Goal: Task Accomplishment & Management: Use online tool/utility

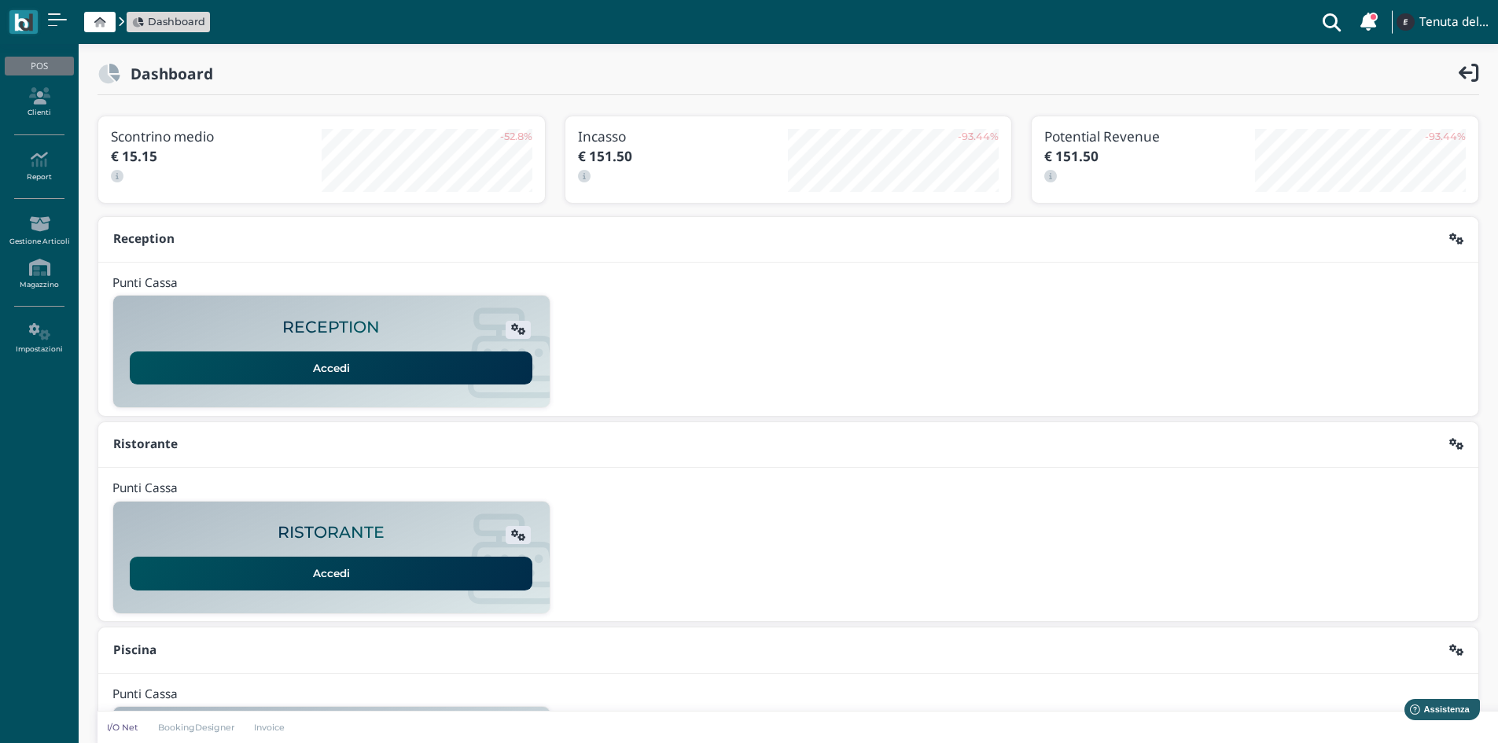
drag, startPoint x: 44, startPoint y: 93, endPoint x: 78, endPoint y: 108, distance: 37.0
click at [44, 93] on icon at bounding box center [39, 95] width 68 height 17
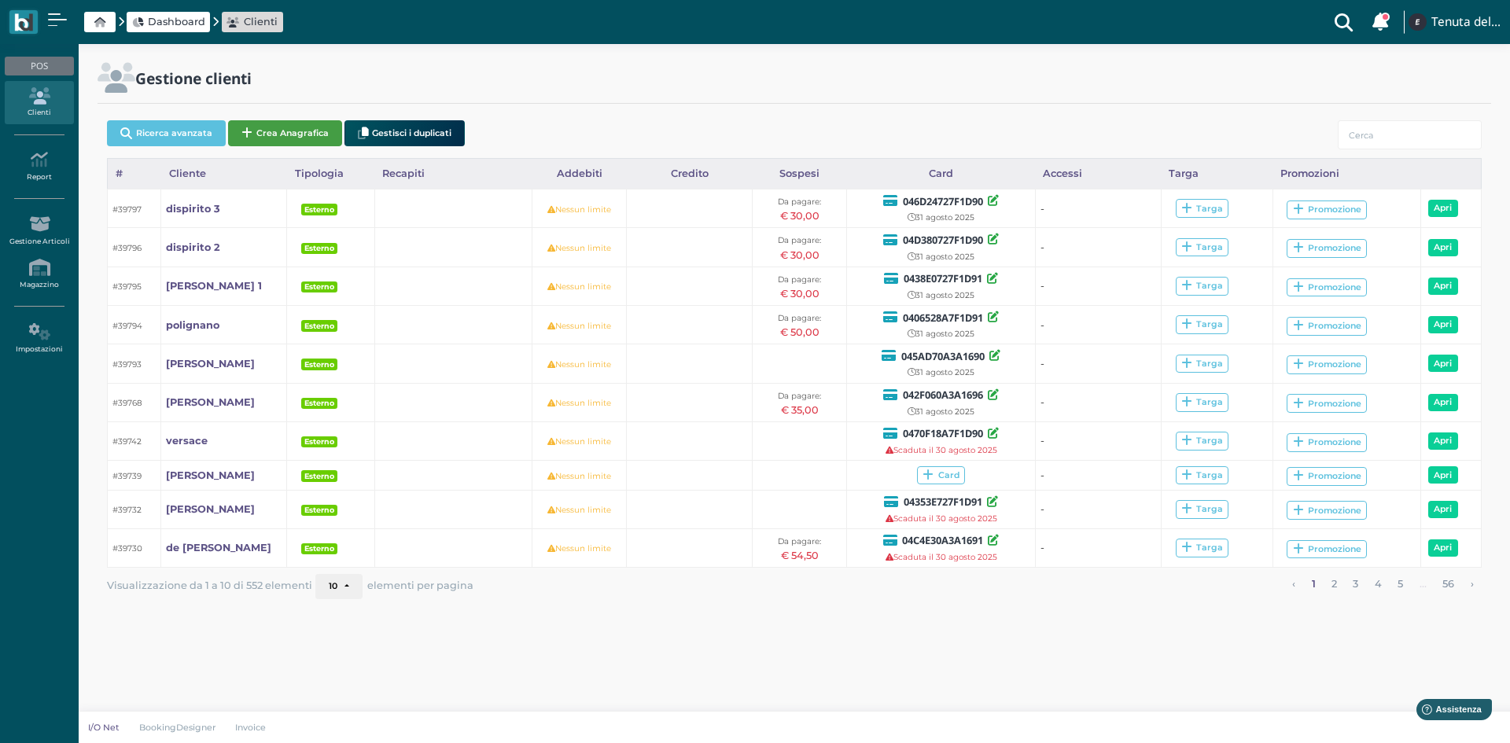
click at [299, 132] on button "Crea Anagrafica" at bounding box center [285, 133] width 114 height 26
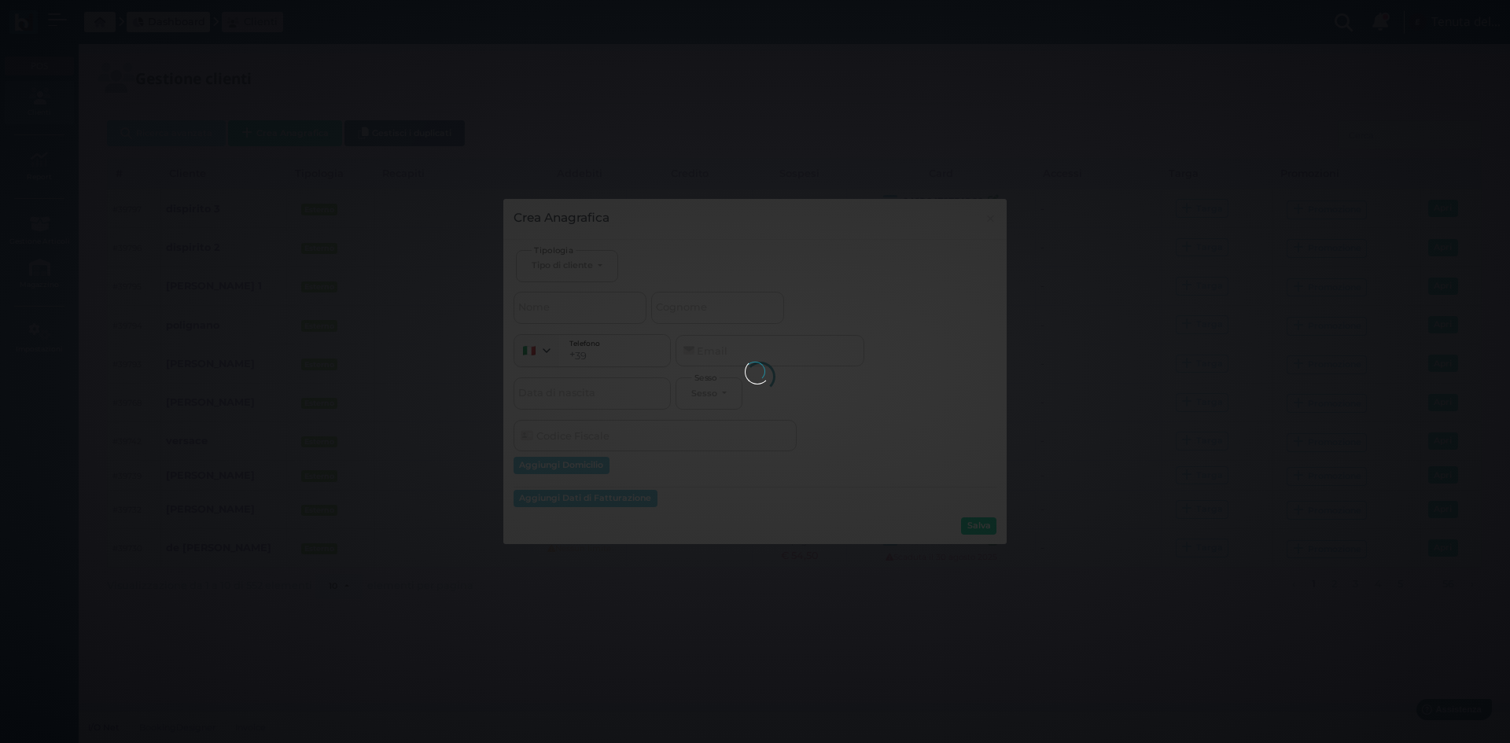
select select
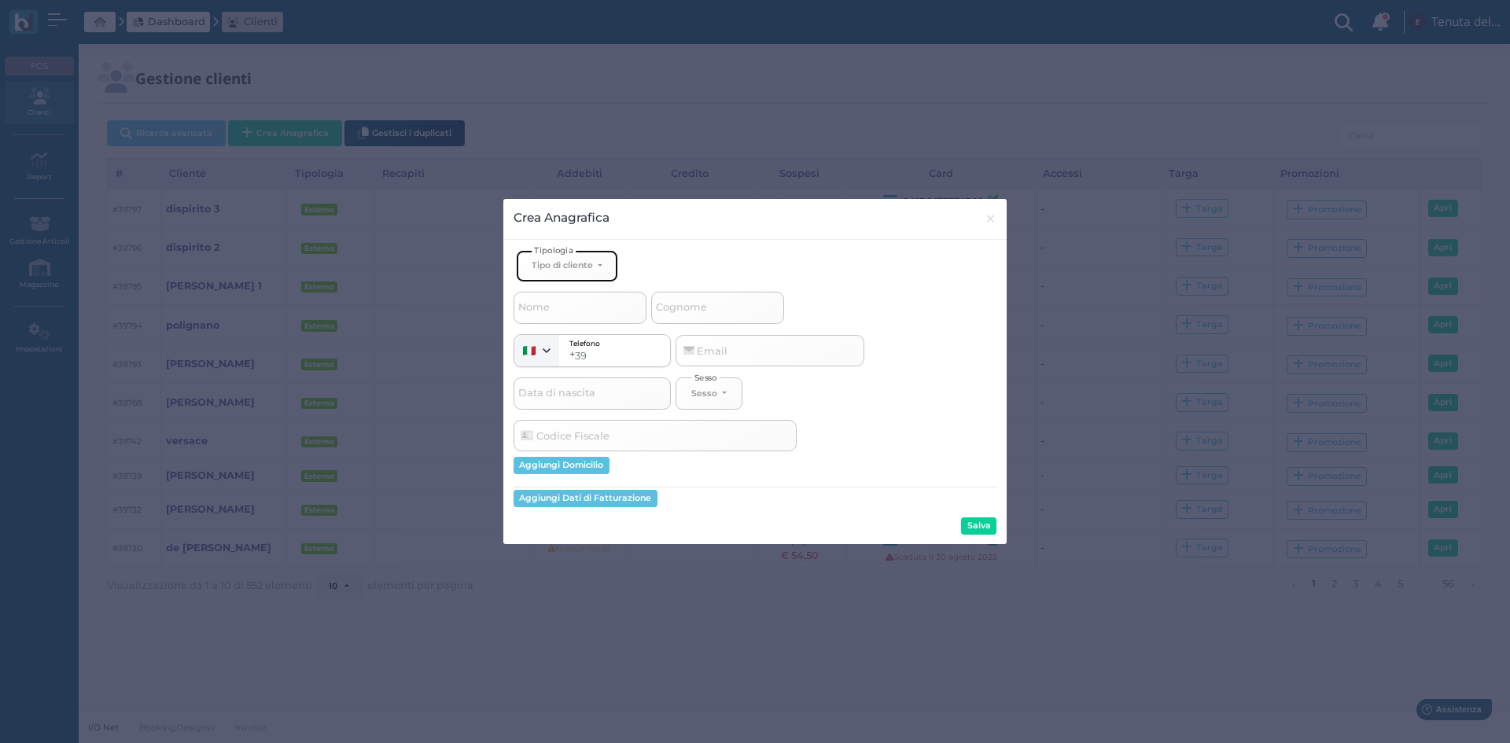
click at [587, 275] on button "Tipo di cliente" at bounding box center [567, 266] width 102 height 32
drag, startPoint x: 556, startPoint y: 317, endPoint x: 684, endPoint y: 309, distance: 128.4
click at [557, 317] on span "Esterno" at bounding box center [551, 317] width 39 height 13
select select "[object Object]"
select select
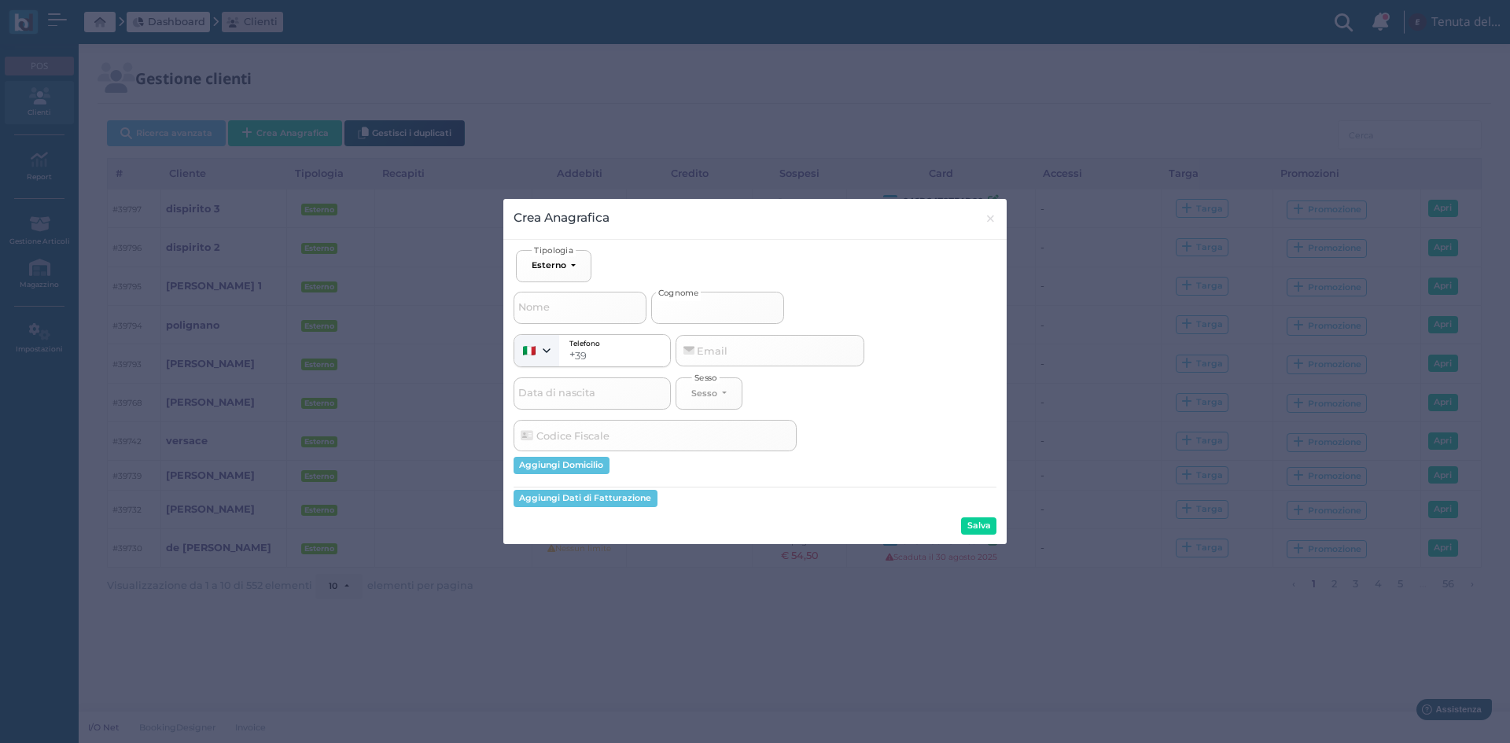
click at [724, 309] on input "Cognome" at bounding box center [717, 307] width 133 height 31
type input "a"
select select
type input "at"
select select
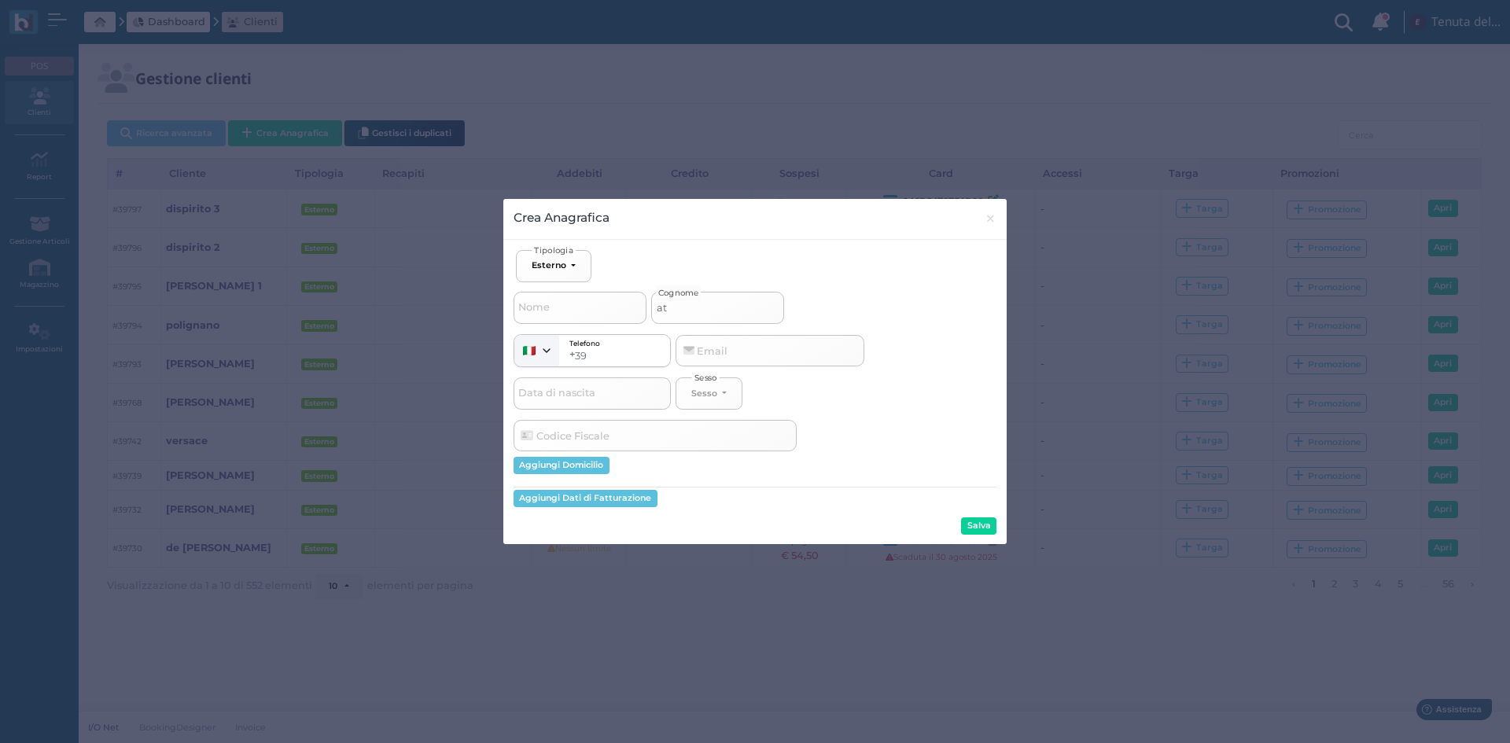
type input "att"
select select
type input "atta"
select select
type input "attan"
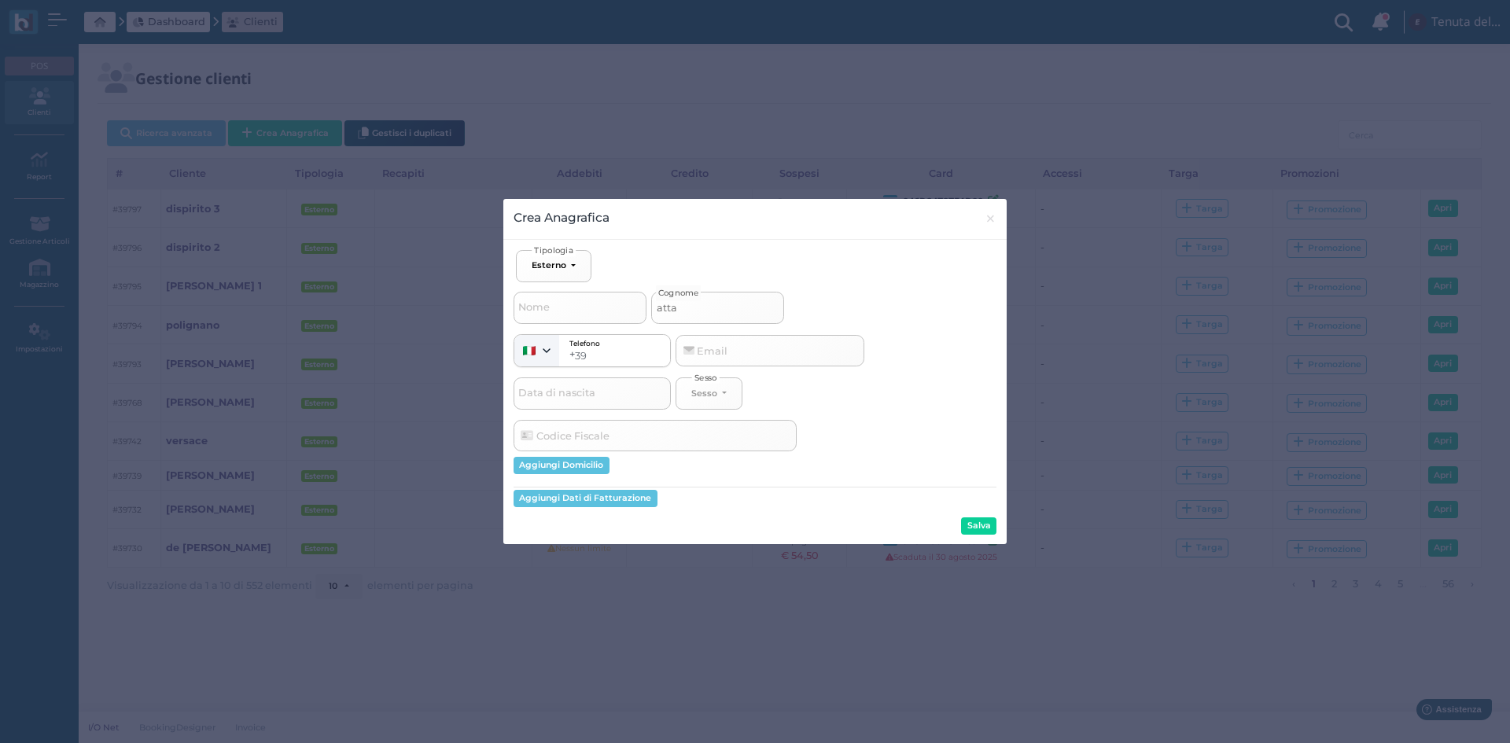
select select
type input "attana"
select select
type input "attanas"
select select
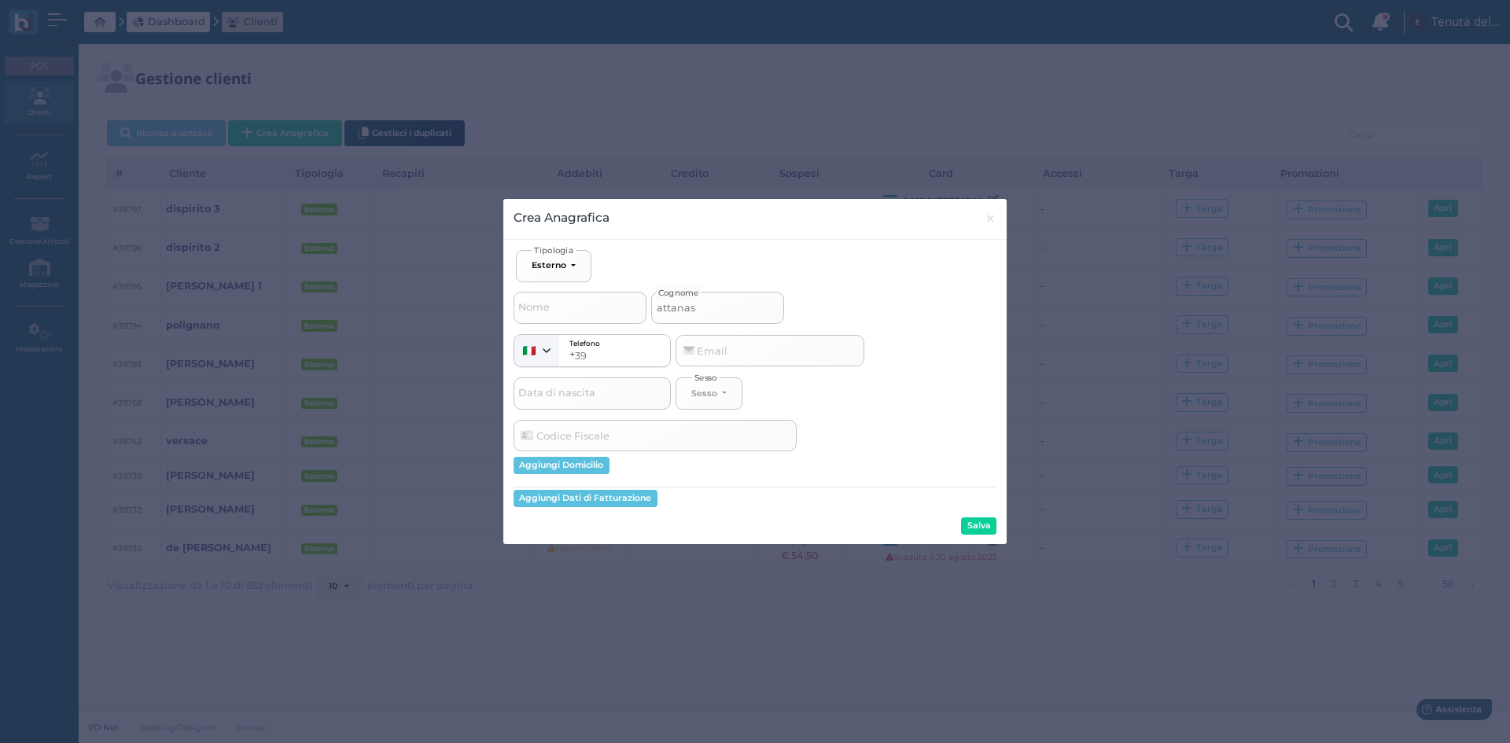
type input "attanasi"
select select
type input "attanasio"
select select
type input "attanasio"
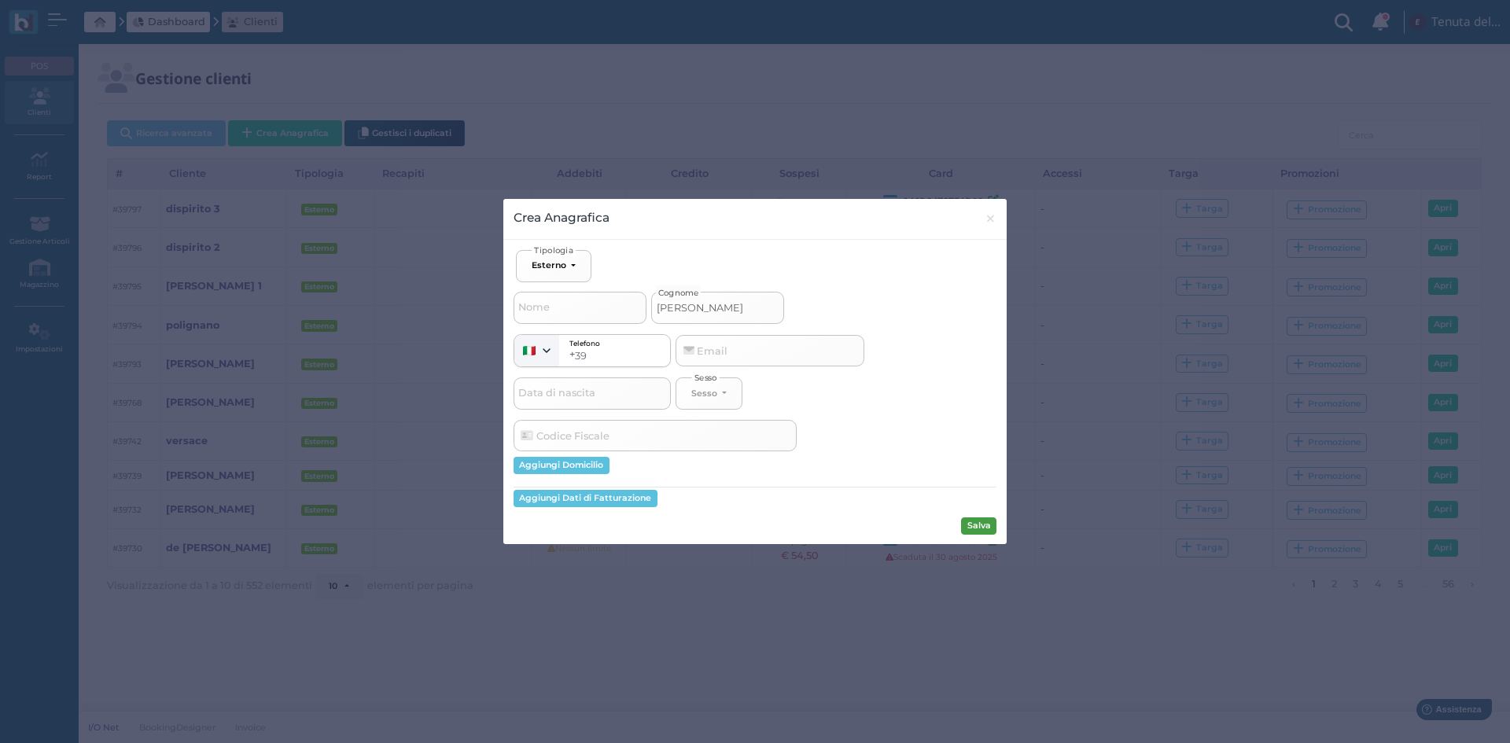
click at [991, 525] on button "Salva" at bounding box center [978, 526] width 35 height 17
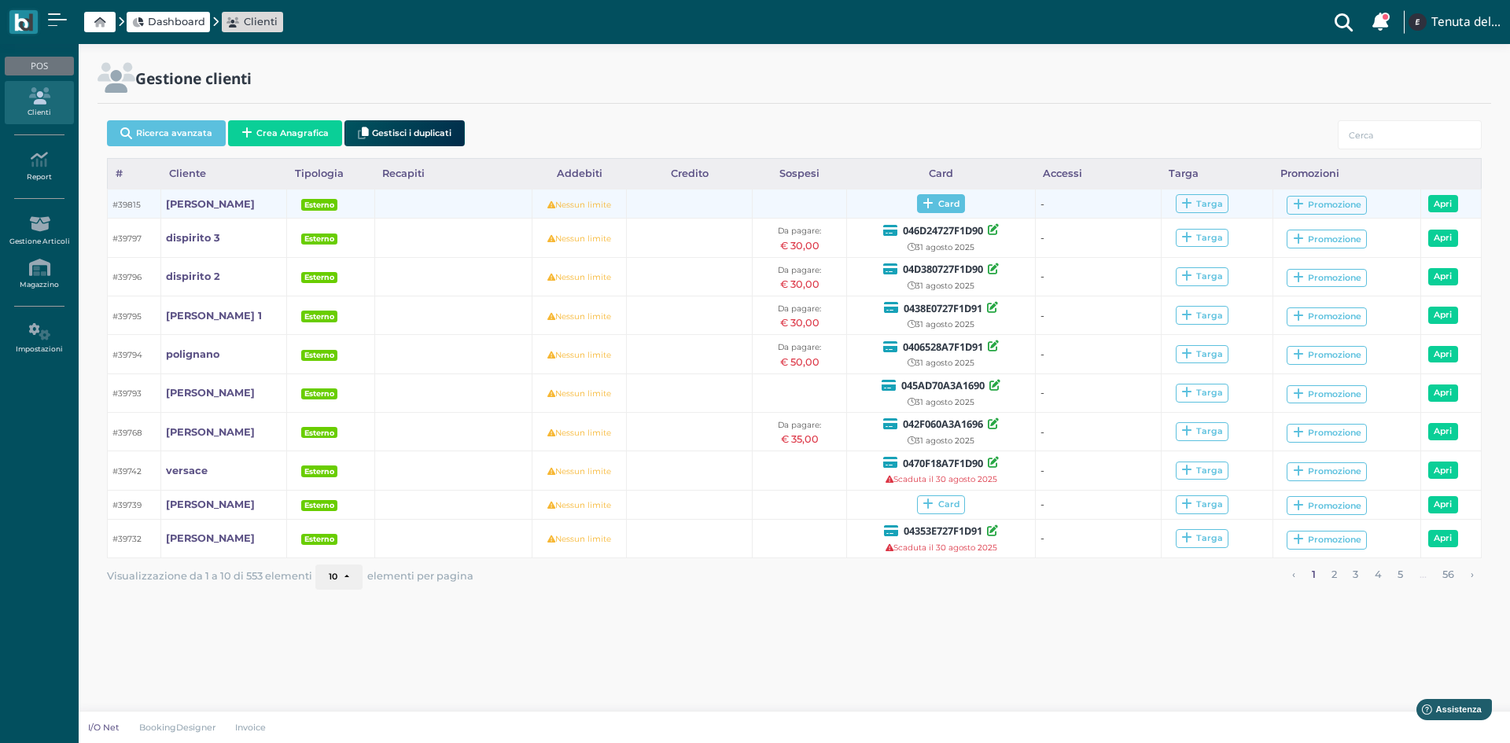
click at [945, 212] on span "Card" at bounding box center [941, 203] width 48 height 19
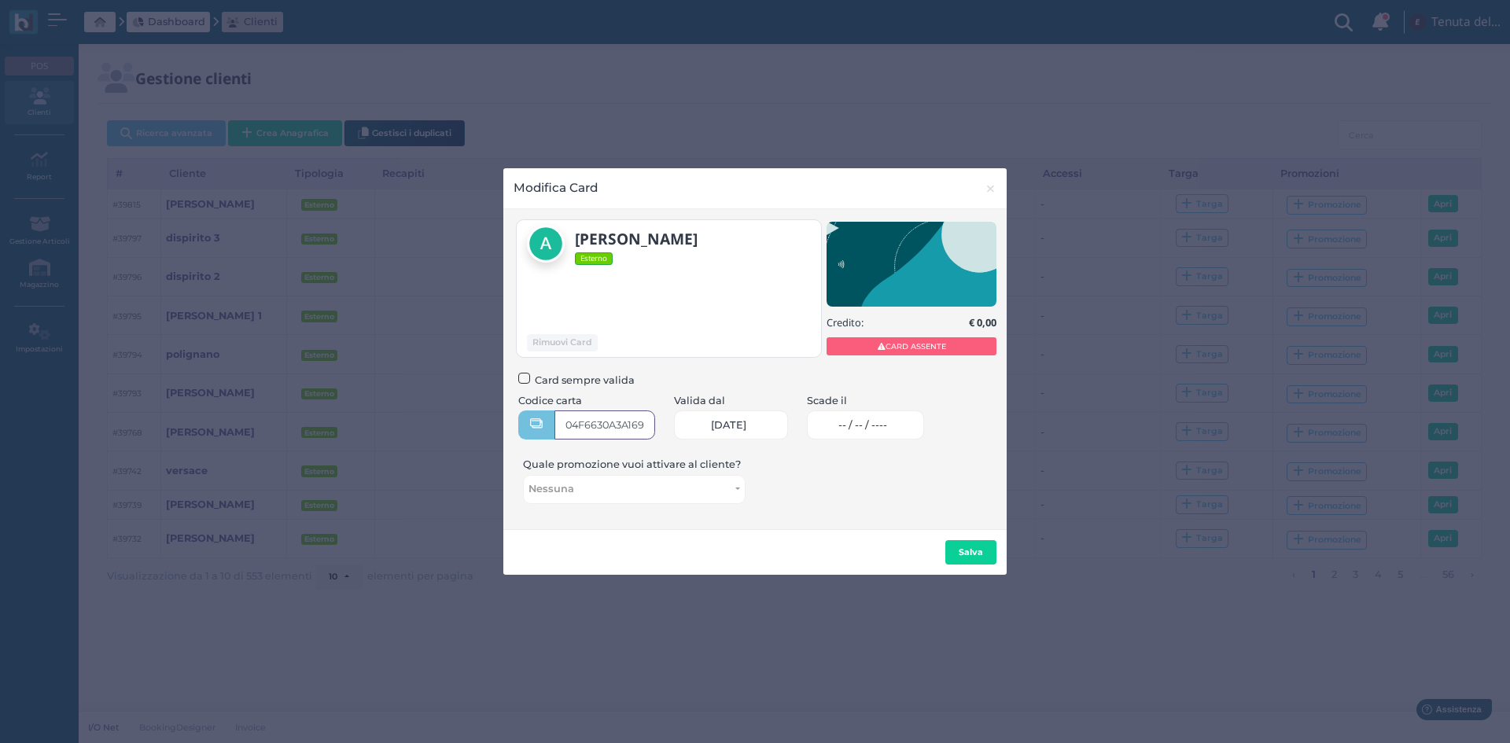
type input "04F6630A3A1694"
click at [883, 426] on span "-- / -- / ----" at bounding box center [862, 425] width 49 height 13
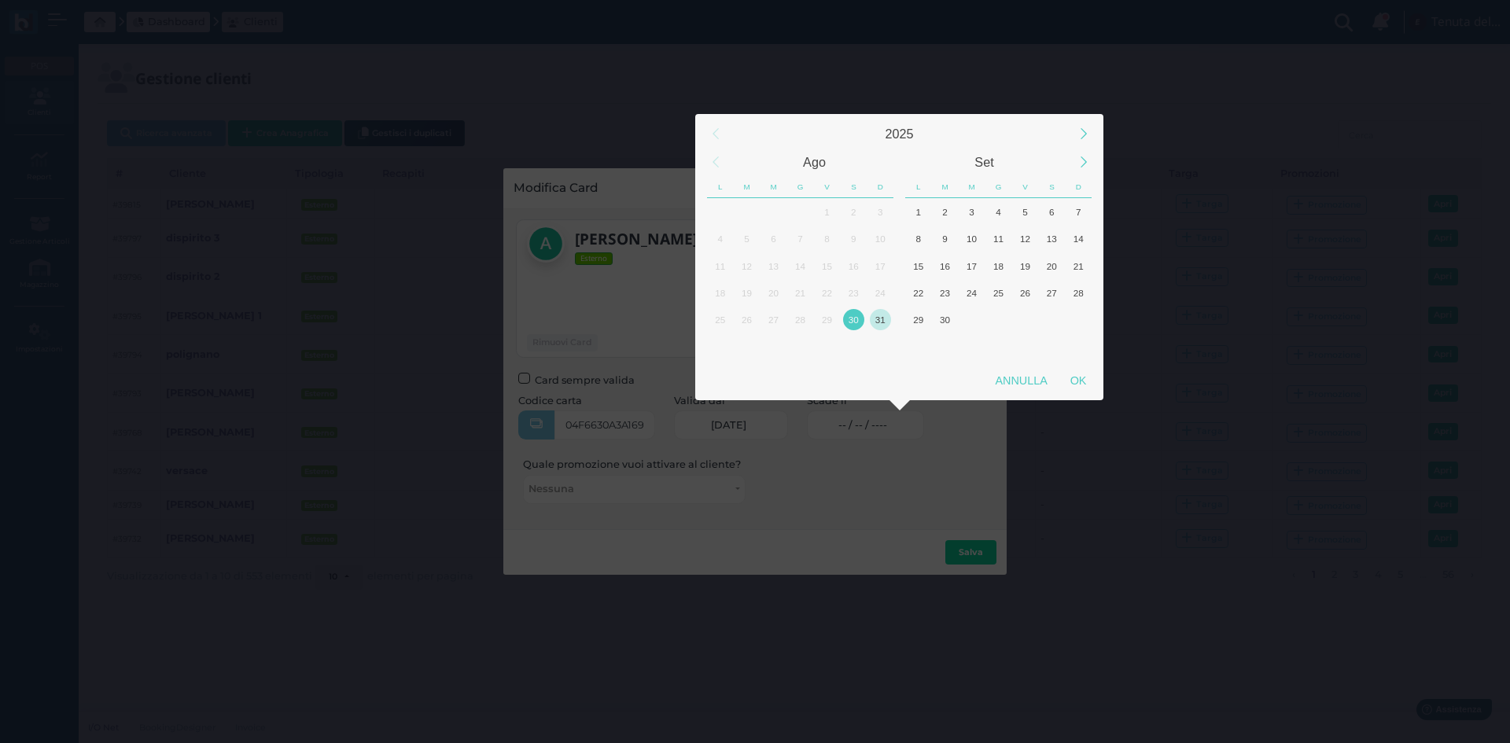
click at [882, 316] on div "31" at bounding box center [880, 319] width 21 height 21
drag, startPoint x: 1082, startPoint y: 384, endPoint x: 1072, endPoint y: 461, distance: 77.8
click at [1082, 383] on div "OK" at bounding box center [1078, 381] width 39 height 28
type input "31/08/2025"
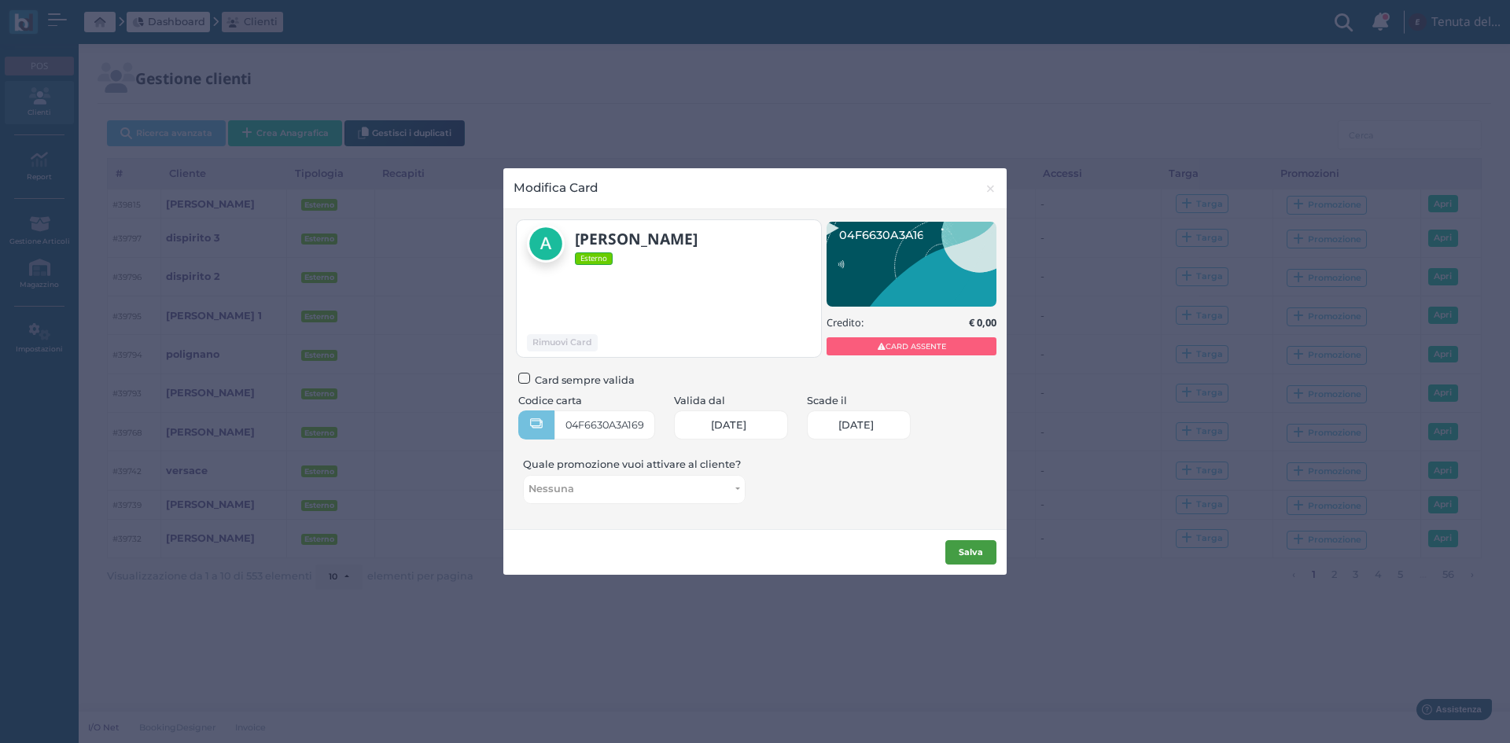
scroll to position [0, 65]
click at [985, 551] on button "Salva" at bounding box center [970, 552] width 51 height 25
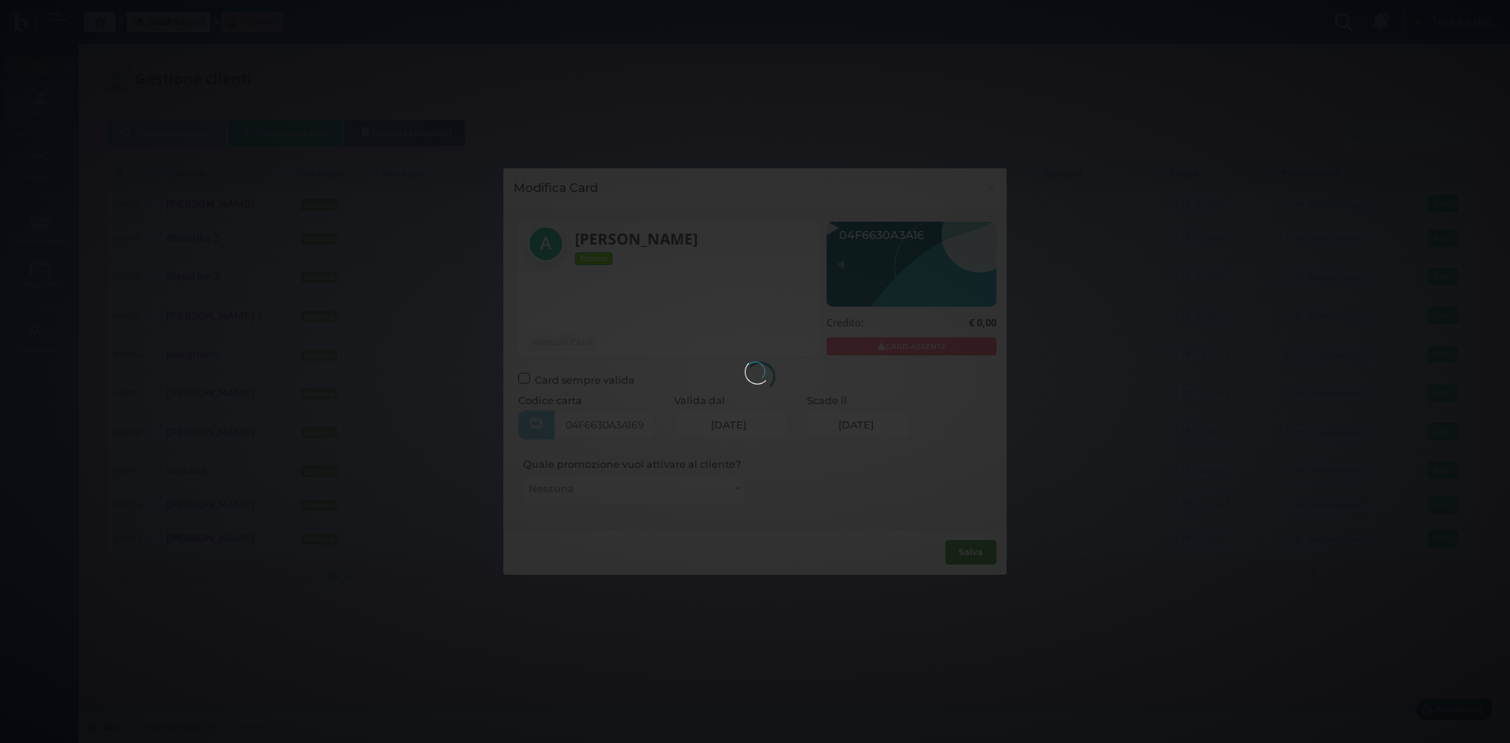
scroll to position [0, 0]
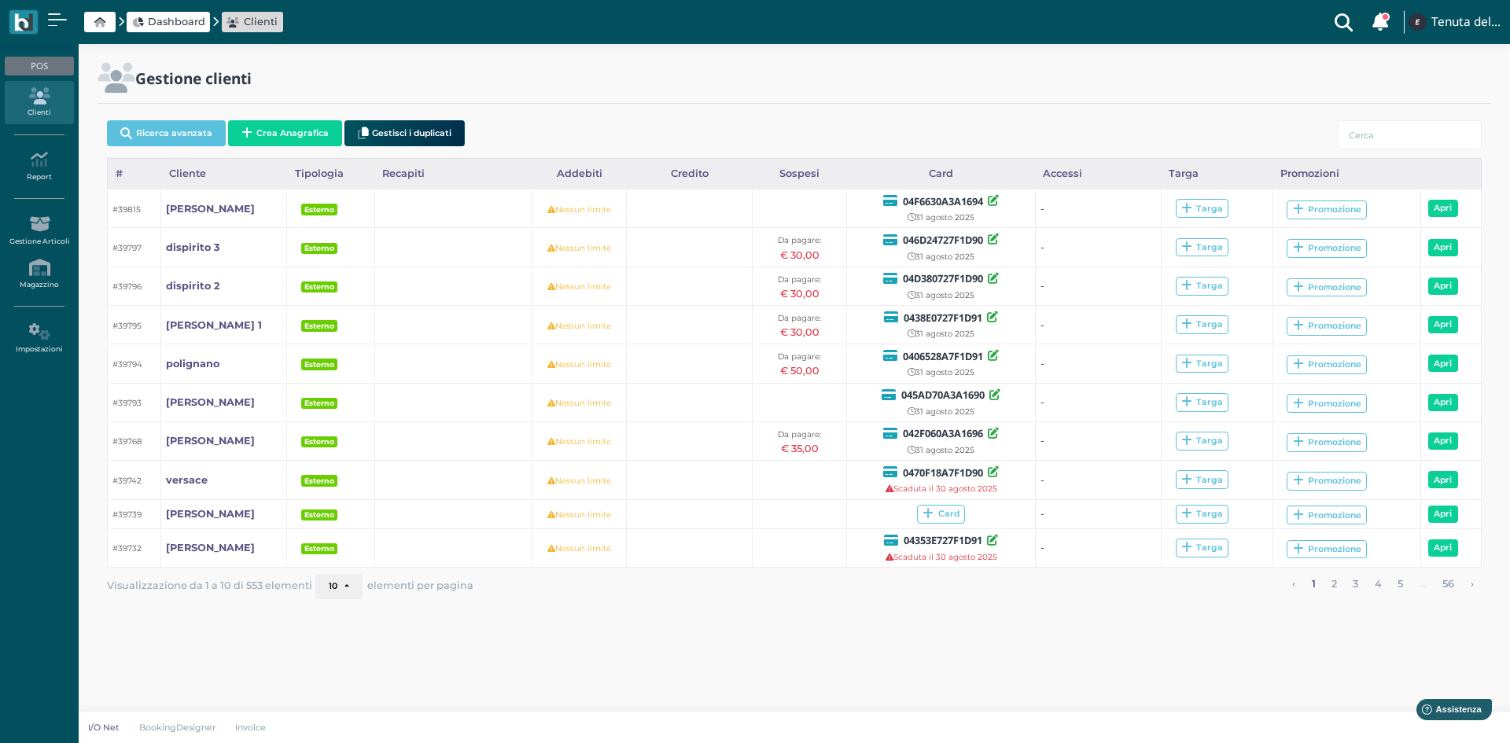
click at [171, 22] on span "Dashboard" at bounding box center [176, 21] width 57 height 15
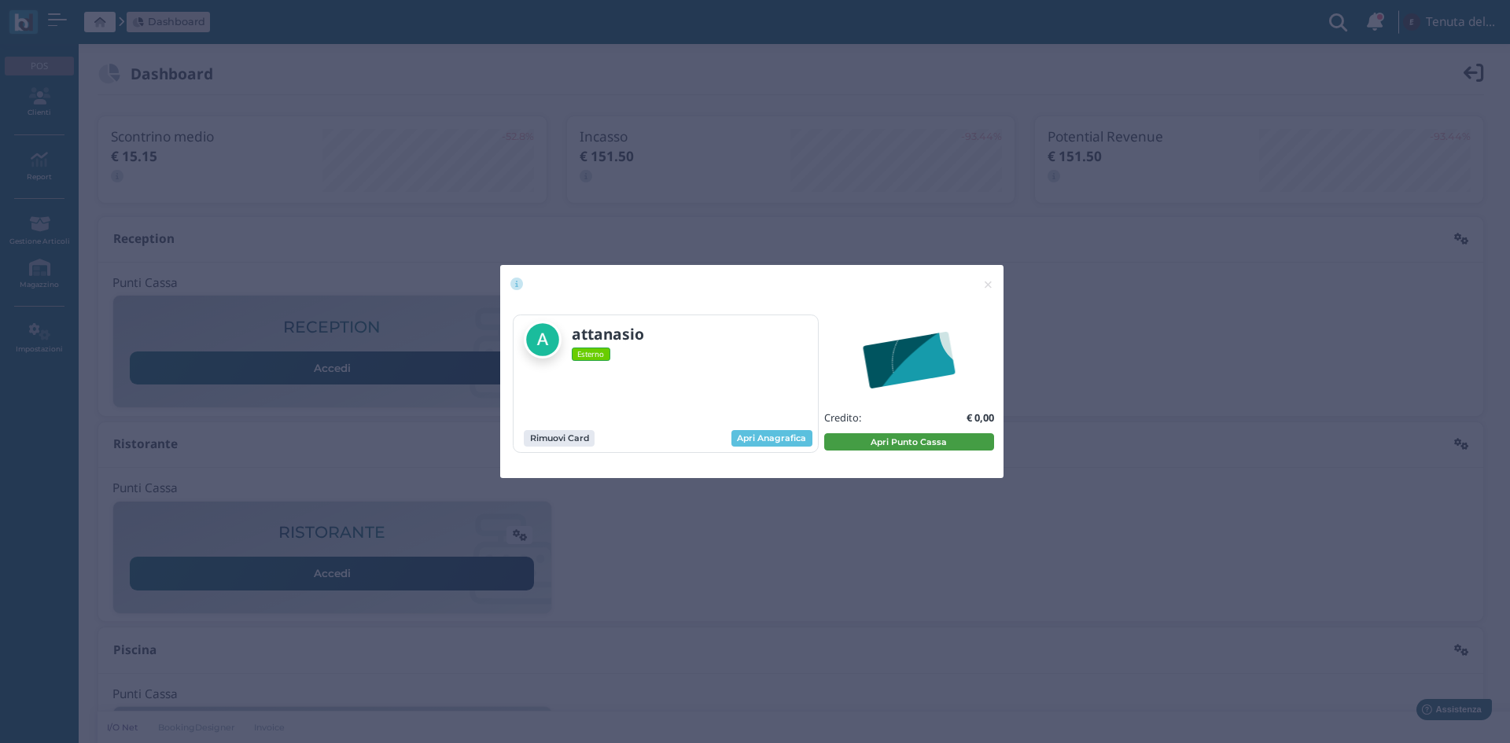
click at [926, 446] on button "Apri Punto Cassa" at bounding box center [909, 441] width 170 height 17
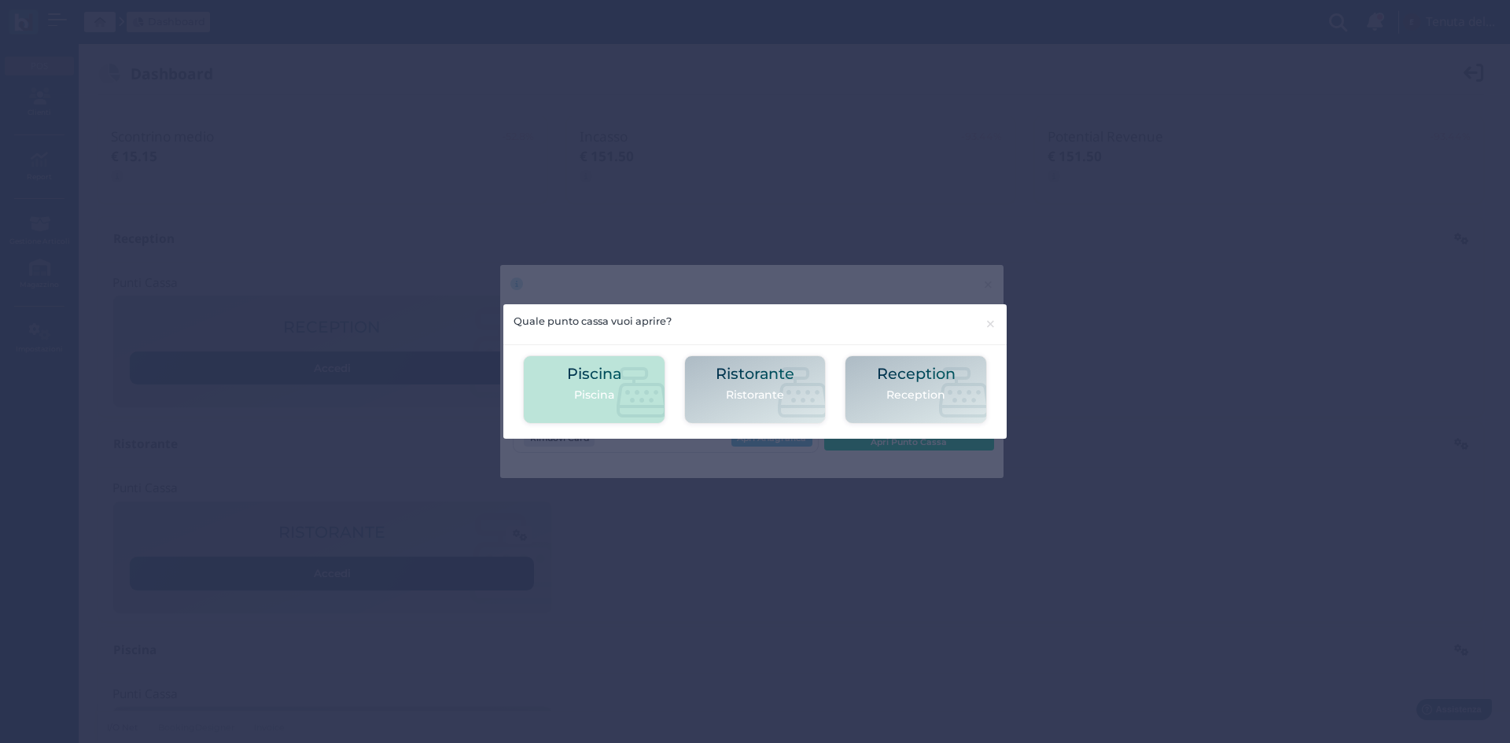
click at [576, 405] on div "Piscina Piscina" at bounding box center [594, 390] width 54 height 48
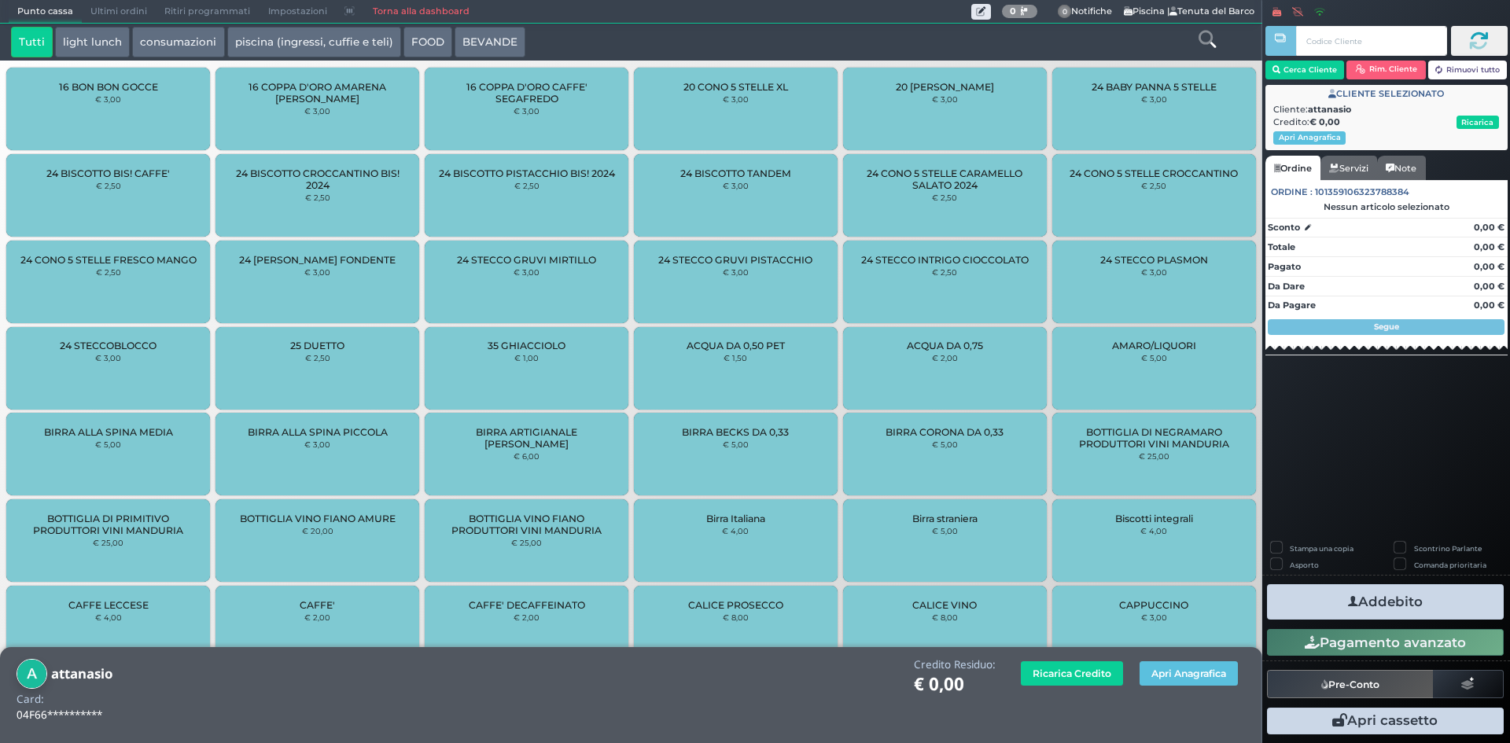
click at [1212, 39] on icon at bounding box center [1207, 39] width 17 height 17
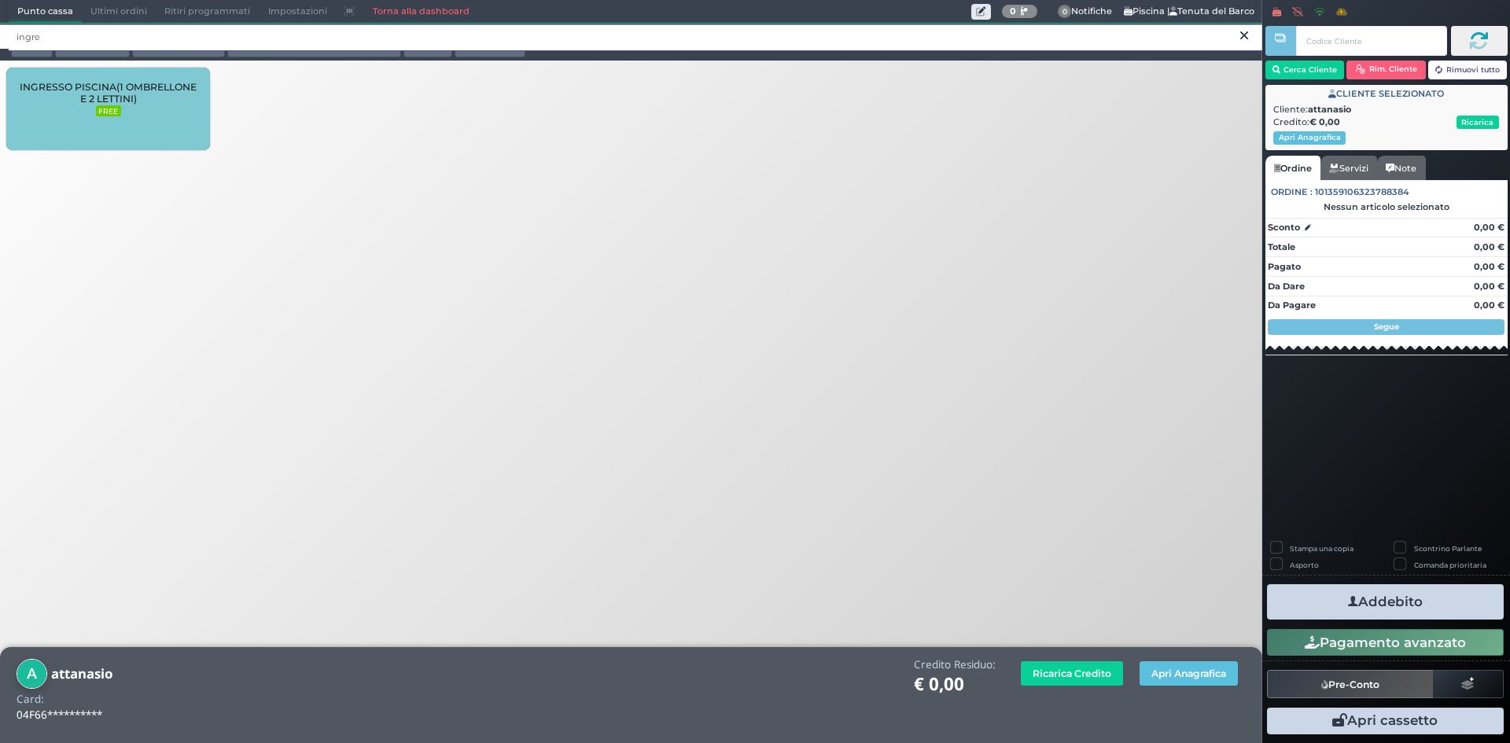
type input "ingre"
drag, startPoint x: 127, startPoint y: 119, endPoint x: 129, endPoint y: 139, distance: 20.6
click at [128, 126] on div "INGRESSO PISCINA(1 OMBRELLONE E 2 LETTINI) FREE" at bounding box center [108, 109] width 204 height 83
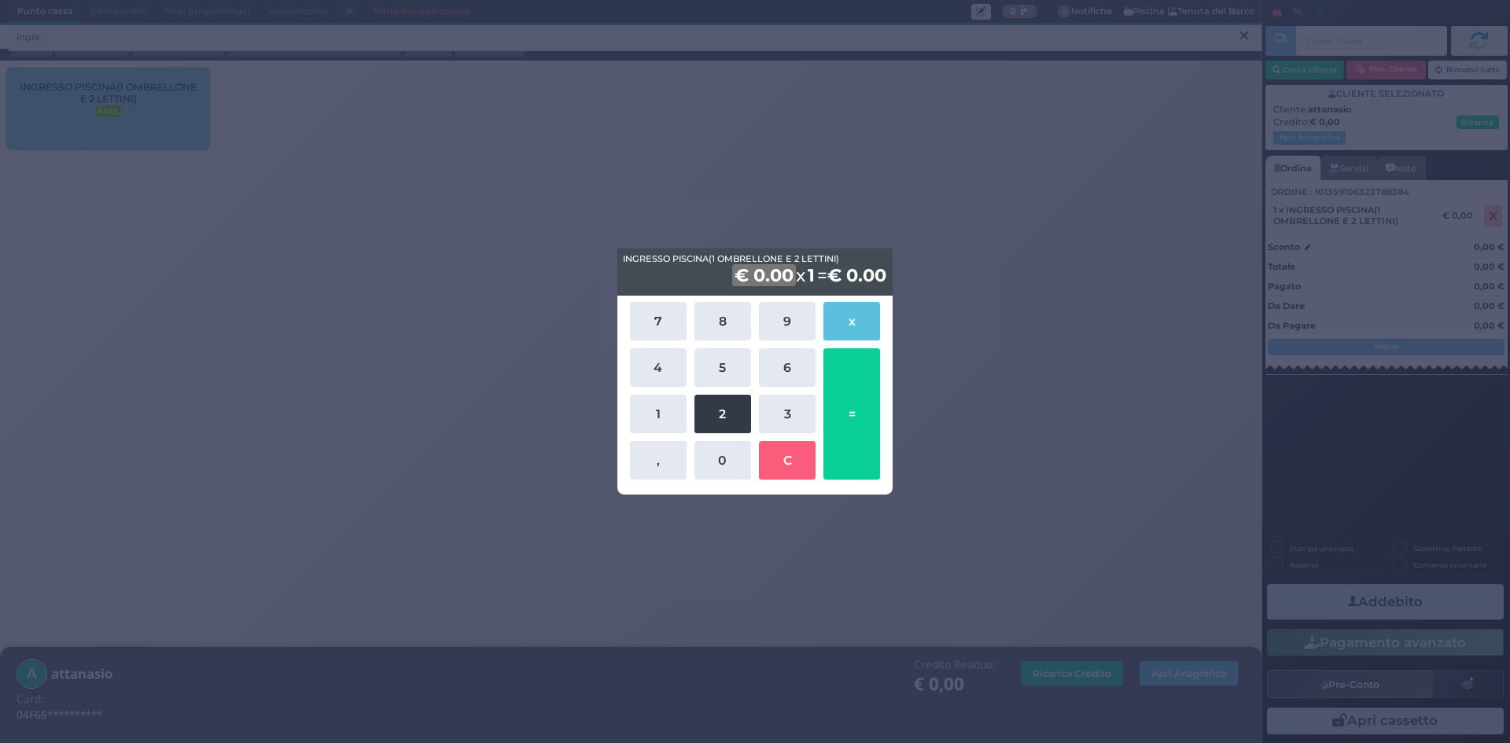
click at [732, 409] on button "2" at bounding box center [723, 414] width 57 height 39
click at [730, 459] on button "0" at bounding box center [723, 460] width 57 height 39
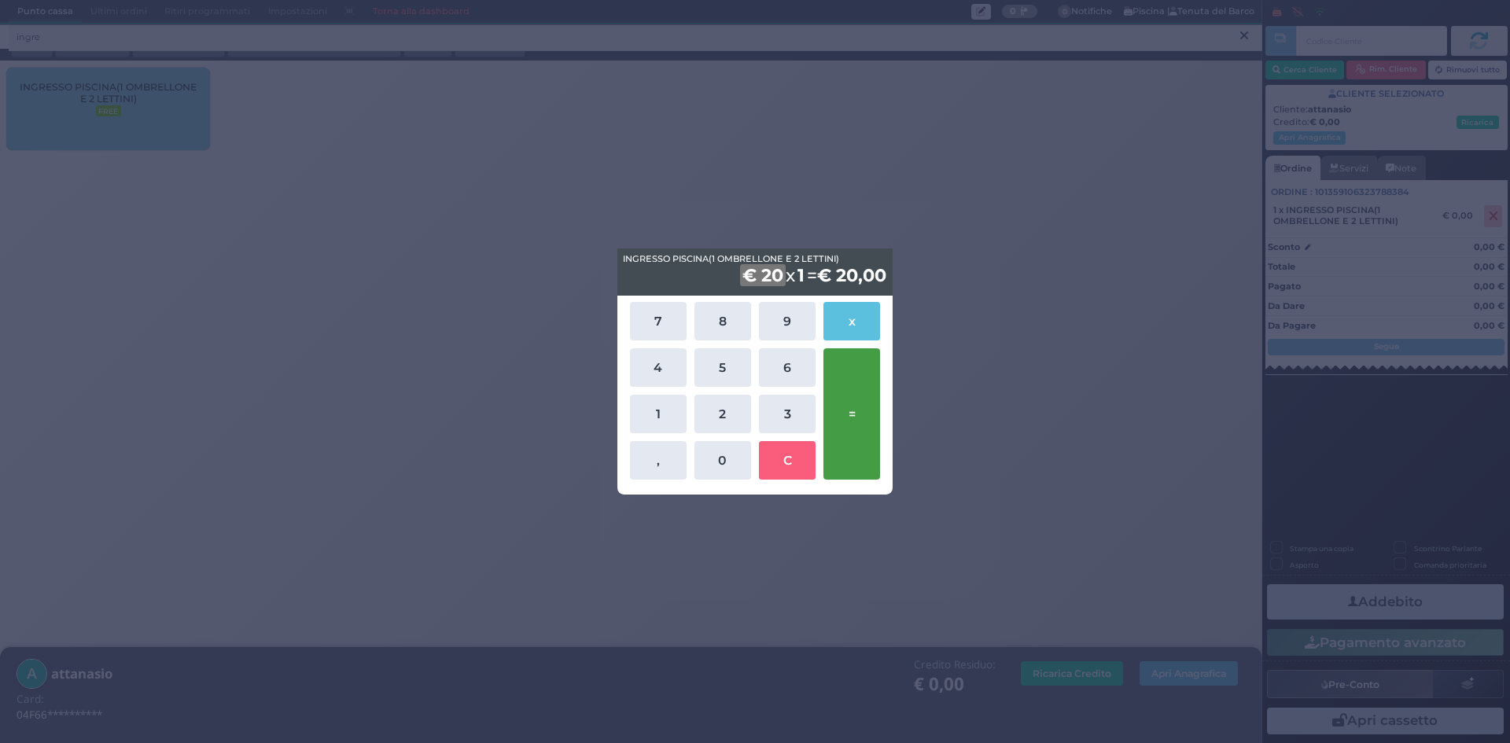
click at [854, 411] on button "=" at bounding box center [852, 413] width 57 height 131
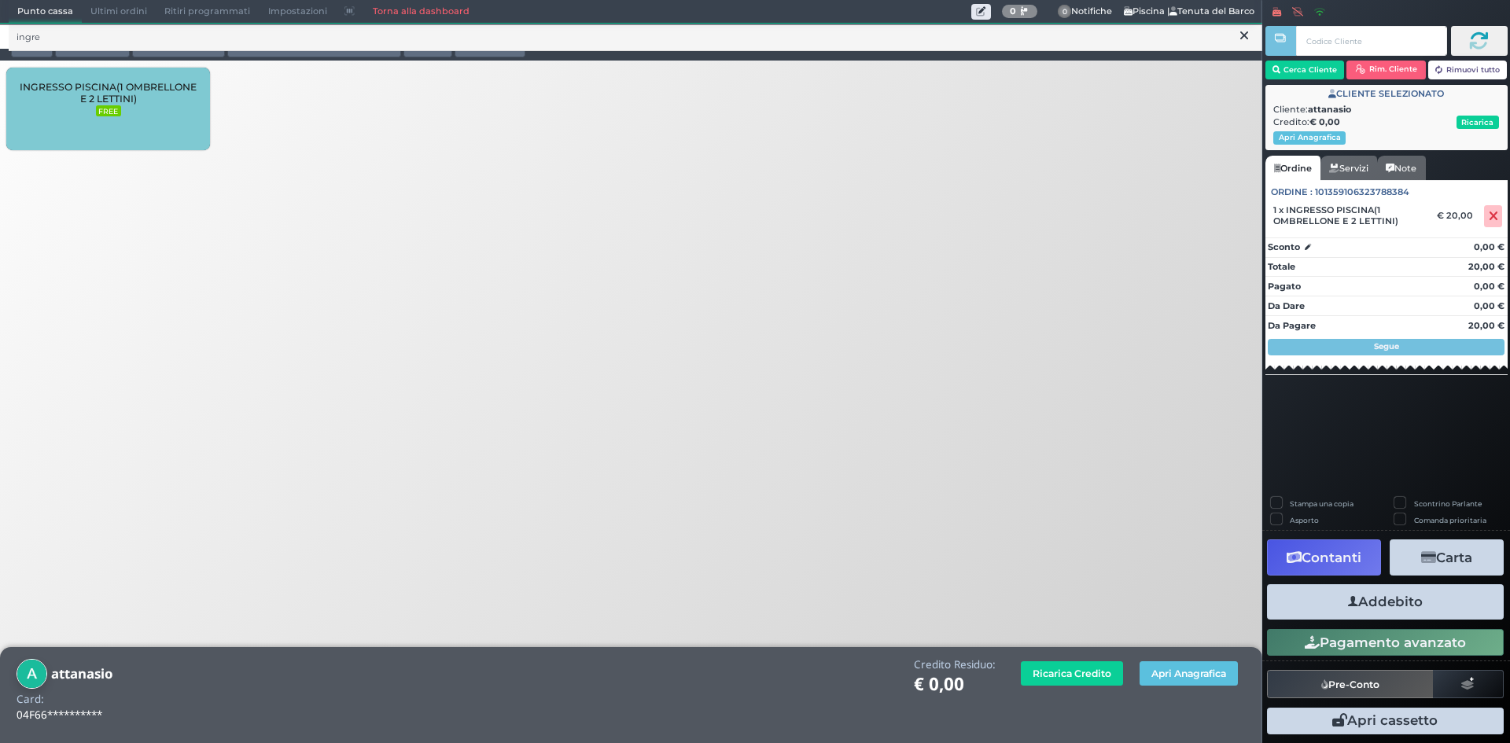
click at [1379, 599] on button "Addebito" at bounding box center [1385, 601] width 237 height 35
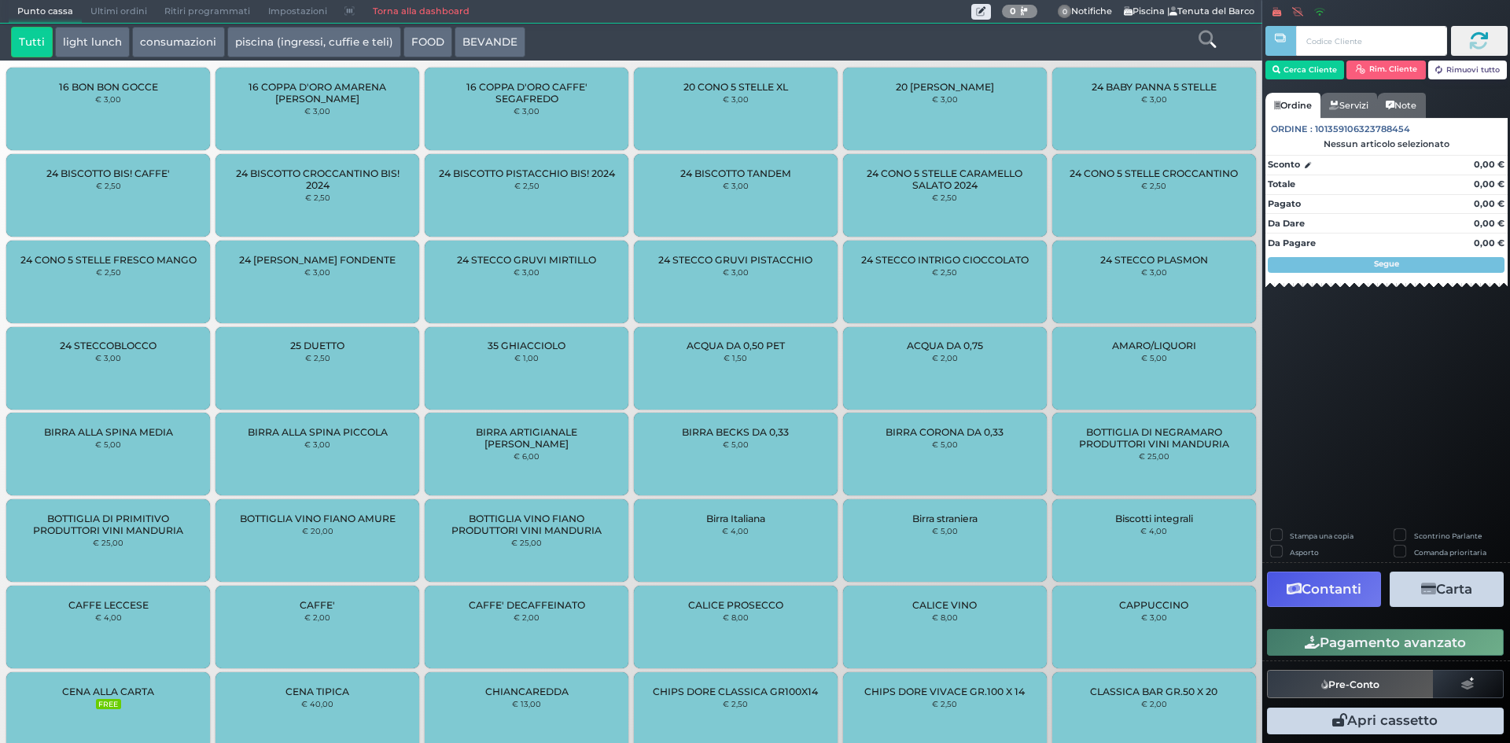
click at [416, 9] on link "Torna alla dashboard" at bounding box center [420, 12] width 114 height 22
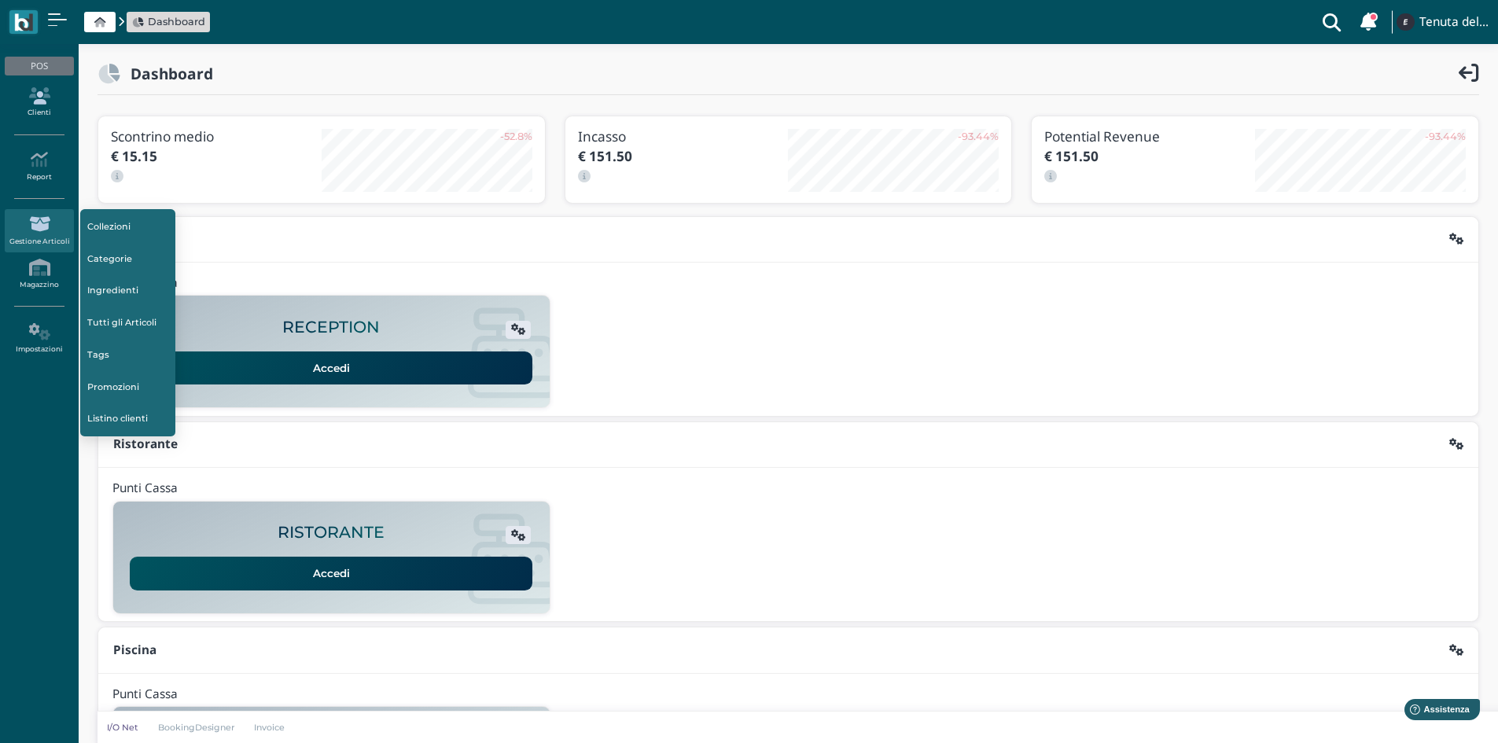
click at [41, 102] on icon at bounding box center [39, 95] width 68 height 17
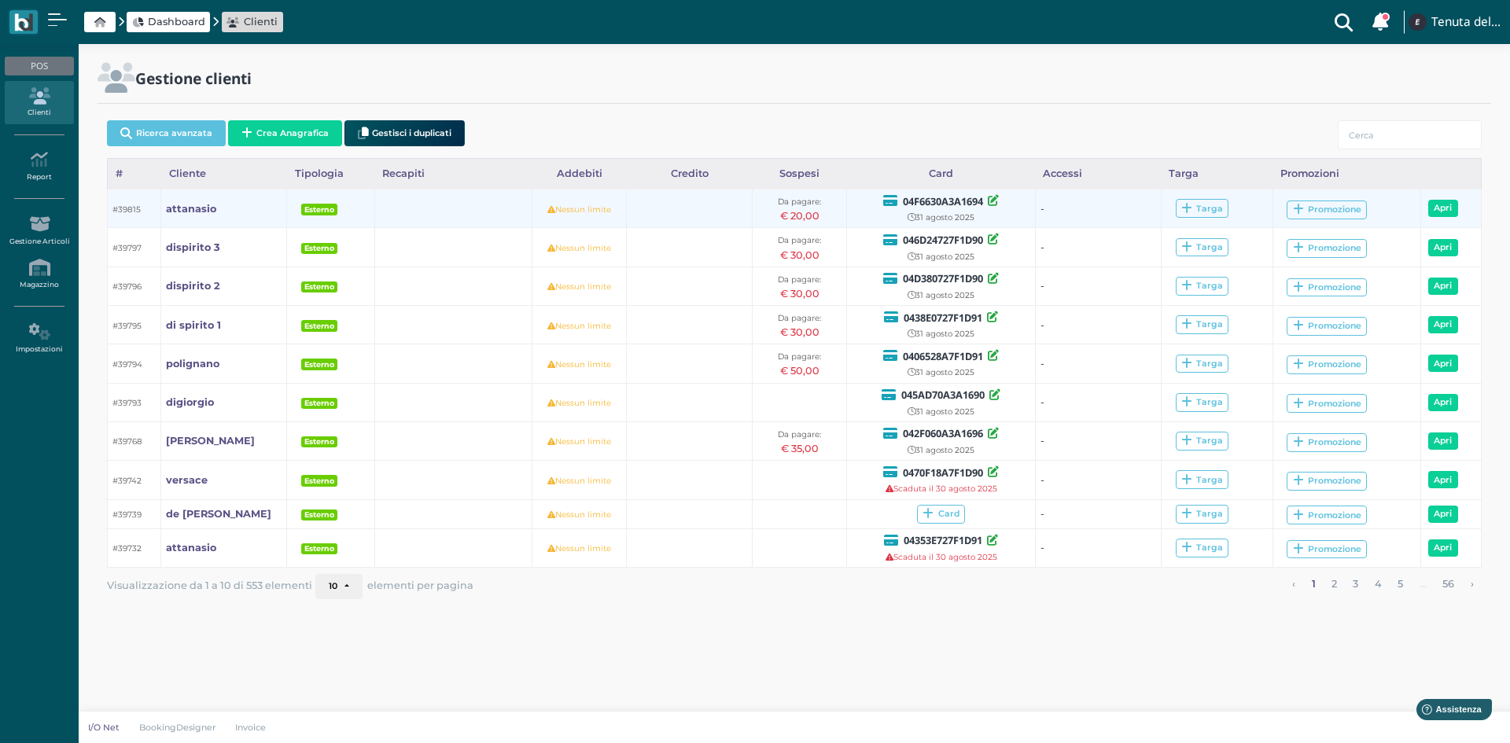
click at [801, 212] on div "€ 20,00" at bounding box center [799, 215] width 85 height 15
click at [200, 204] on b "attanasio" at bounding box center [191, 209] width 50 height 12
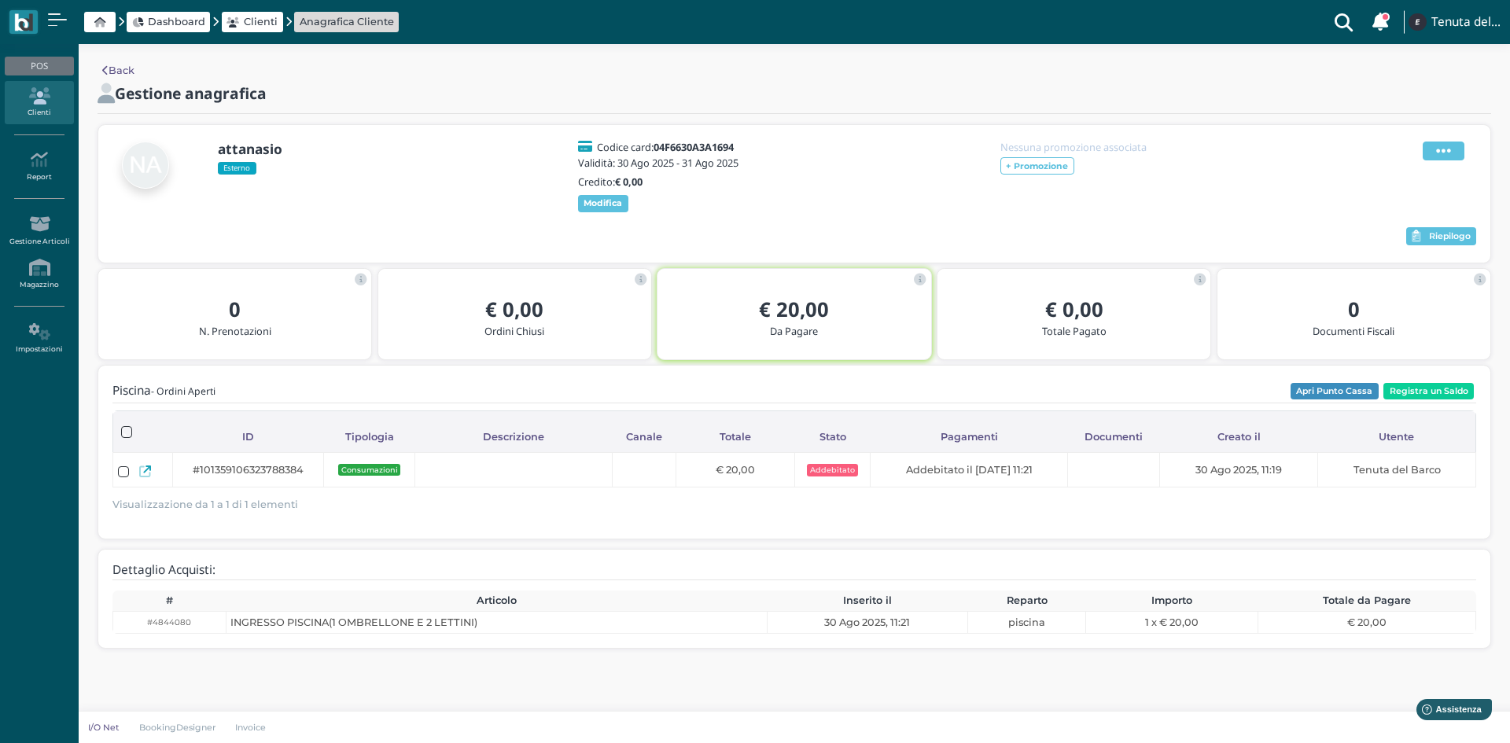
click at [1453, 150] on span at bounding box center [1444, 151] width 42 height 19
click at [1388, 237] on span "Elimina" at bounding box center [1393, 237] width 41 height 15
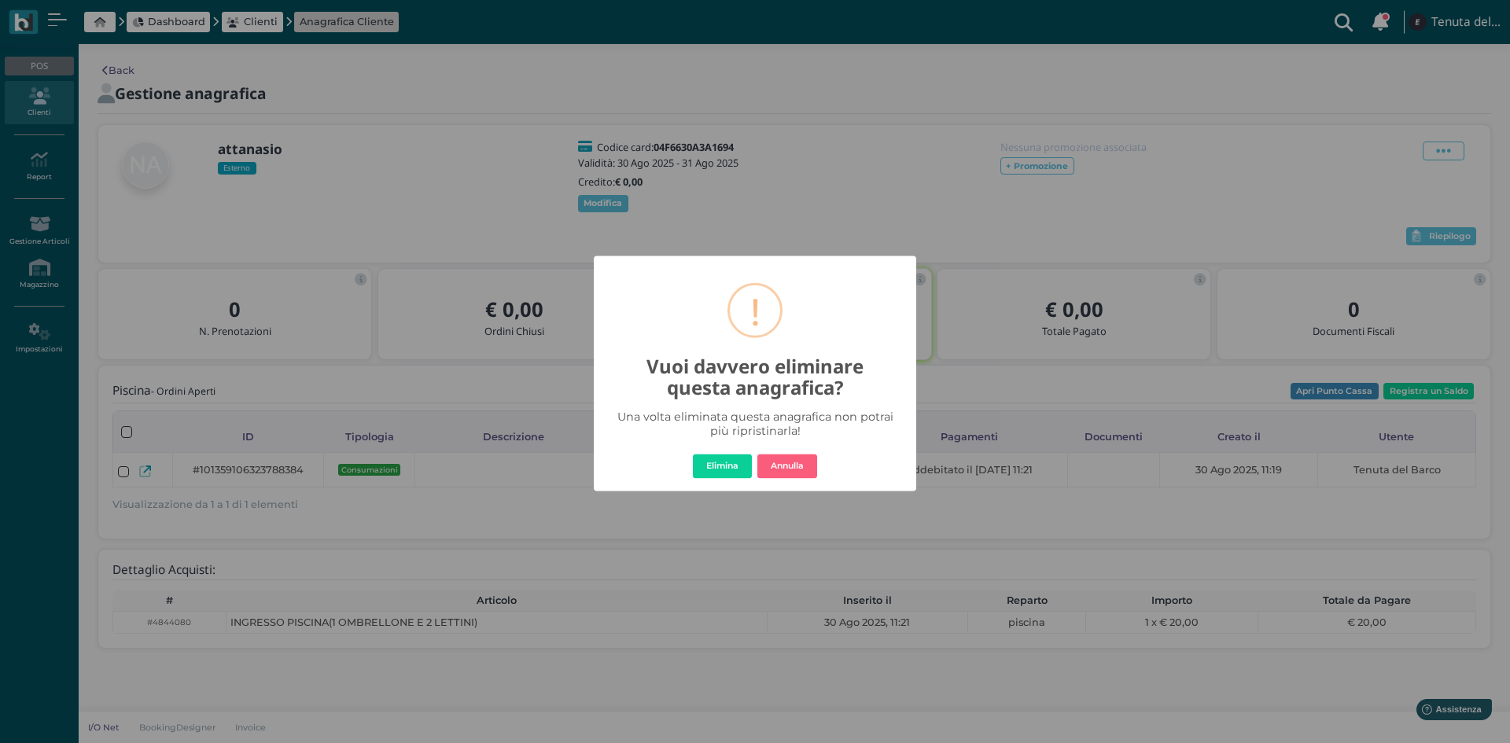
click at [717, 465] on button "Elimina" at bounding box center [722, 466] width 59 height 25
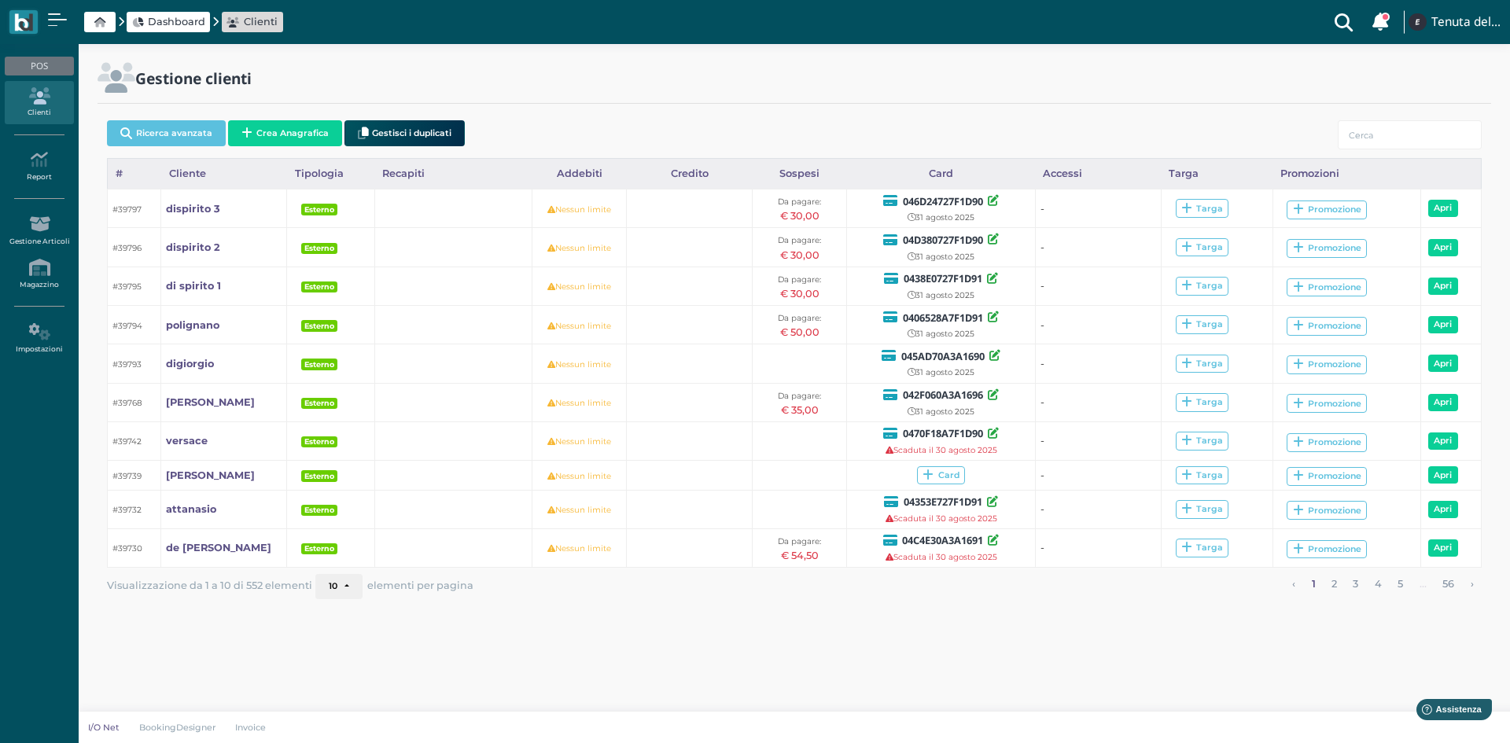
click at [286, 130] on button "Crea Anagrafica" at bounding box center [285, 133] width 114 height 26
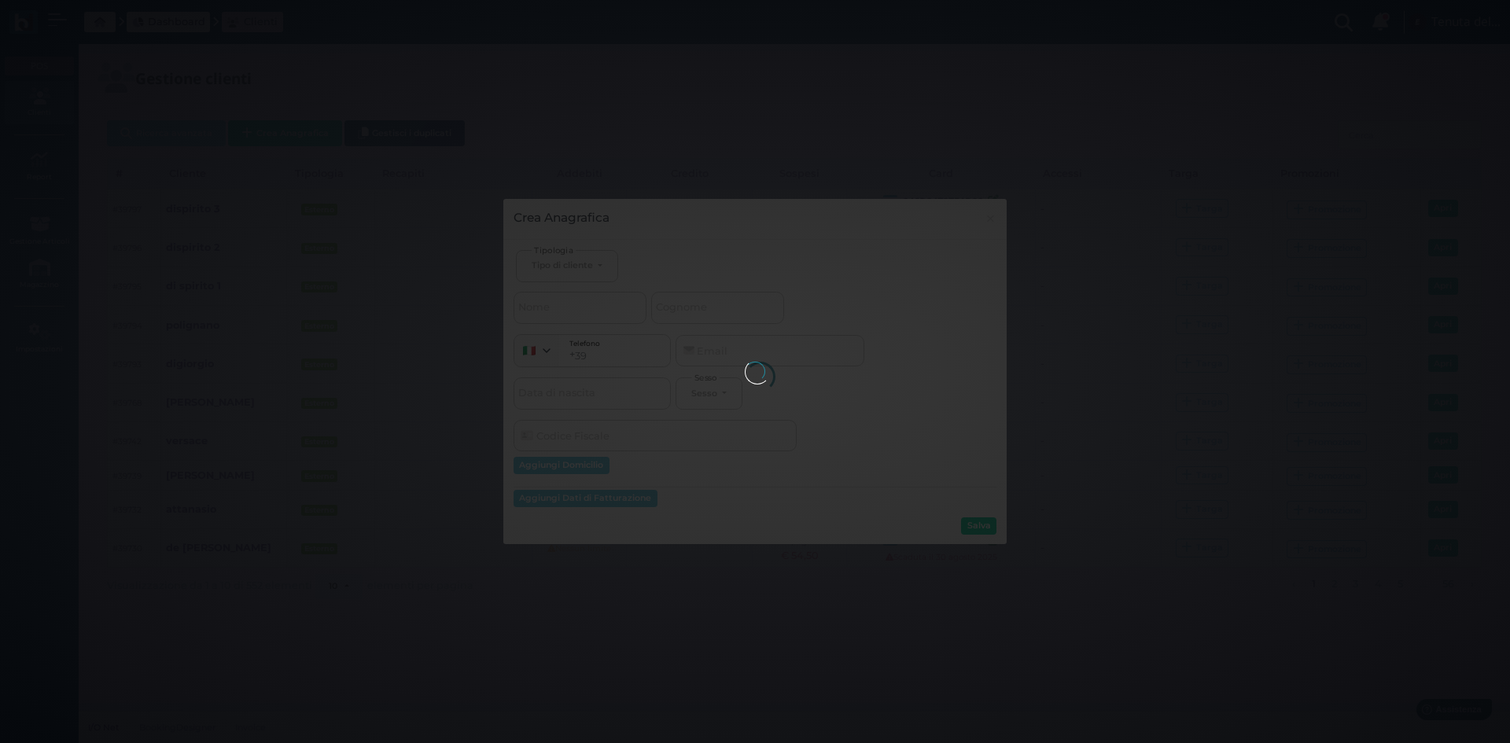
select select
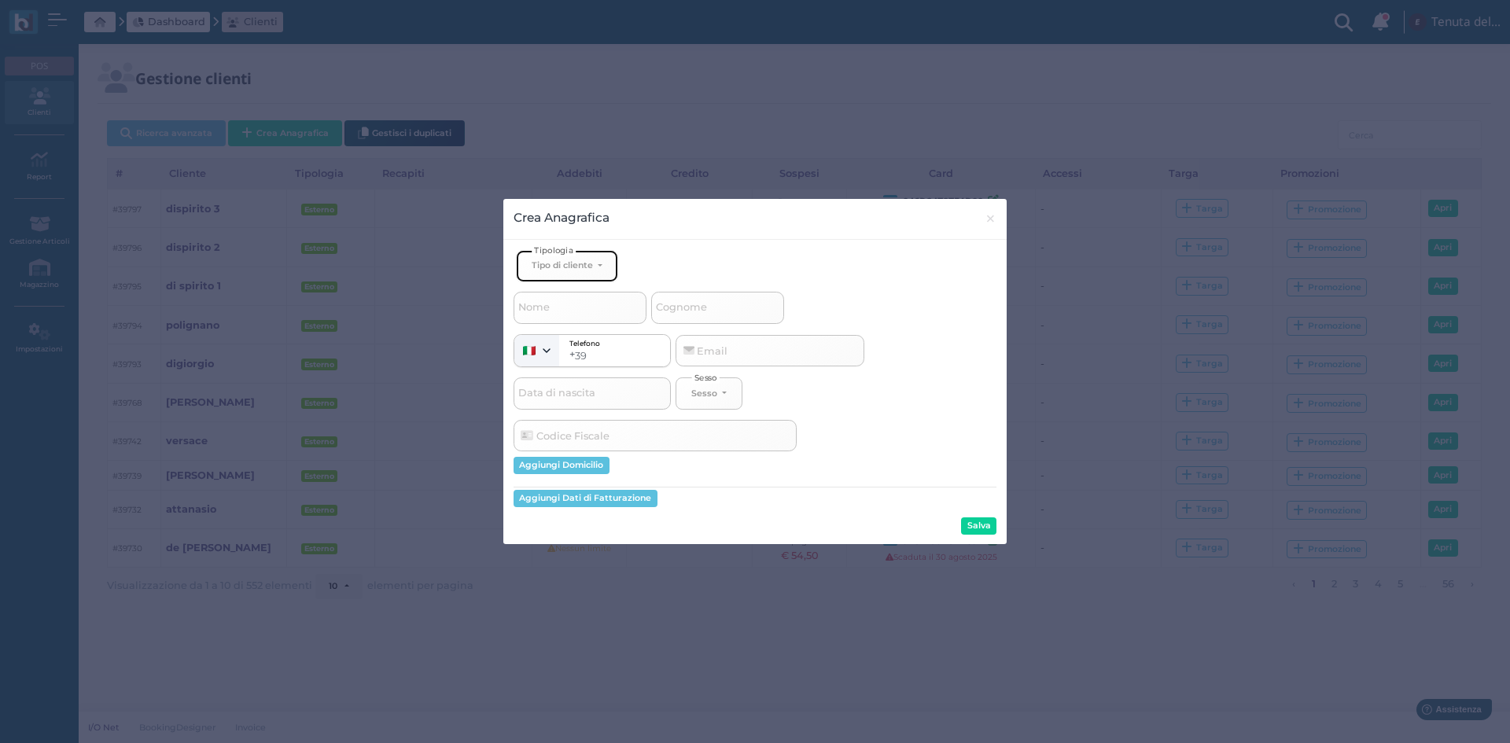
click at [563, 262] on div "Tipo di cliente" at bounding box center [562, 265] width 61 height 11
click at [566, 315] on span "Esterno" at bounding box center [551, 317] width 39 height 13
select select "[object Object]"
select select
click at [708, 312] on span "Cognome" at bounding box center [682, 308] width 56 height 20
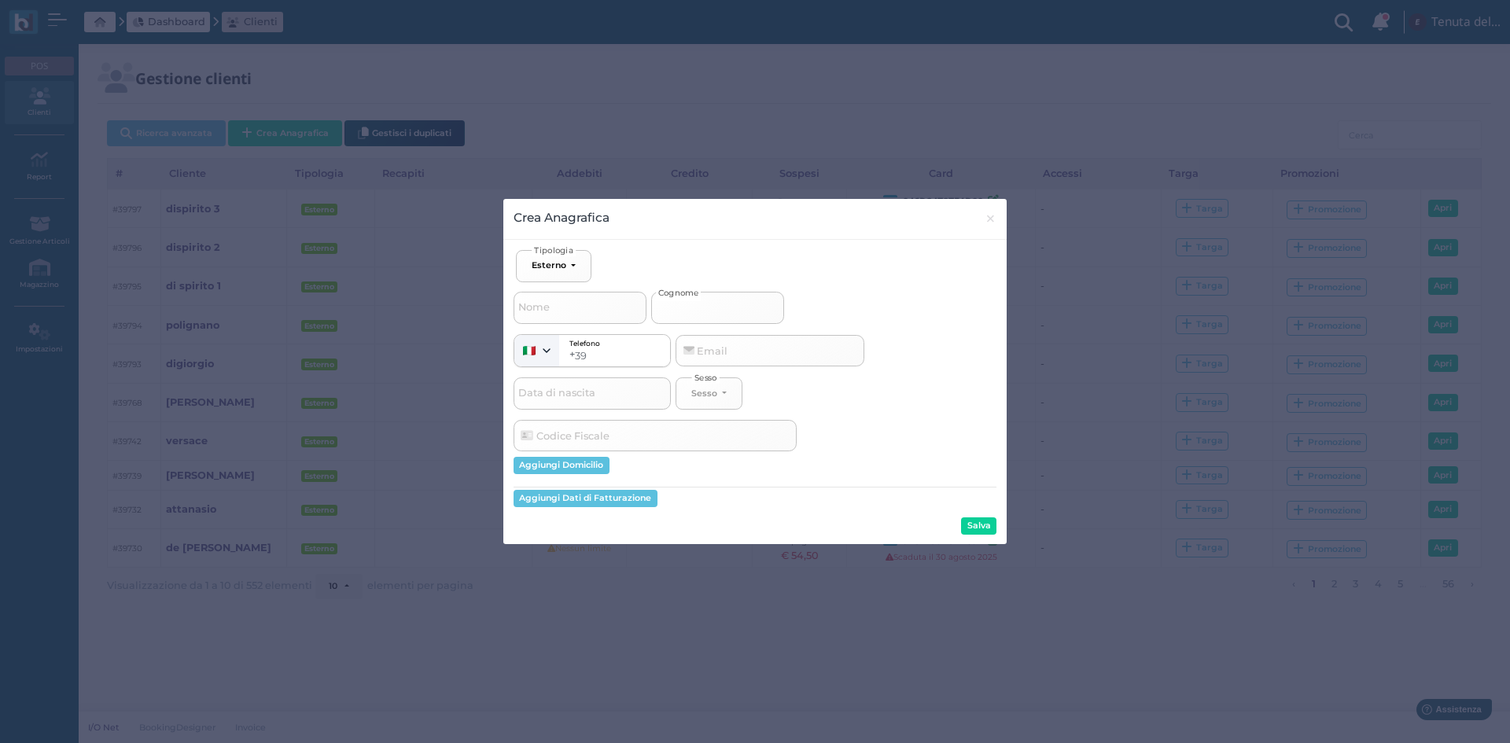
click at [708, 312] on input "Cognome" at bounding box center [717, 307] width 133 height 31
type input "a"
select select
type input "at"
select select
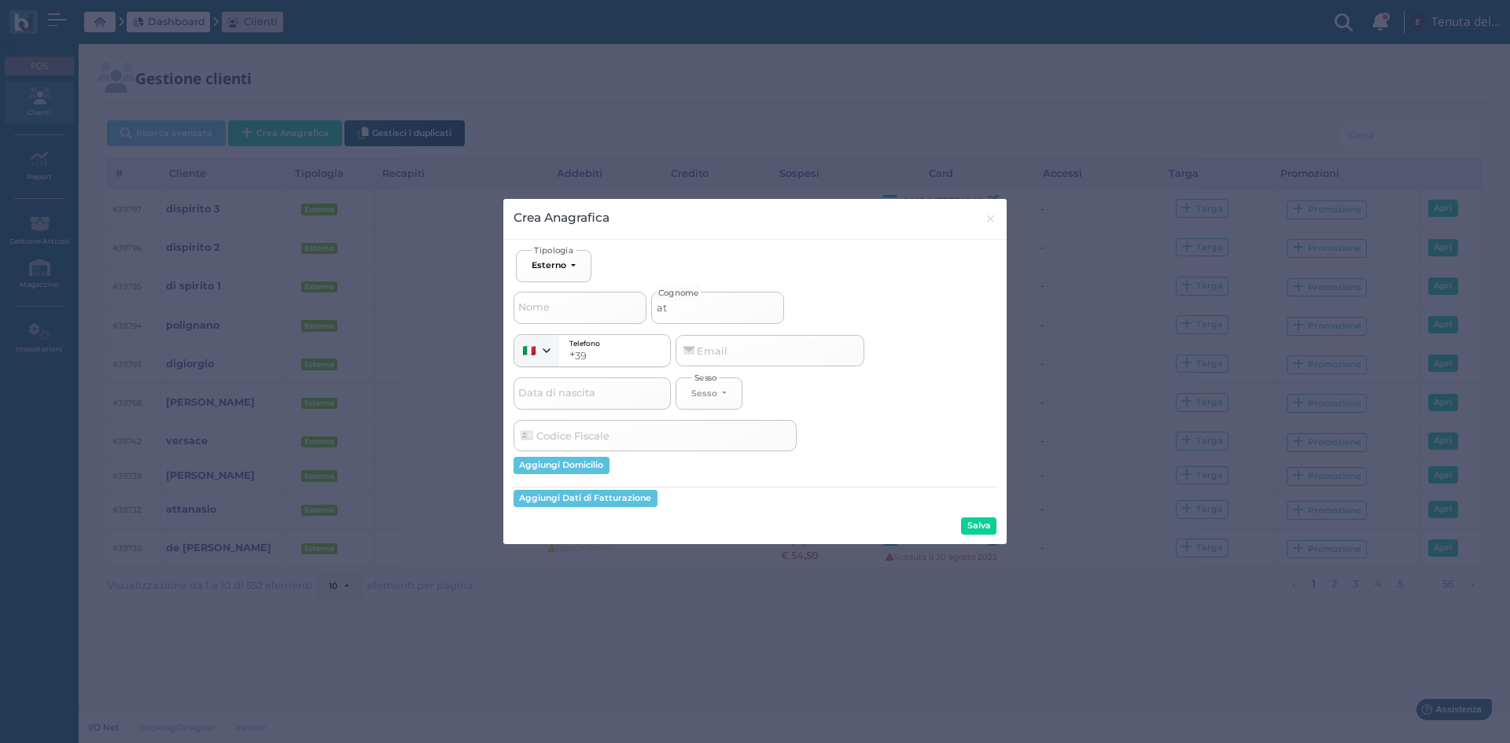
type input "att"
select select
type input "atta"
select select
type input "attan"
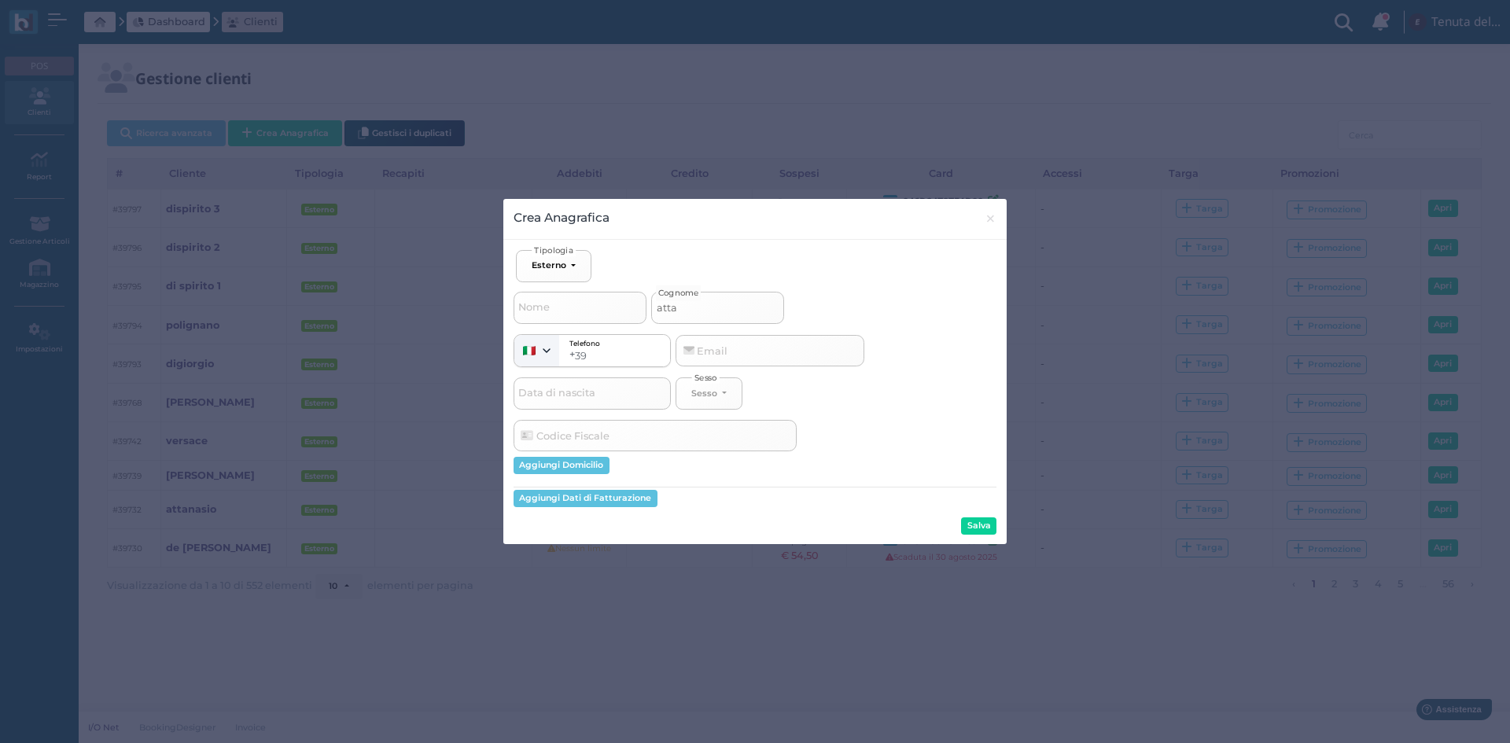
select select
type input "attana"
select select
type input "attanas"
select select
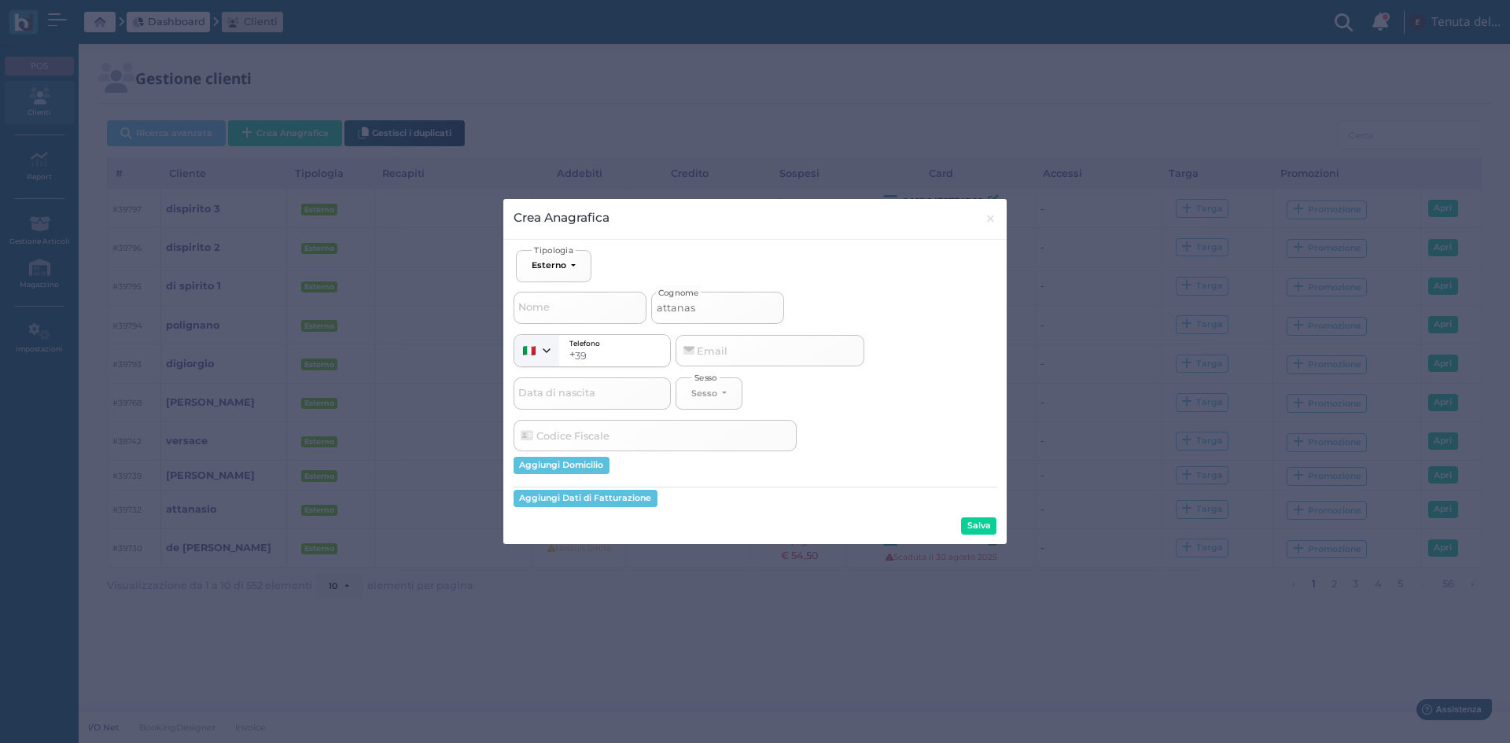
type input "attanasi"
select select
type input "attanasio"
select select
type input "attanasio"
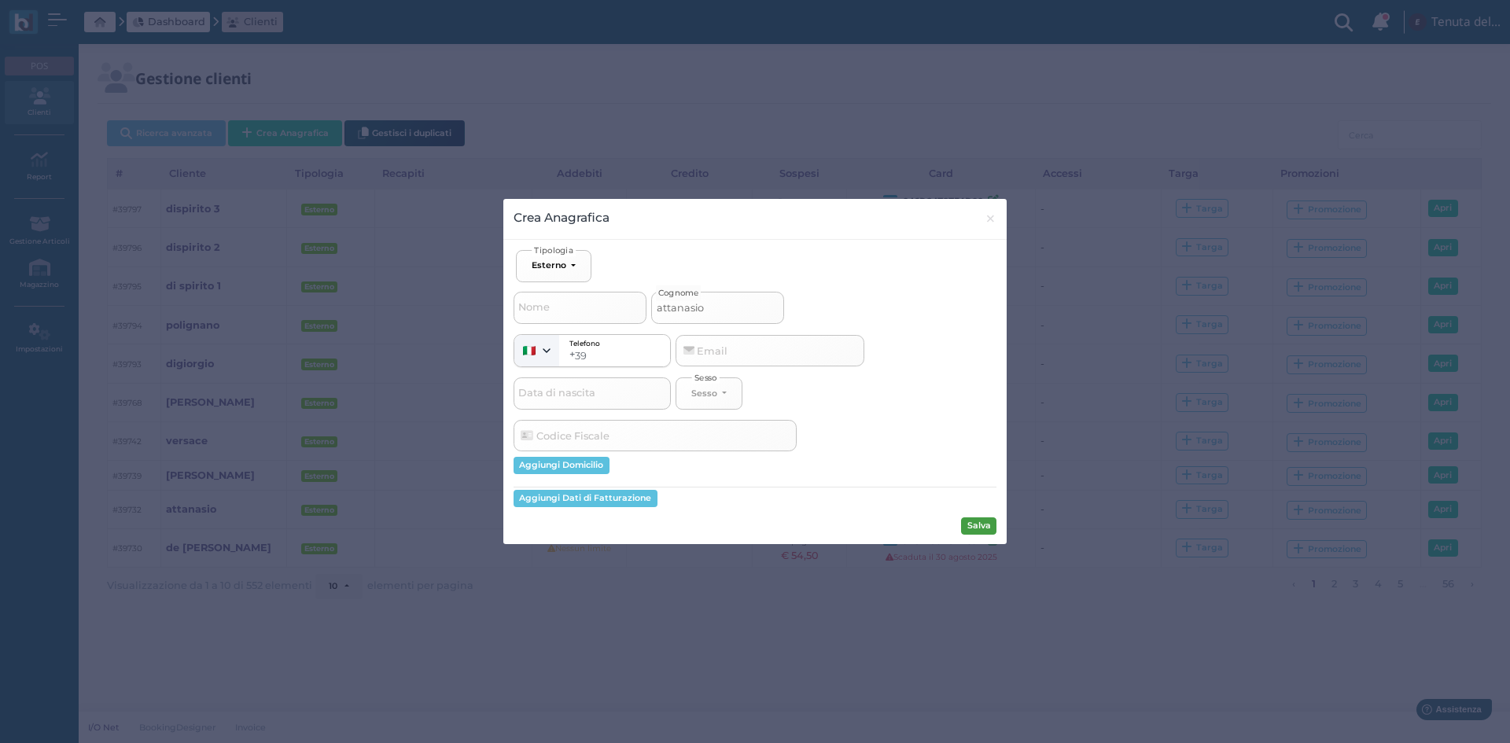
click at [982, 527] on button "Salva" at bounding box center [978, 526] width 35 height 17
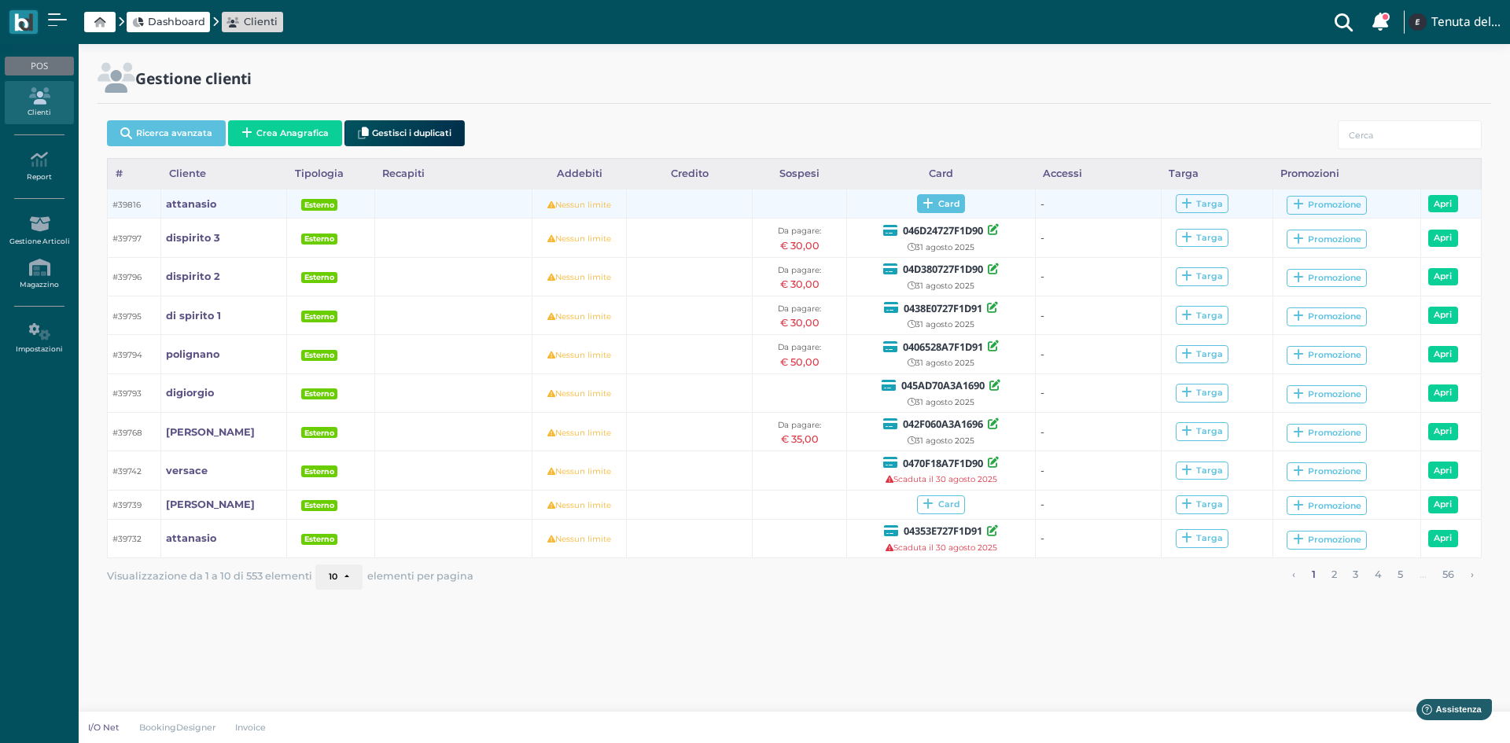
click at [950, 203] on span "Card" at bounding box center [941, 203] width 48 height 19
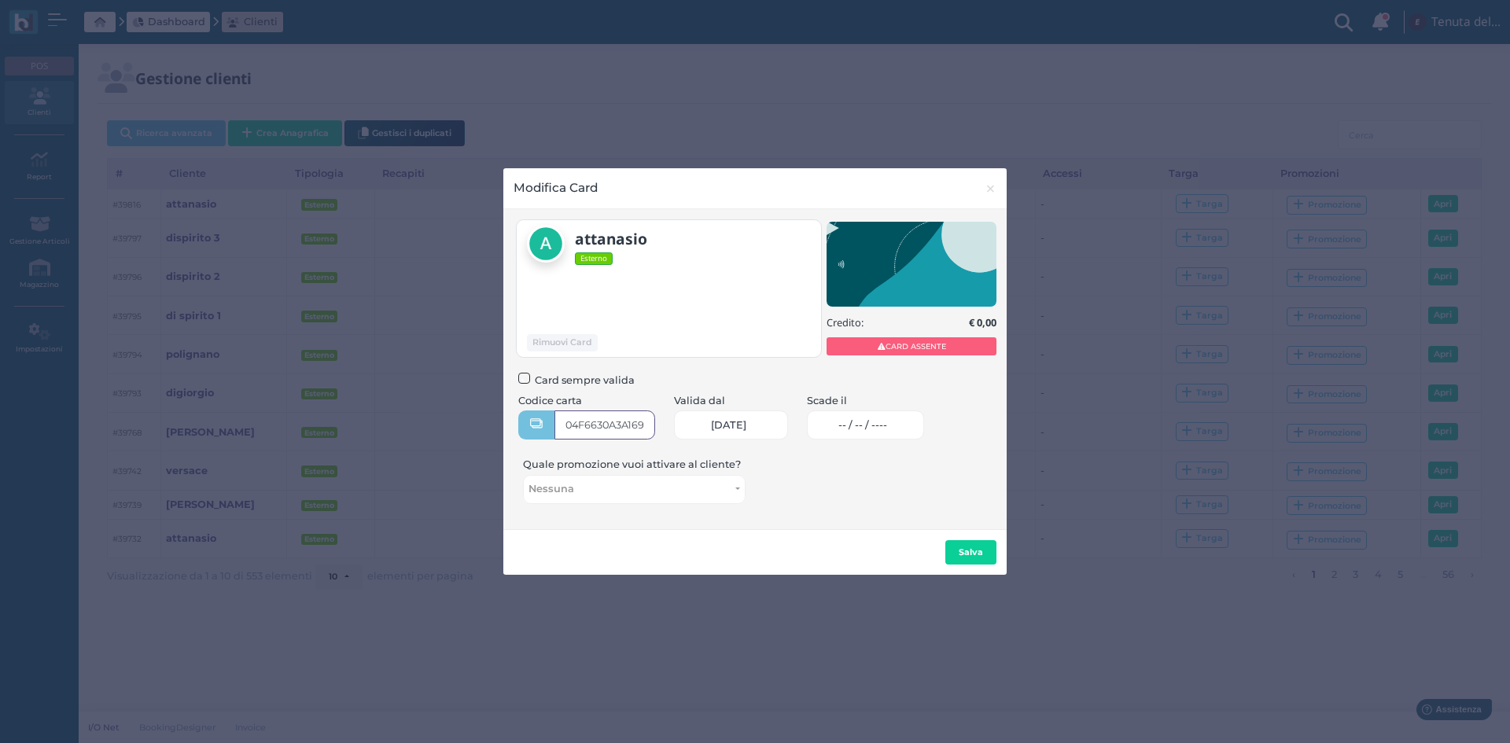
type input "04F6630A3A1694"
click at [880, 428] on span "-- / -- / ----" at bounding box center [862, 425] width 49 height 13
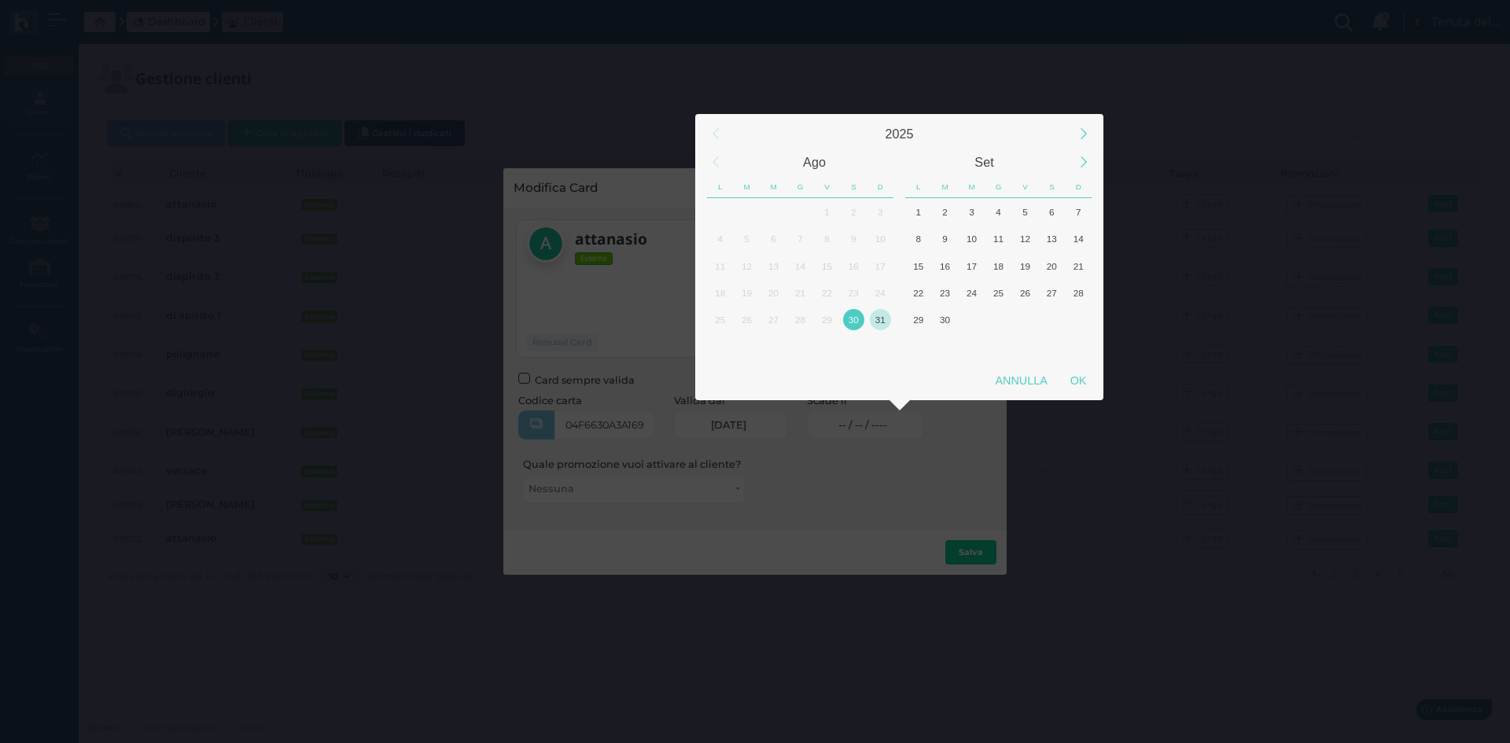
click at [881, 314] on div "31" at bounding box center [880, 319] width 21 height 21
click at [1086, 381] on div "OK" at bounding box center [1078, 381] width 39 height 28
type input "31/08/2025"
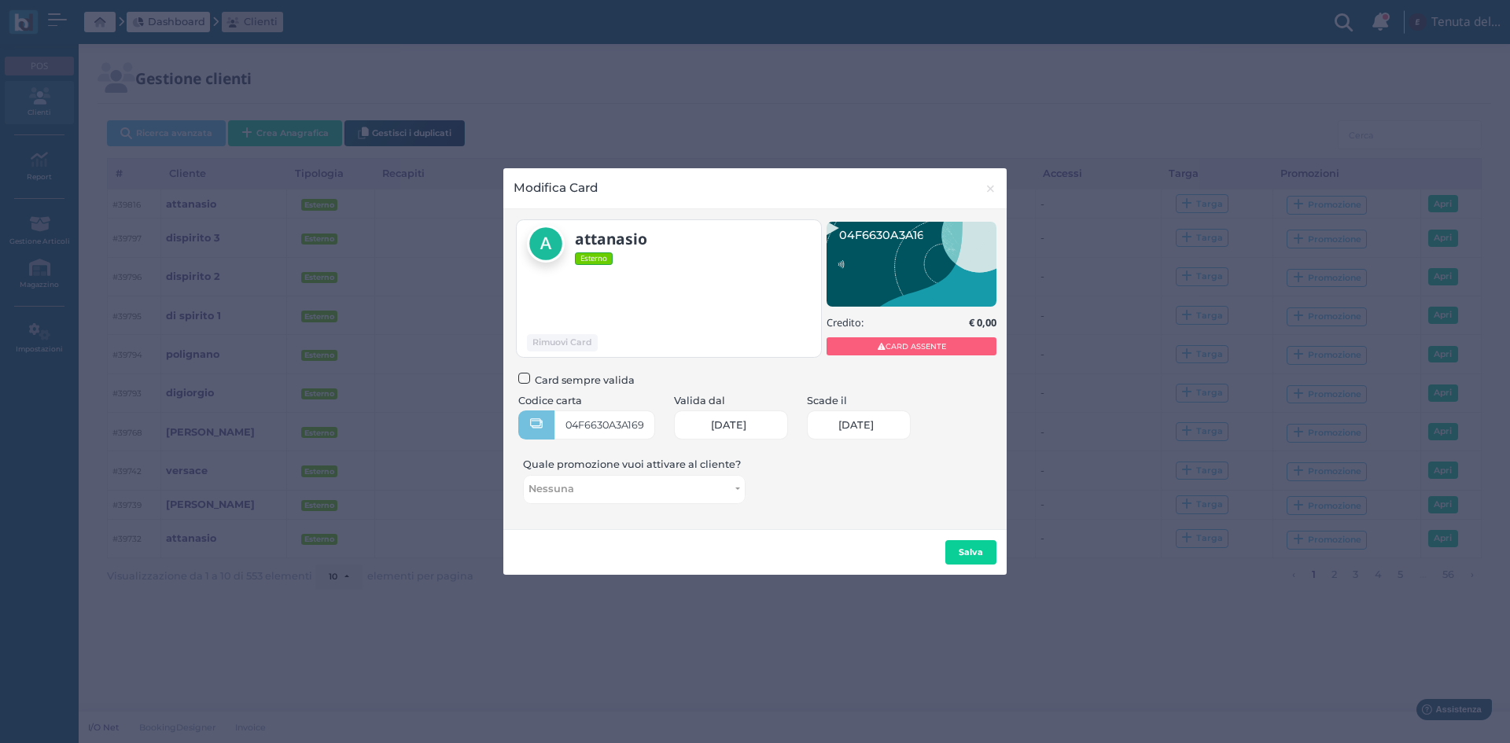
scroll to position [0, 65]
click at [971, 560] on button "Salva" at bounding box center [970, 552] width 51 height 25
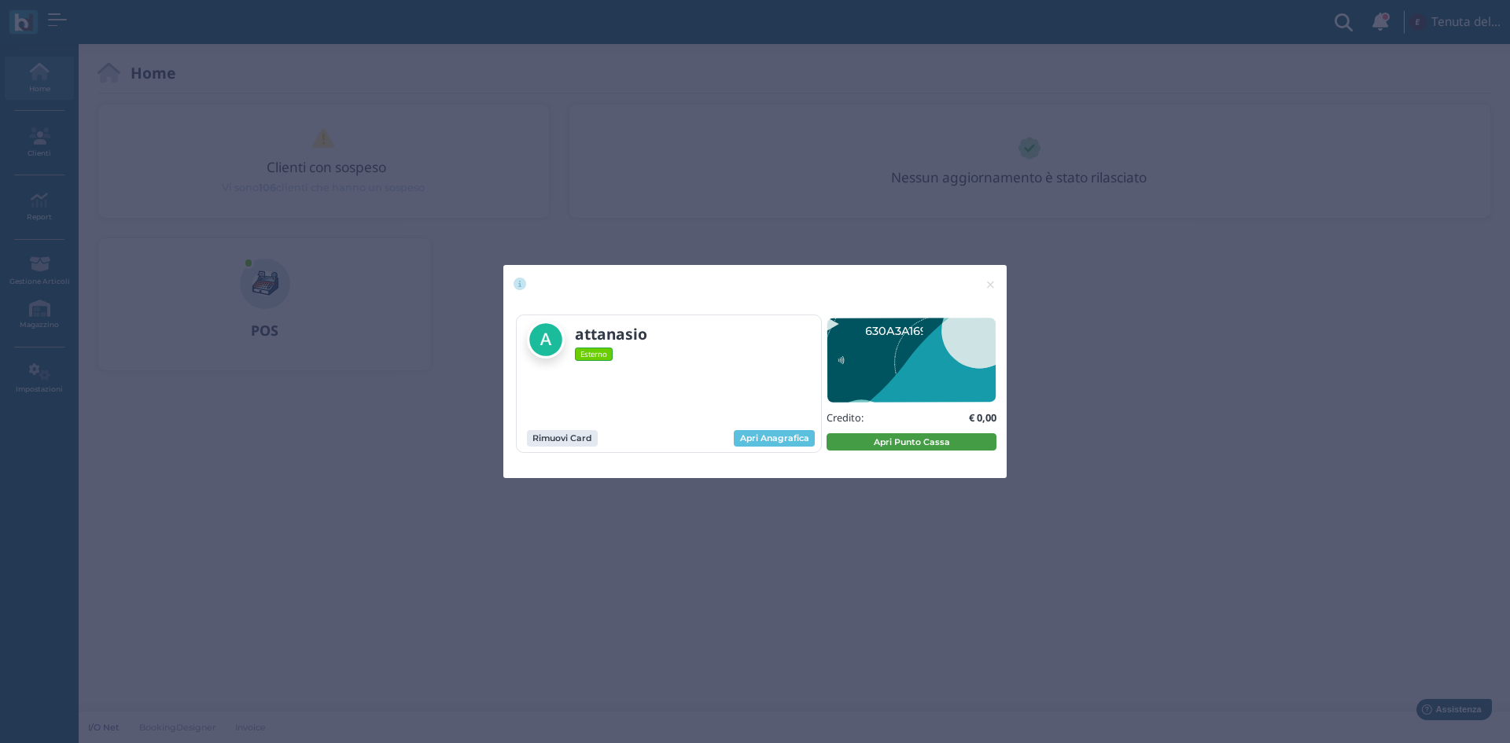
click at [899, 446] on button "Apri Punto Cassa" at bounding box center [912, 441] width 170 height 17
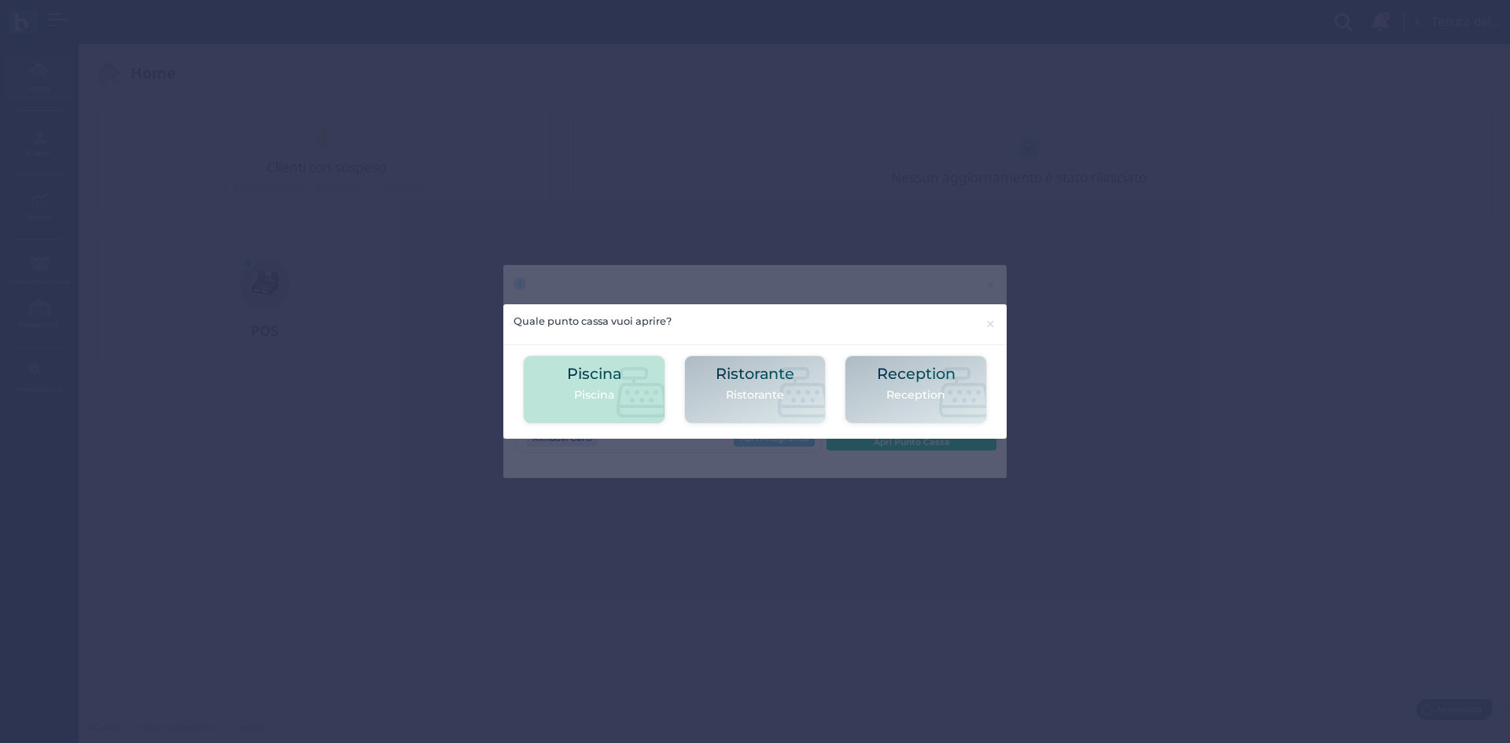
click at [605, 373] on h2 "Piscina" at bounding box center [594, 374] width 54 height 17
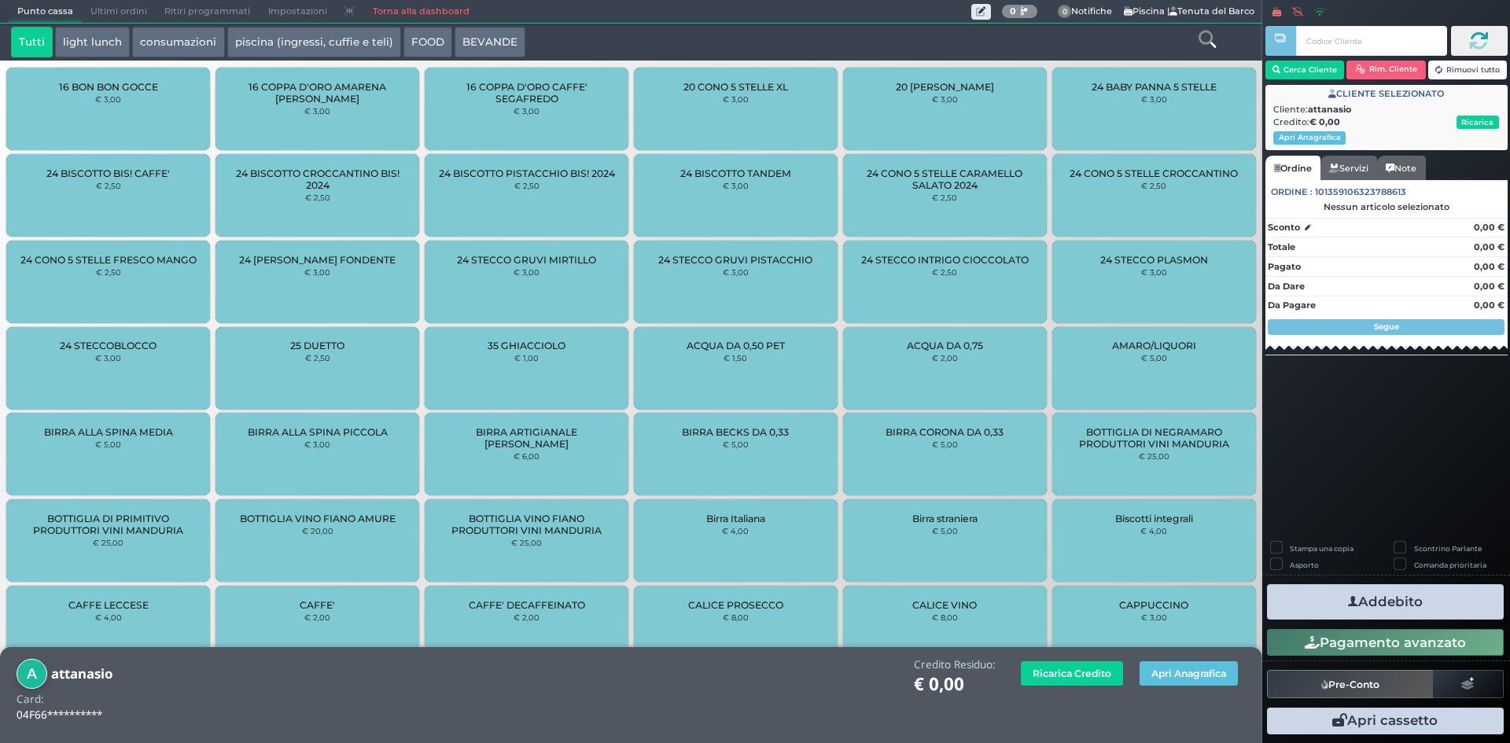
click at [1208, 38] on icon at bounding box center [1207, 39] width 17 height 17
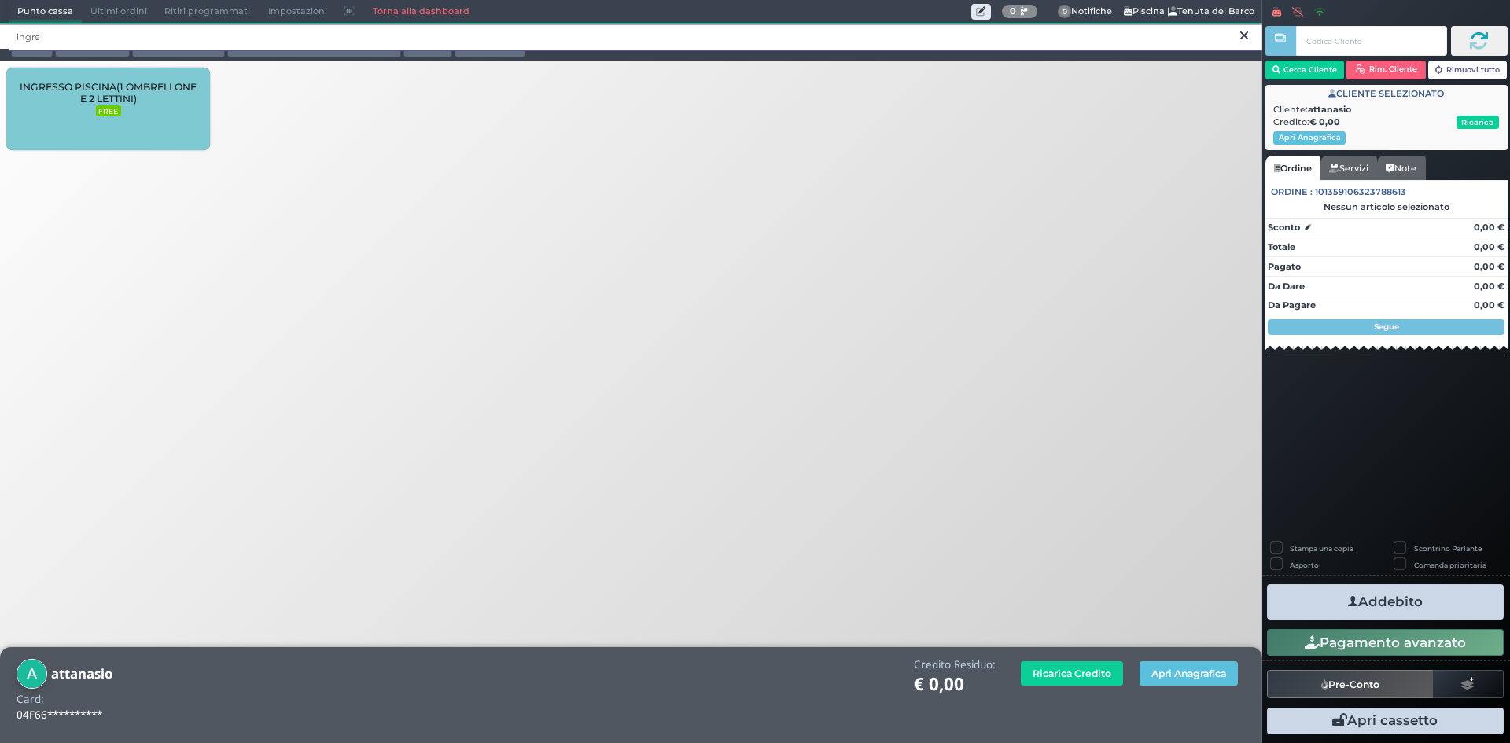
type input "ingre"
click at [175, 105] on div "INGRESSO PISCINA(1 OMBRELLONE E 2 LETTINI) FREE" at bounding box center [108, 109] width 204 height 83
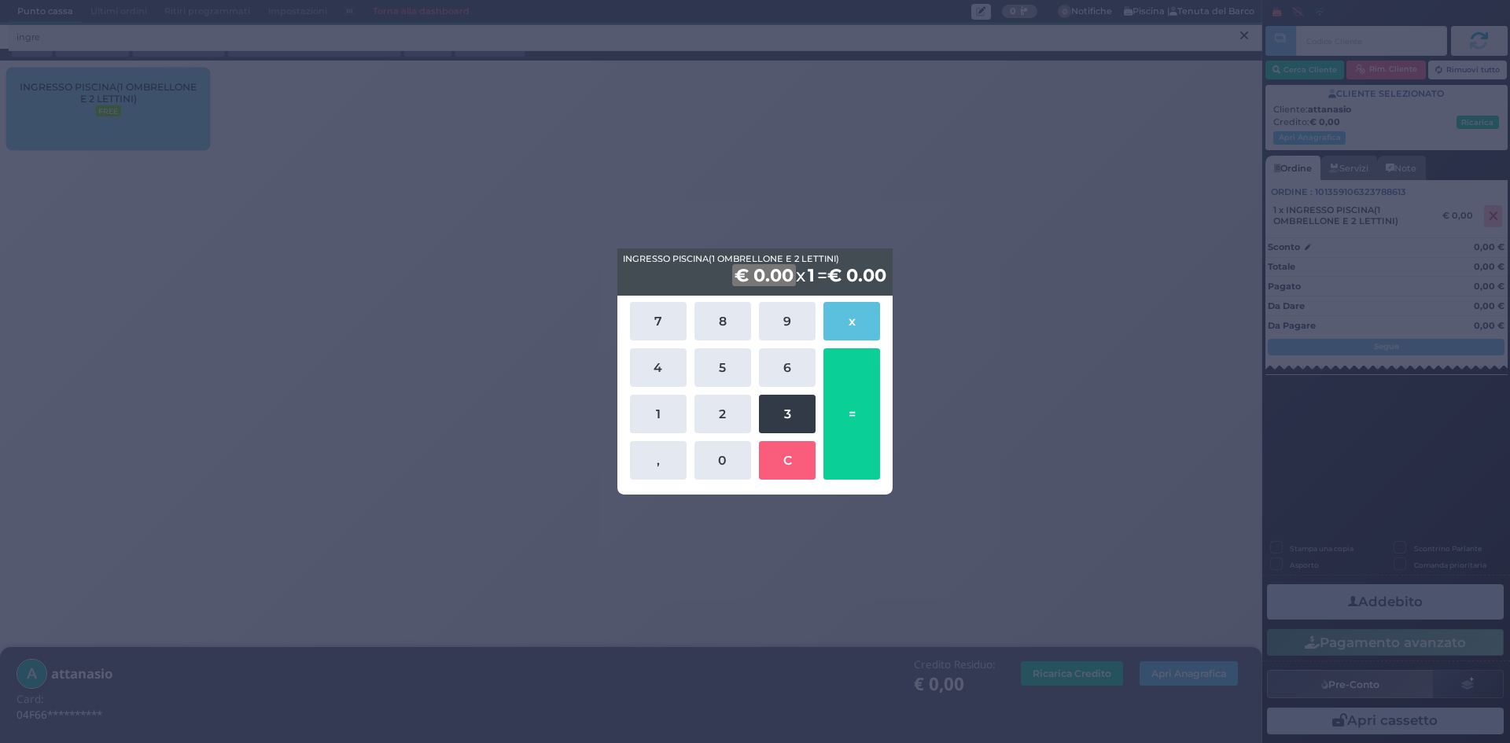
click at [800, 396] on button "3" at bounding box center [787, 414] width 57 height 39
drag, startPoint x: 728, startPoint y: 441, endPoint x: 811, endPoint y: 434, distance: 82.9
click at [728, 442] on button "0" at bounding box center [723, 460] width 57 height 39
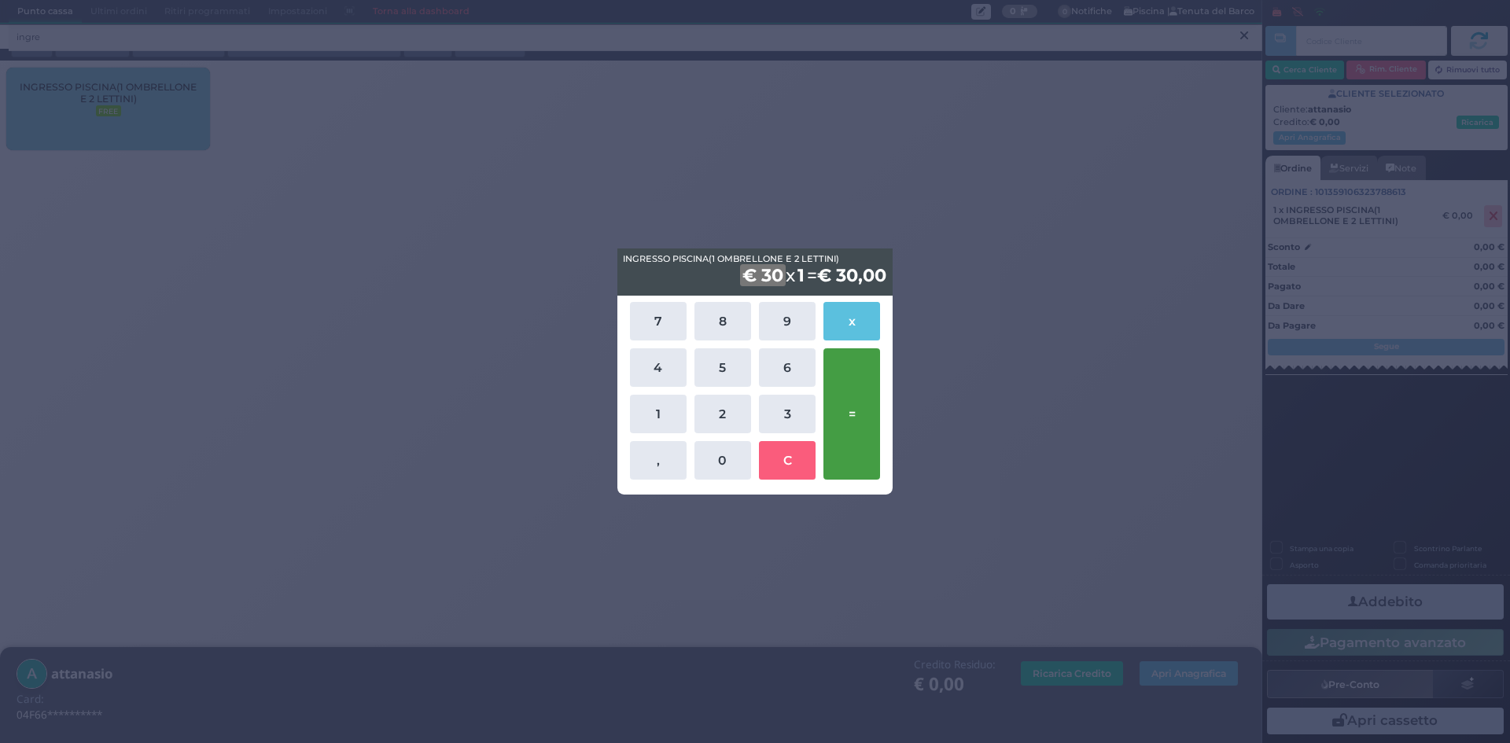
click at [860, 426] on button "=" at bounding box center [852, 413] width 57 height 131
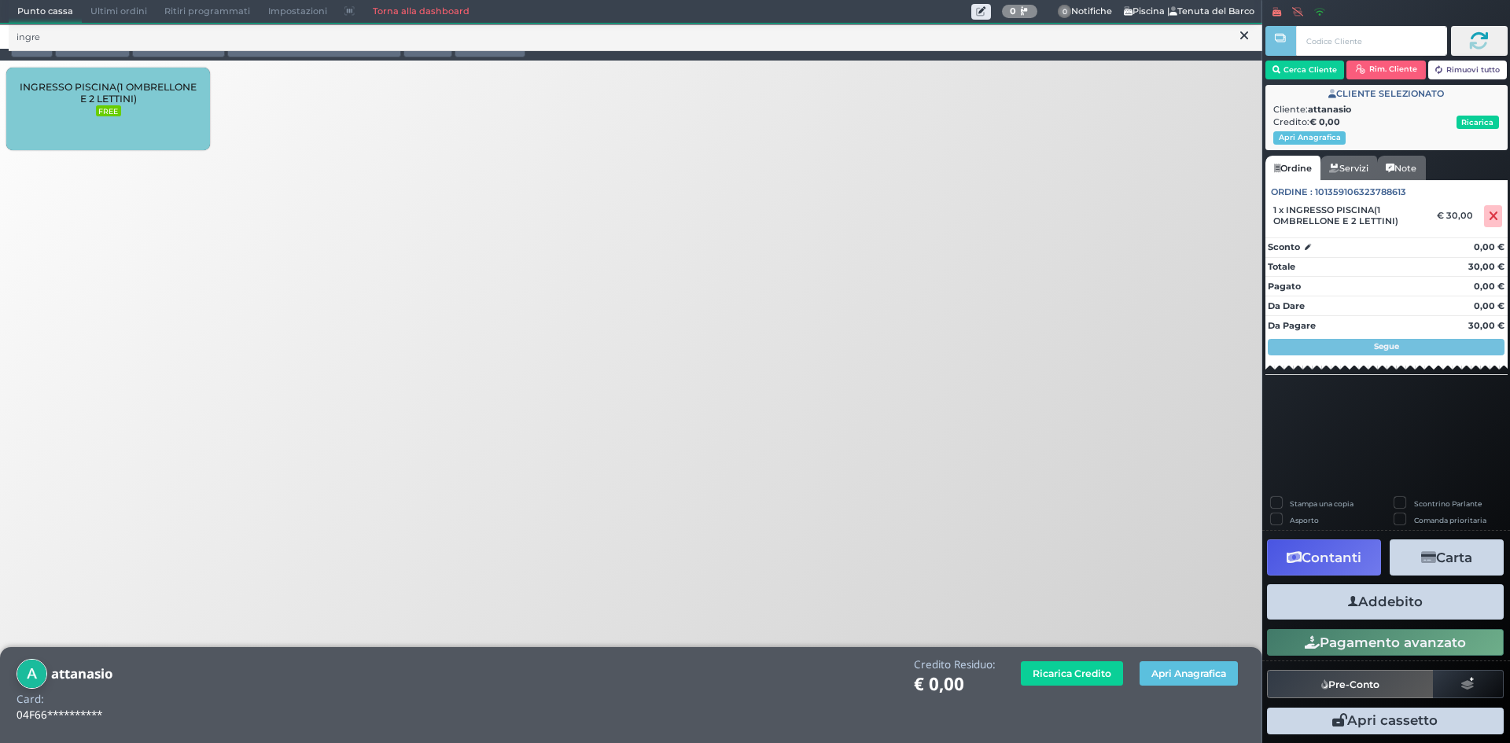
click at [1391, 606] on button "Addebito" at bounding box center [1385, 601] width 237 height 35
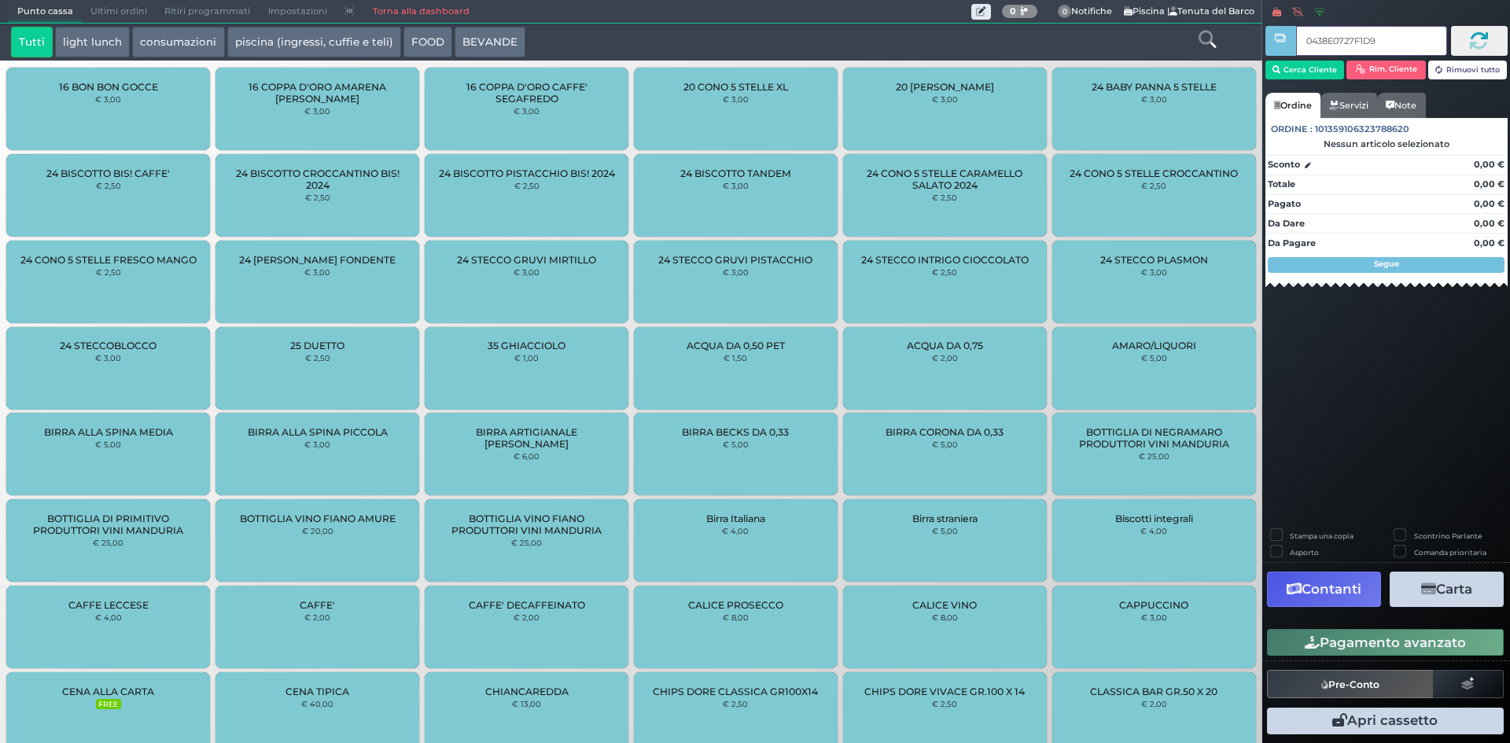
type input "0438E0727F1D91"
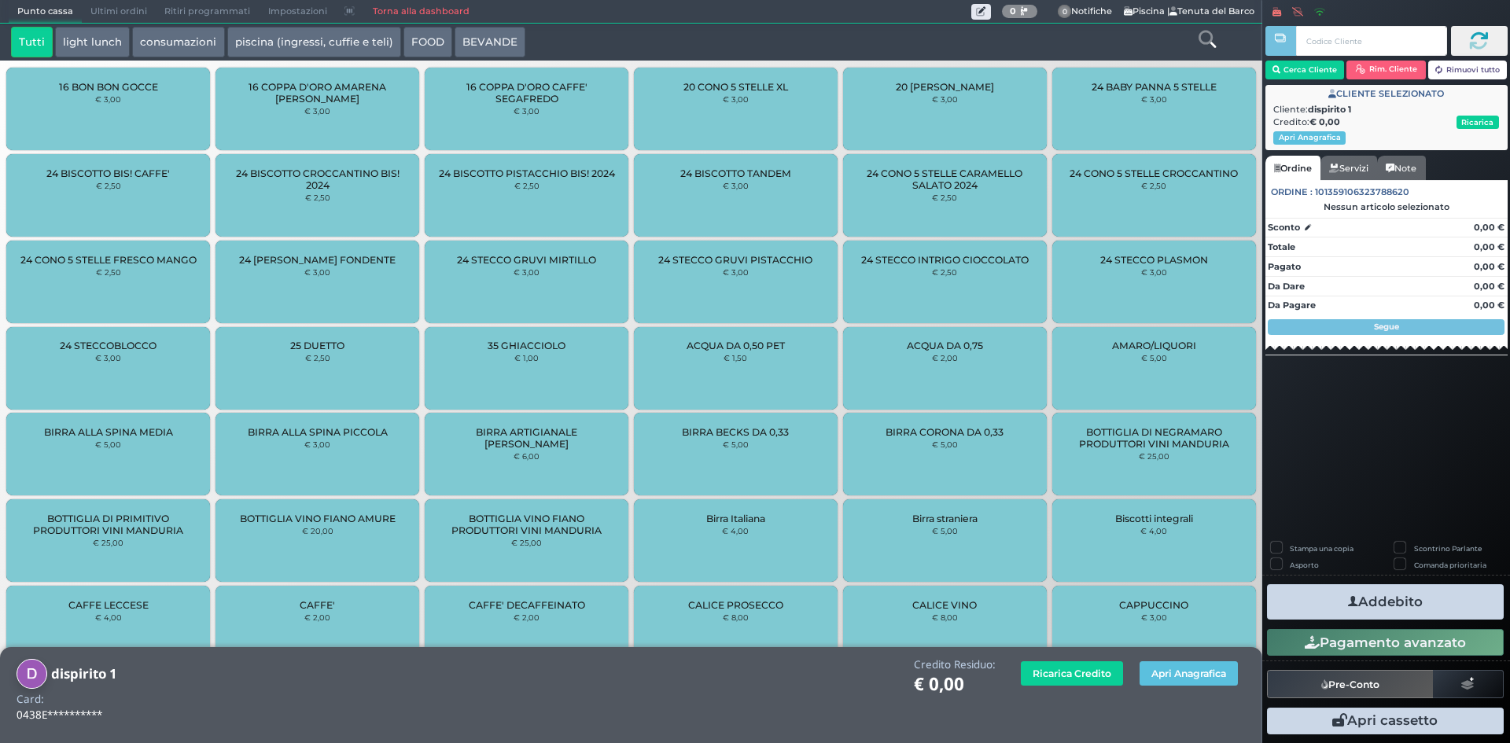
click at [1208, 36] on icon at bounding box center [1207, 39] width 17 height 17
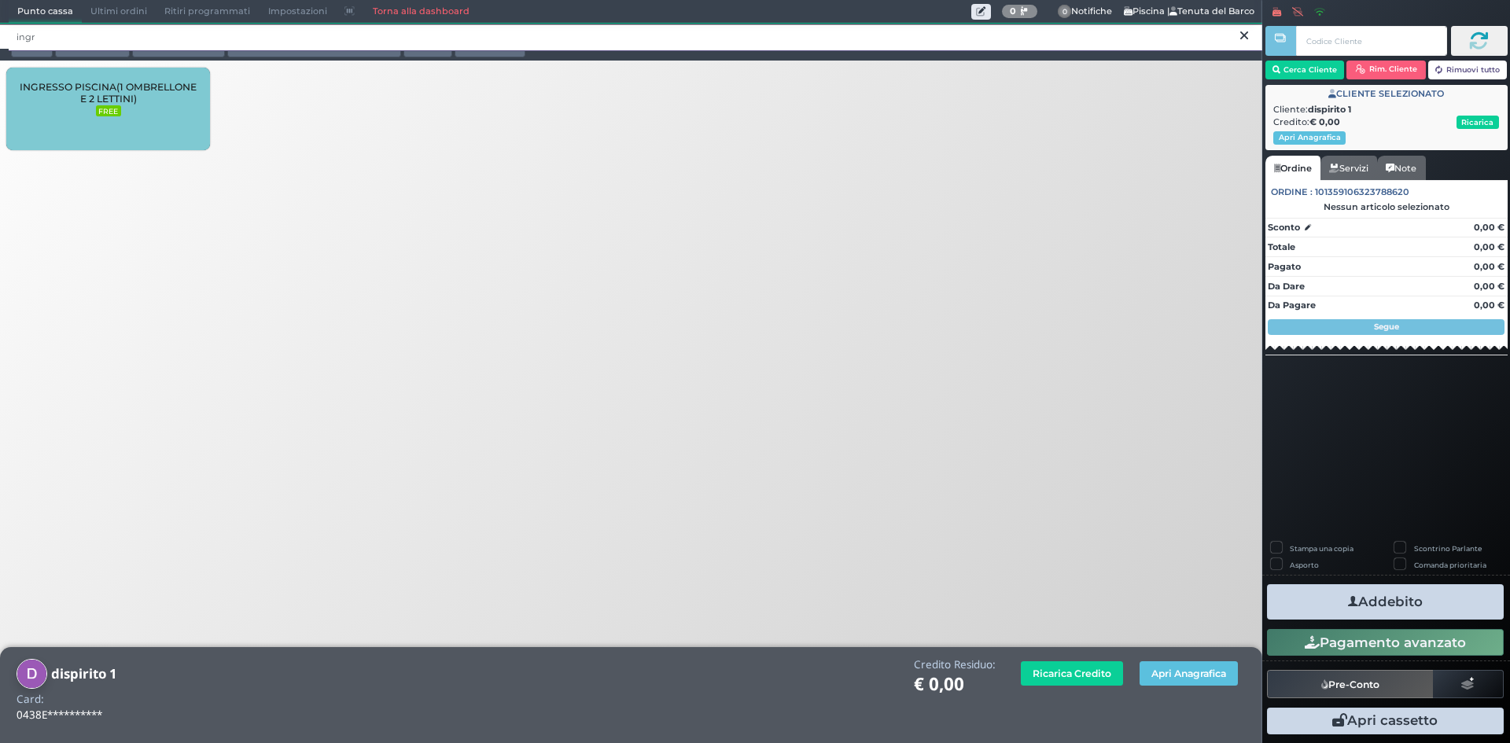
type input "ingr"
click at [242, 79] on div "INGRESSO PISCINA(1 OMBRELLONE E 2 LETTINI) FREE" at bounding box center [631, 111] width 1262 height 94
click at [139, 106] on div "INGRESSO PISCINA(1 OMBRELLONE E 2 LETTINI) FREE" at bounding box center [108, 109] width 204 height 83
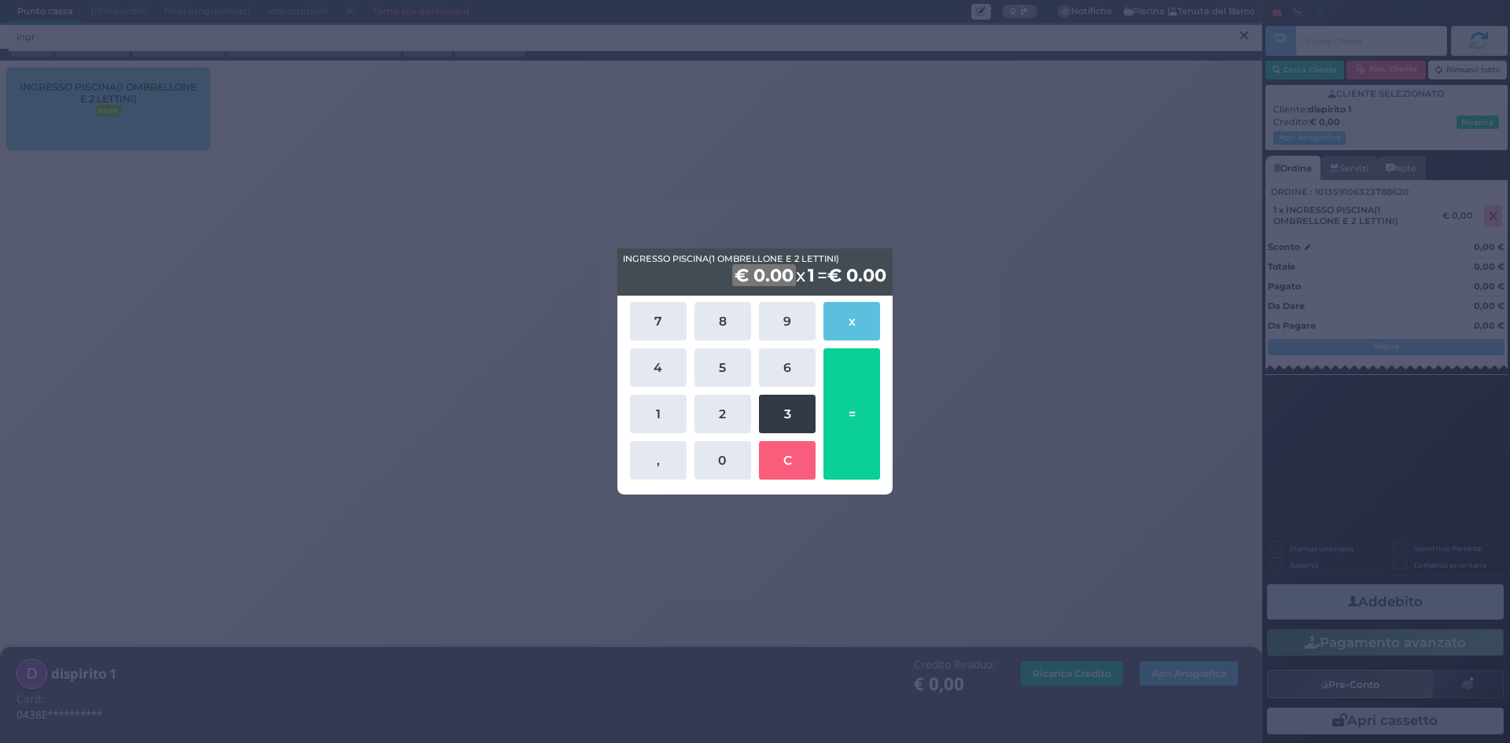
click at [794, 421] on button "3" at bounding box center [787, 414] width 57 height 39
click at [728, 451] on button "0" at bounding box center [723, 460] width 57 height 39
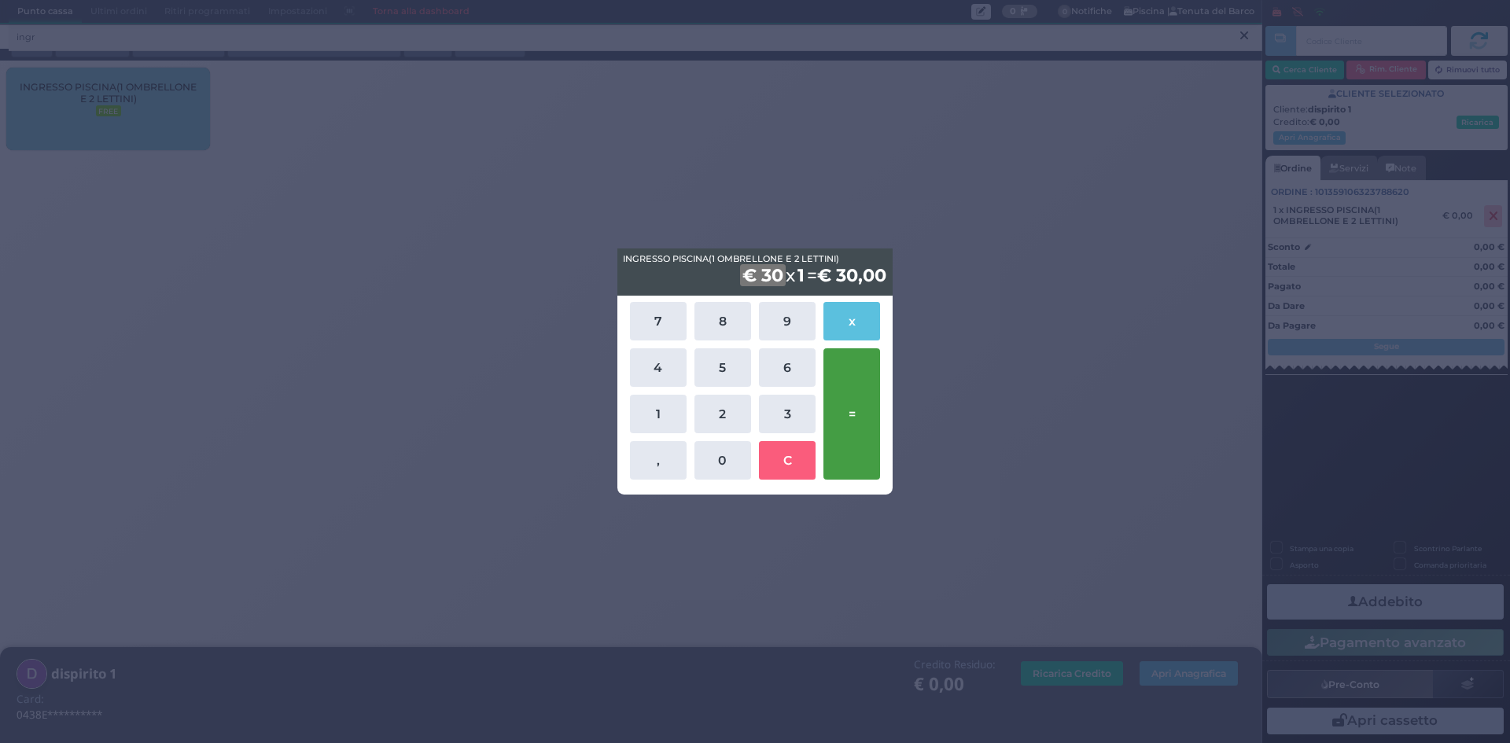
click at [848, 414] on button "=" at bounding box center [852, 413] width 57 height 131
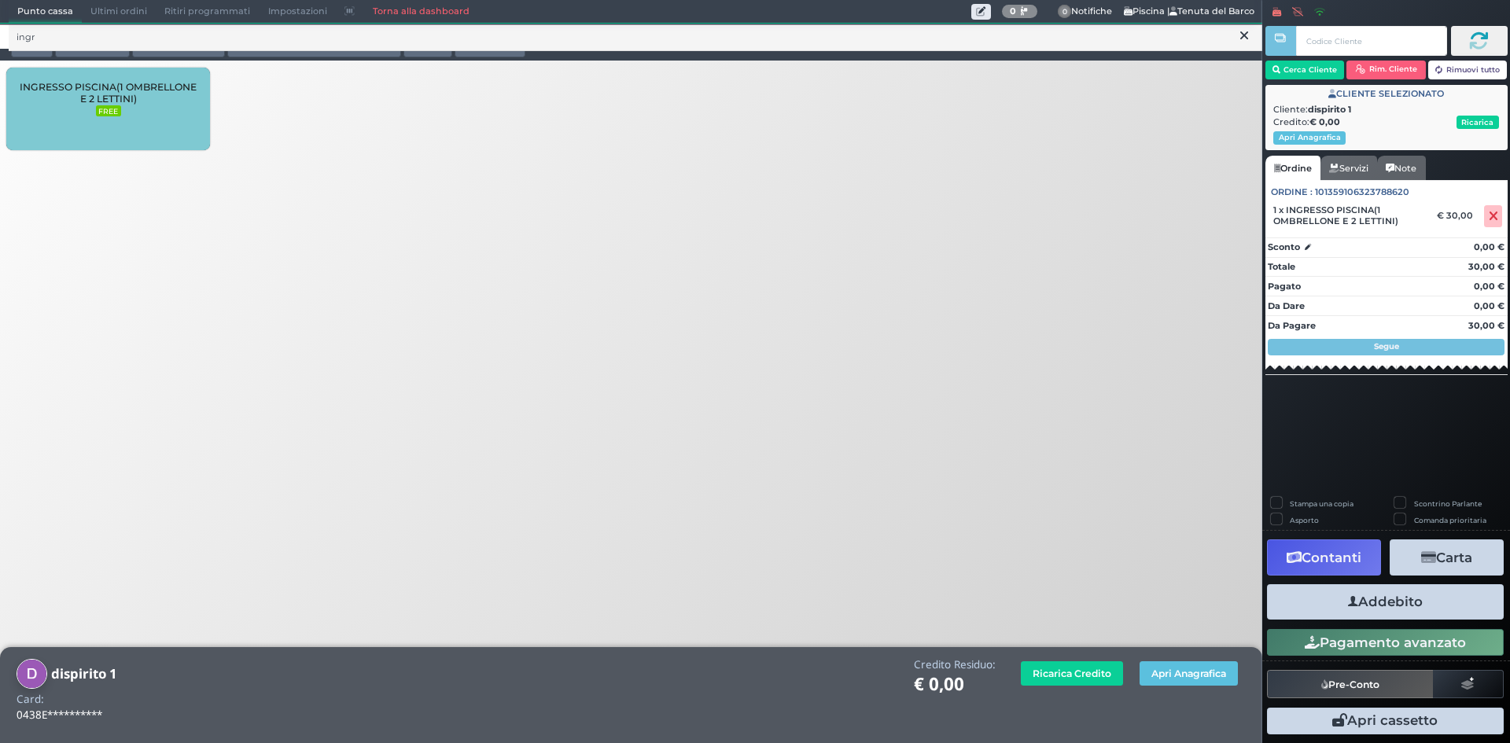
click at [1381, 599] on button "Addebito" at bounding box center [1385, 601] width 237 height 35
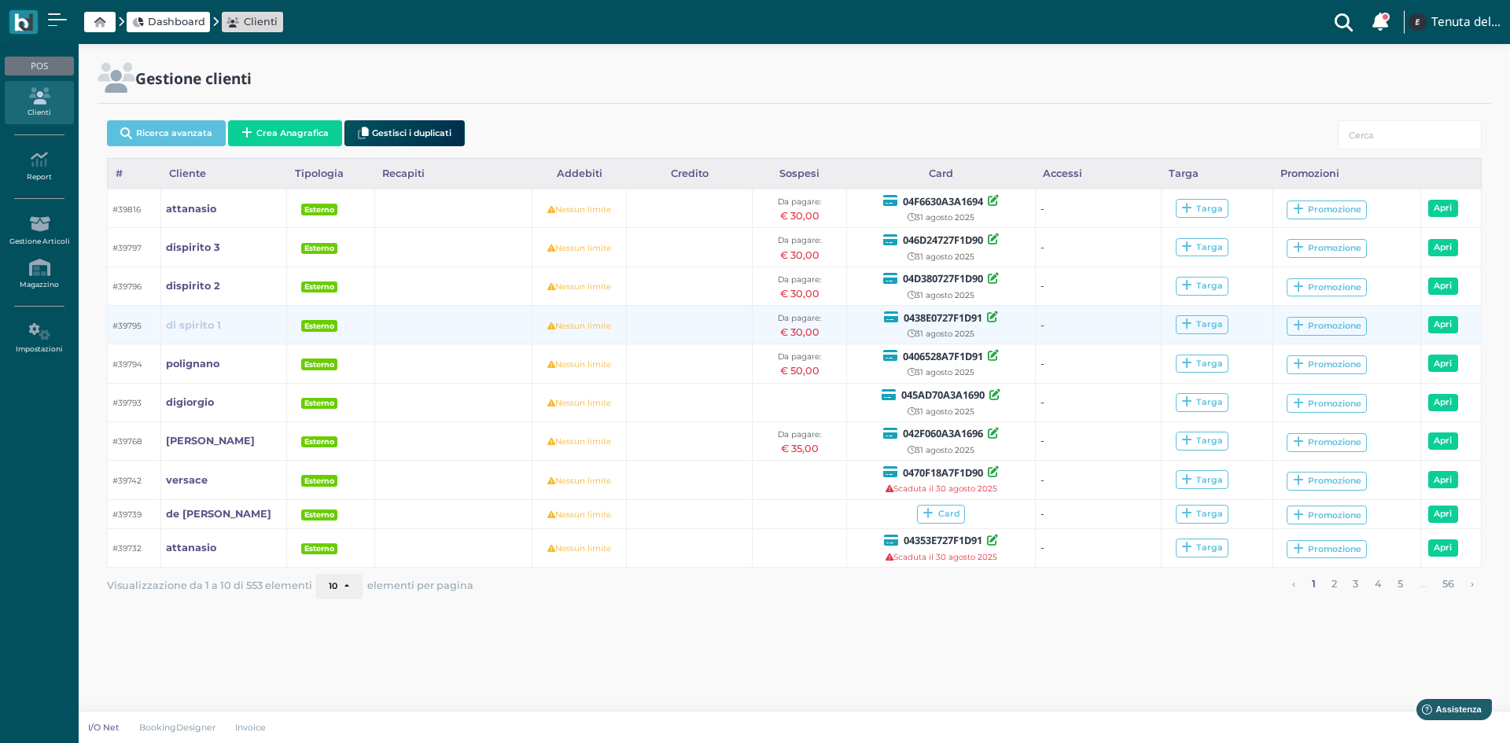
click at [206, 330] on b "di spirito 1" at bounding box center [193, 325] width 55 height 12
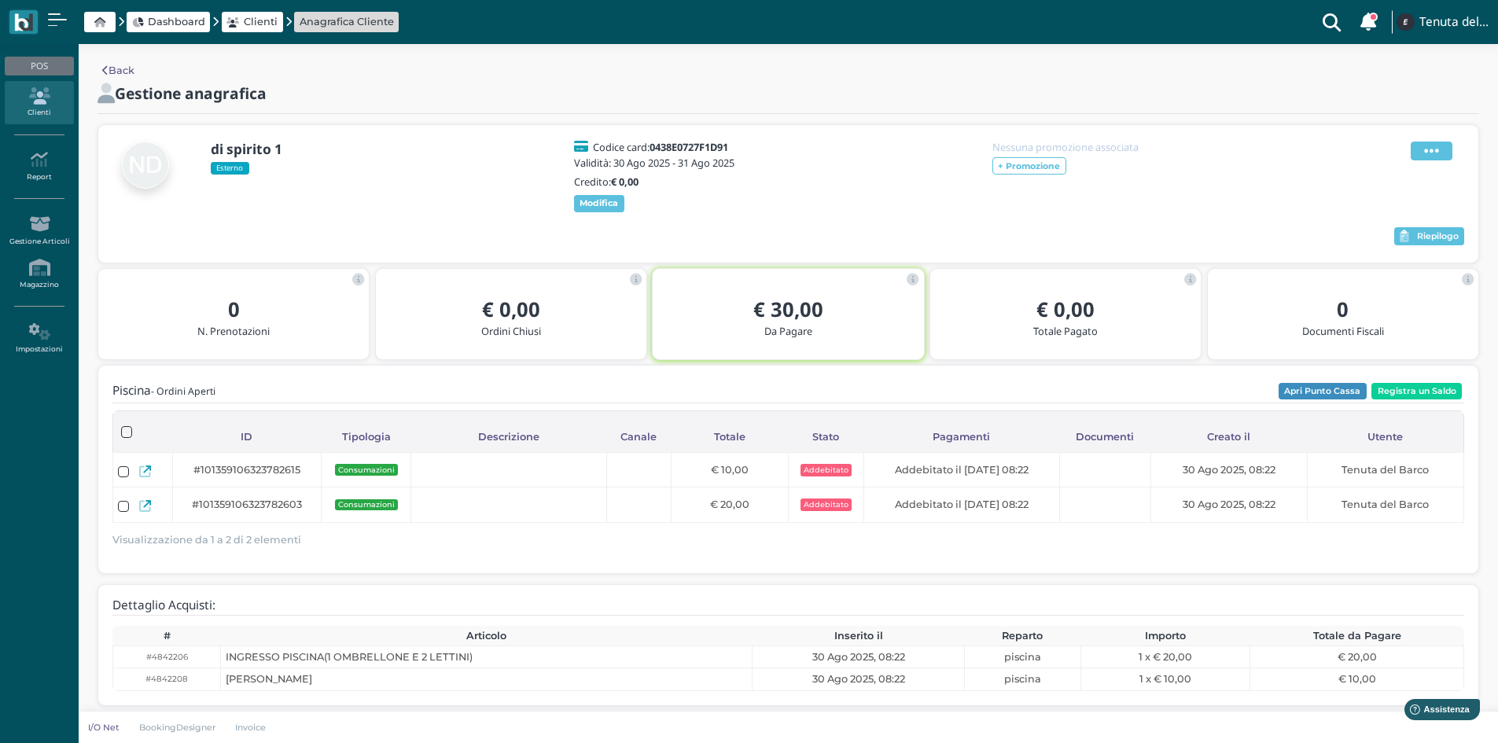
click at [1439, 152] on icon at bounding box center [1431, 150] width 15 height 17
click at [1391, 230] on span "Elimina" at bounding box center [1381, 237] width 41 height 15
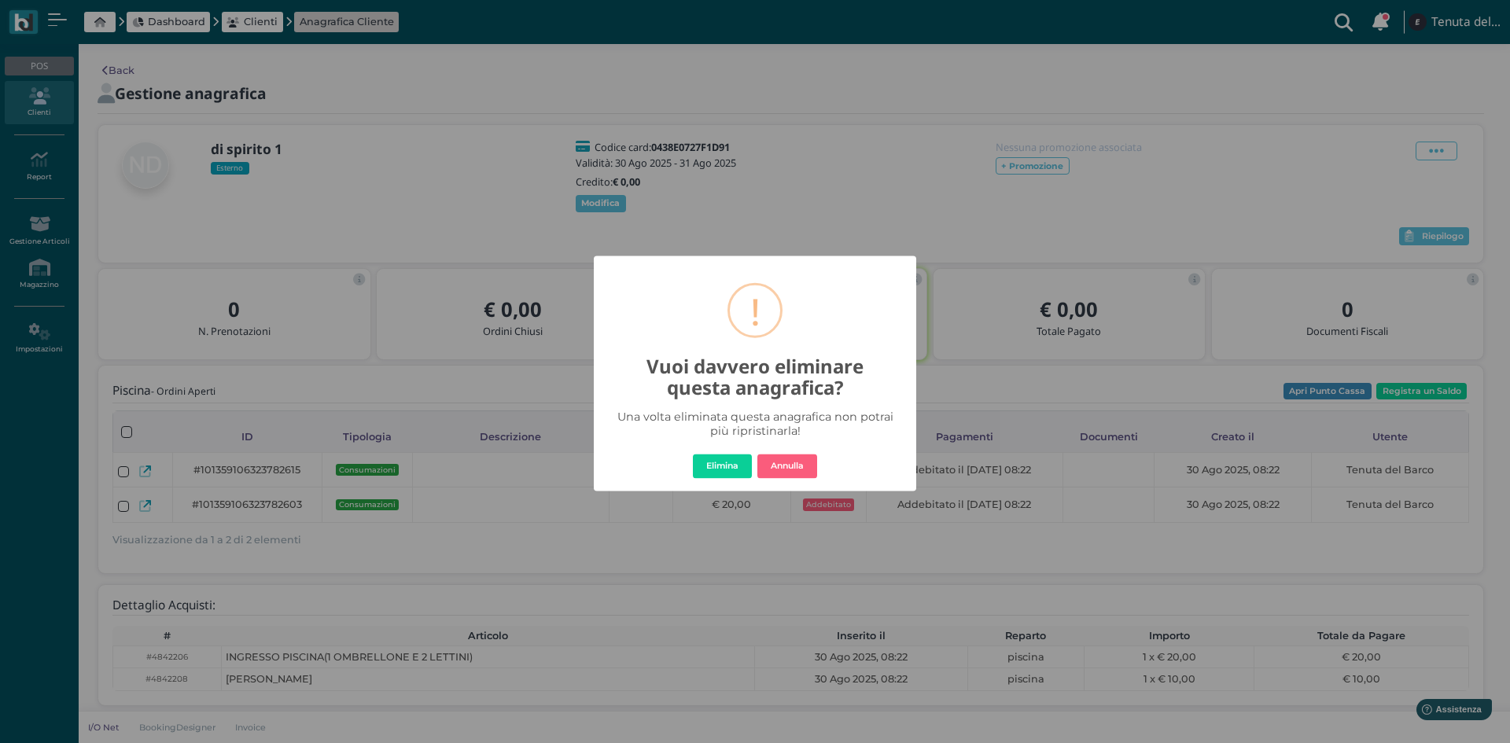
click at [731, 472] on button "Elimina" at bounding box center [722, 466] width 59 height 25
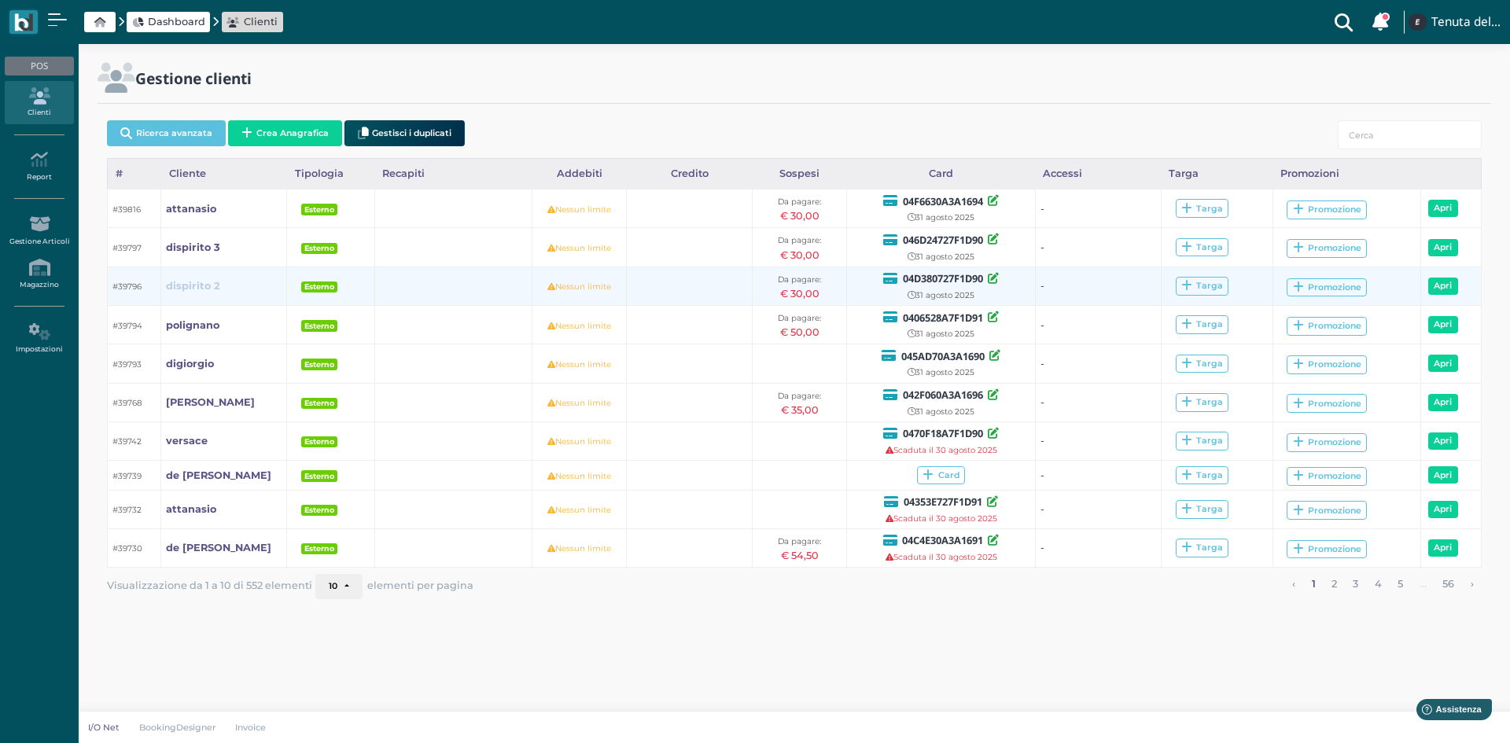
click at [197, 284] on b "dispirito 2" at bounding box center [193, 286] width 54 height 12
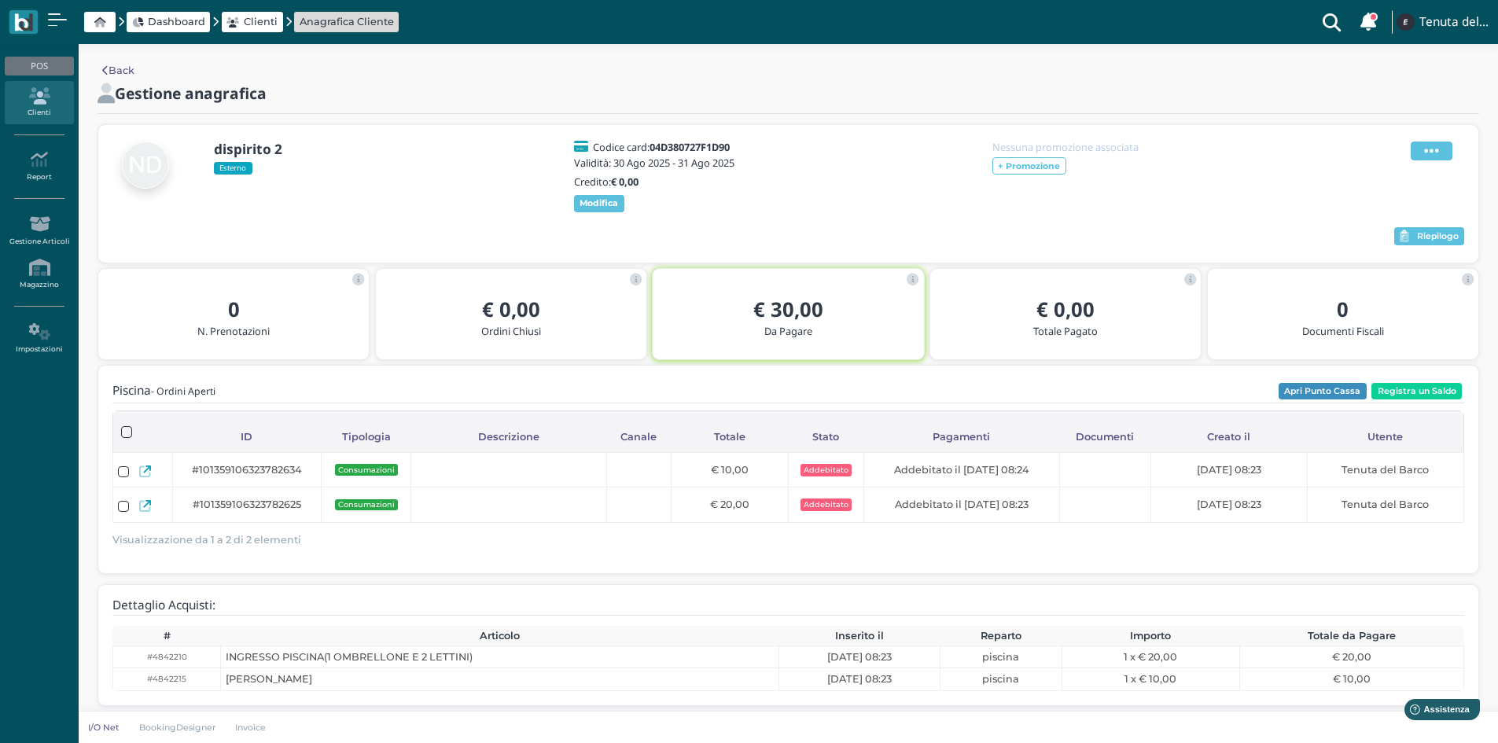
click at [1424, 153] on span at bounding box center [1432, 151] width 42 height 19
click at [1380, 238] on span "Elimina" at bounding box center [1381, 237] width 41 height 15
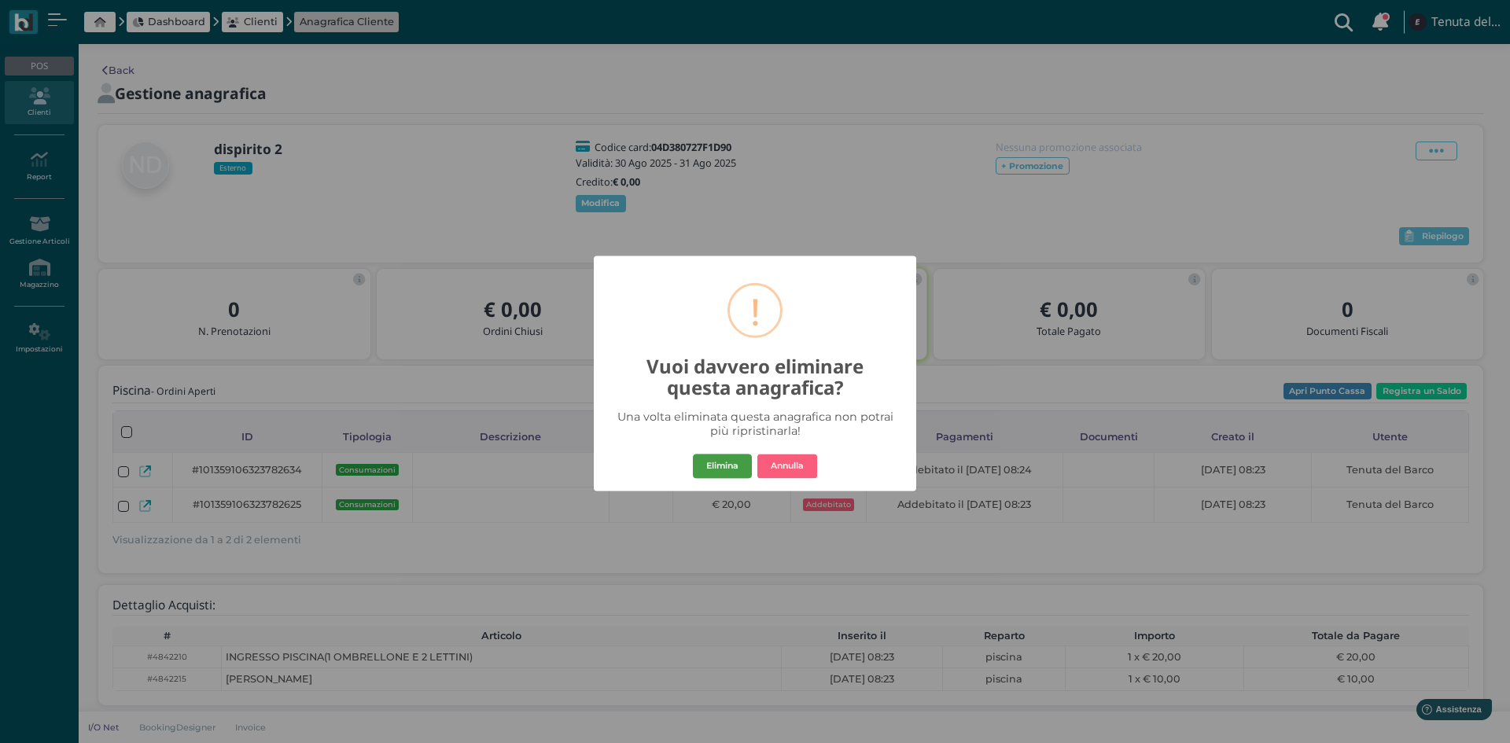
click at [720, 462] on button "Elimina" at bounding box center [722, 466] width 59 height 25
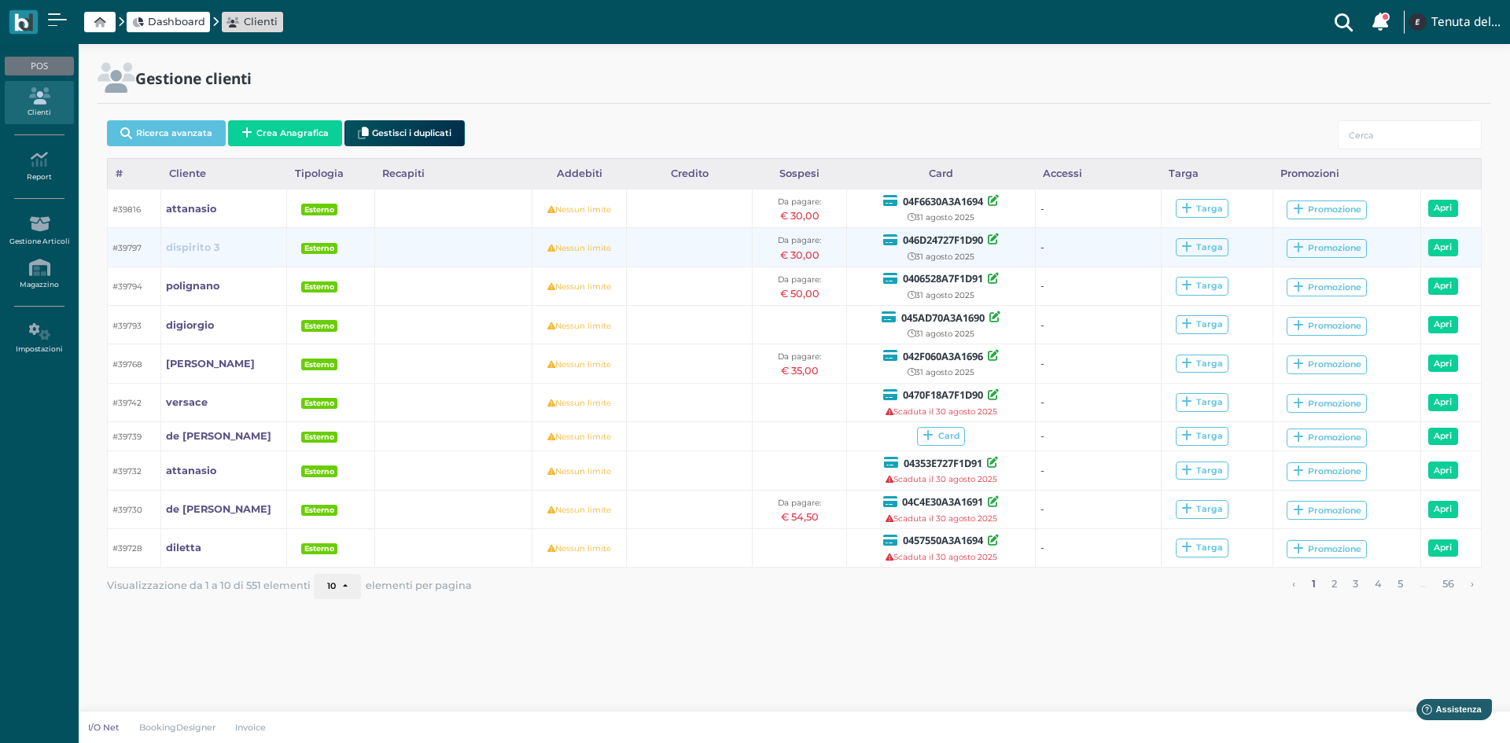
click at [197, 245] on b "dispirito 3" at bounding box center [193, 247] width 54 height 12
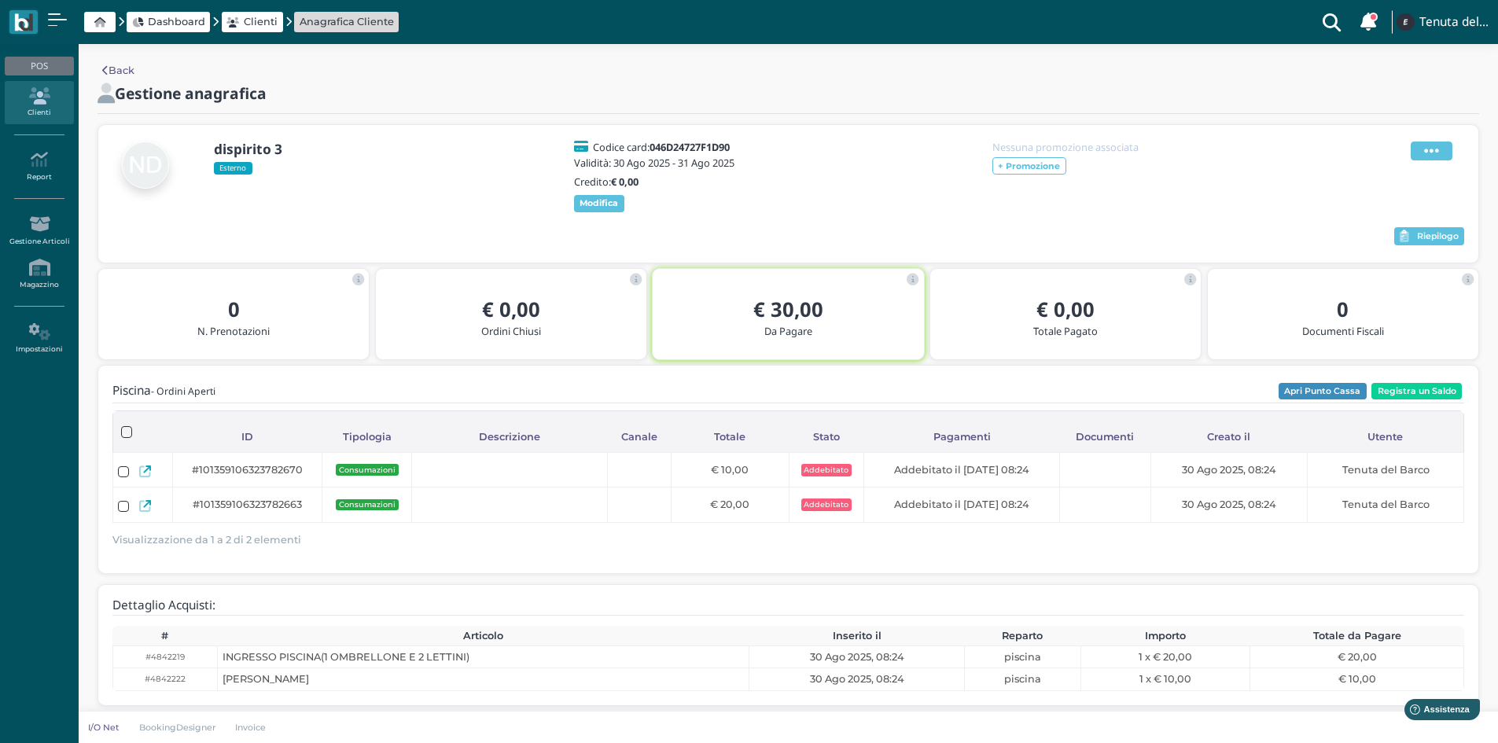
click at [1428, 152] on icon at bounding box center [1431, 150] width 15 height 17
click at [1377, 241] on span "Elimina" at bounding box center [1381, 237] width 41 height 15
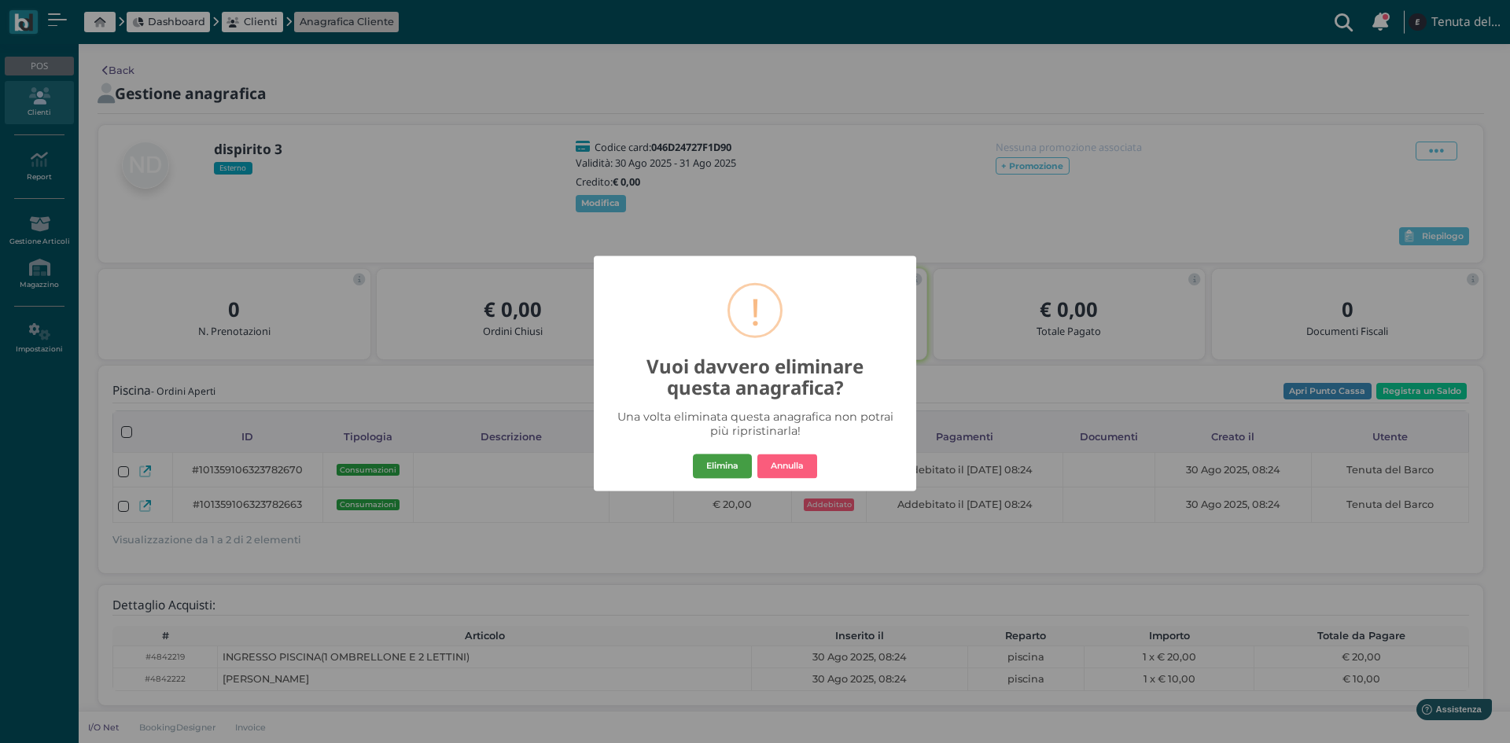
click at [714, 464] on button "Elimina" at bounding box center [722, 466] width 59 height 25
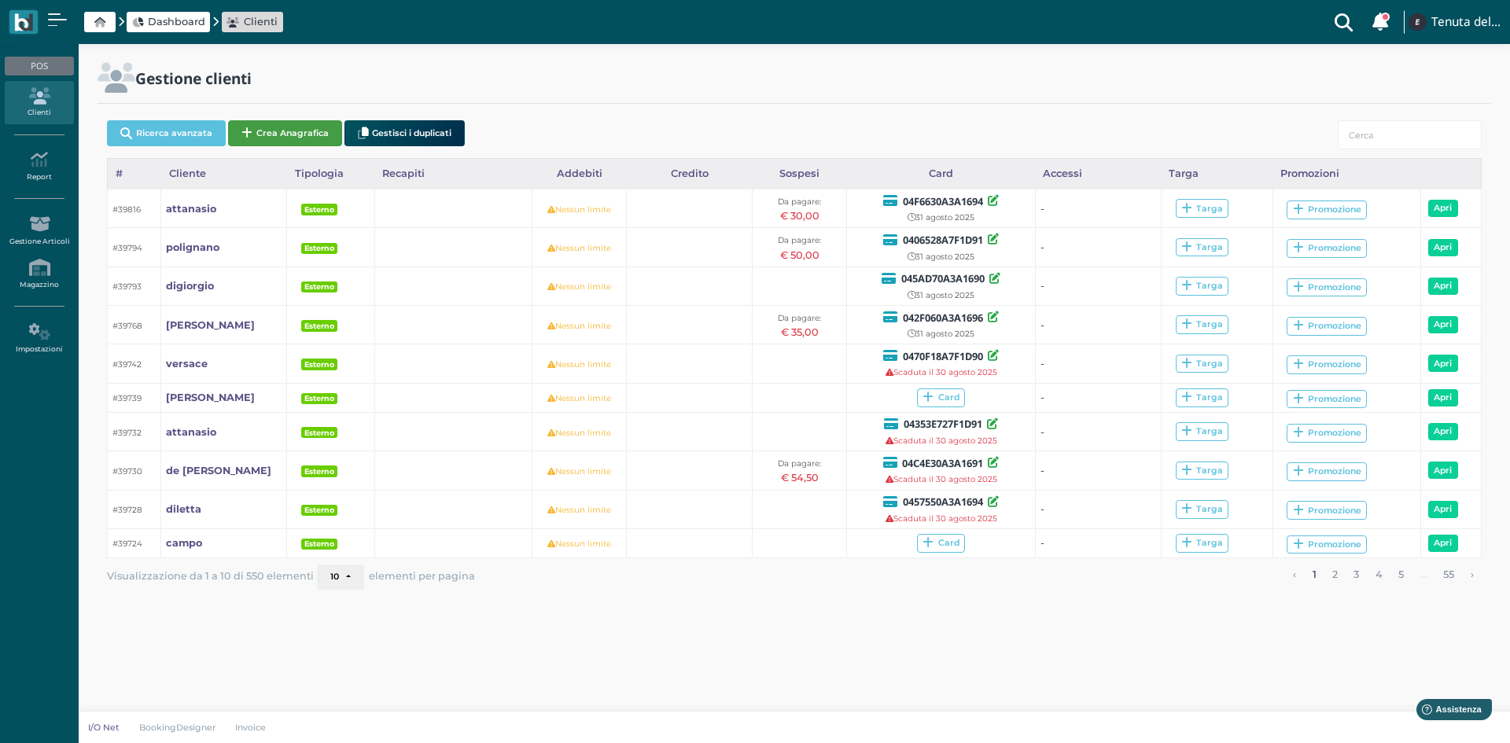
click at [311, 133] on button "Crea Anagrafica" at bounding box center [285, 133] width 114 height 26
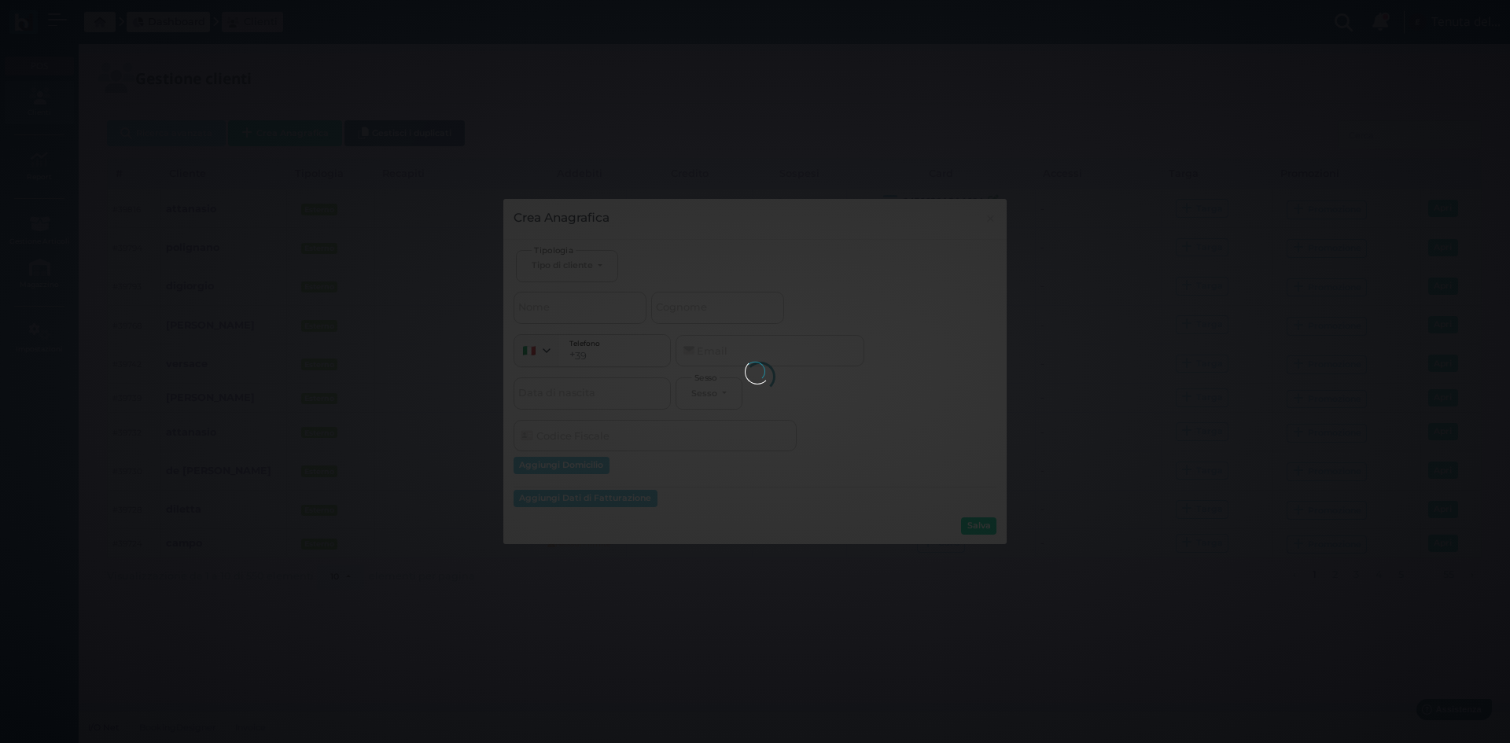
select select
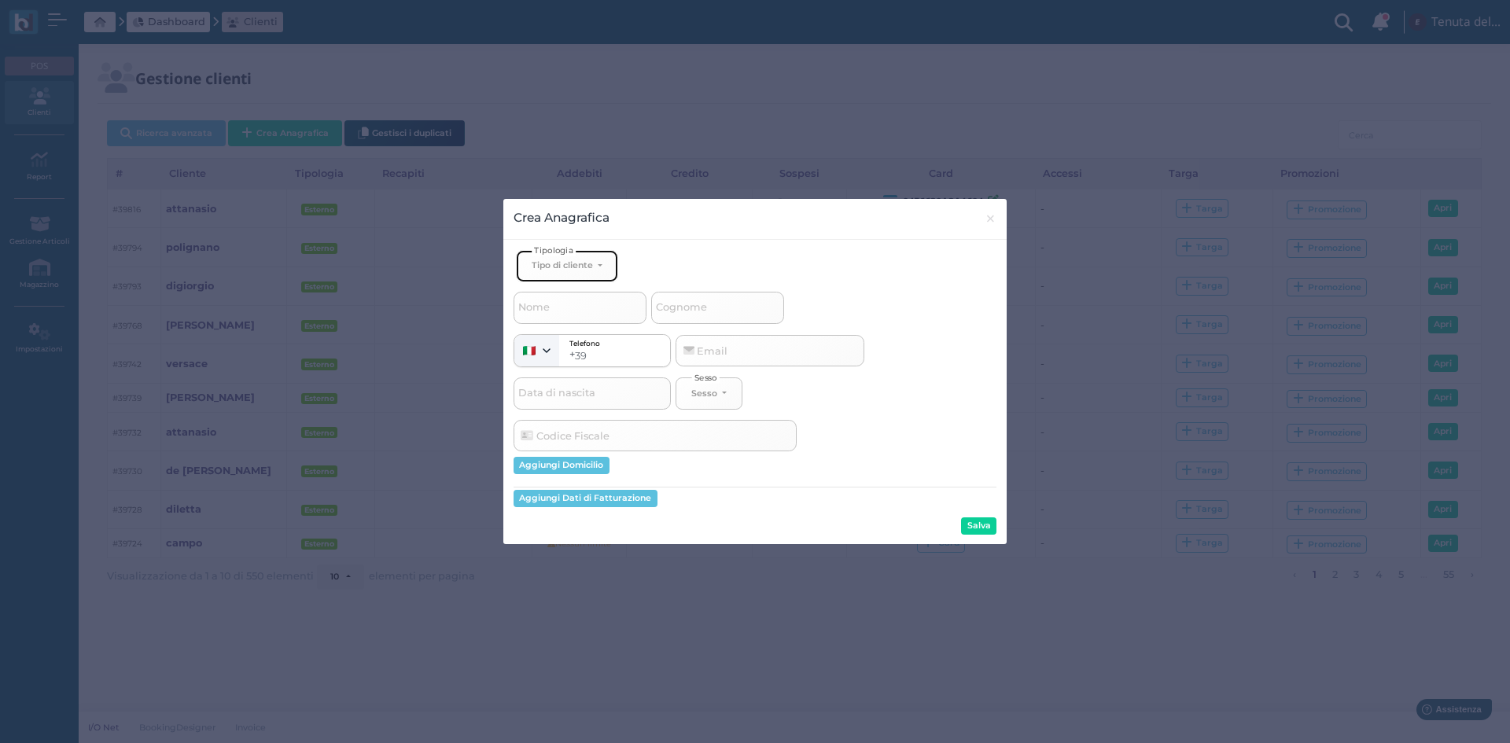
click at [595, 265] on div "Tipo di cliente" at bounding box center [564, 265] width 64 height 11
click at [560, 317] on span "Esterno" at bounding box center [551, 317] width 39 height 13
select select "[object Object]"
select select
click at [718, 308] on input "Cognome" at bounding box center [717, 307] width 133 height 31
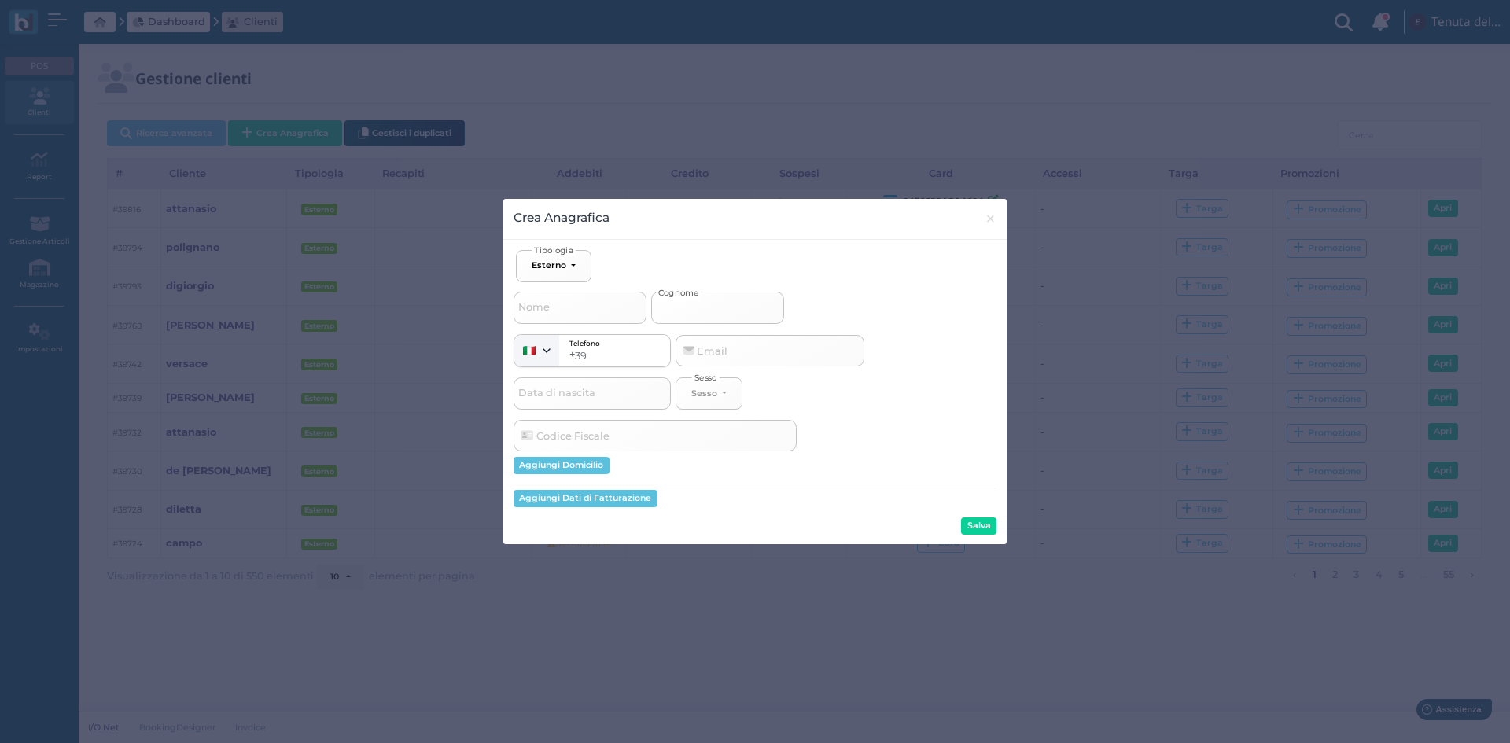
type input "d"
select select
type input "di"
select select
type input "dis"
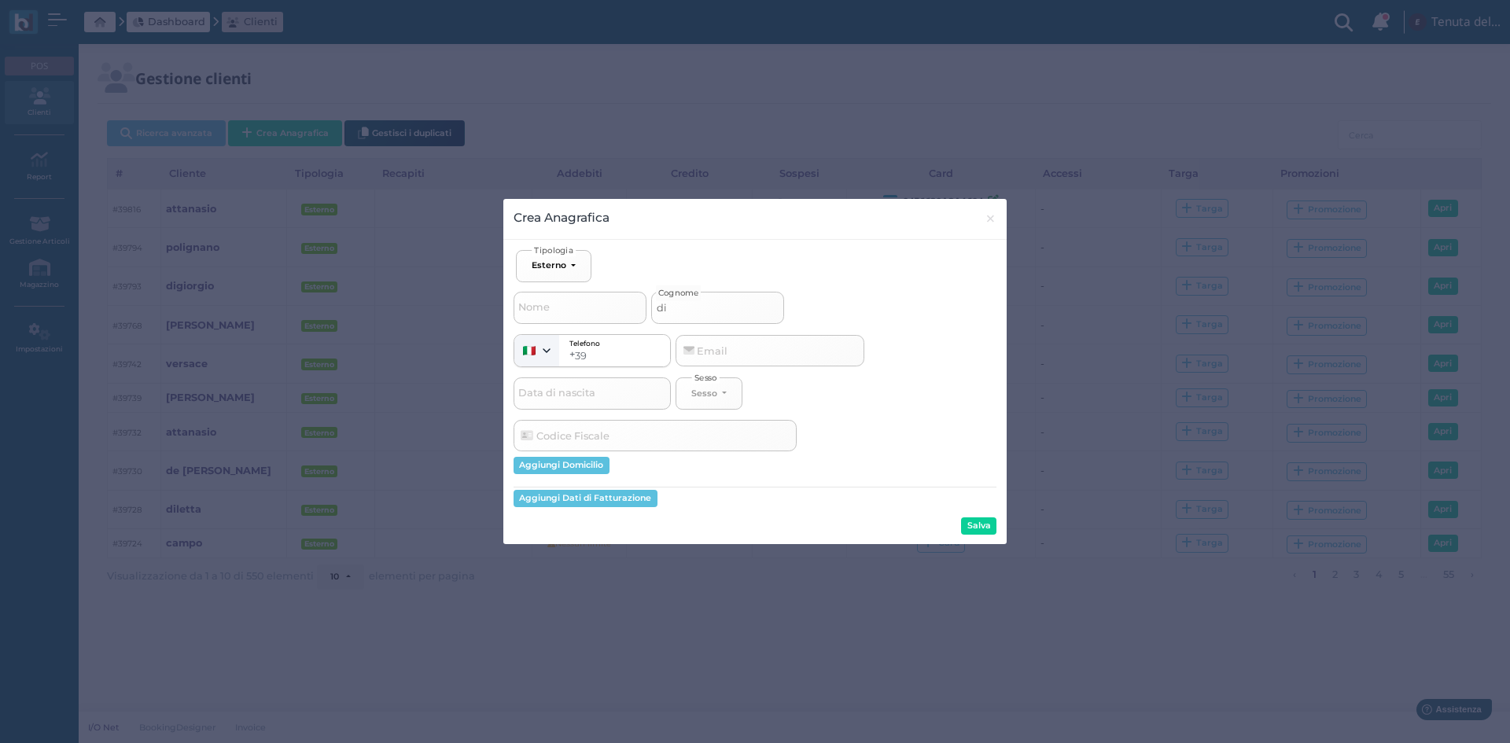
select select
type input "disp"
select select
type input "dispi"
select select
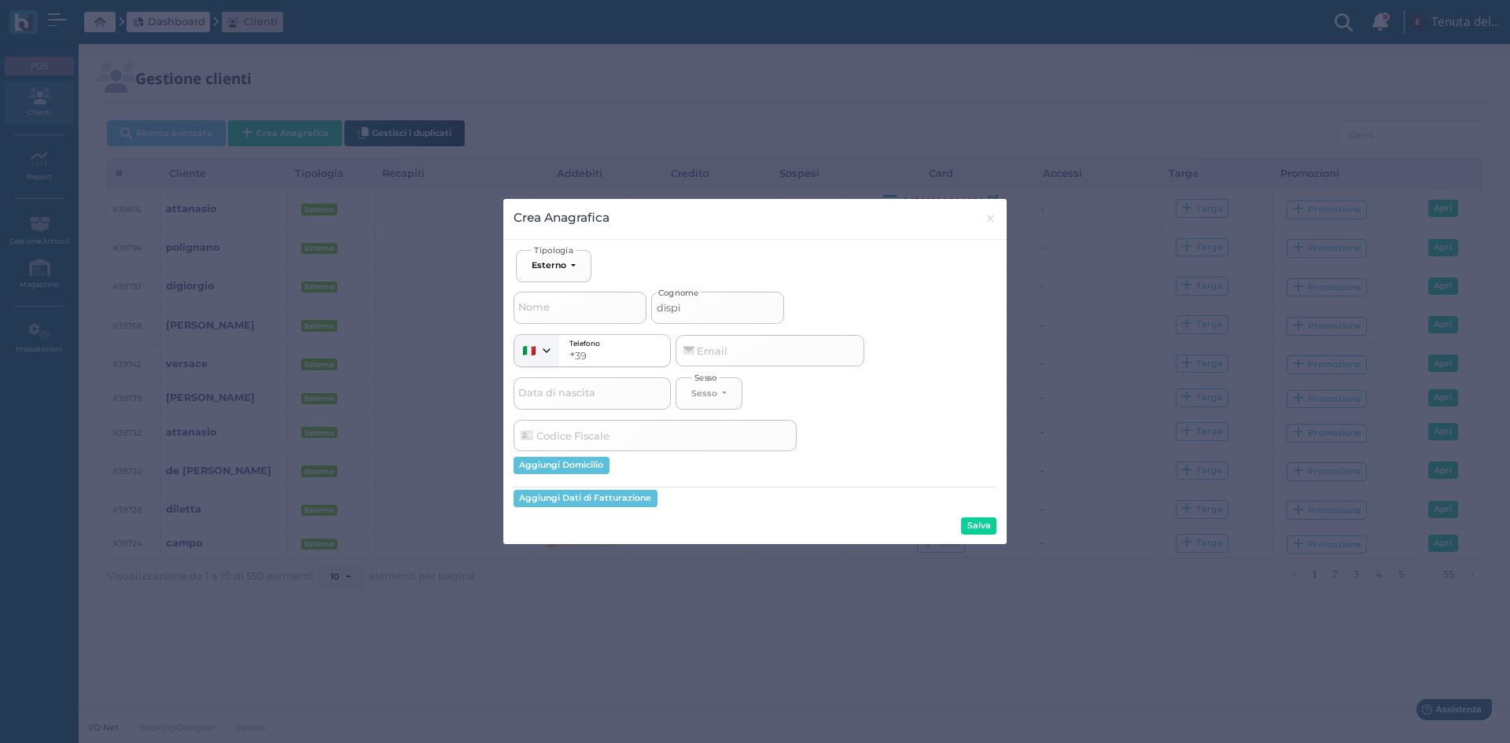
type input "dispir"
select select
type input "dispiri"
select select
type input "dispirit"
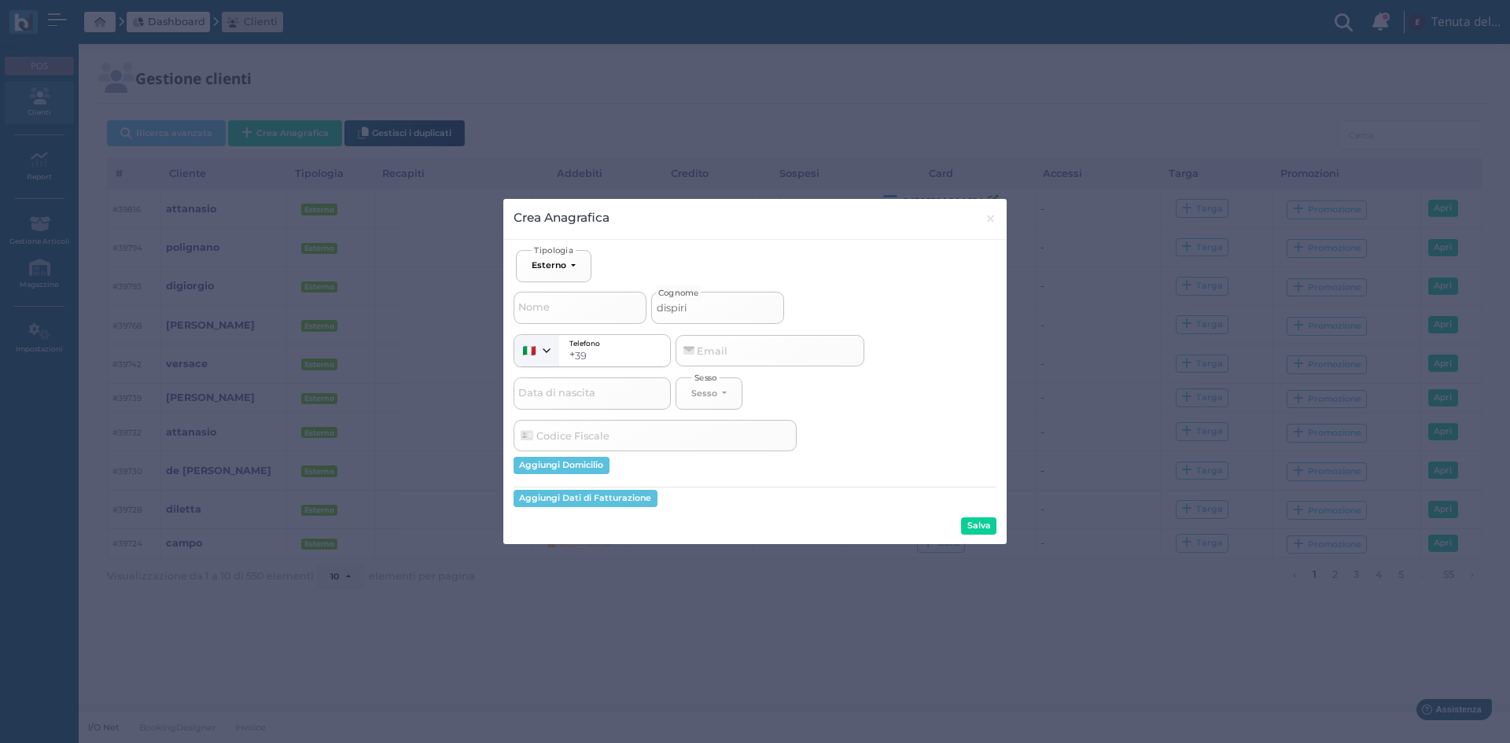
select select
type input "dispirito"
select select
type input "dispirito"
select select
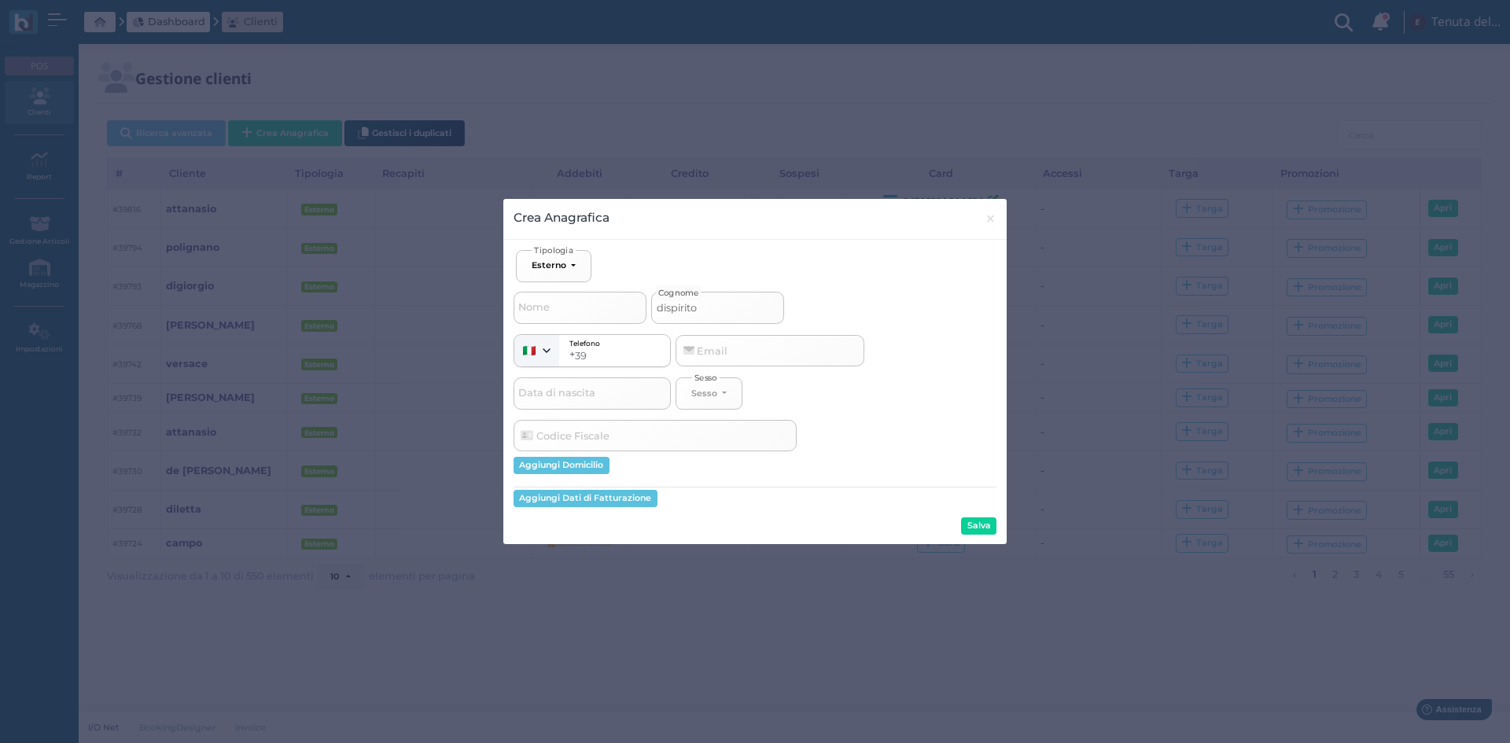
type input "dispirito 1"
select select
type input "dispirito 1"
click at [997, 522] on button "Salva" at bounding box center [978, 526] width 35 height 17
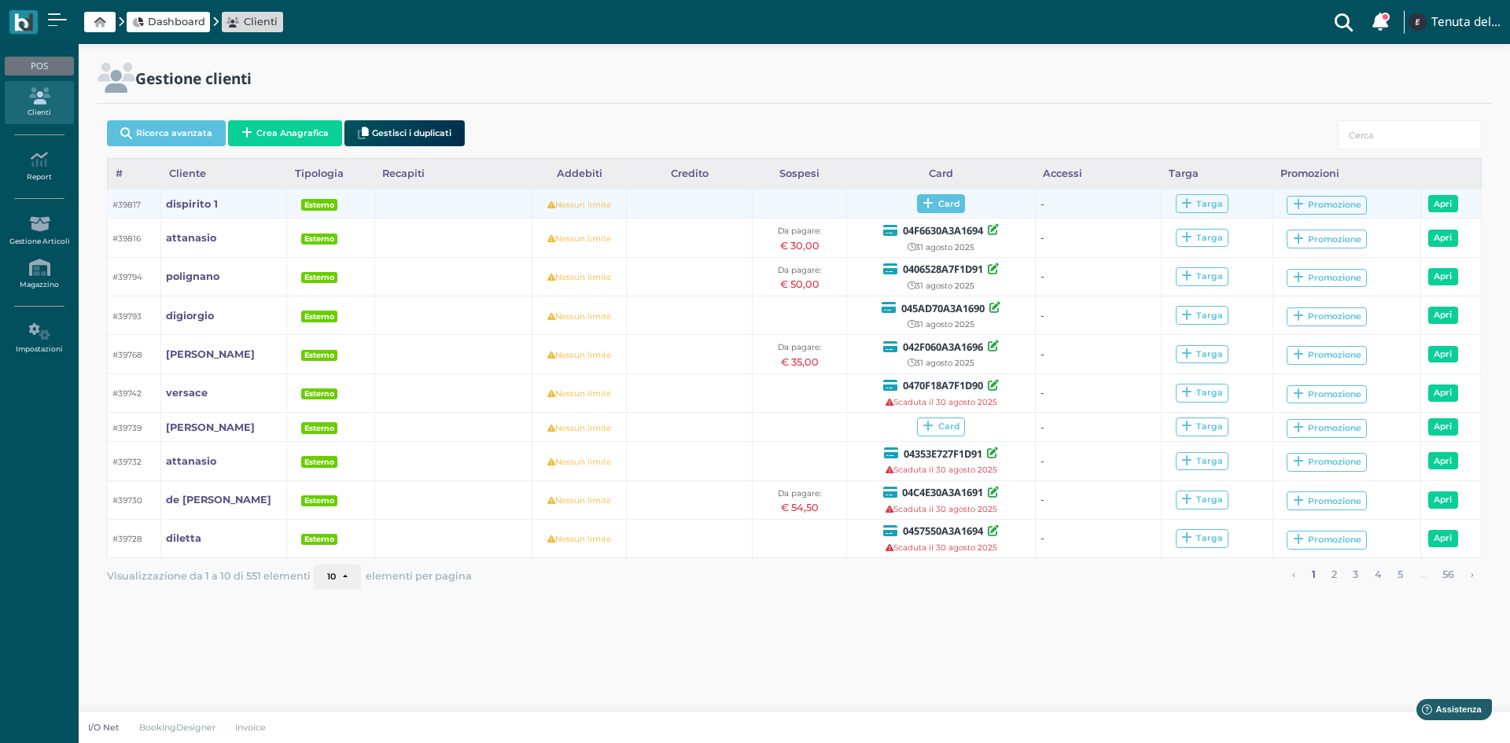
click at [941, 206] on span "Card" at bounding box center [941, 203] width 48 height 19
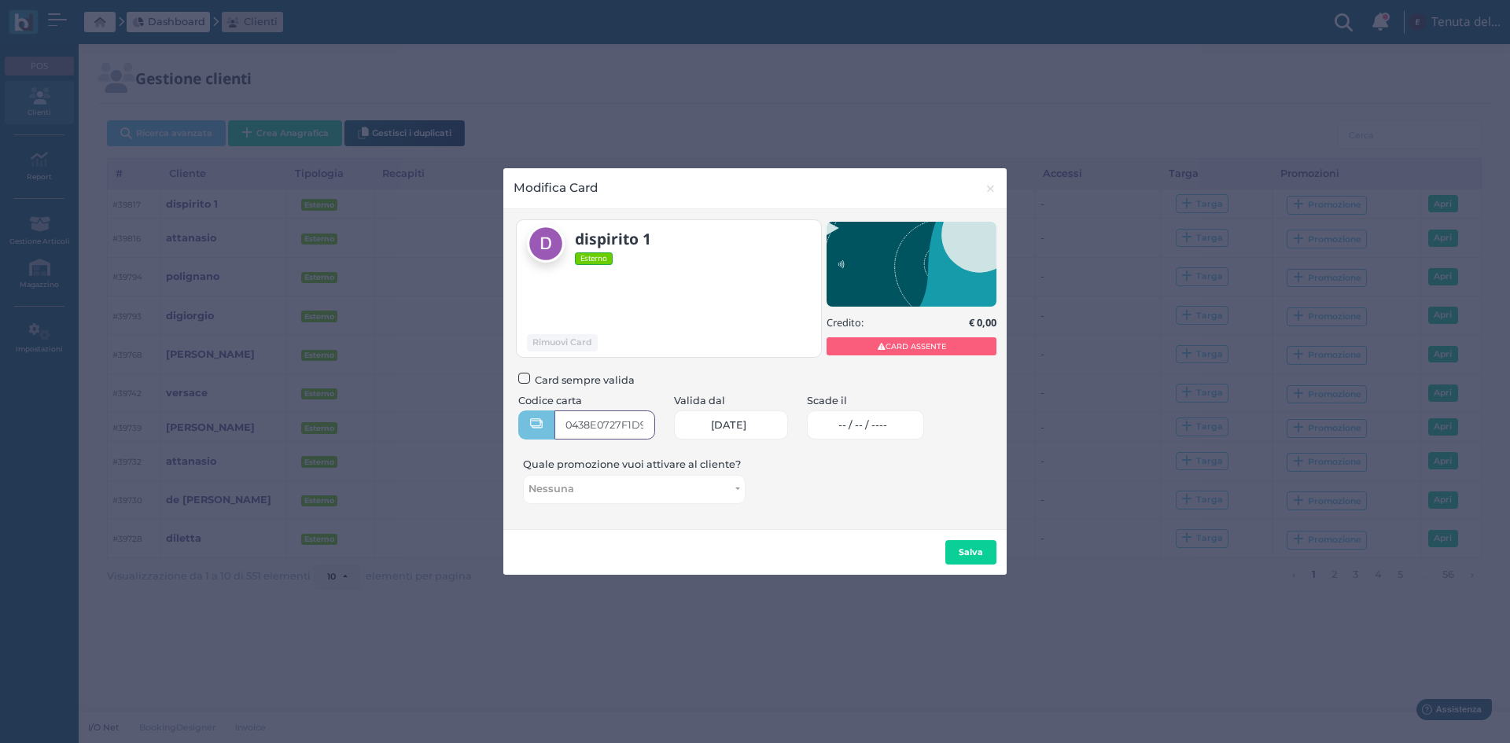
type input "0438E0727F1D91"
click at [884, 425] on span "-- / -- / ----" at bounding box center [862, 425] width 49 height 13
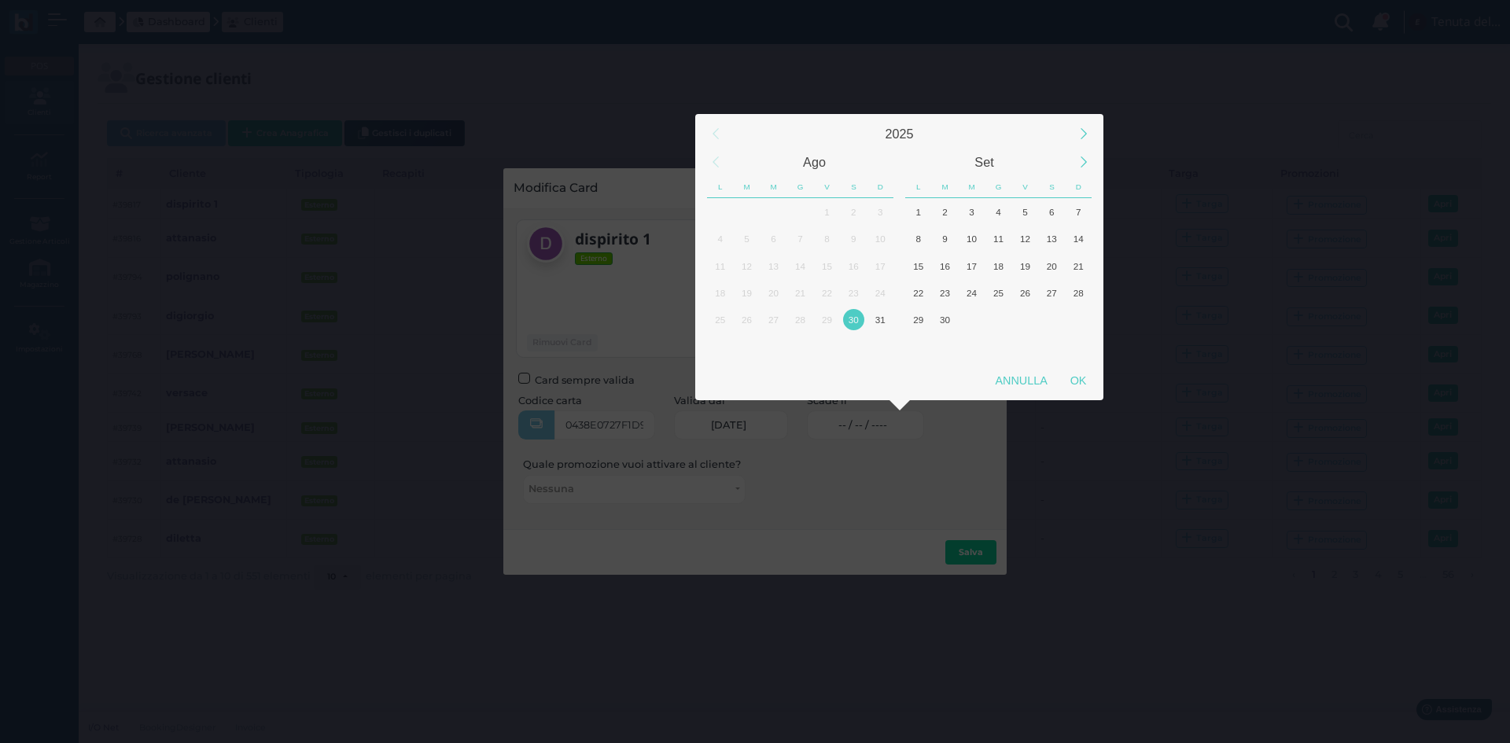
drag, startPoint x: 883, startPoint y: 325, endPoint x: 964, endPoint y: 356, distance: 86.6
click at [883, 324] on div "31" at bounding box center [880, 319] width 21 height 21
click at [1083, 376] on div "OK" at bounding box center [1078, 381] width 39 height 28
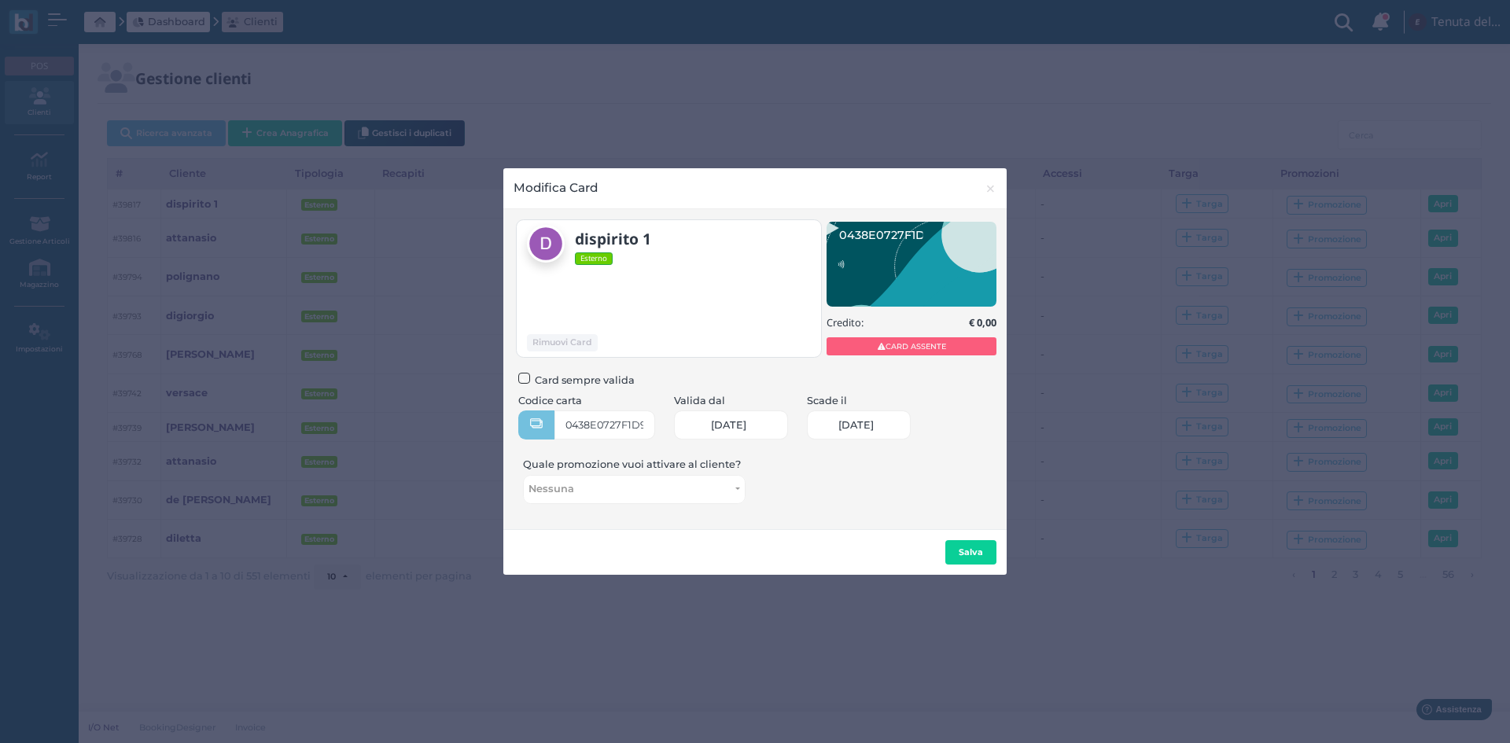
type input "31/08/2025"
click at [975, 551] on b "Salva" at bounding box center [971, 552] width 24 height 11
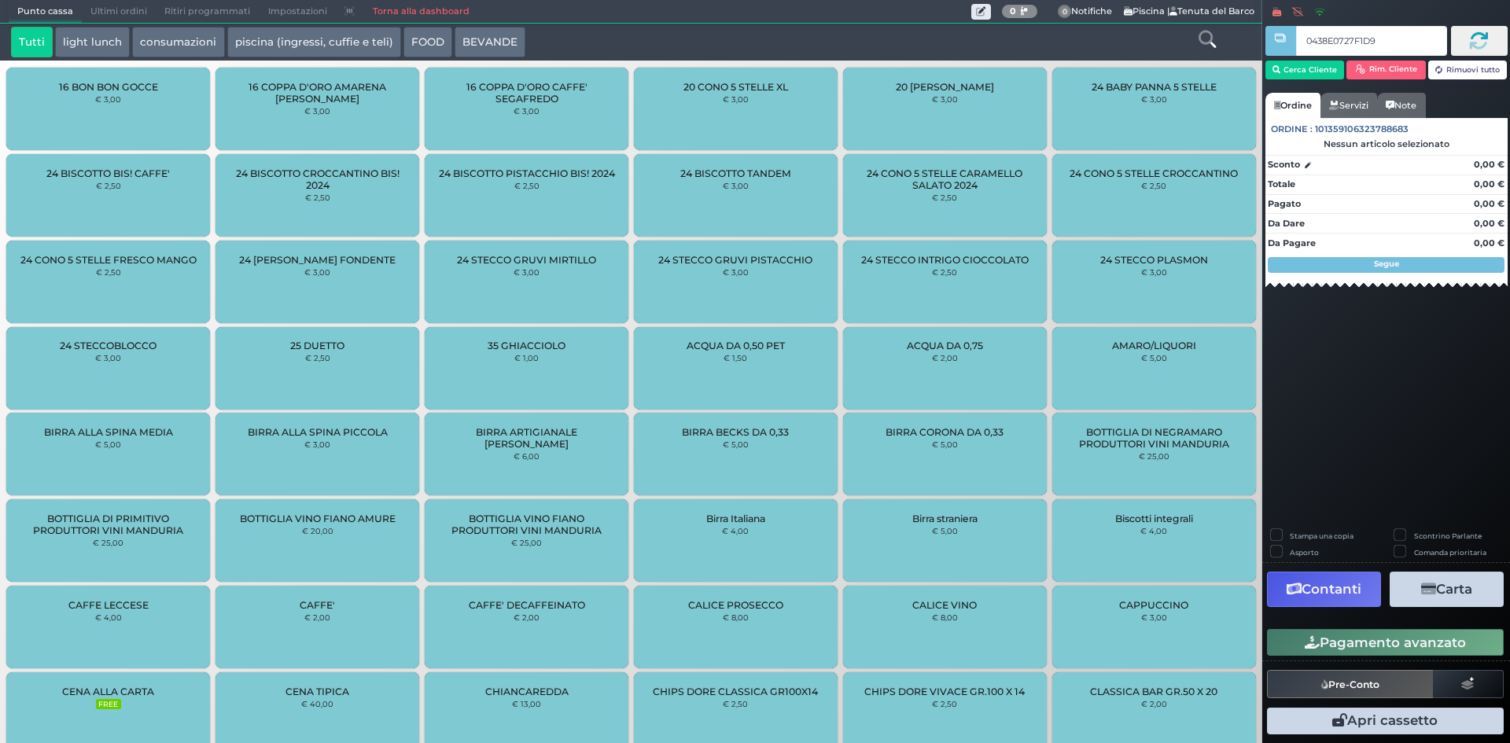
type input "0438E0727F1D91"
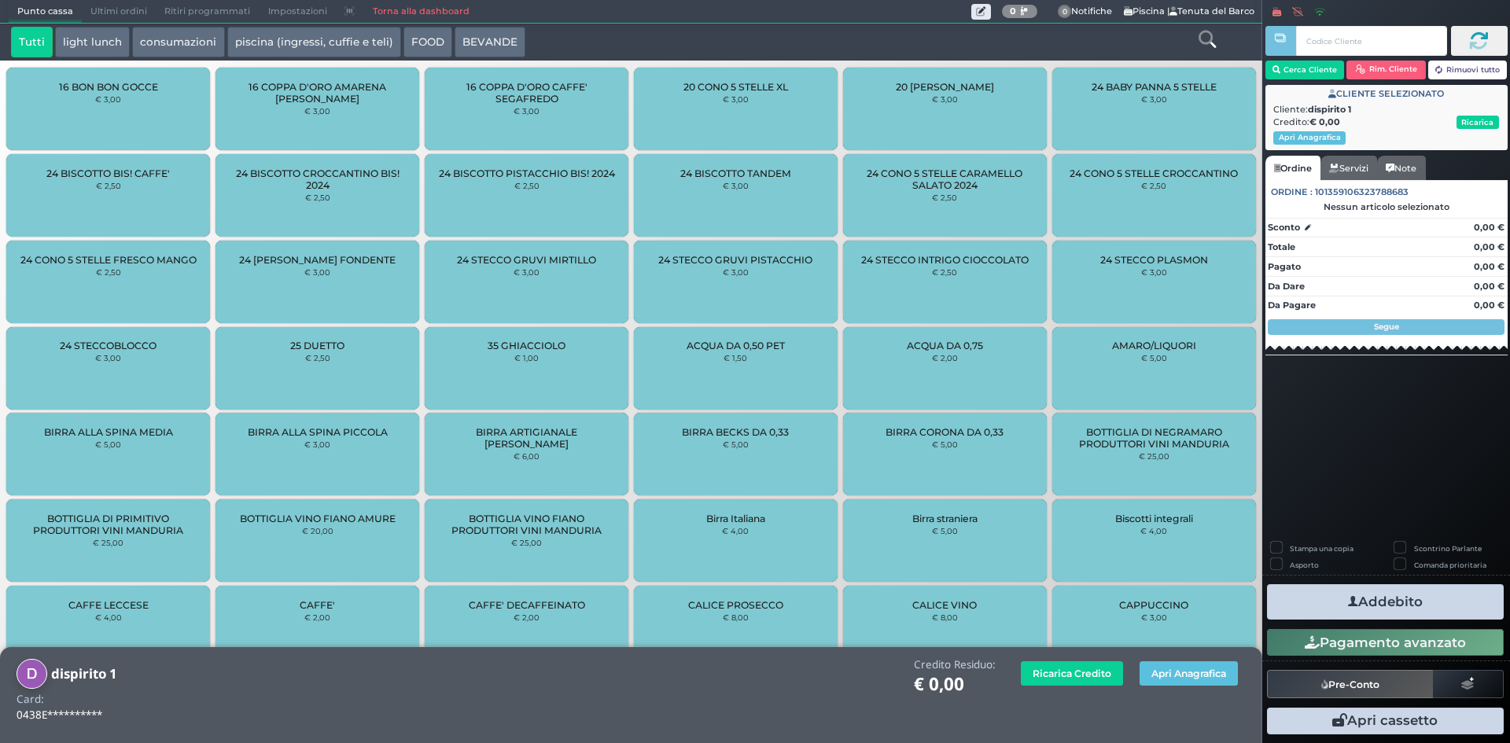
click at [1213, 41] on icon at bounding box center [1207, 39] width 17 height 17
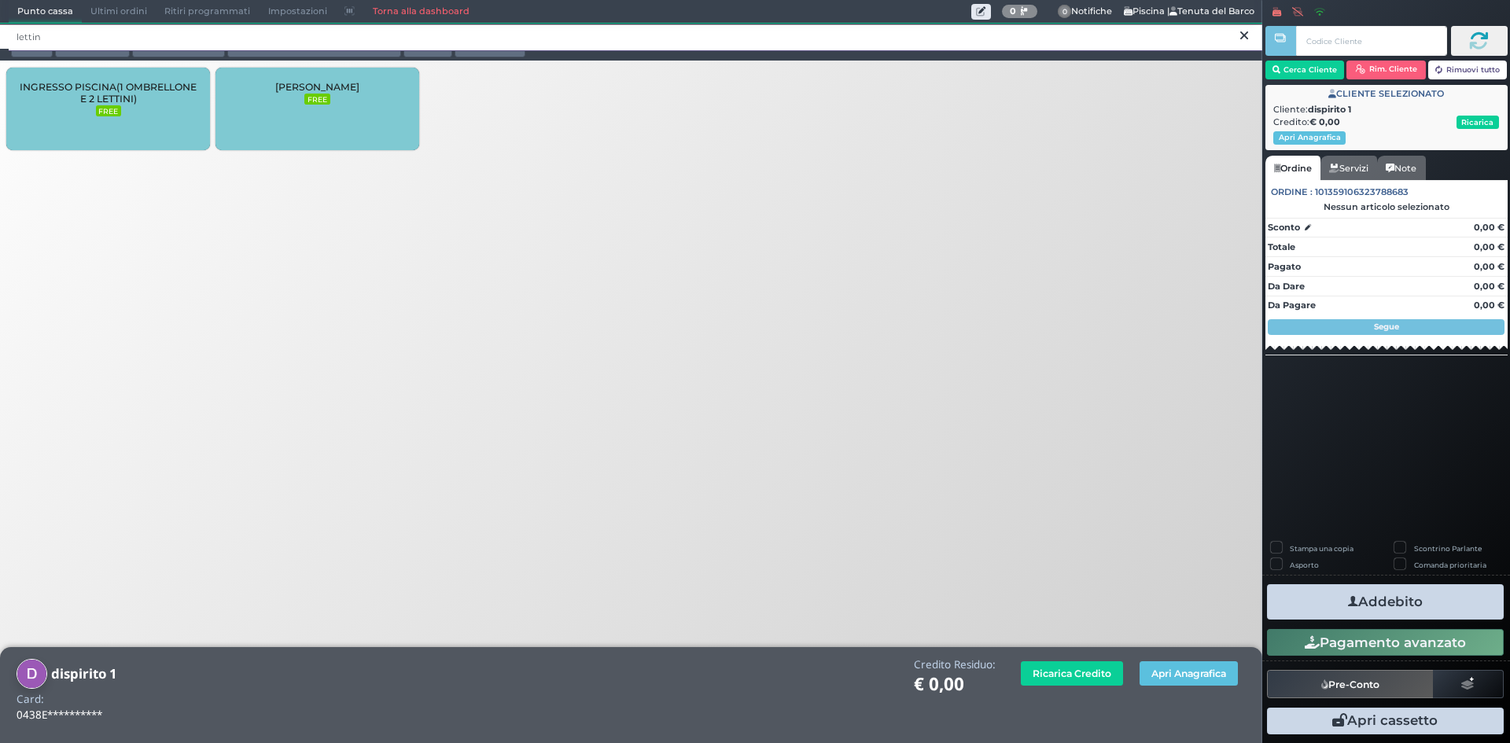
type input "lettin"
click at [322, 118] on div "[PERSON_NAME] FREE" at bounding box center [318, 109] width 204 height 83
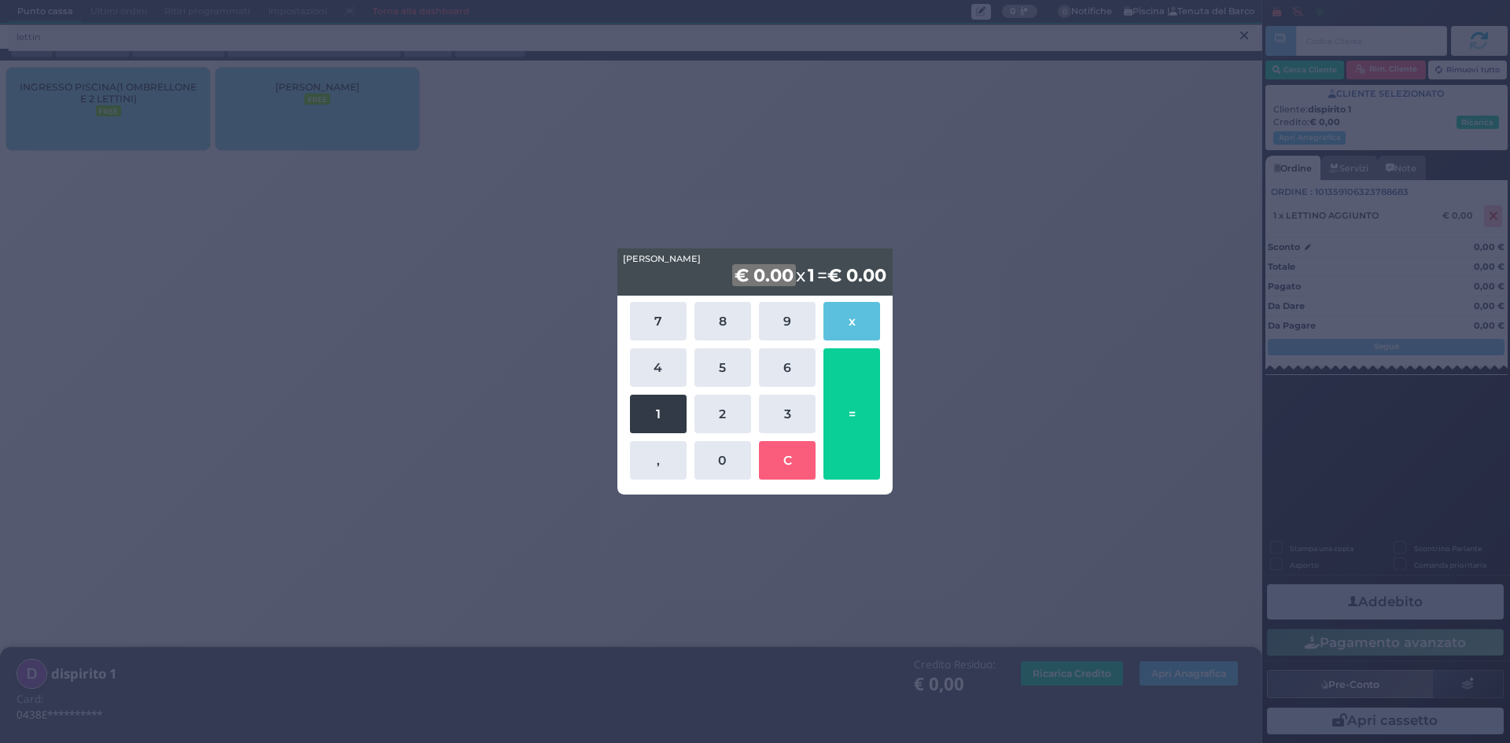
click at [657, 408] on button "1" at bounding box center [658, 414] width 57 height 39
click at [720, 456] on button "0" at bounding box center [723, 460] width 57 height 39
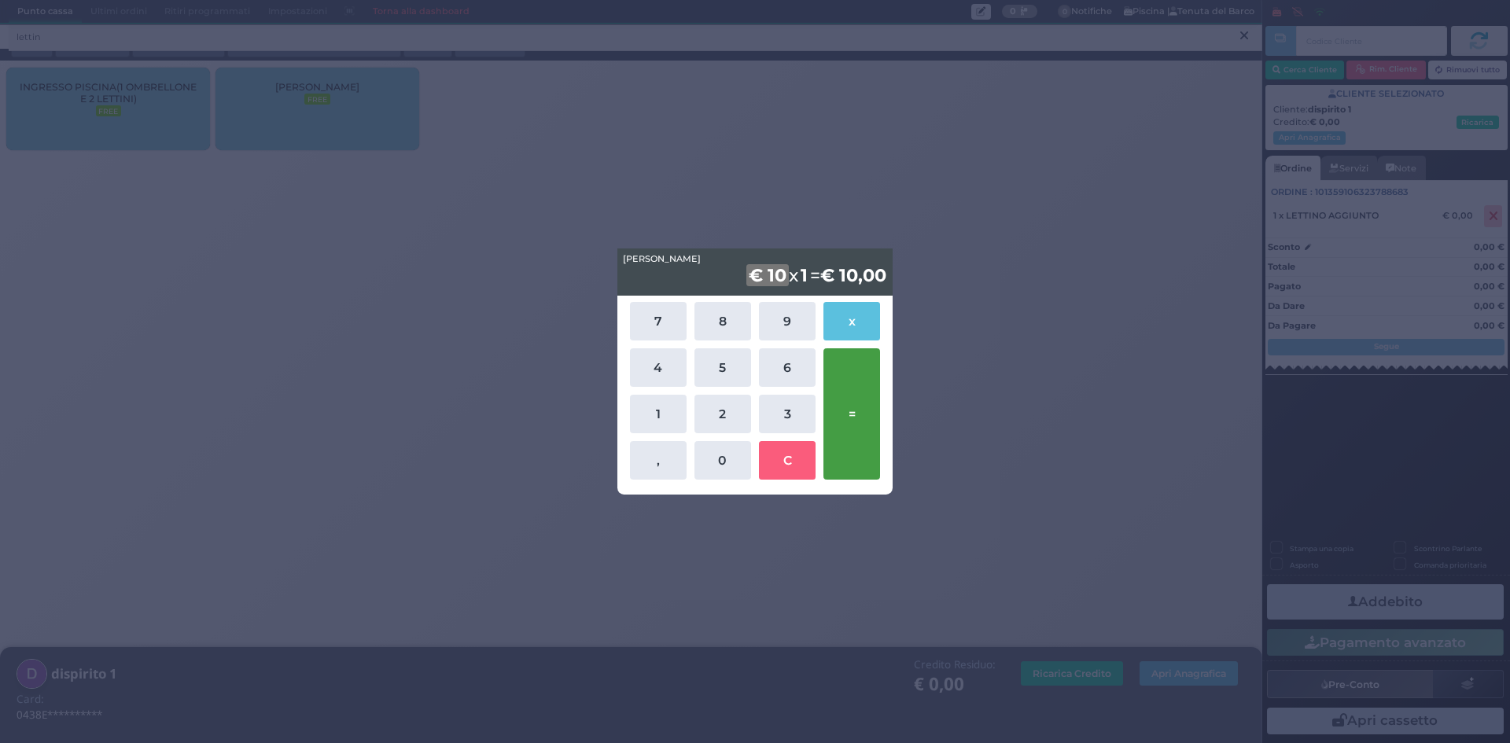
click at [877, 416] on button "=" at bounding box center [852, 413] width 57 height 131
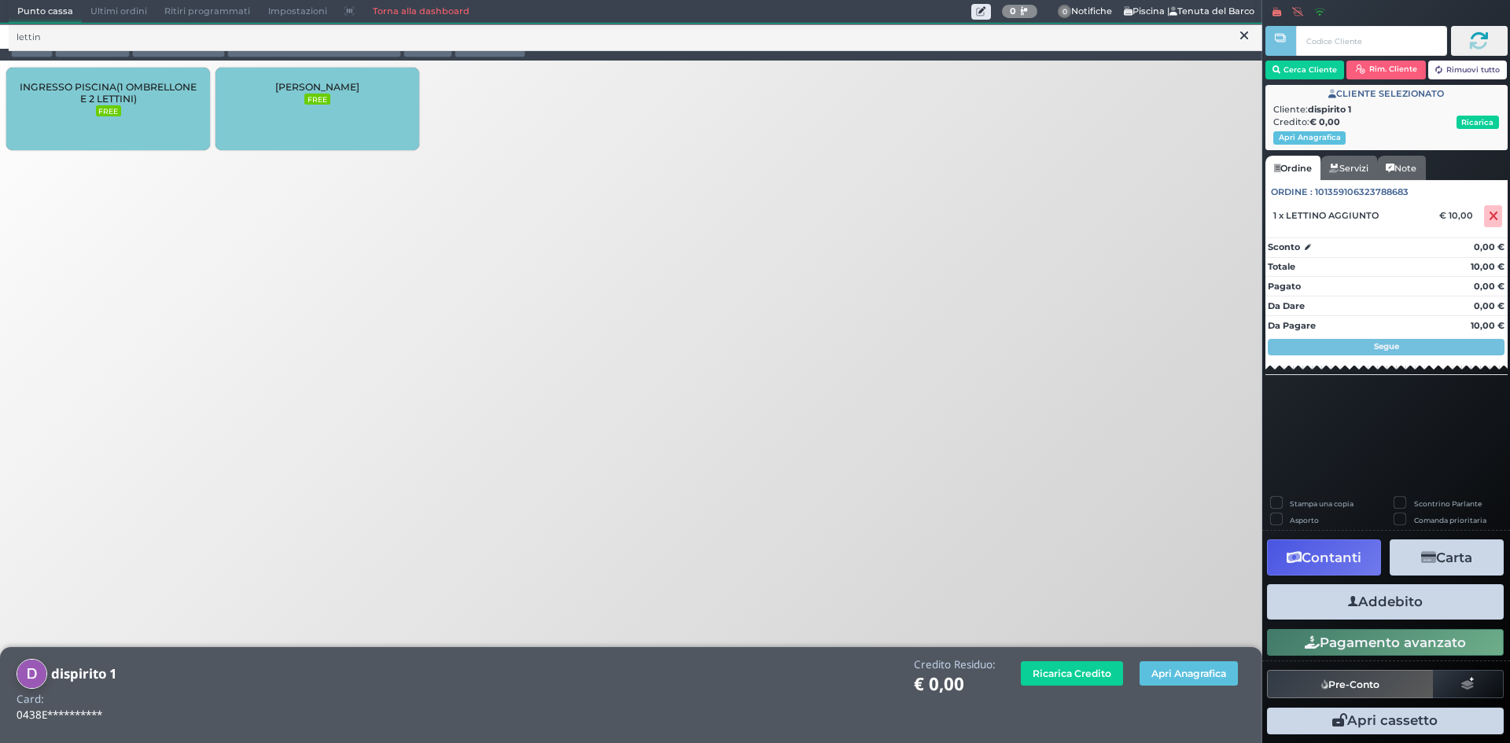
click at [1372, 591] on button "Addebito" at bounding box center [1385, 601] width 237 height 35
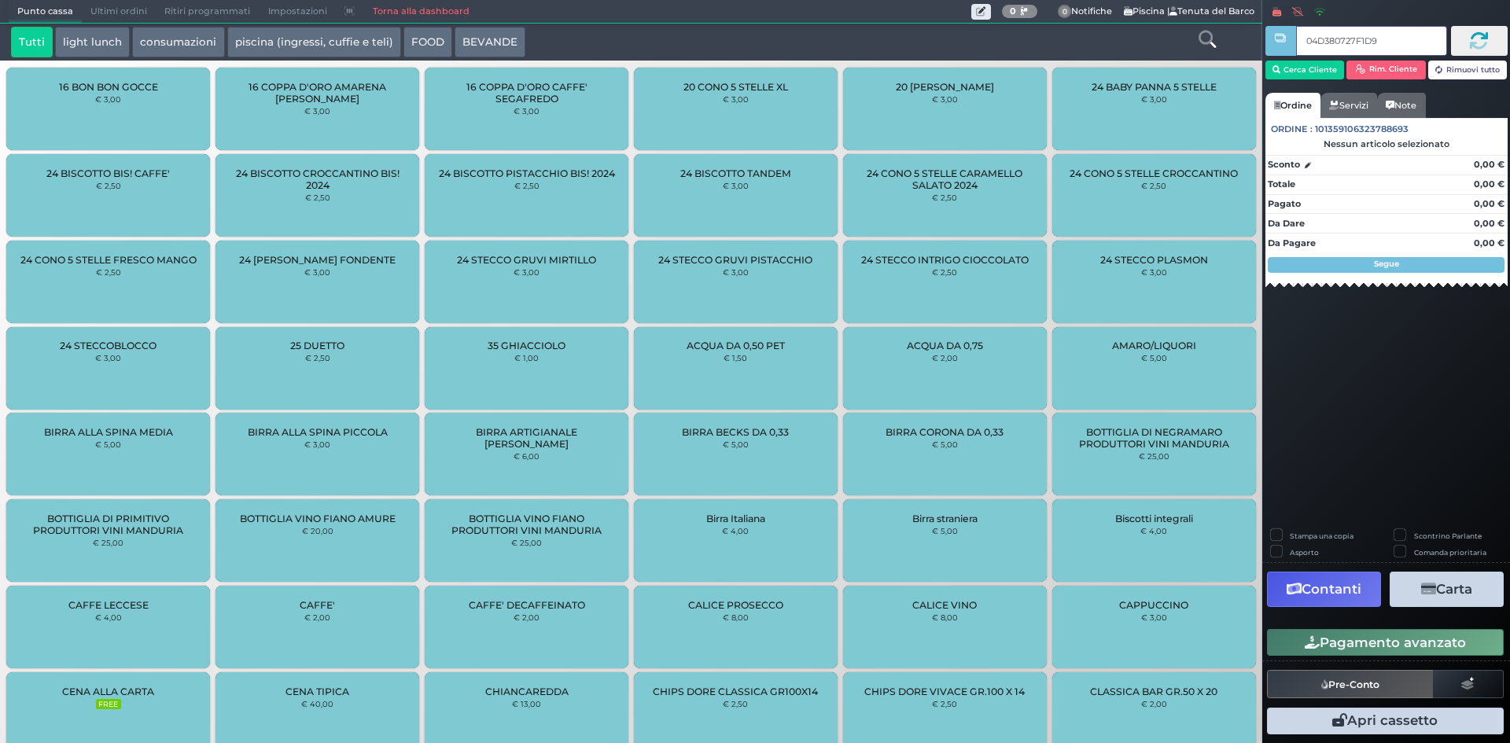
type input "04D380727F1D90"
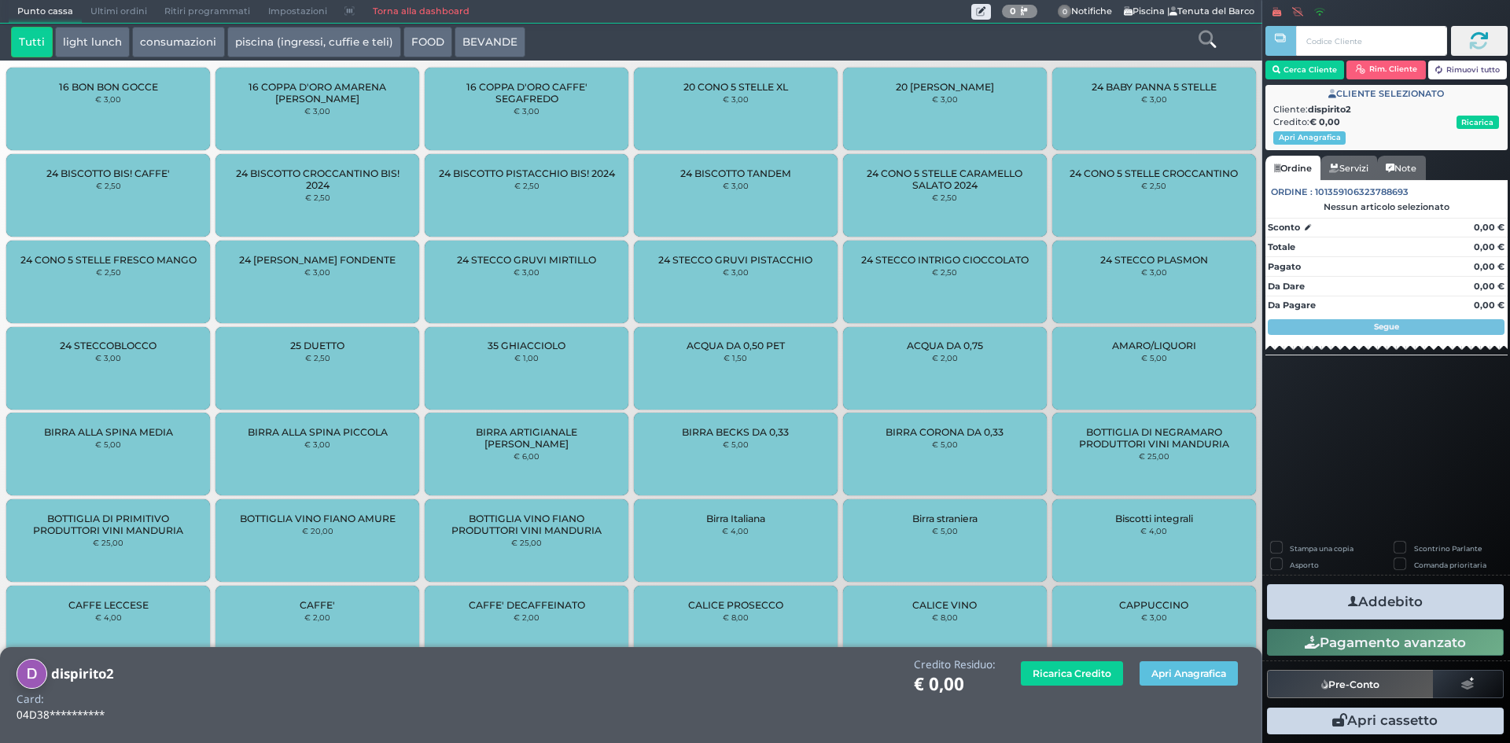
click at [1207, 35] on icon at bounding box center [1207, 39] width 17 height 17
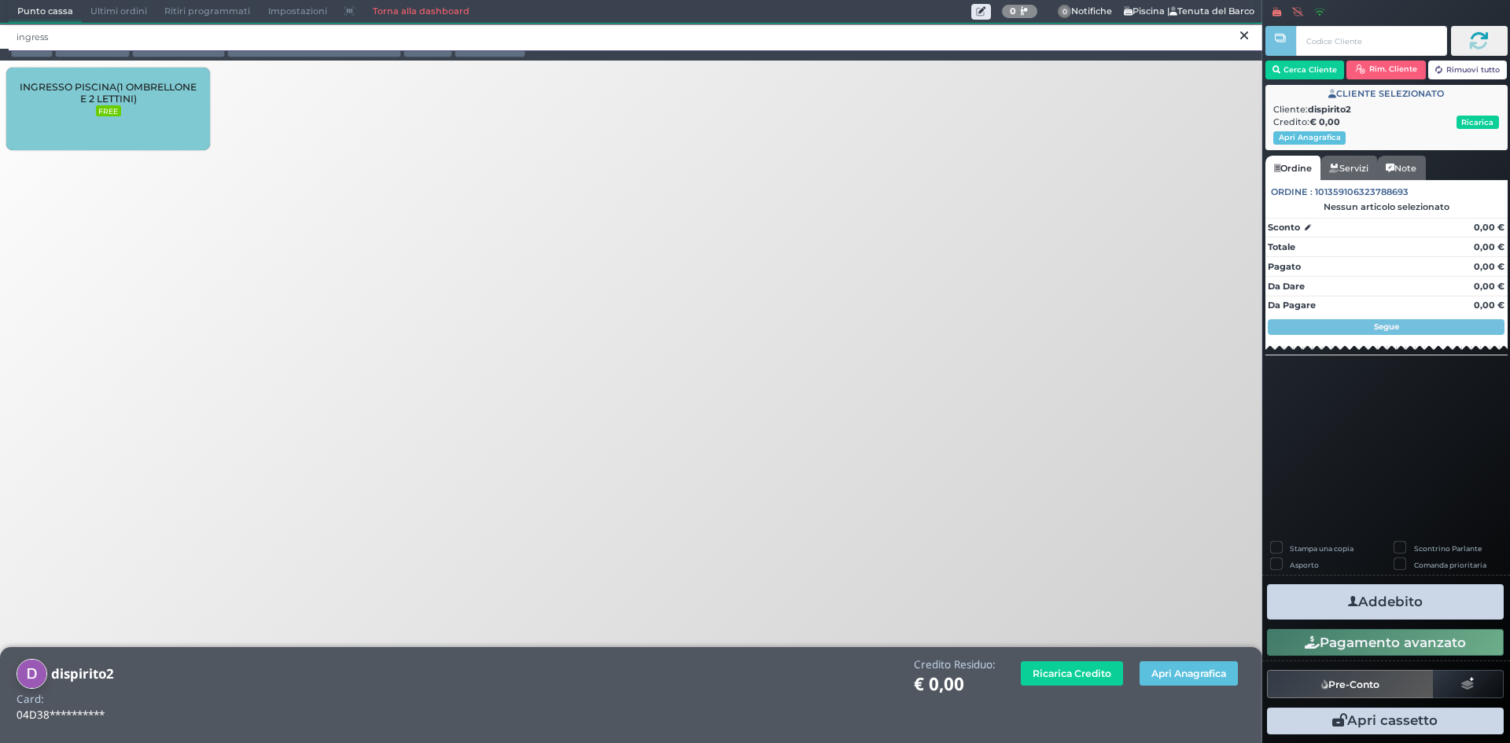
type input "ingress"
click at [53, 101] on span "INGRESSO PISCINA(1 OMBRELLONE E 2 LETTINI)" at bounding box center [108, 93] width 177 height 24
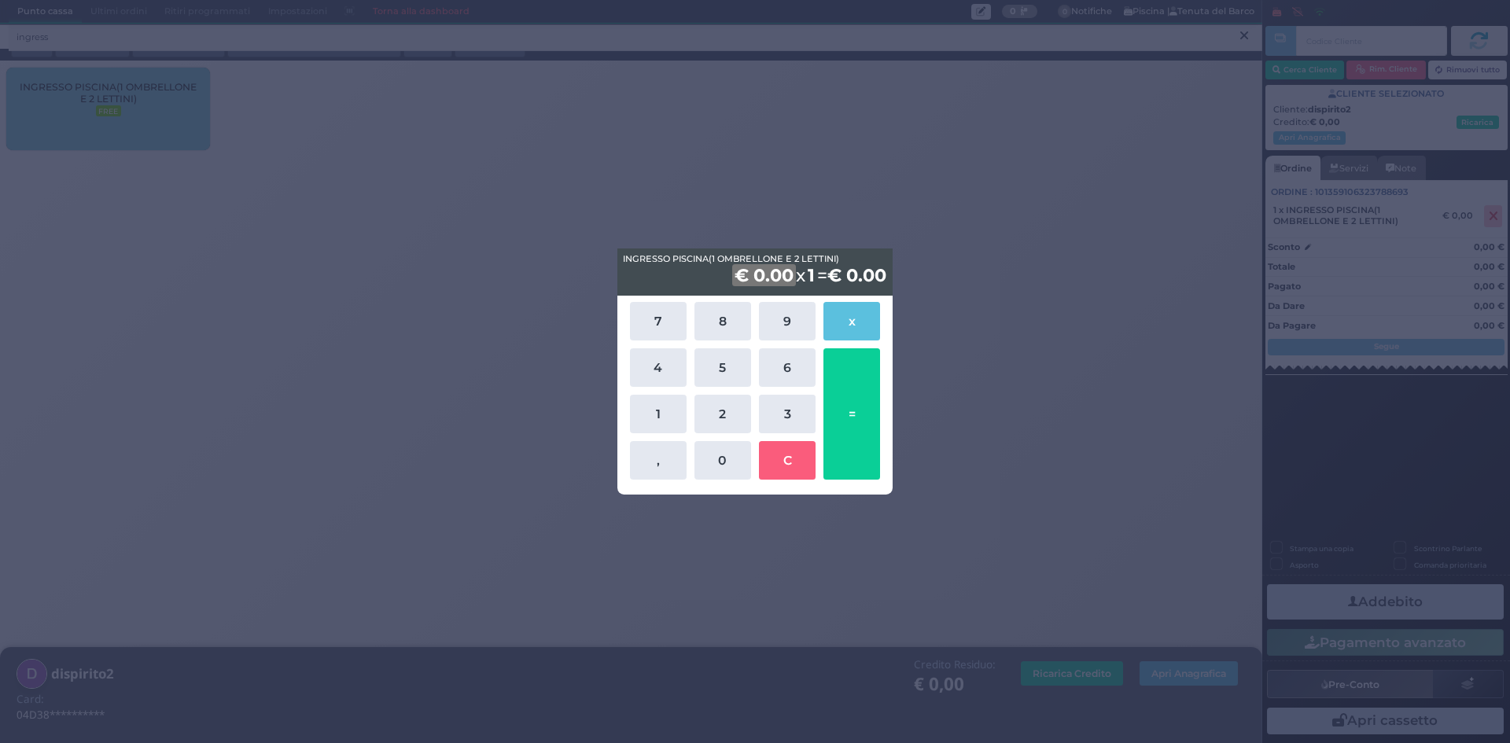
drag, startPoint x: 778, startPoint y: 411, endPoint x: 746, endPoint y: 440, distance: 44.0
click at [776, 415] on button "3" at bounding box center [787, 414] width 57 height 39
click at [733, 451] on button "0" at bounding box center [723, 460] width 57 height 39
click at [866, 407] on button "=" at bounding box center [852, 413] width 57 height 131
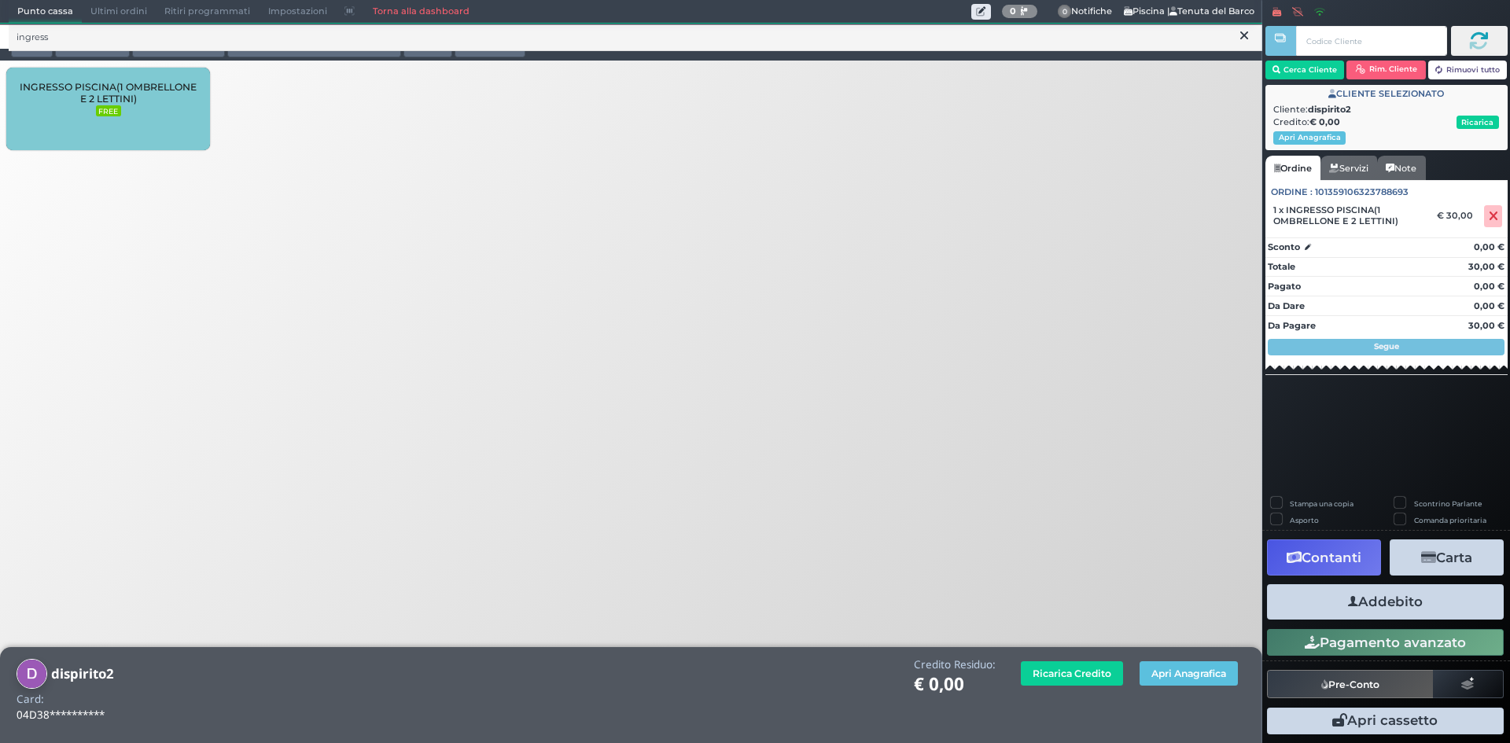
click at [1387, 606] on button "Addebito" at bounding box center [1385, 601] width 237 height 35
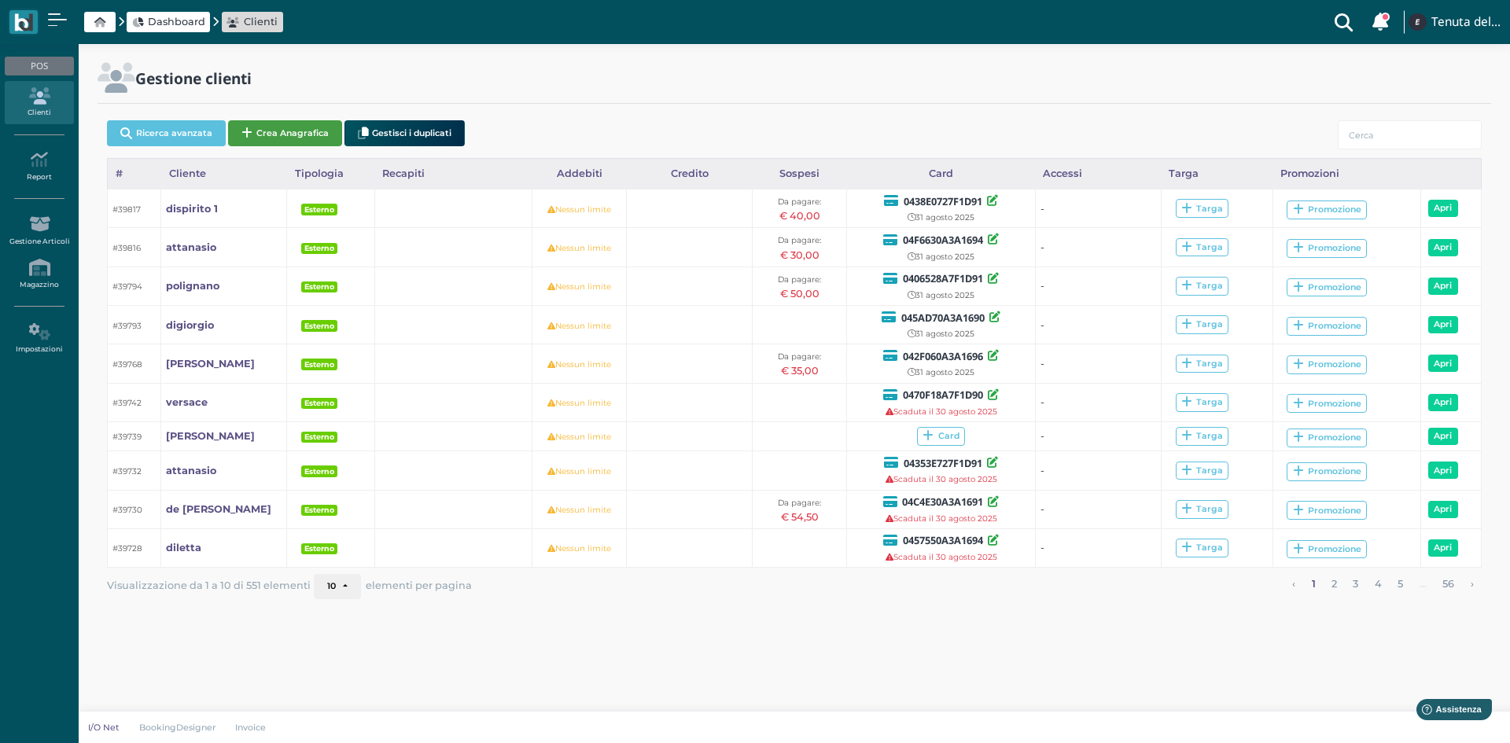
click at [283, 134] on button "Crea Anagrafica" at bounding box center [285, 133] width 114 height 26
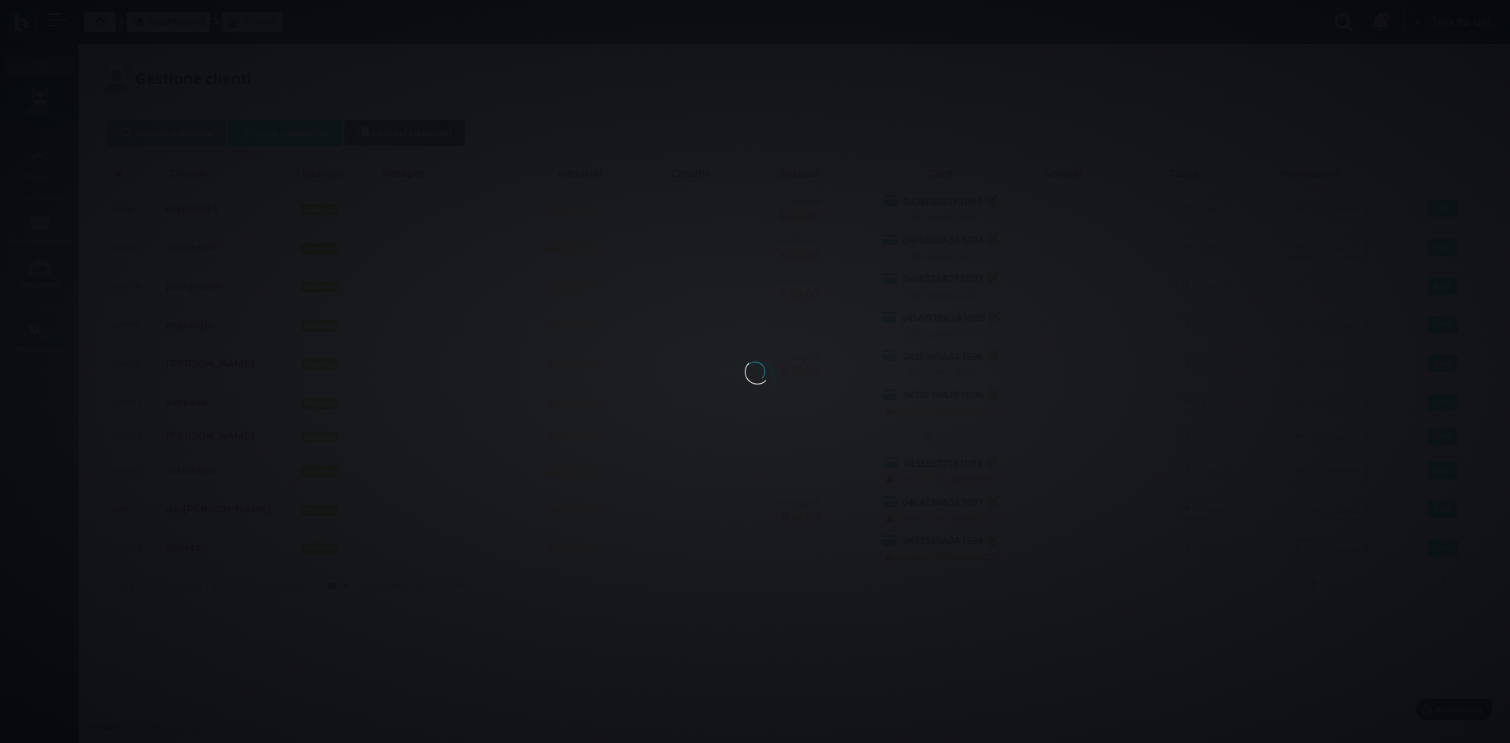
select select
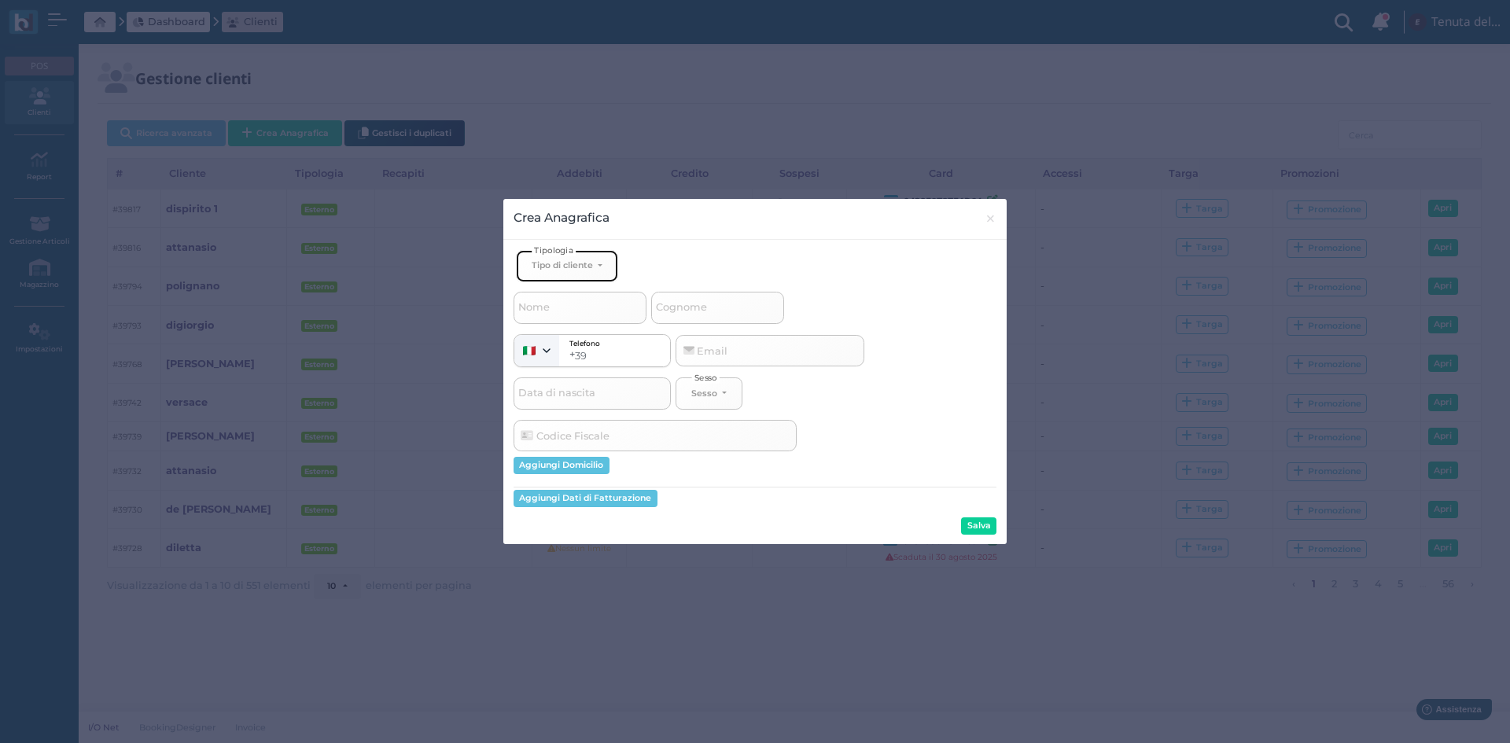
click at [566, 270] on div "Tipo di cliente" at bounding box center [562, 265] width 61 height 11
click at [569, 319] on span "Esterno" at bounding box center [551, 317] width 39 height 13
select select "[object Object]"
select select
click at [702, 310] on span "Cognome" at bounding box center [682, 308] width 56 height 20
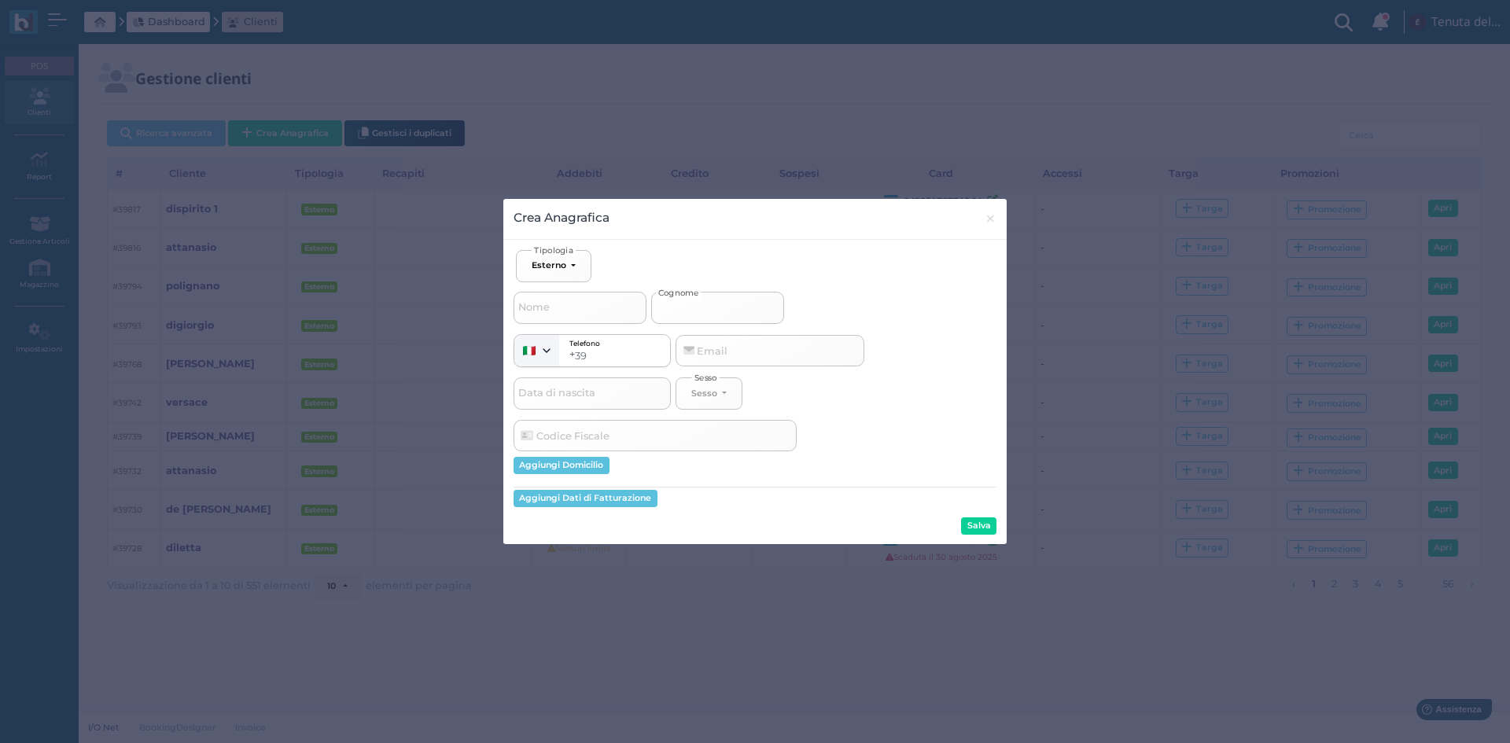
click at [702, 310] on input "Cognome" at bounding box center [717, 307] width 133 height 31
type input "d"
select select
type input "di"
select select
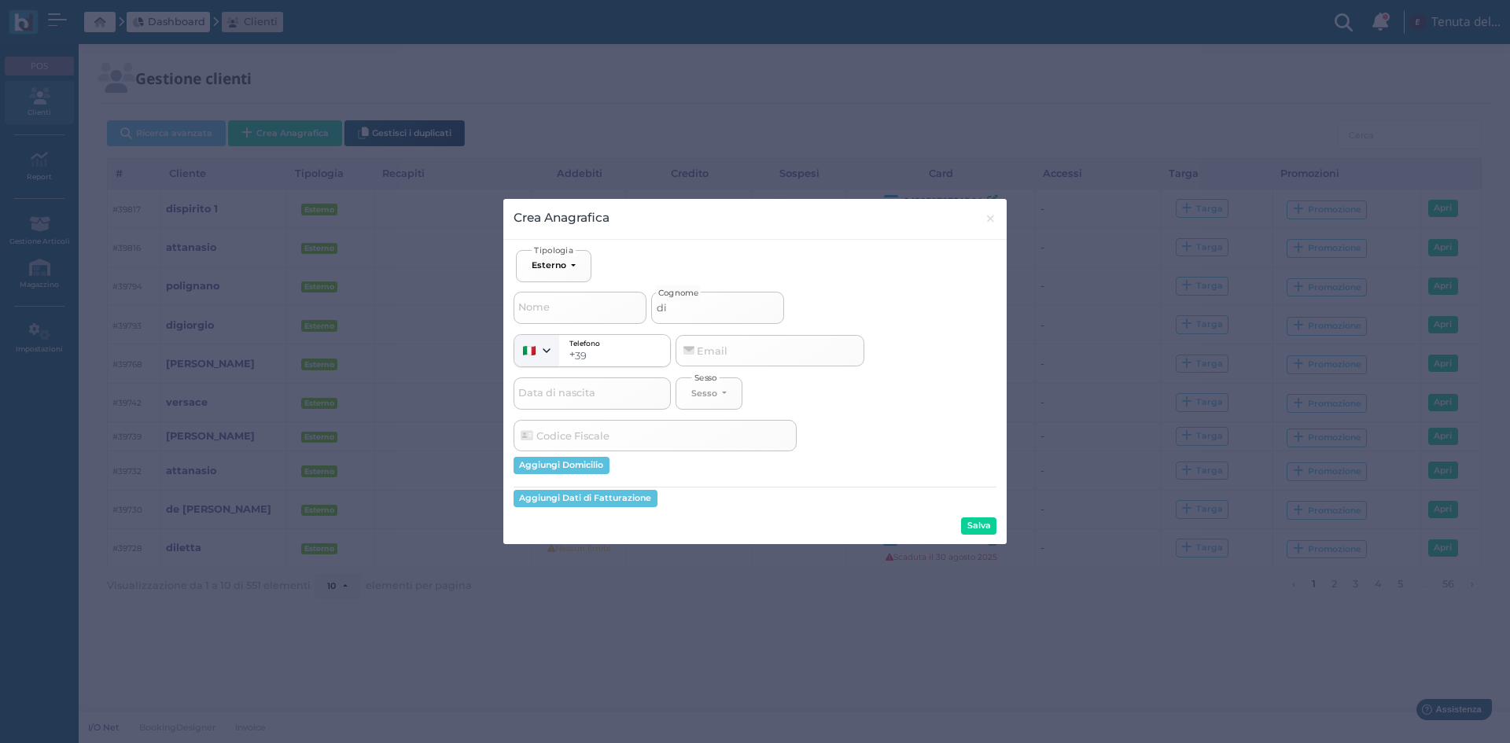
type input "di"
select select
type input "di s"
select select
type input "di"
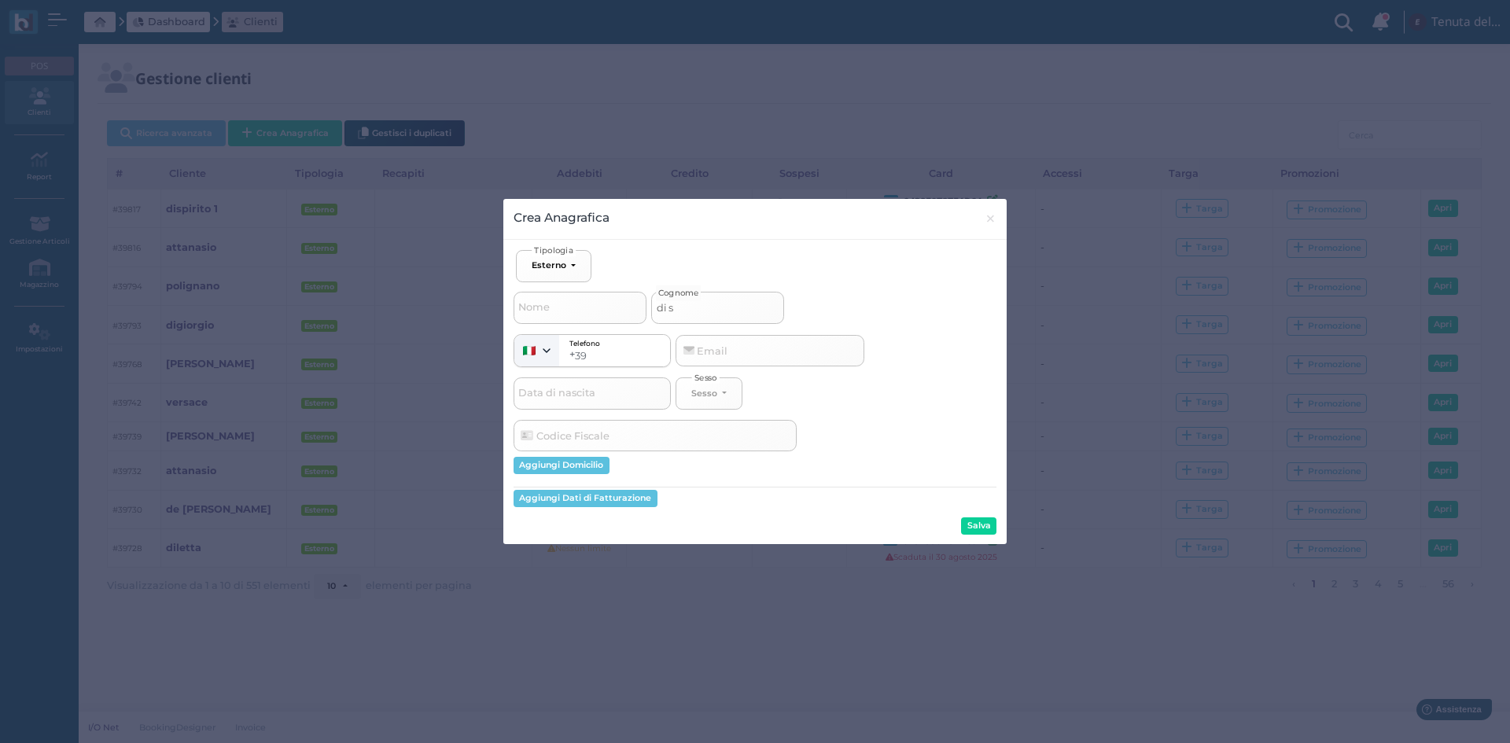
select select
type input "di"
select select
type input "dis"
select select
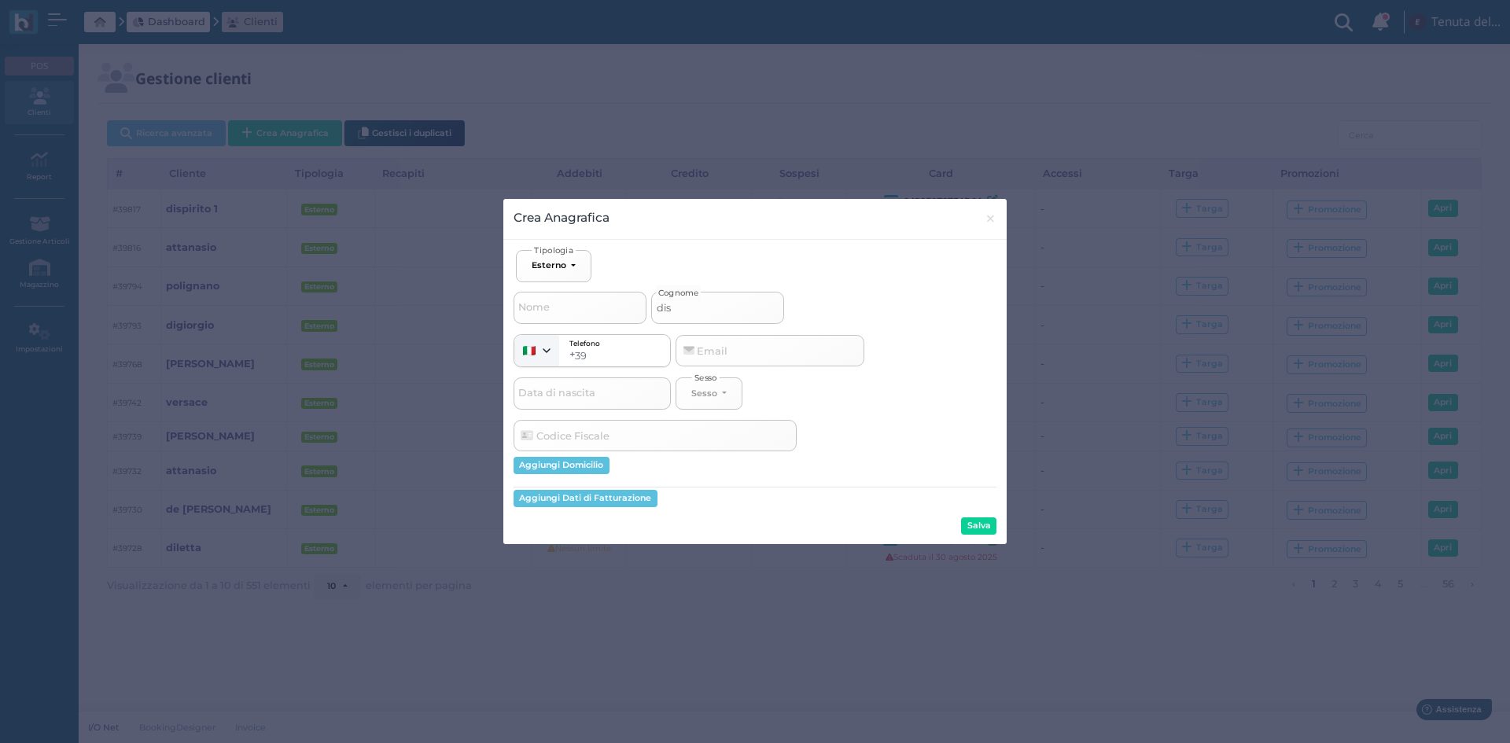
type input "disp"
select select
type input "dispi"
select select
type input "dispir"
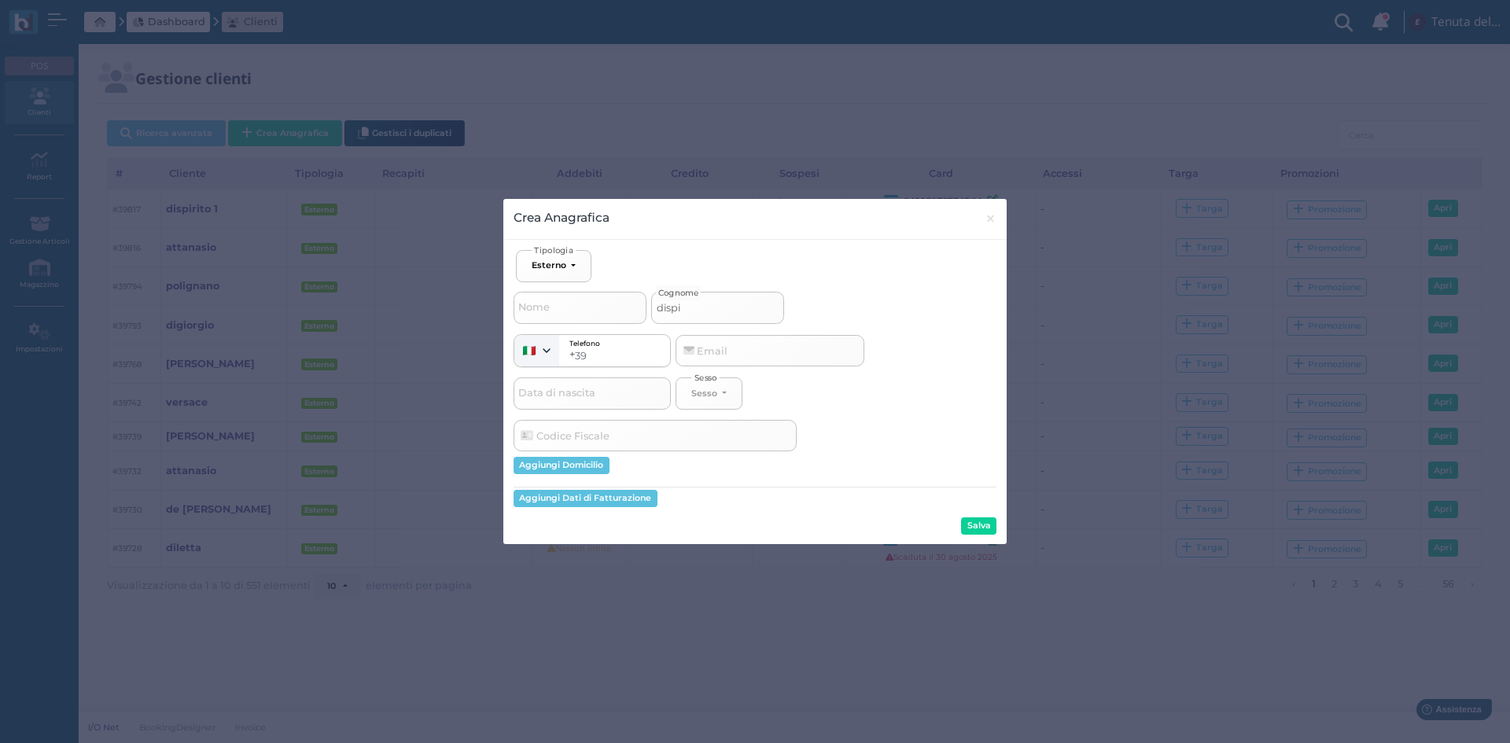
select select
type input "dispiri"
select select
type input "dispirit"
select select
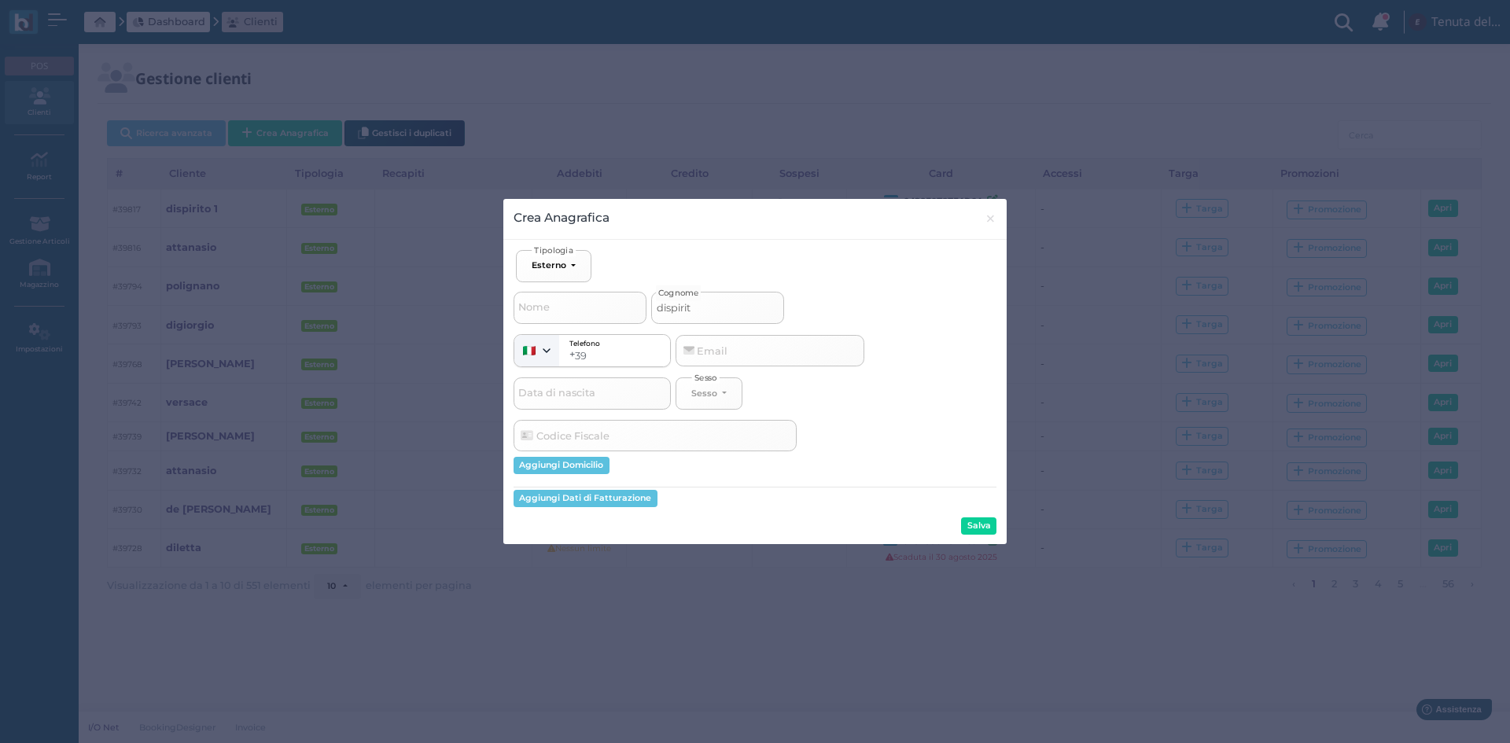
type input "dispirito"
select select
type input "dispirito2"
select select
type input "dispirito2"
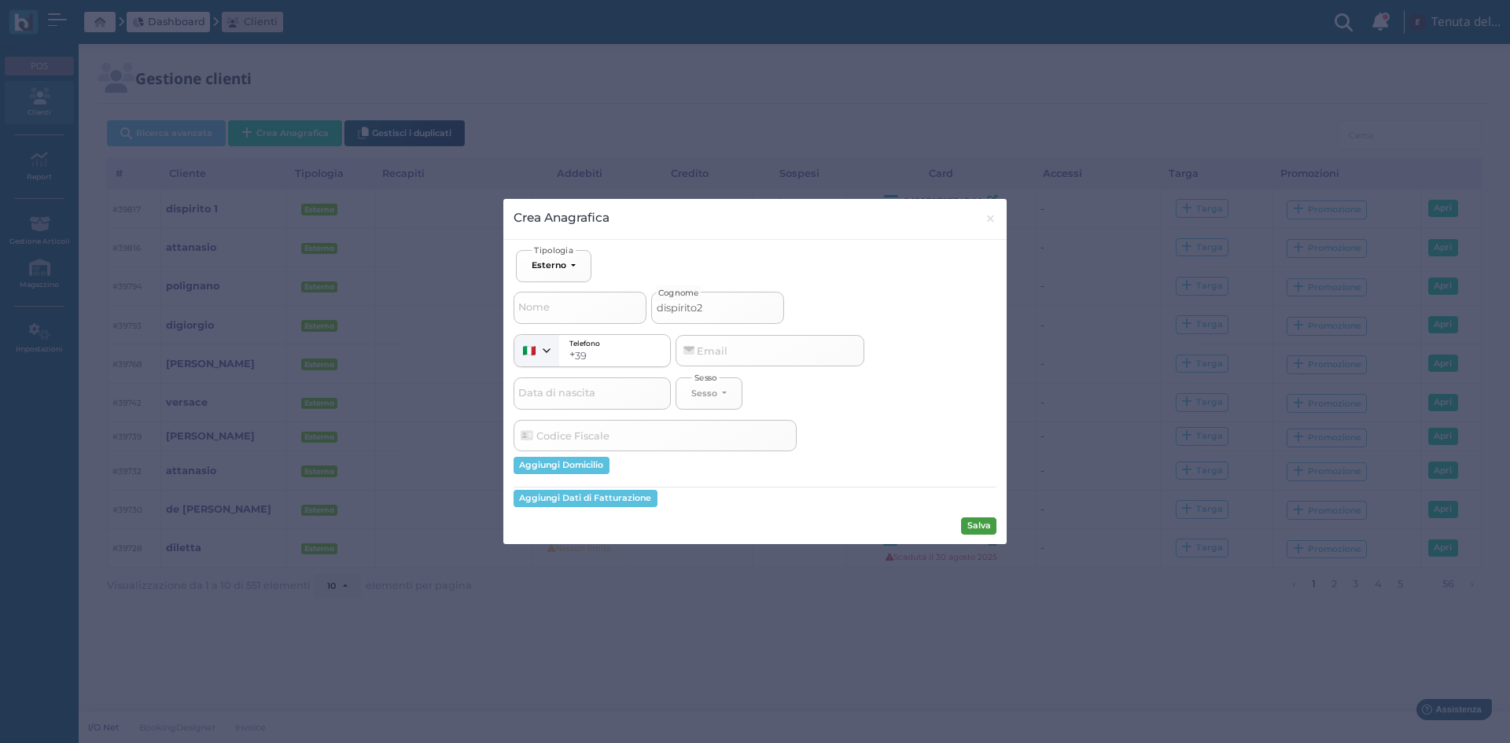
click at [980, 523] on button "Salva" at bounding box center [978, 526] width 35 height 17
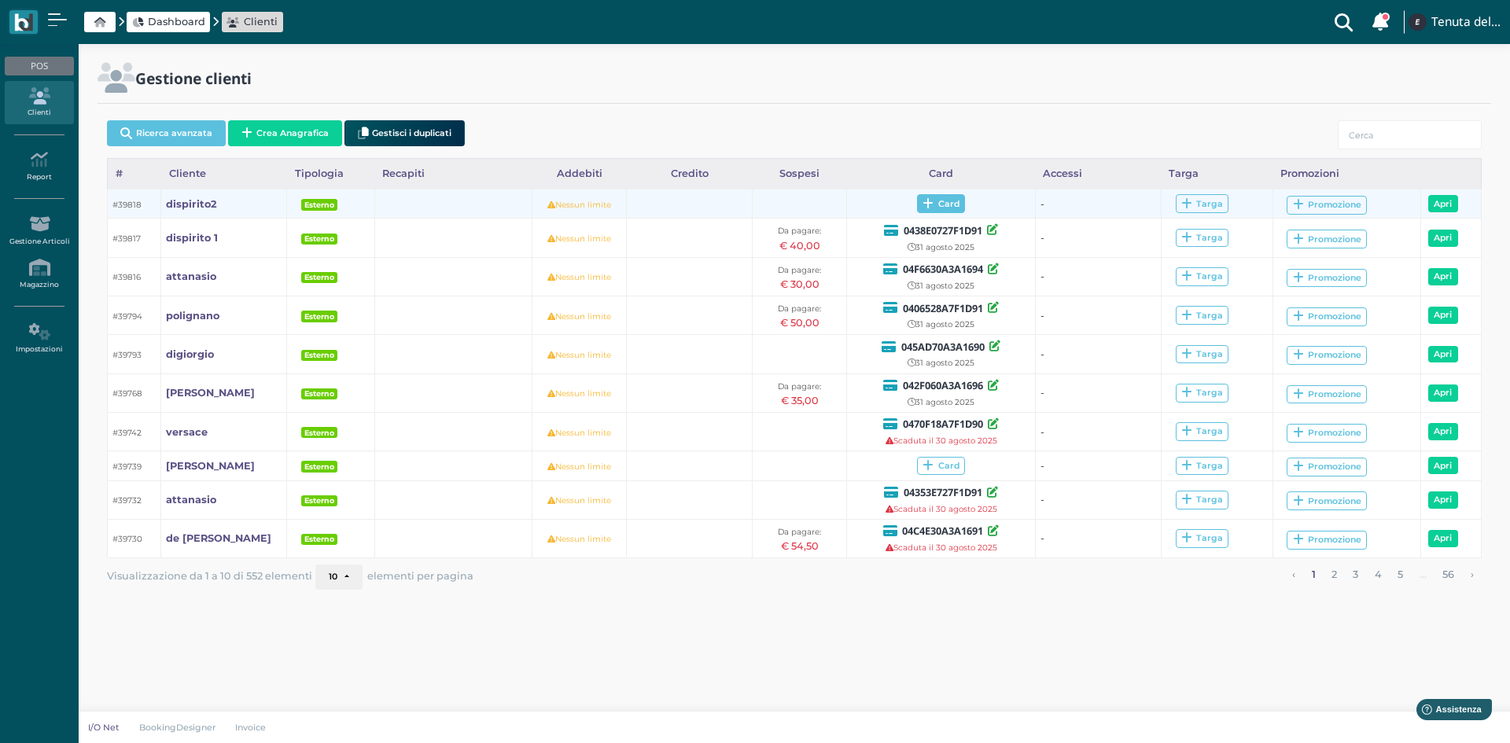
click at [935, 205] on span "Card" at bounding box center [941, 203] width 48 height 19
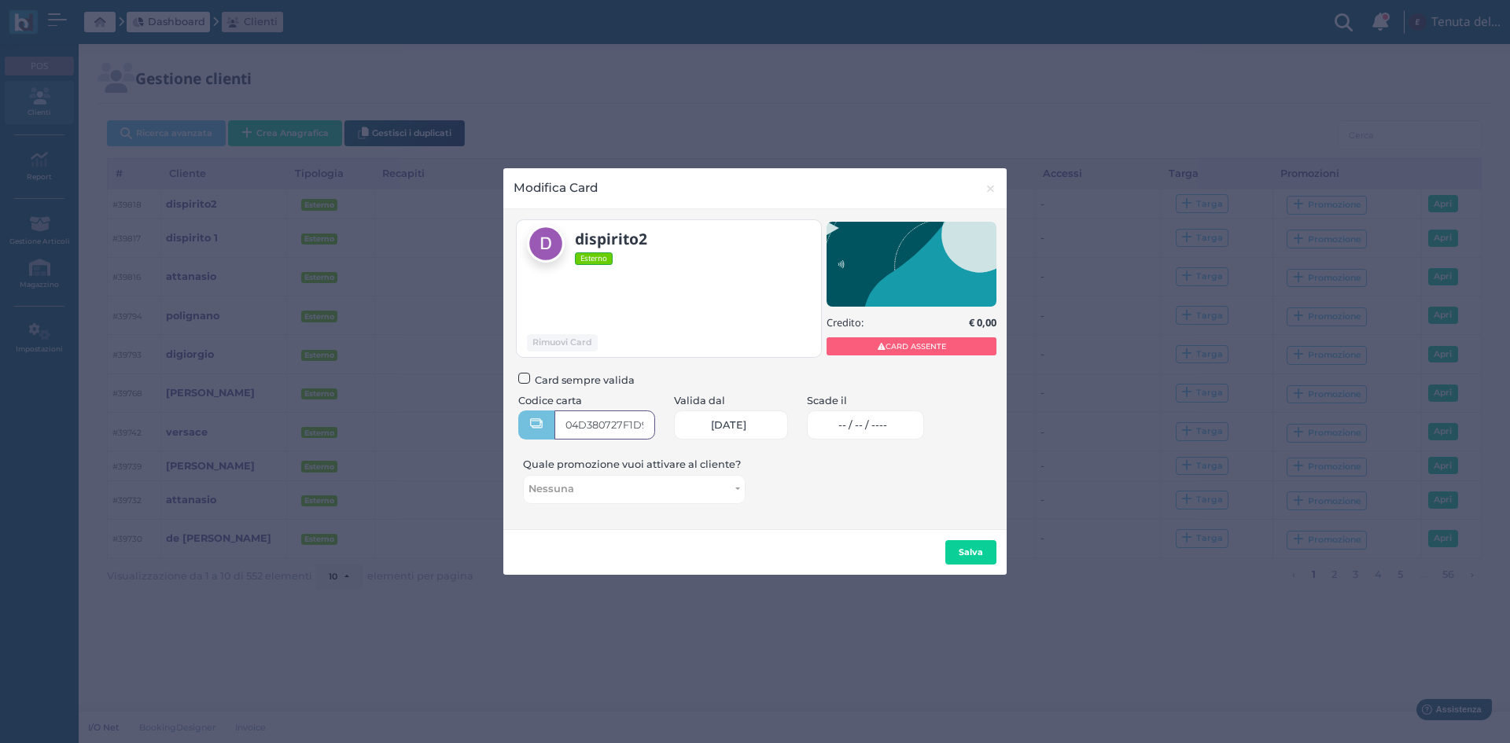
type input "04D380727F1D90"
click at [899, 417] on link "-- / -- / ----" at bounding box center [865, 425] width 117 height 29
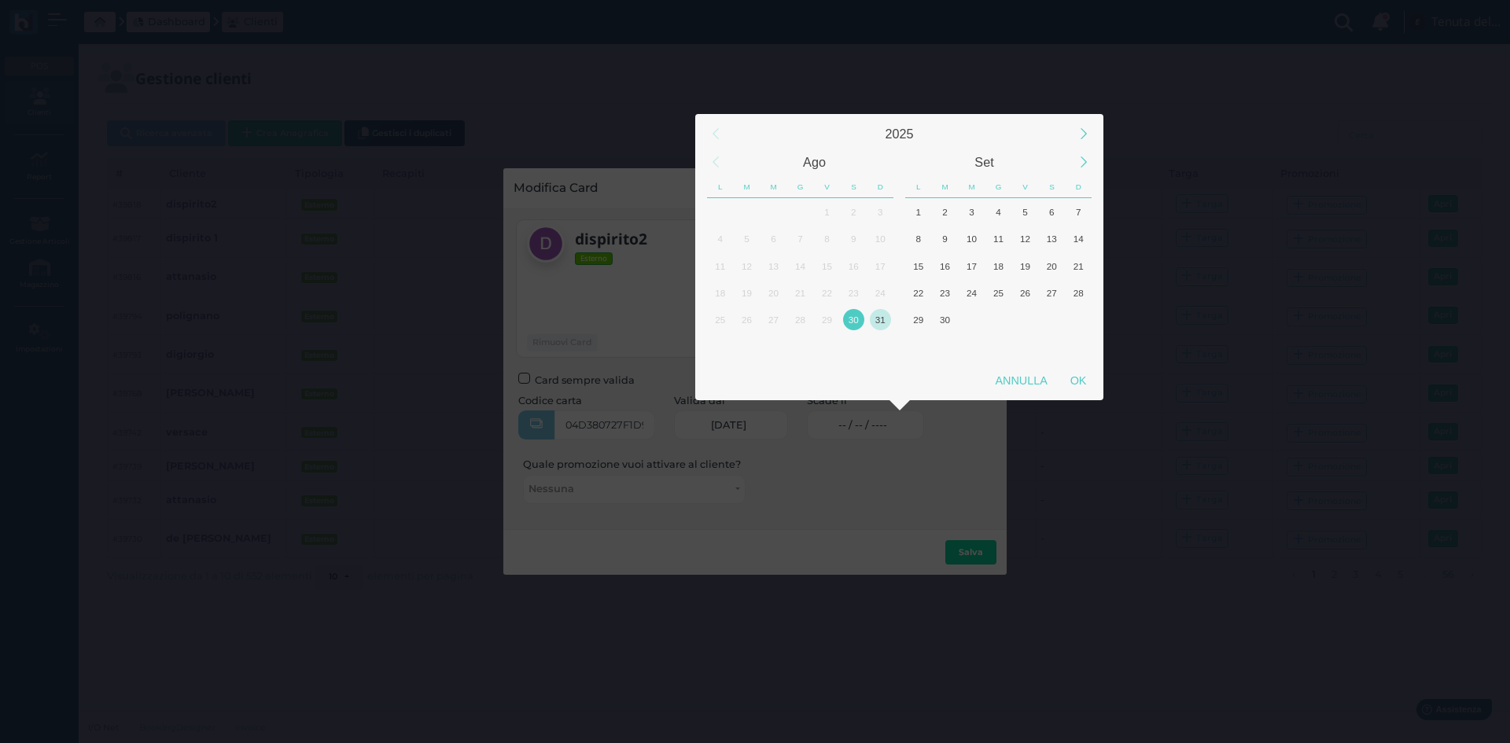
click at [876, 320] on div "31" at bounding box center [880, 319] width 21 height 21
click at [1065, 391] on div "OK" at bounding box center [1078, 381] width 39 height 28
type input "31/08/2025"
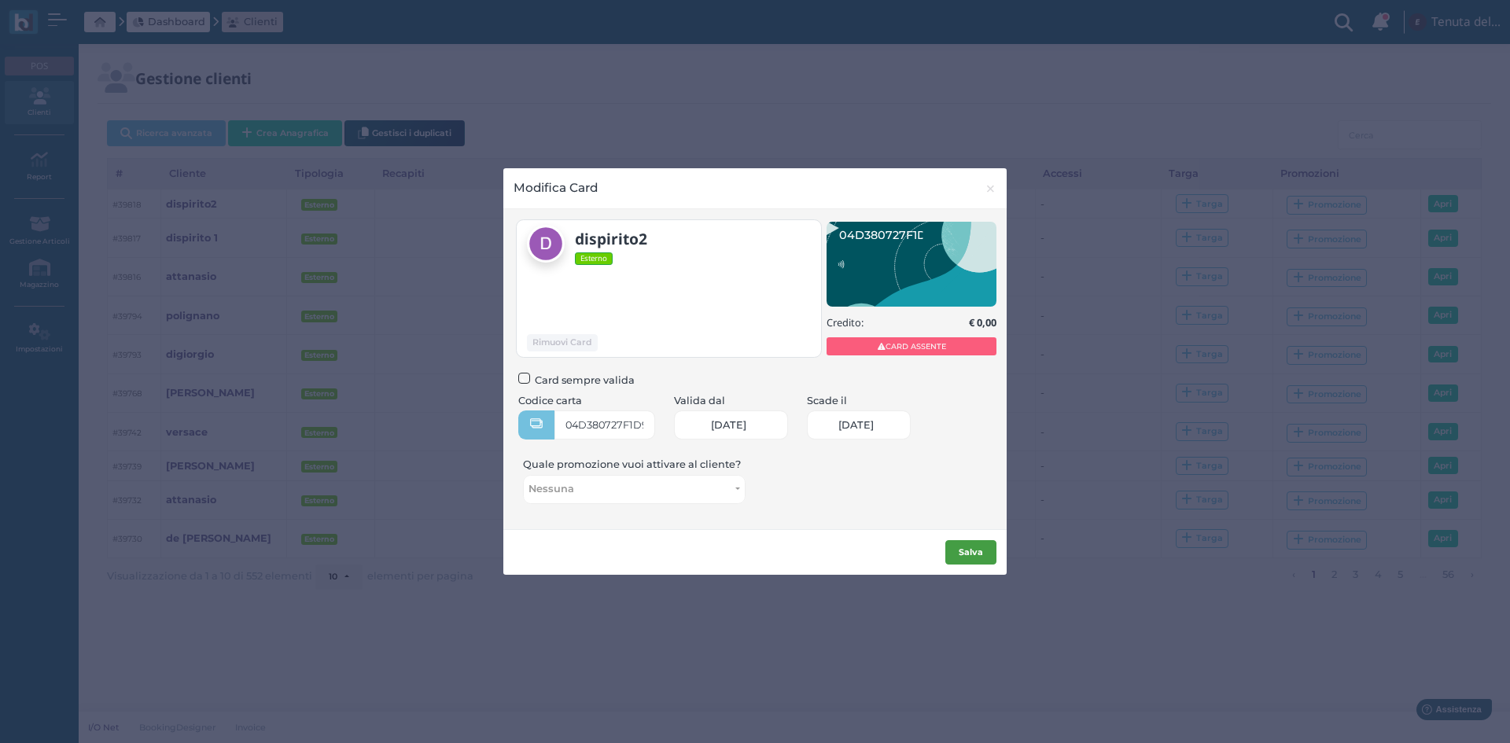
scroll to position [0, 65]
click at [971, 553] on b "Salva" at bounding box center [971, 552] width 24 height 11
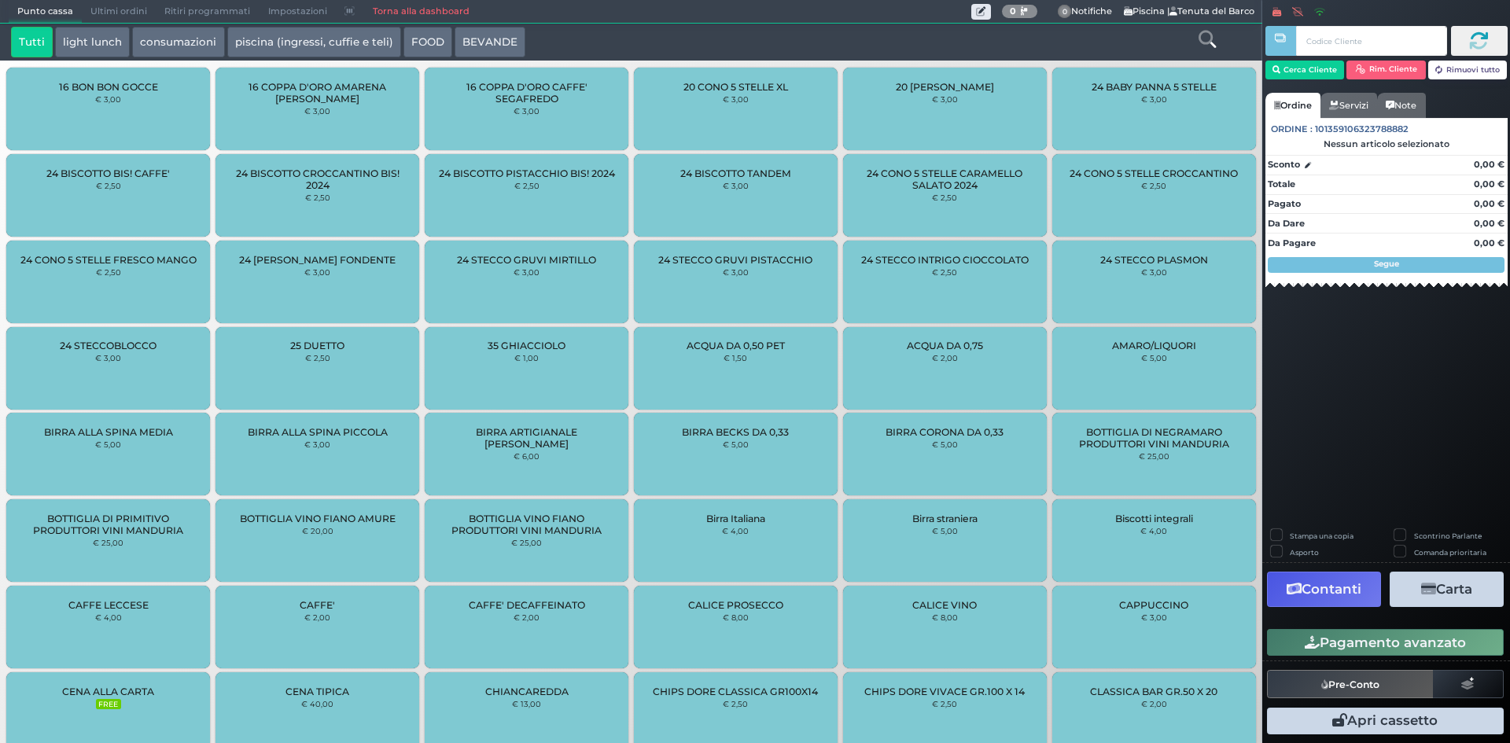
click at [1216, 32] on icon at bounding box center [1207, 39] width 17 height 17
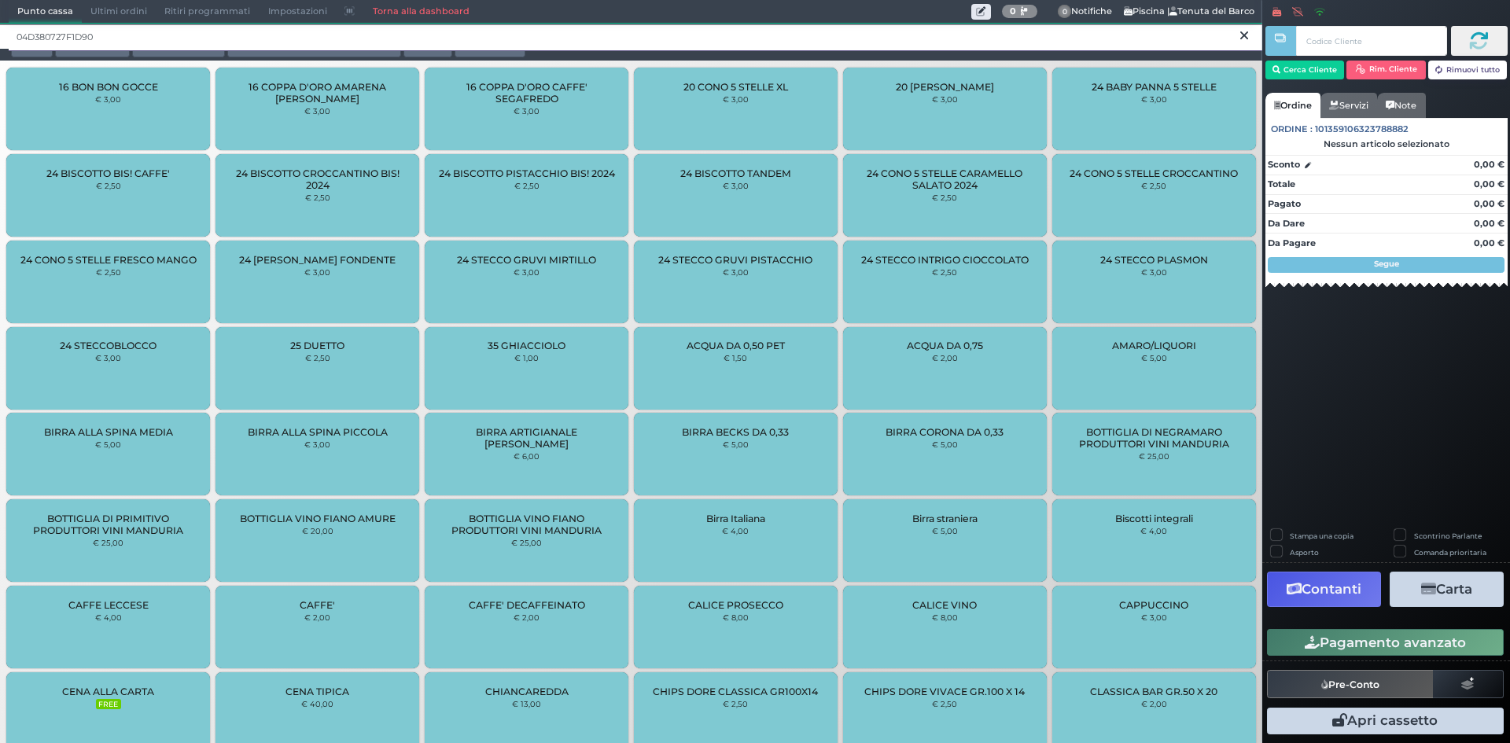
type input "04D380727F1D90"
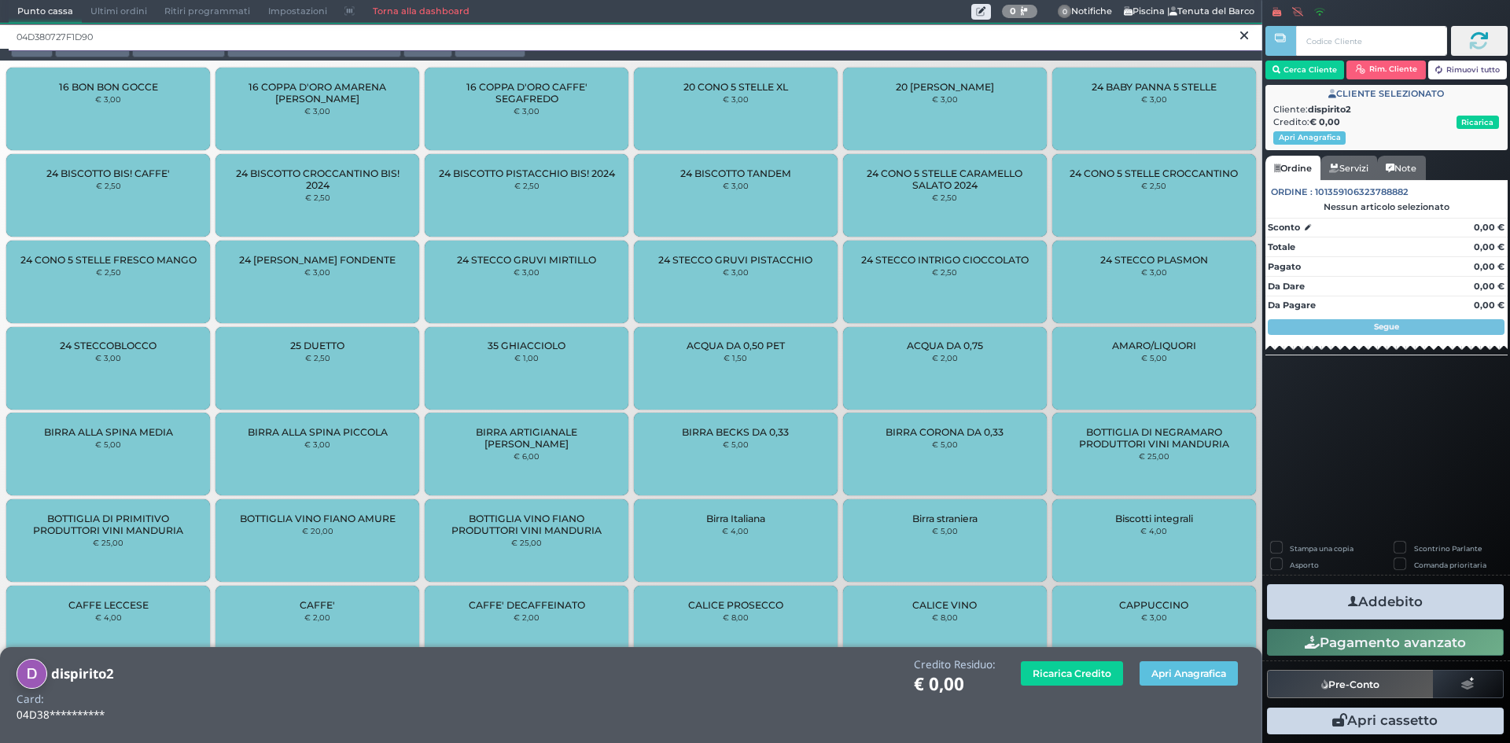
drag, startPoint x: 14, startPoint y: 41, endPoint x: 0, endPoint y: 42, distance: 14.2
click at [0, 42] on div "04D380727F1D90" at bounding box center [631, 36] width 1262 height 25
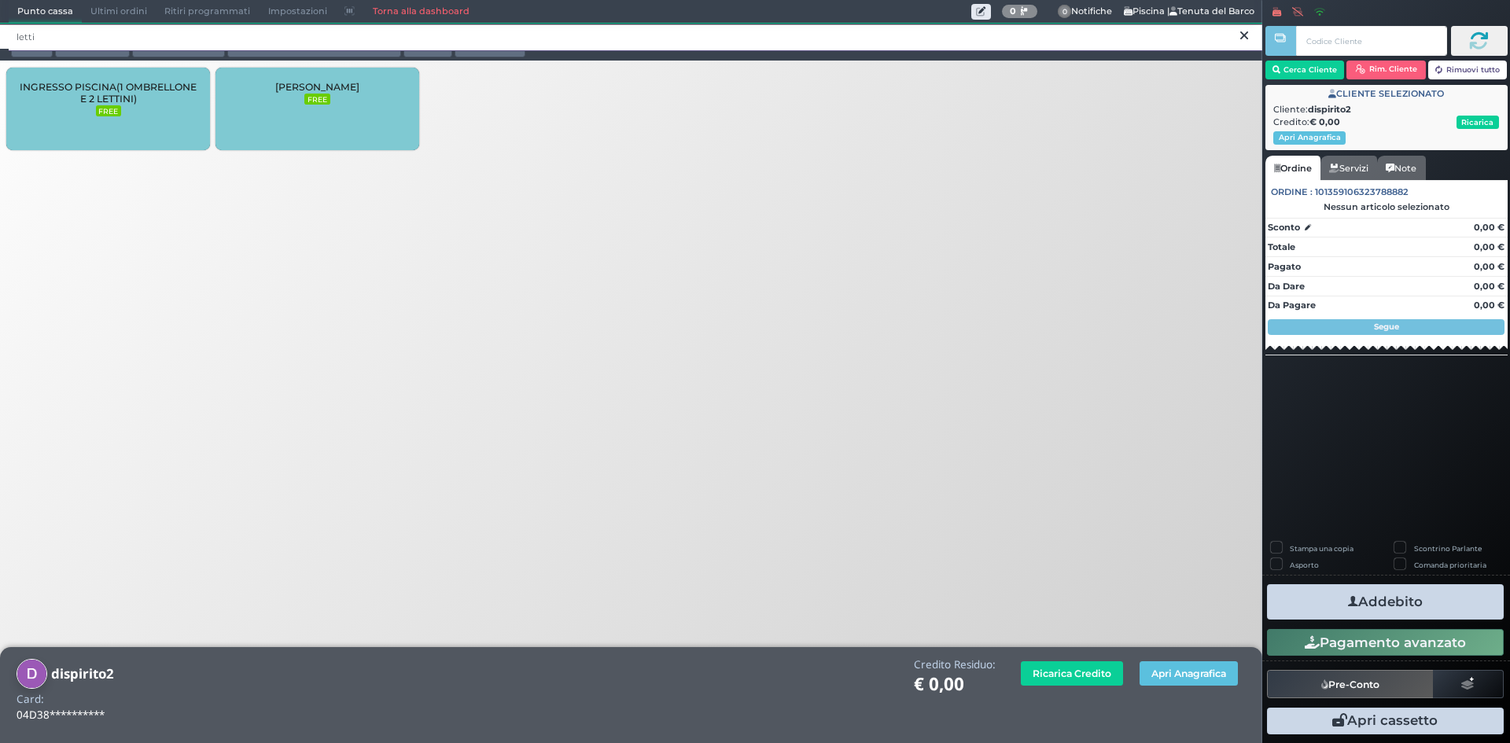
type input "letti"
click at [326, 85] on span "[PERSON_NAME]" at bounding box center [317, 87] width 84 height 12
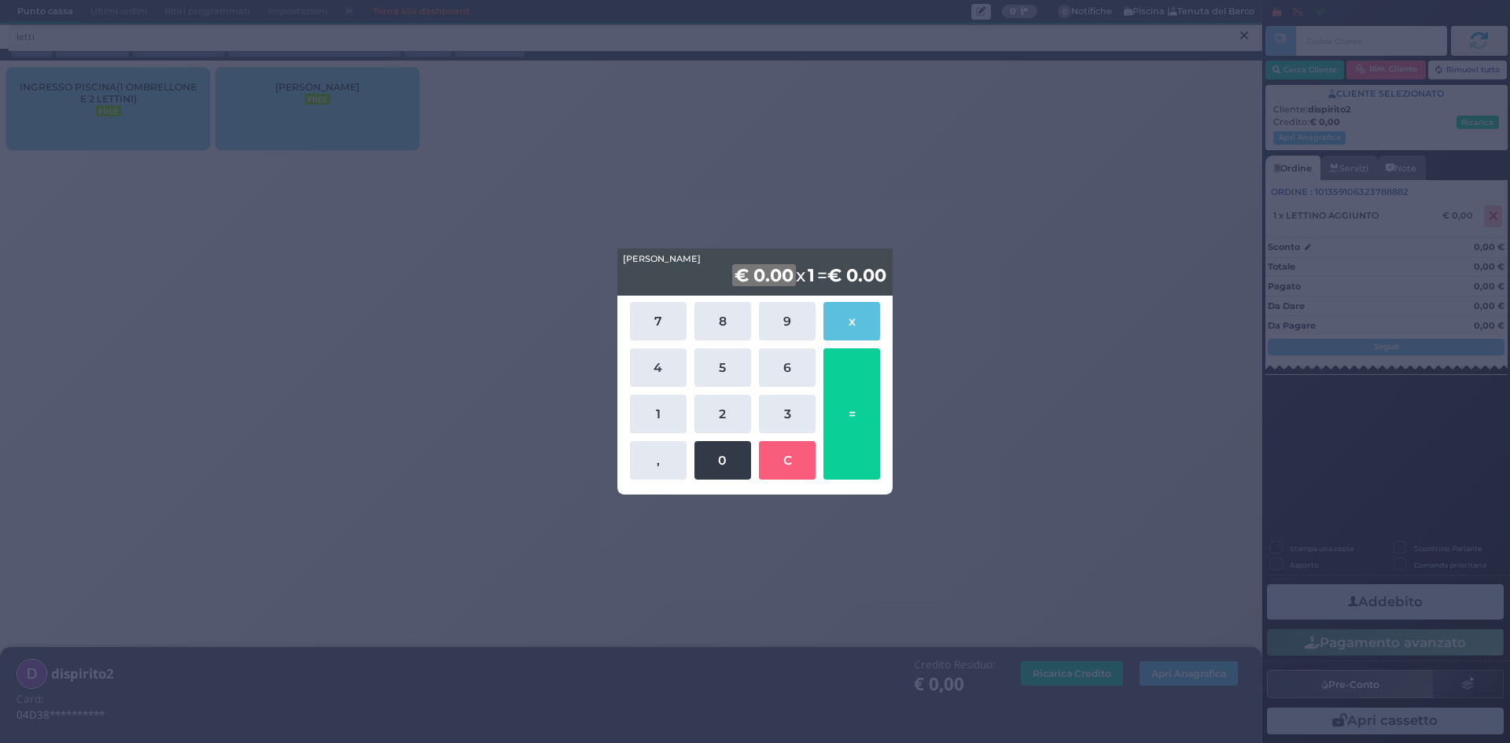
drag, startPoint x: 661, startPoint y: 417, endPoint x: 718, endPoint y: 452, distance: 66.8
click at [666, 420] on button "1" at bounding box center [658, 414] width 57 height 39
click at [722, 455] on button "0" at bounding box center [723, 460] width 57 height 39
drag, startPoint x: 859, startPoint y: 427, endPoint x: 949, endPoint y: 433, distance: 89.9
click at [859, 426] on button "=" at bounding box center [852, 413] width 57 height 131
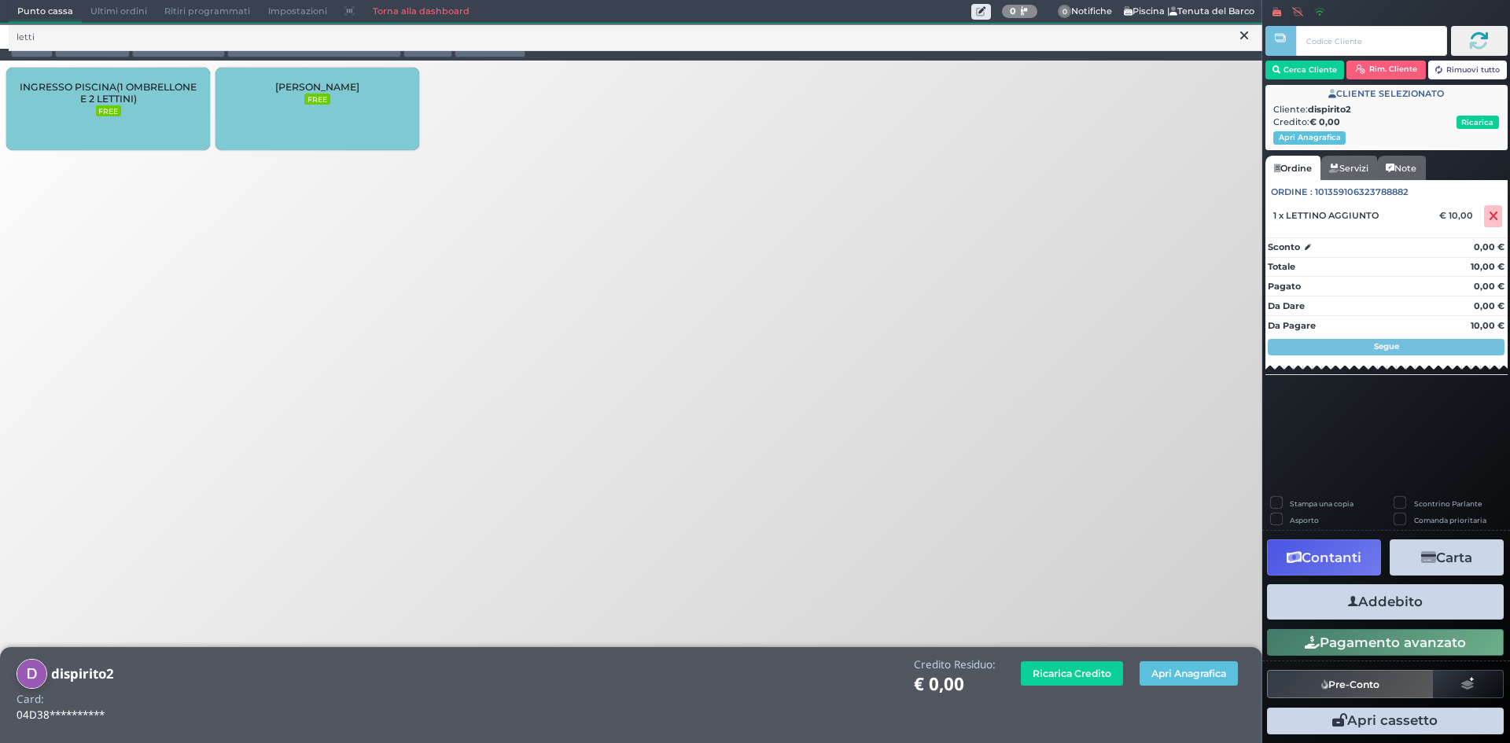
click at [1424, 599] on button "Addebito" at bounding box center [1385, 601] width 237 height 35
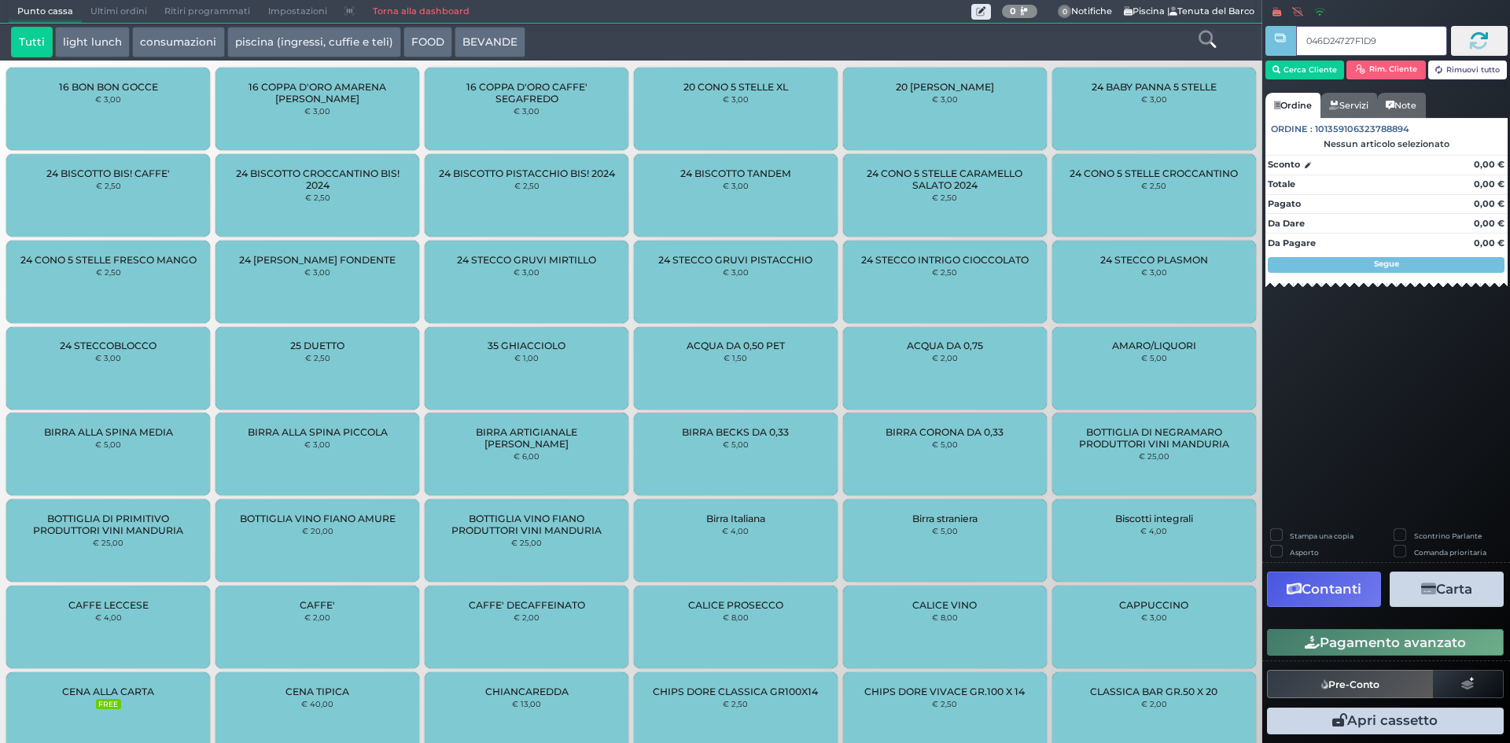
type input "046D24727F1D90"
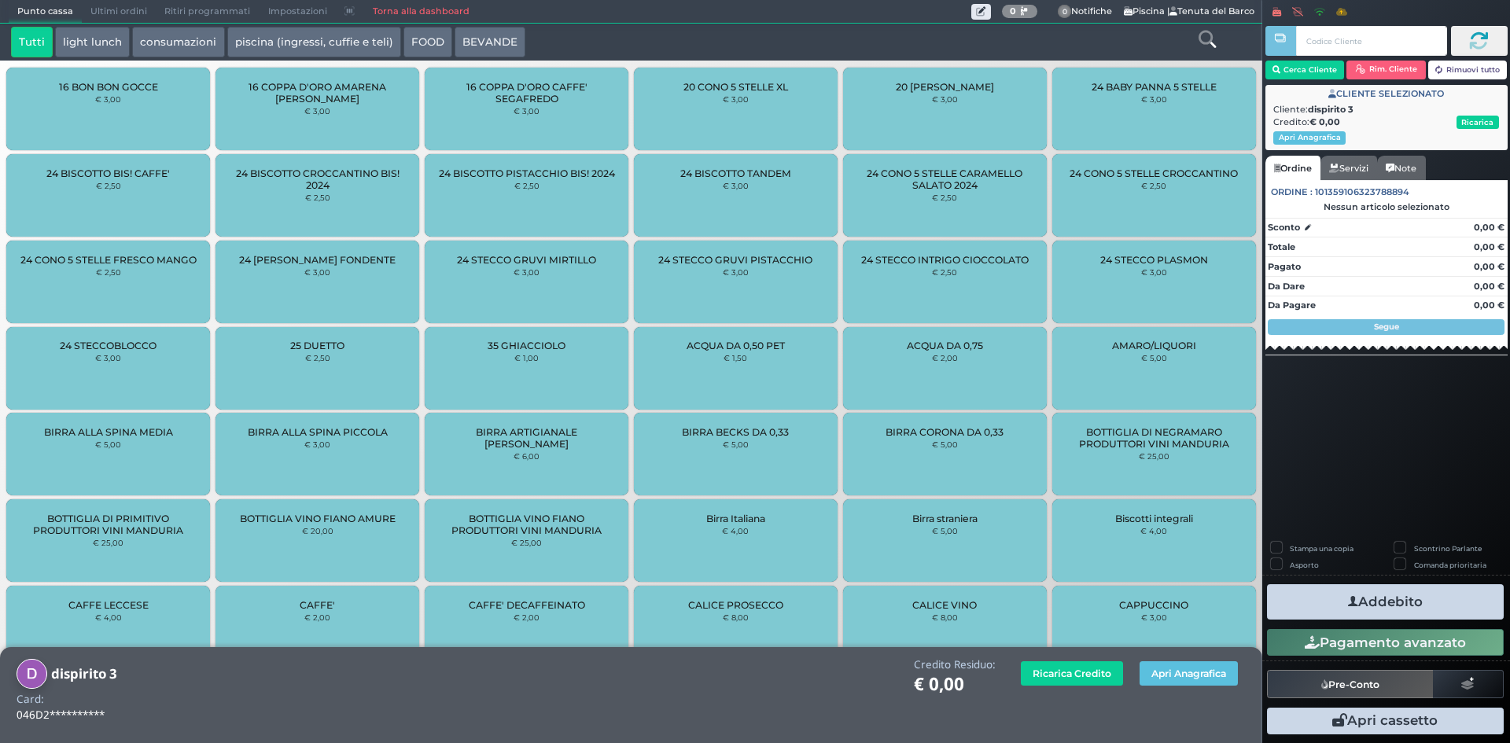
click at [1194, 47] on div at bounding box center [1207, 42] width 105 height 31
click at [1199, 46] on icon at bounding box center [1207, 39] width 17 height 17
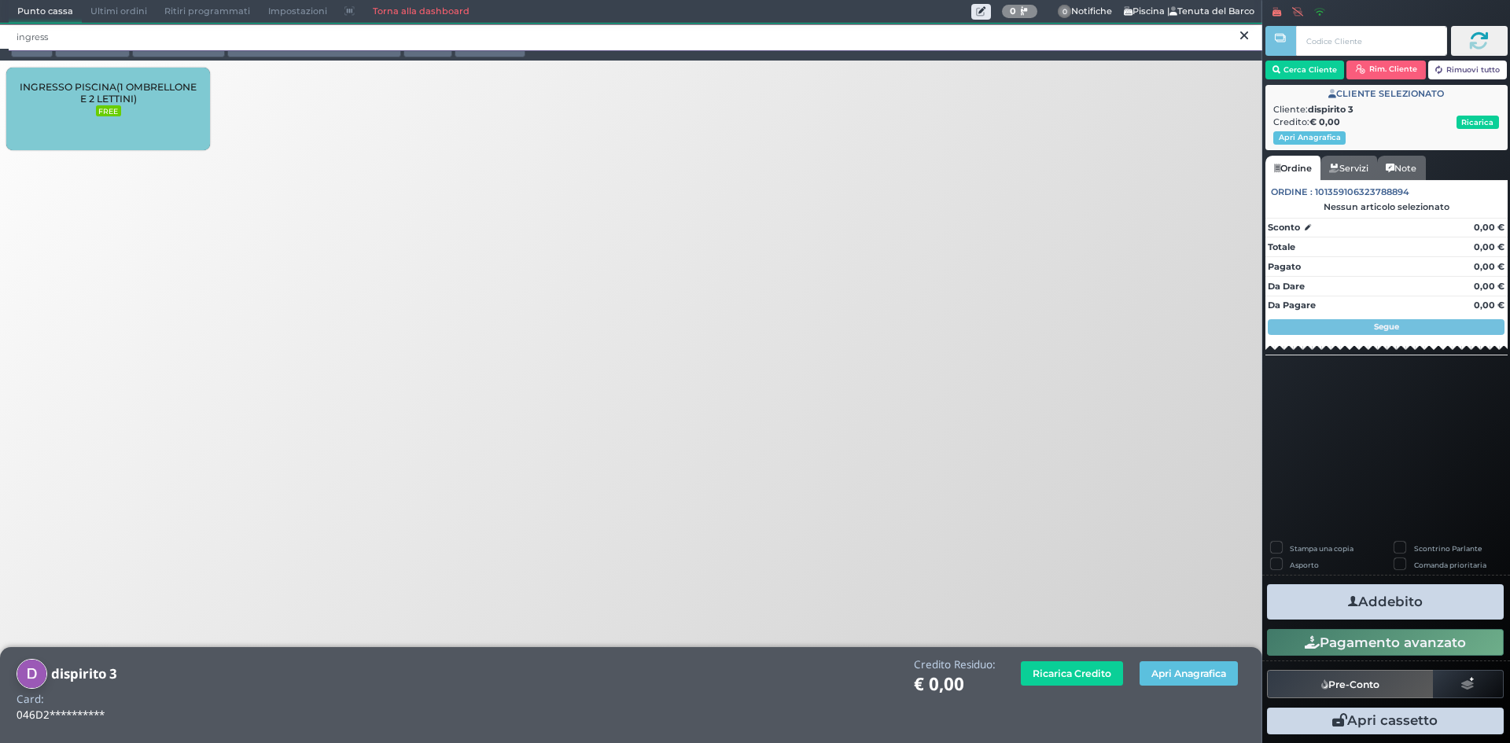
type input "ingress"
click at [56, 127] on div "INGRESSO PISCINA(1 OMBRELLONE E 2 LETTINI) FREE" at bounding box center [108, 109] width 204 height 83
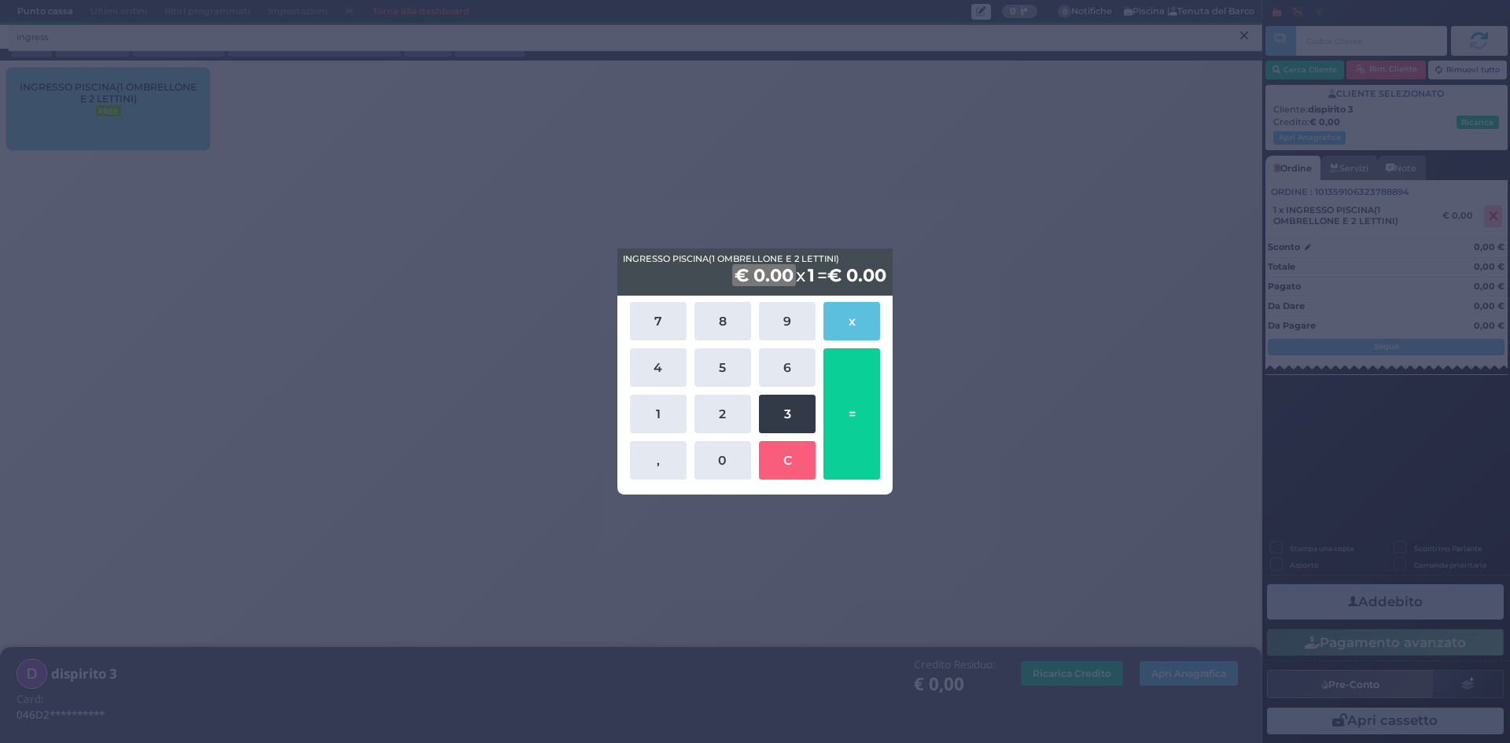
click at [784, 422] on button "3" at bounding box center [787, 414] width 57 height 39
drag, startPoint x: 723, startPoint y: 461, endPoint x: 731, endPoint y: 455, distance: 9.6
click at [722, 461] on button "0" at bounding box center [723, 460] width 57 height 39
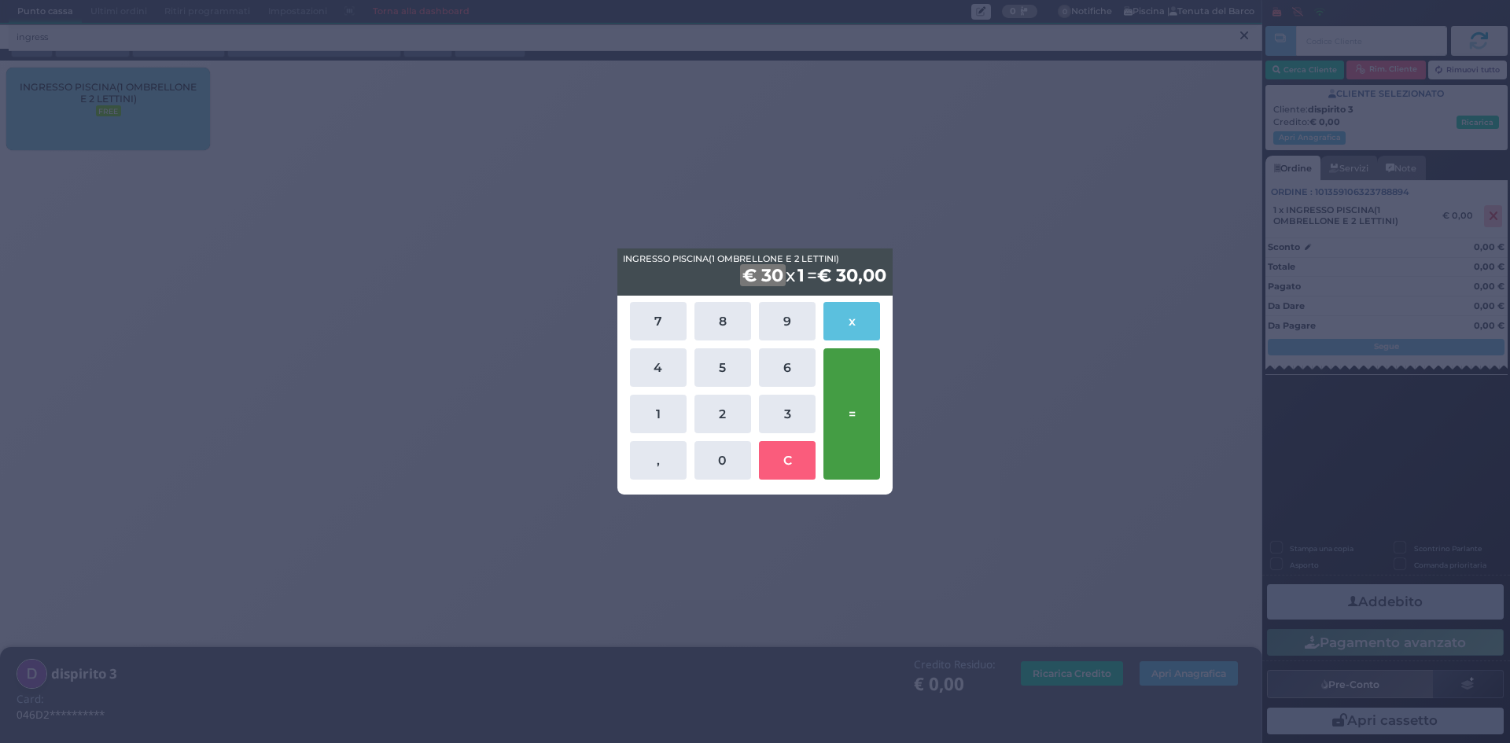
click at [845, 392] on button "=" at bounding box center [852, 413] width 57 height 131
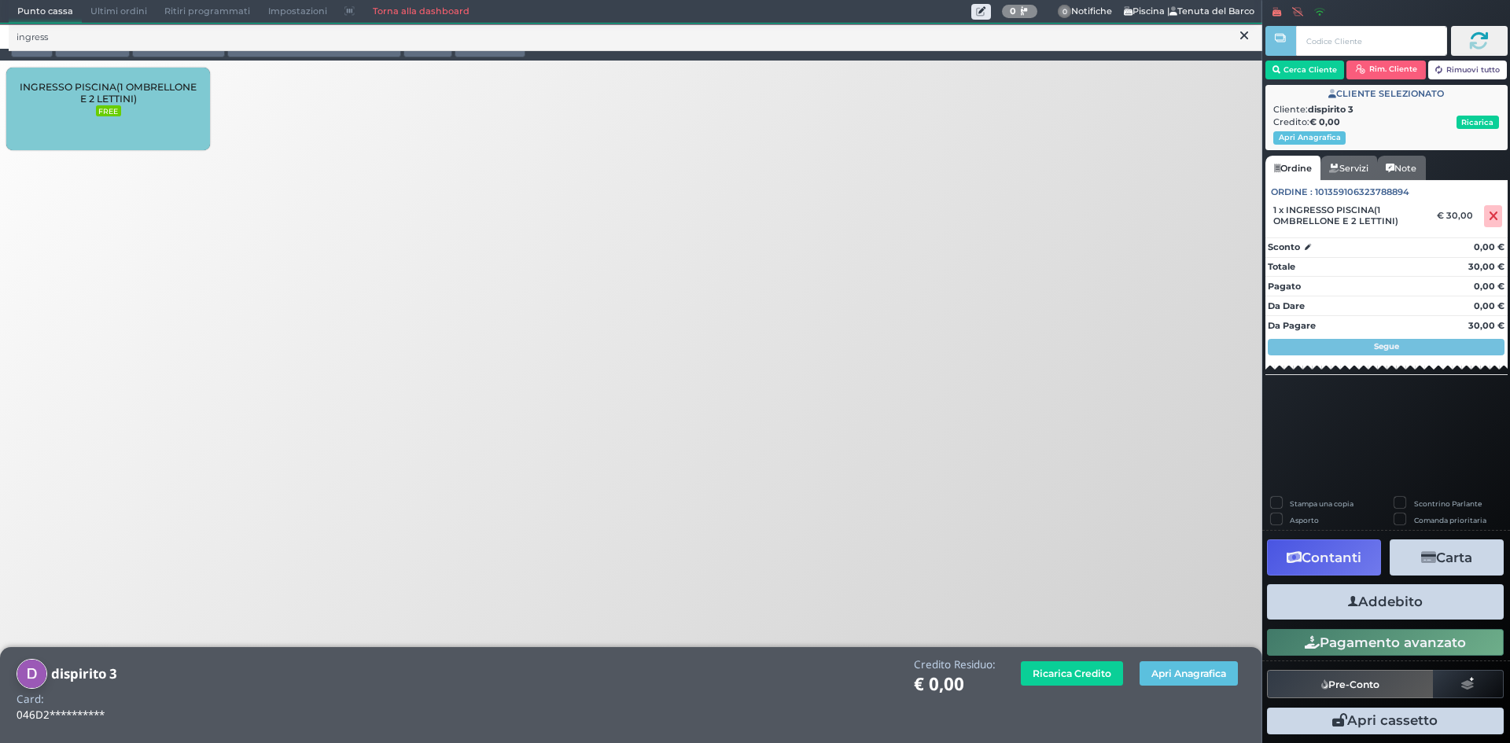
click at [1363, 599] on button "Addebito" at bounding box center [1385, 601] width 237 height 35
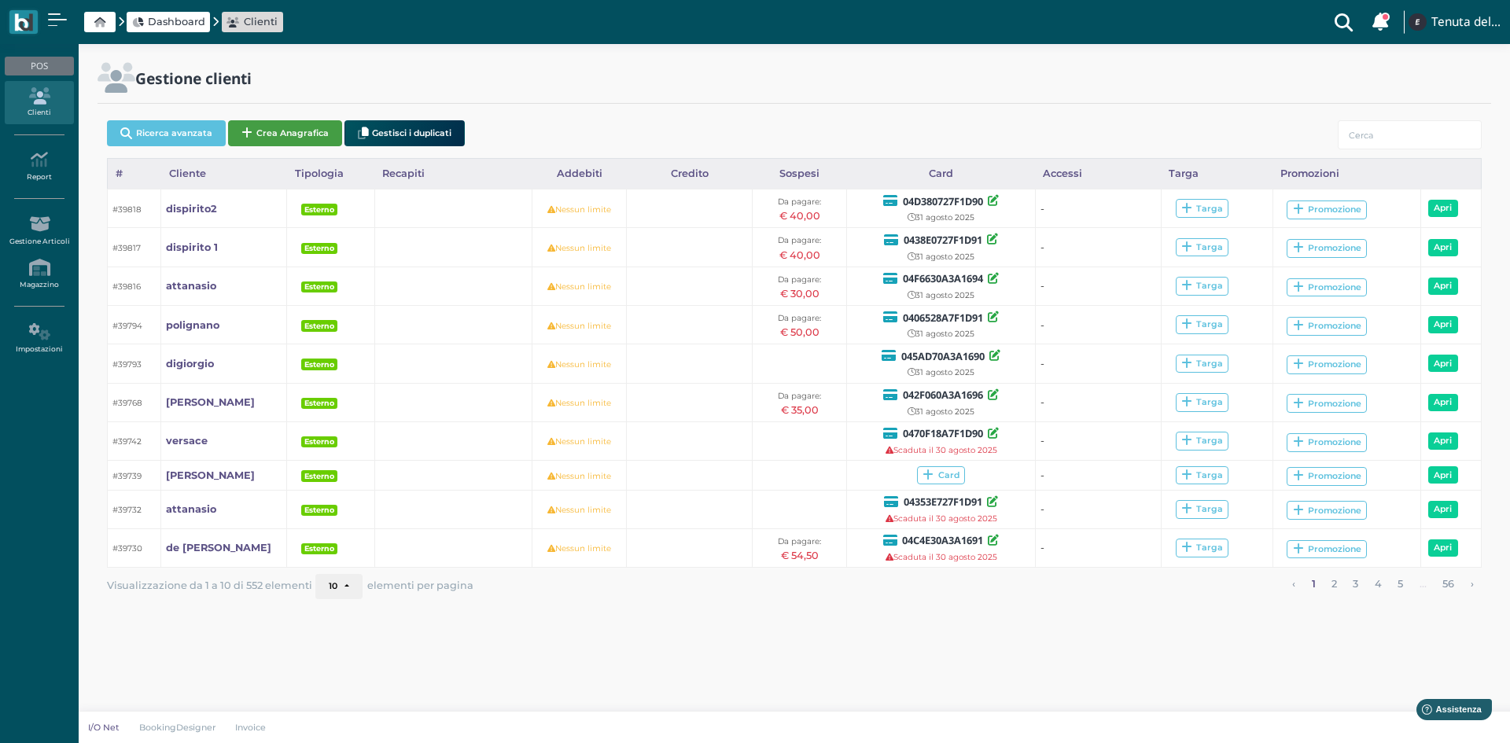
click at [289, 123] on button "Crea Anagrafica" at bounding box center [285, 133] width 114 height 26
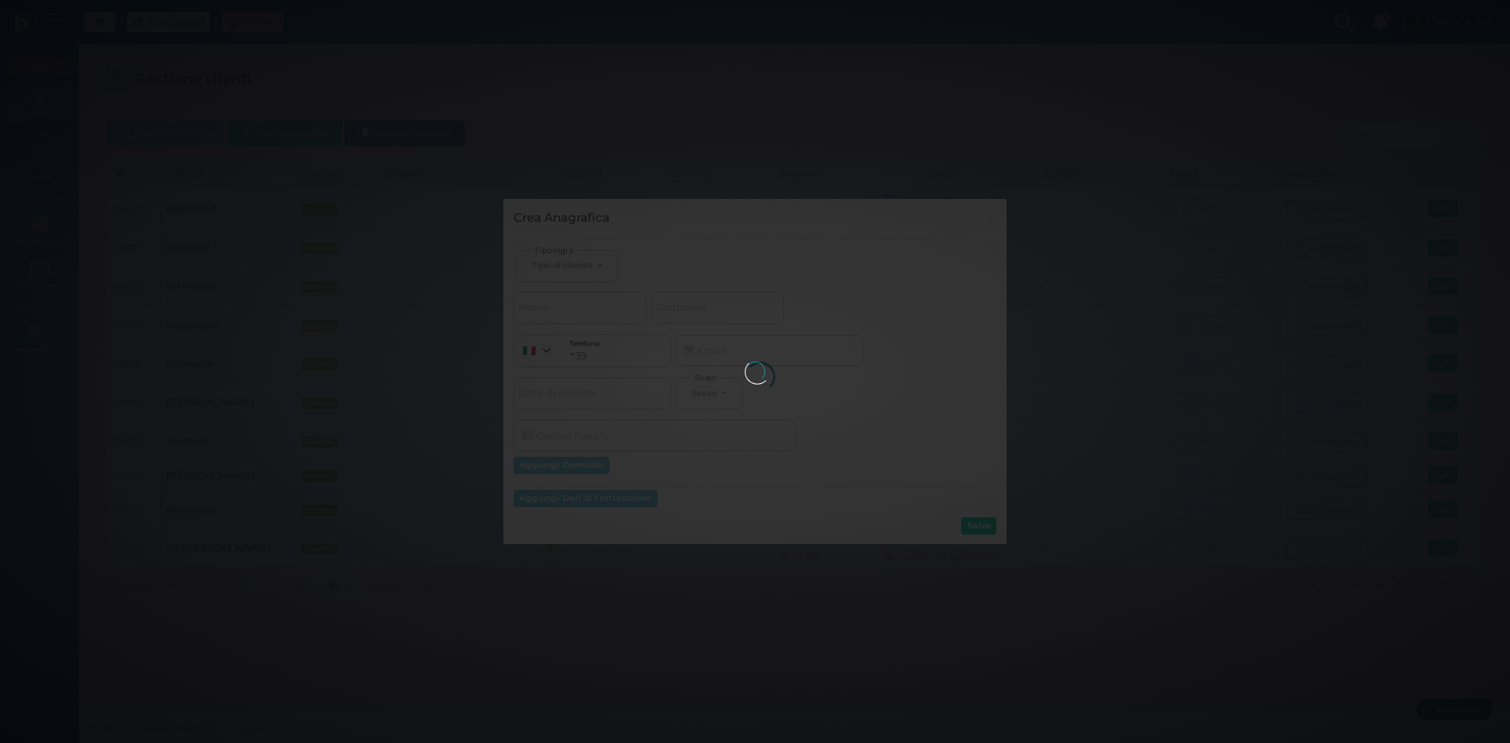
select select
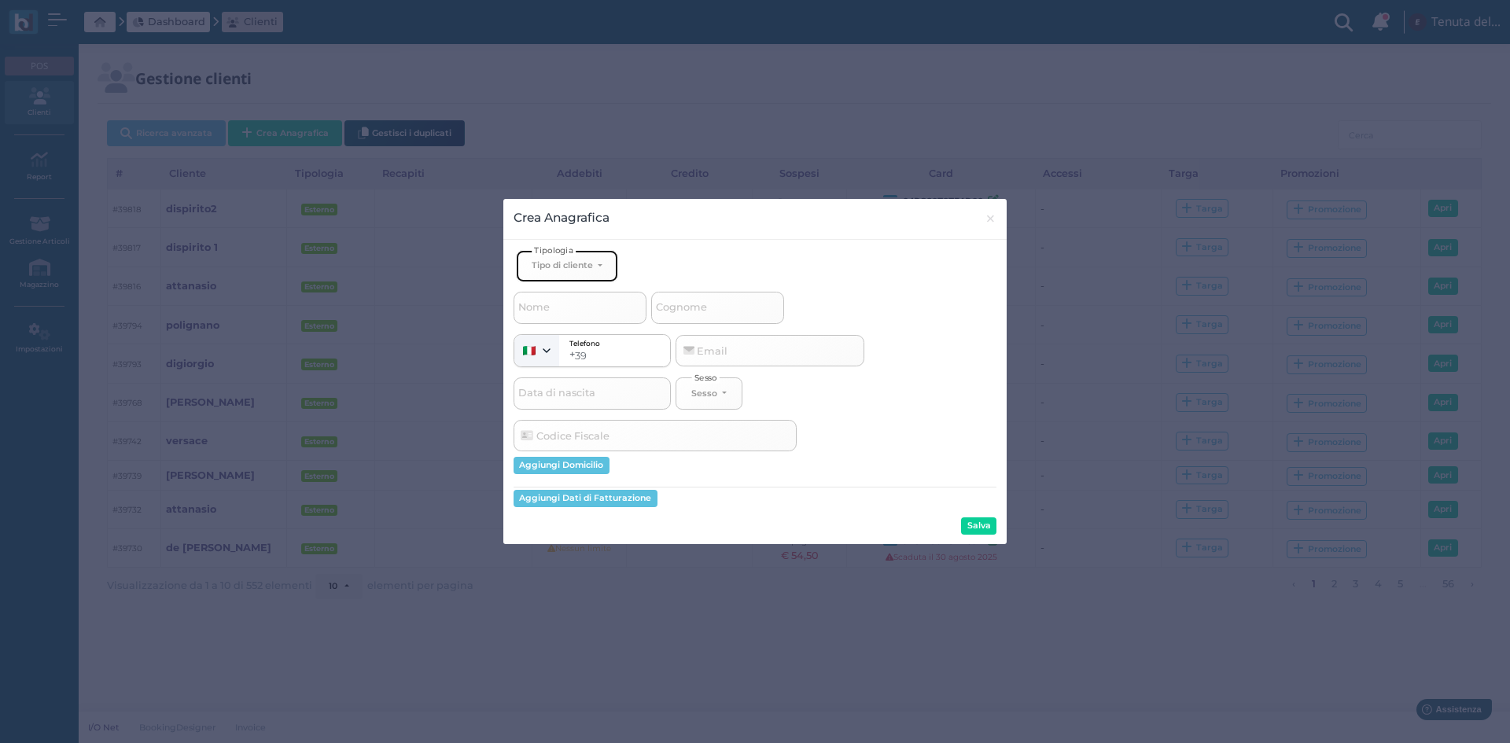
click at [598, 266] on button "Tipo di cliente" at bounding box center [567, 266] width 102 height 32
click at [576, 319] on link "Esterno" at bounding box center [593, 318] width 153 height 18
select select "[object Object]"
select select
click at [775, 295] on input "Cognome" at bounding box center [717, 307] width 133 height 31
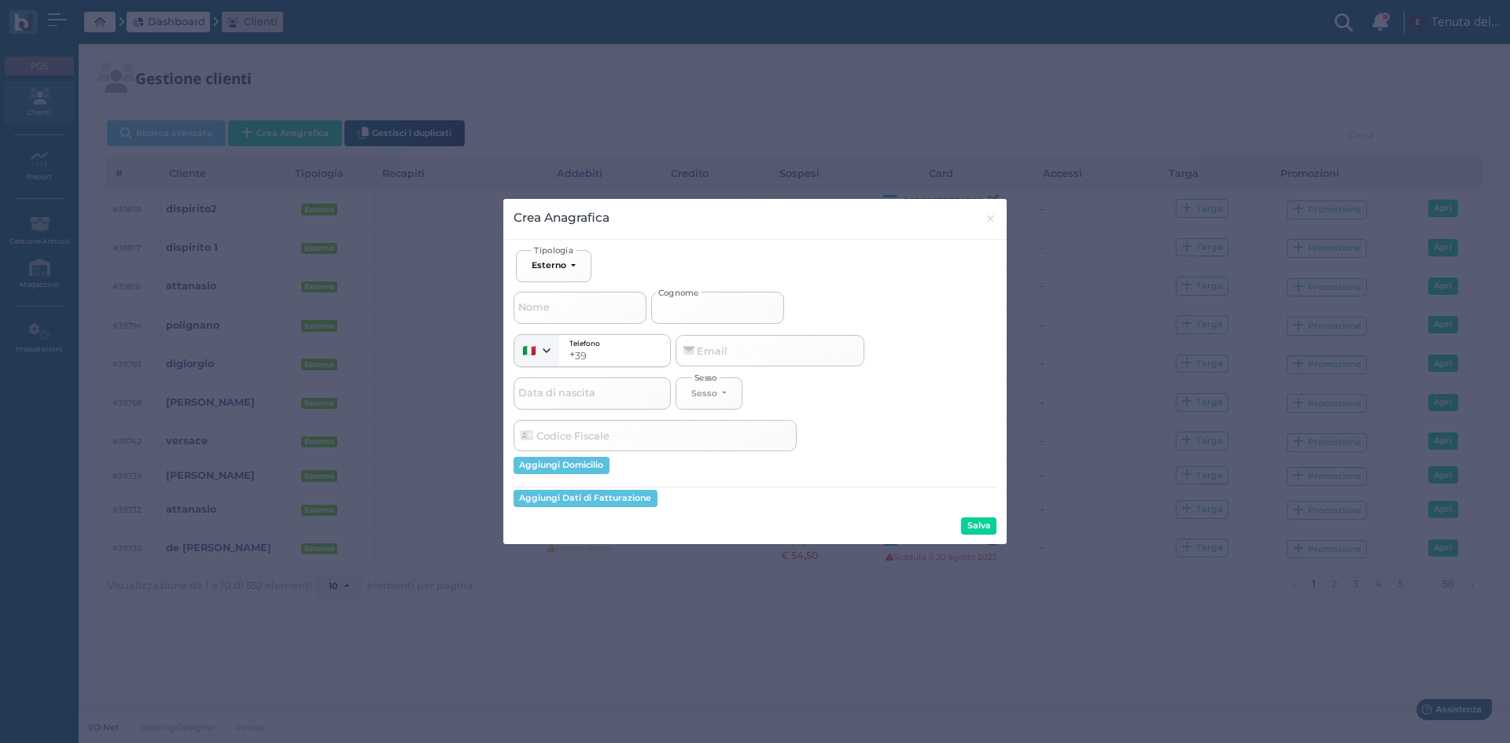
type input "d"
select select
type input "di"
select select
type input "dis"
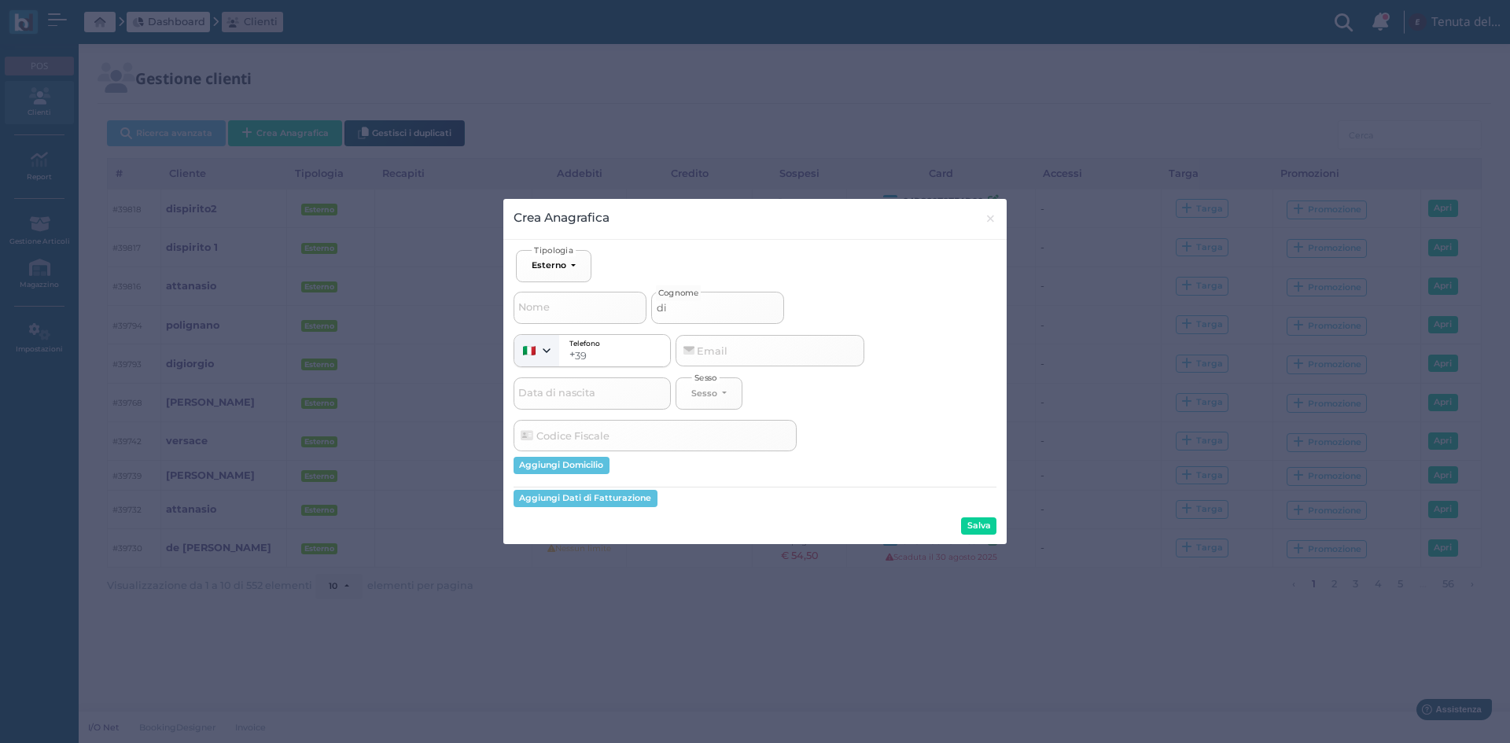
select select
type input "disp"
select select
type input "dispi"
select select
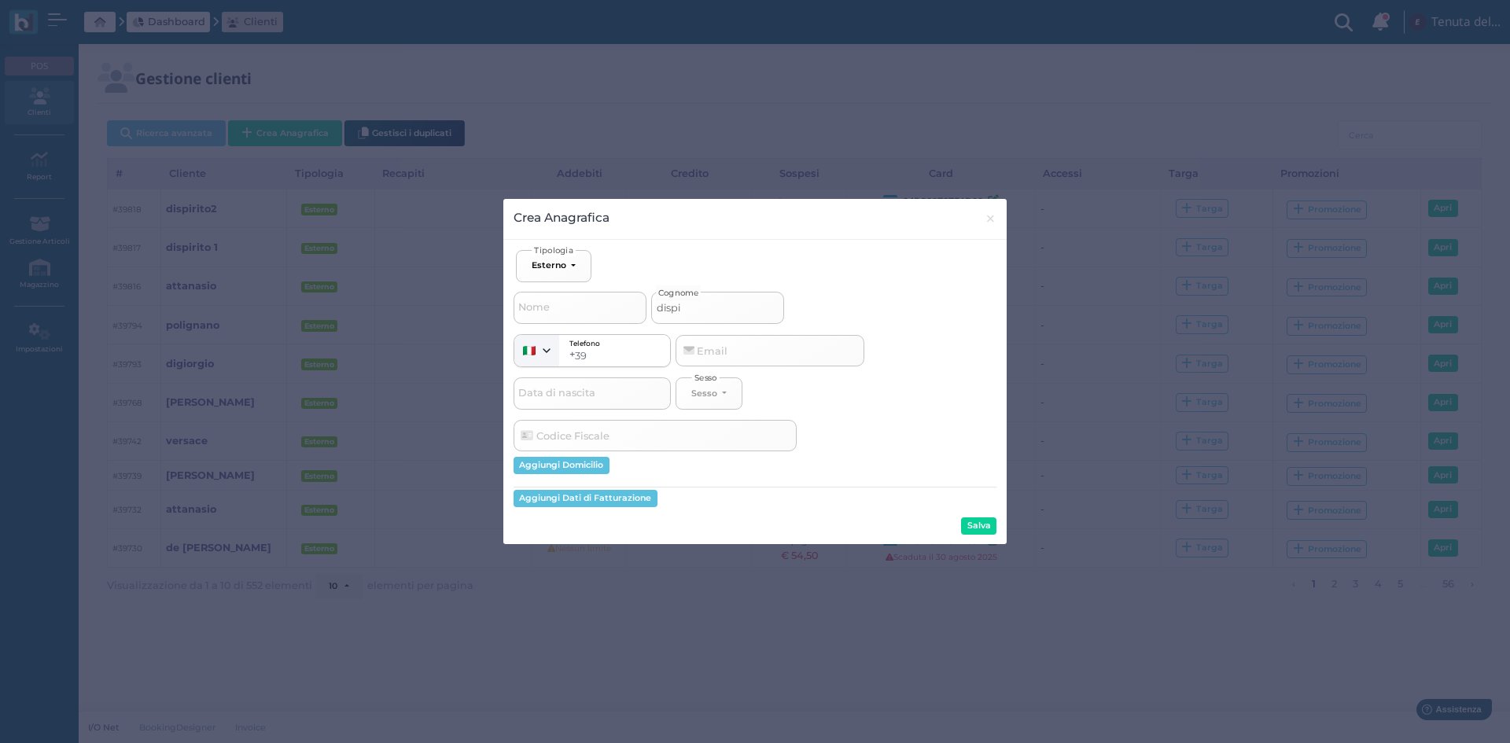
type input "dispir"
select select
type input "dispiri"
select select
type input "dispirit"
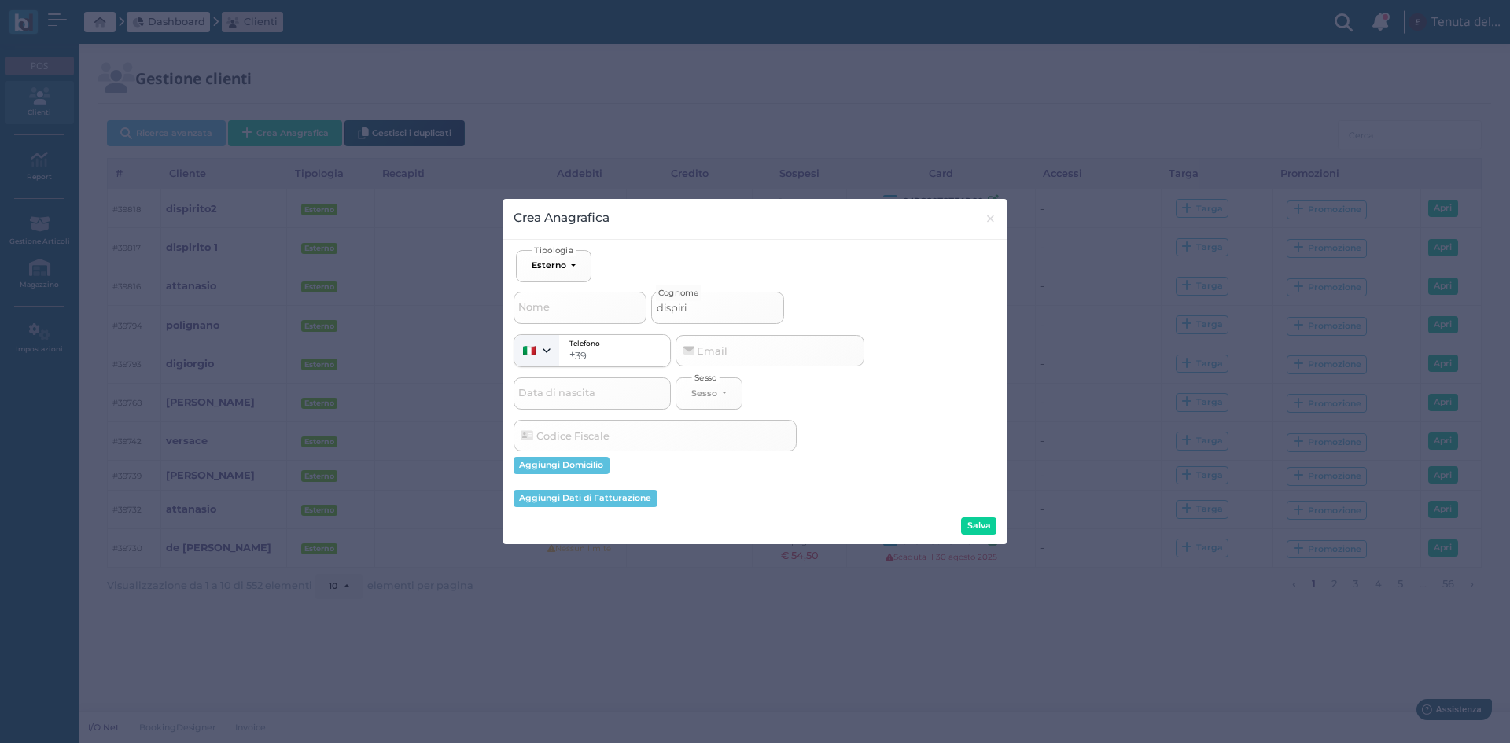
select select
type input "dispirito"
select select
type input "dispirito"
select select
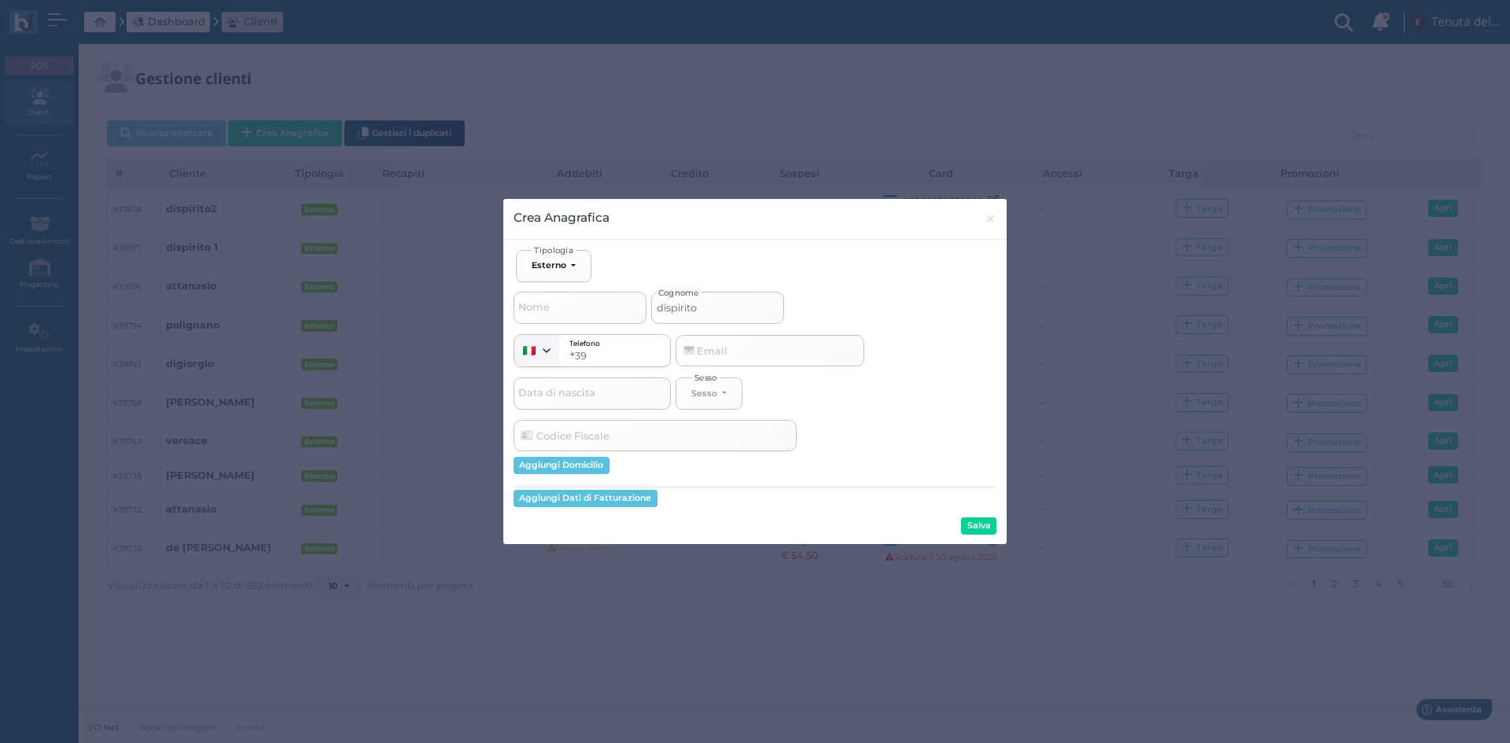
type input "dispirito 3"
select select
type input "dispirito 3"
click at [978, 524] on button "Salva" at bounding box center [978, 526] width 35 height 17
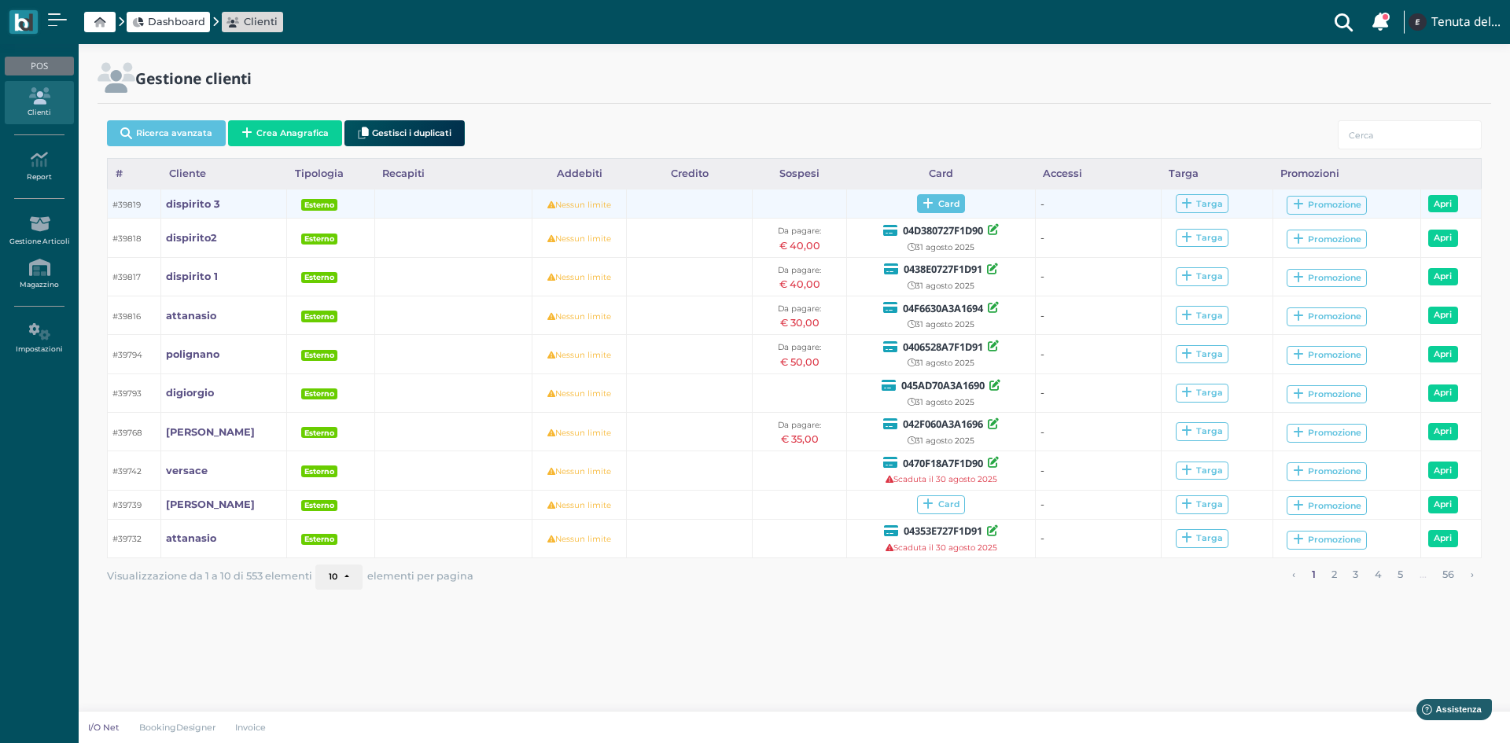
click at [938, 208] on span "Card" at bounding box center [941, 203] width 48 height 19
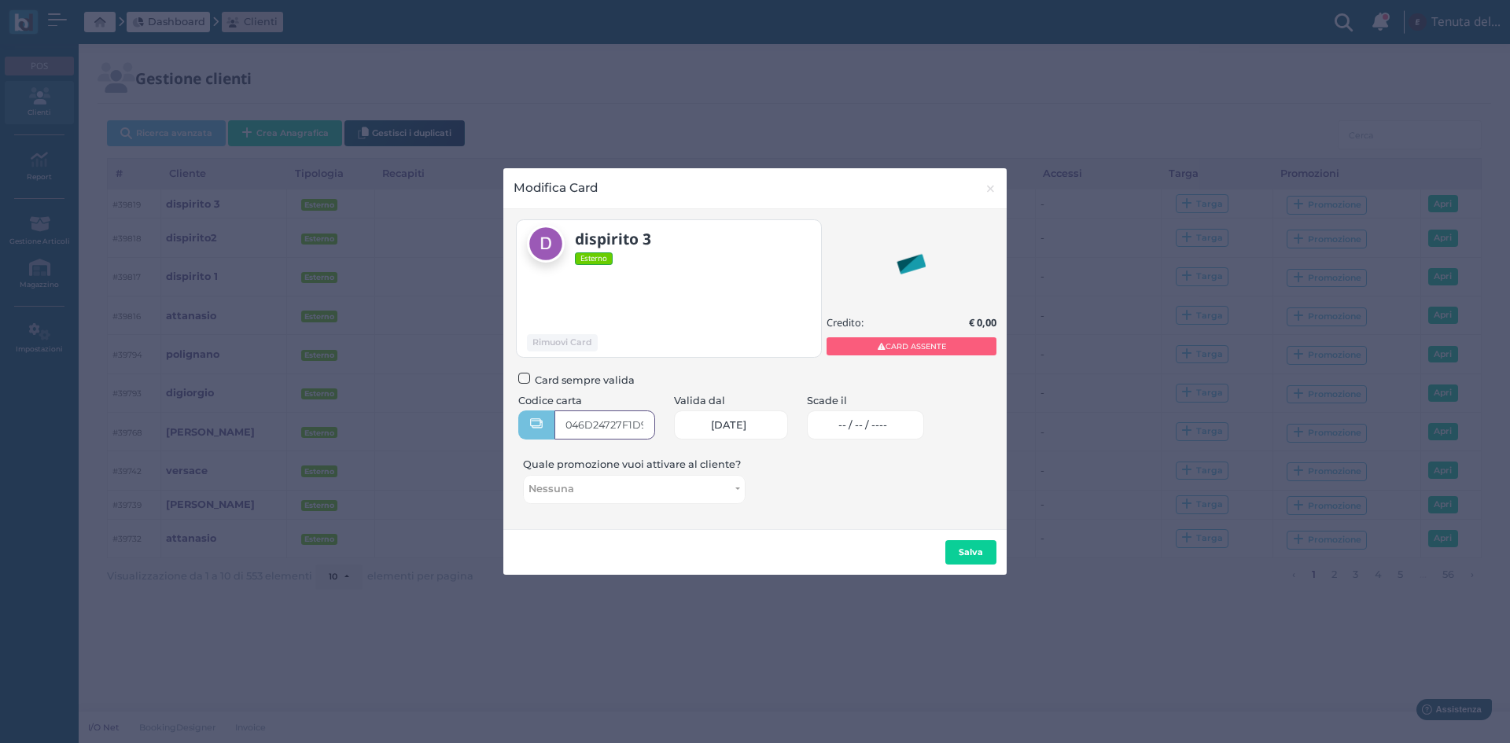
type input "046D24727F1D90"
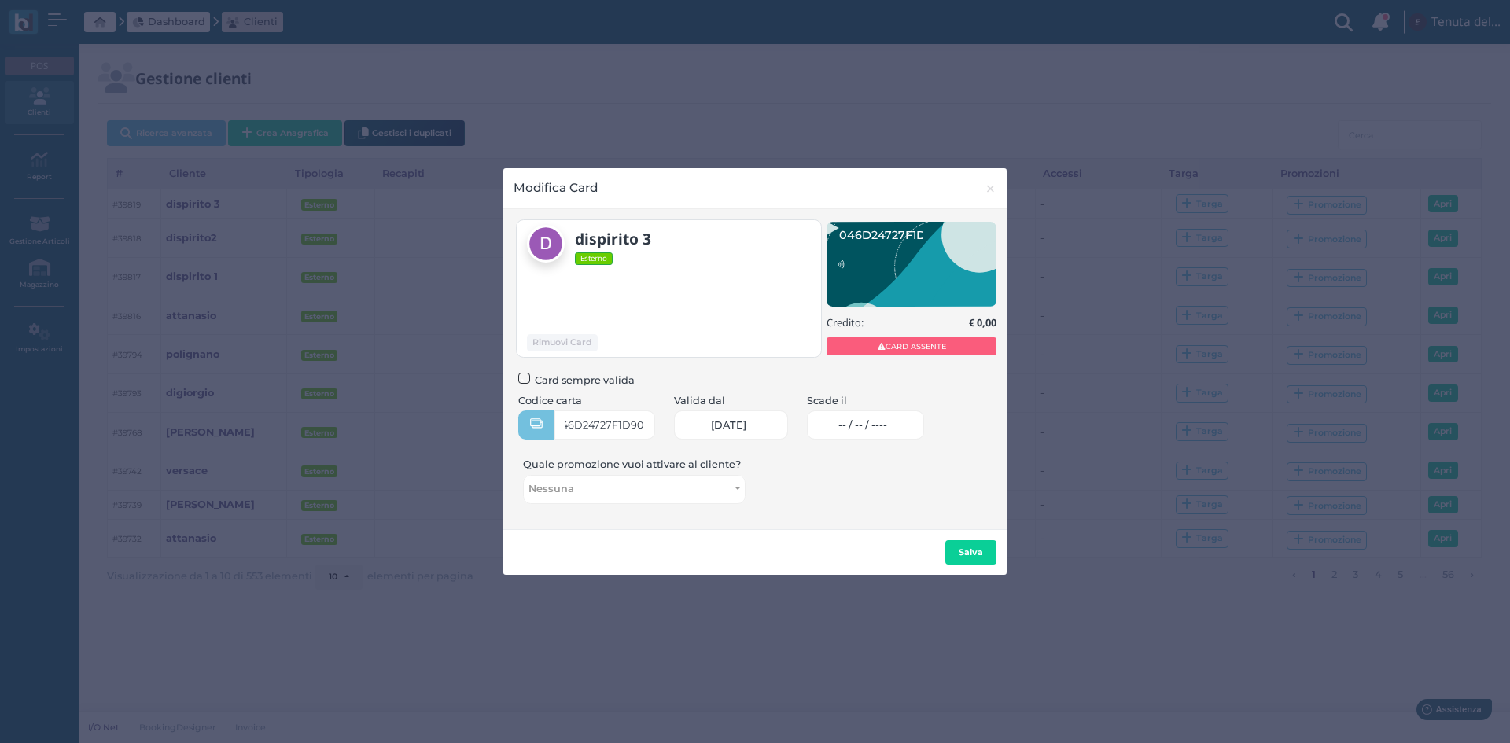
click at [900, 414] on link "-- / -- / ----" at bounding box center [865, 425] width 117 height 29
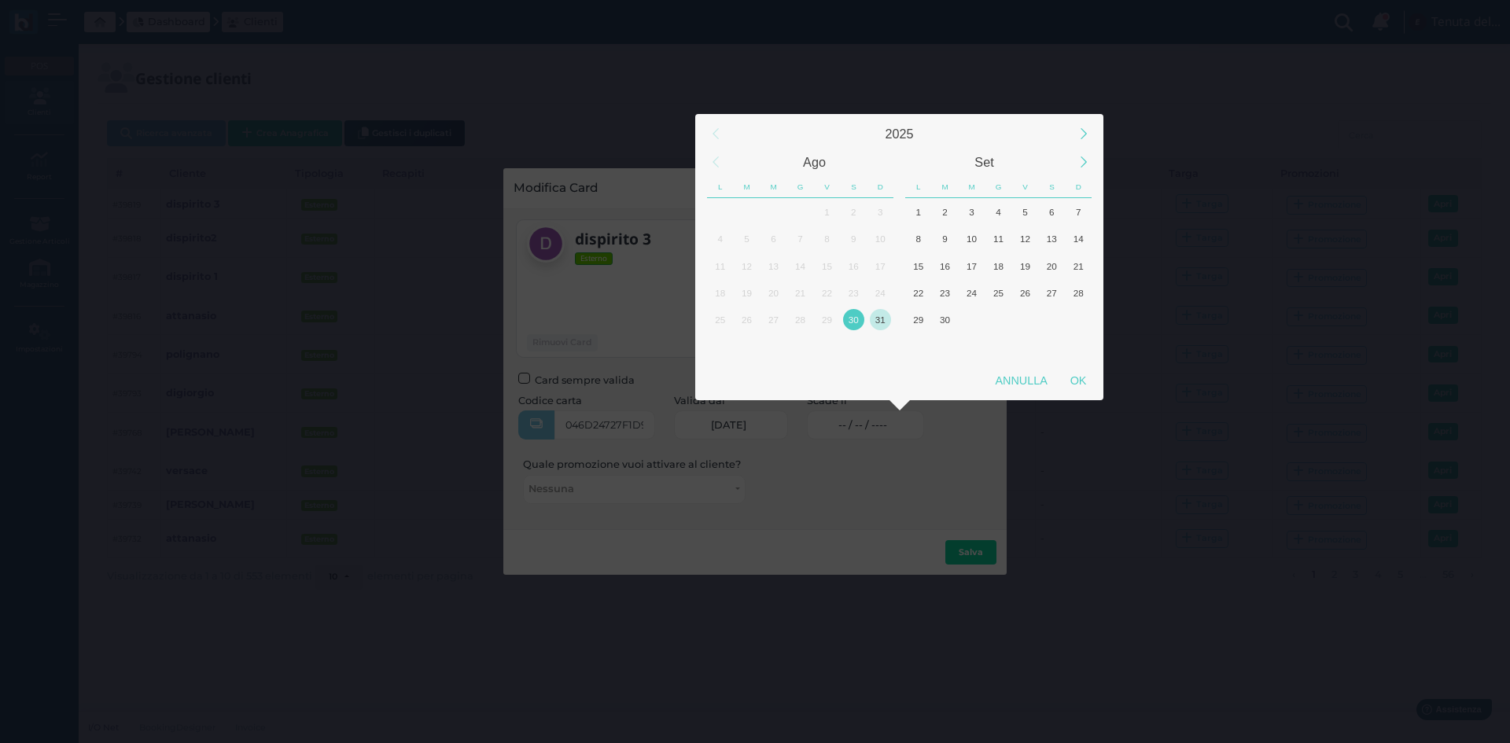
click at [876, 327] on div "31" at bounding box center [880, 319] width 21 height 21
click at [1071, 378] on div "OK" at bounding box center [1078, 381] width 39 height 28
type input "31/08/2025"
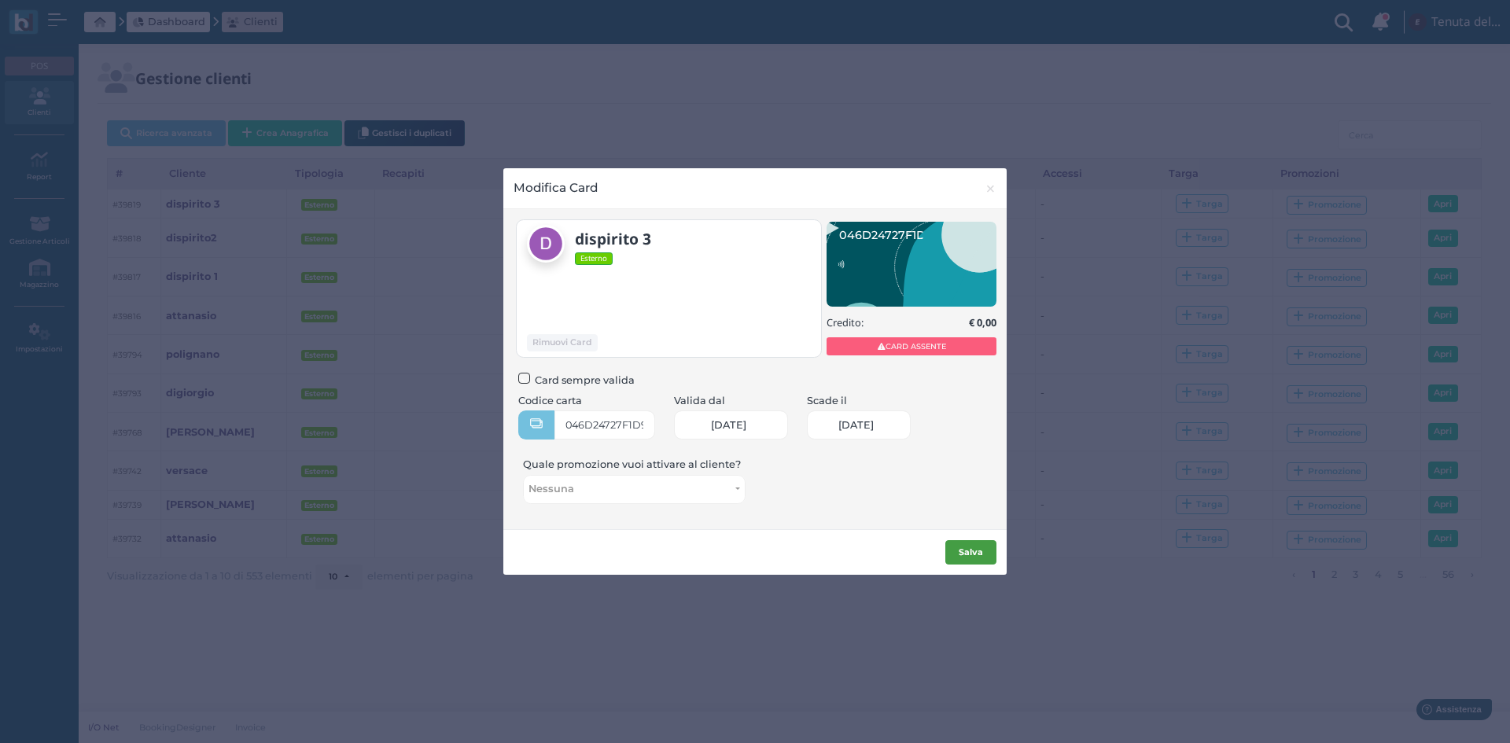
scroll to position [0, 65]
click at [968, 545] on button "Salva" at bounding box center [970, 552] width 51 height 25
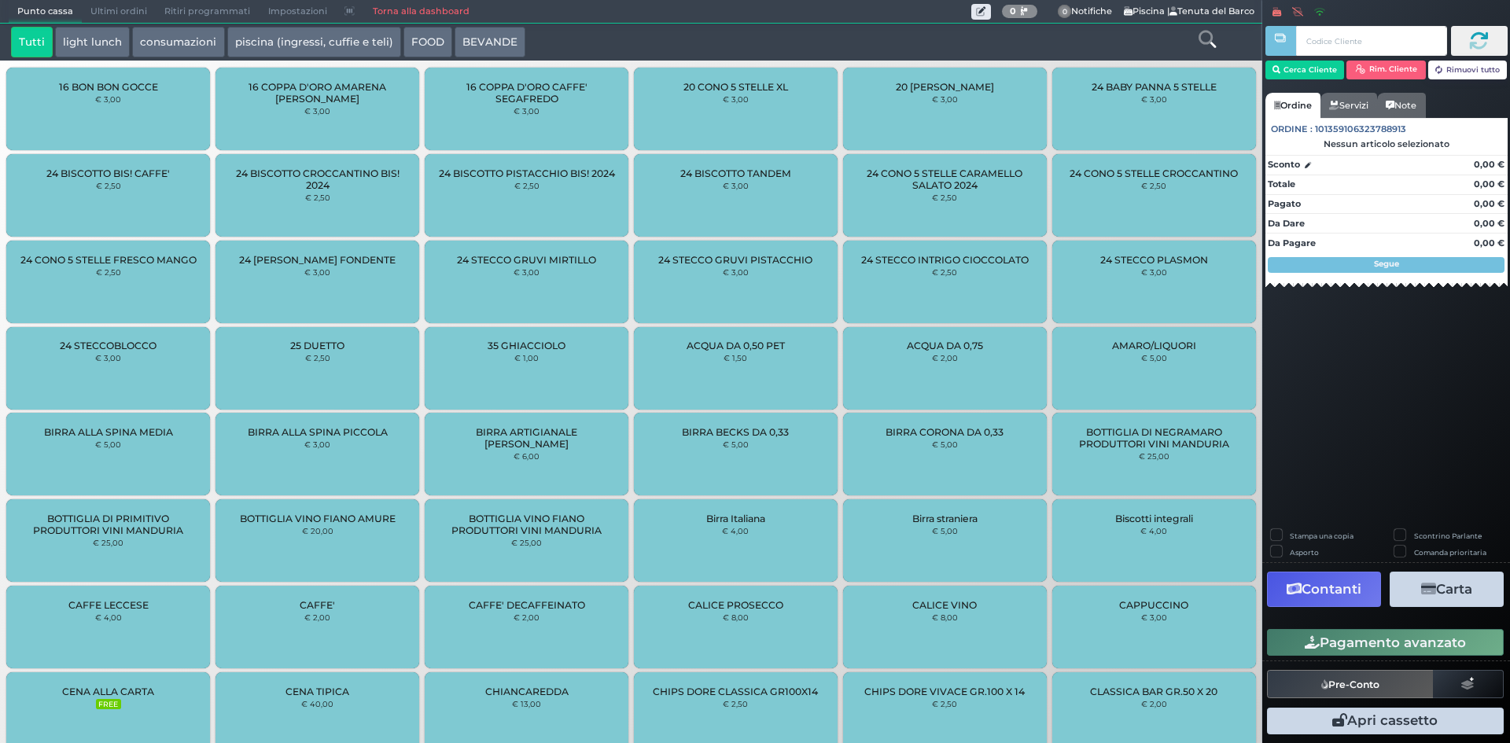
click at [1207, 43] on icon at bounding box center [1207, 39] width 17 height 17
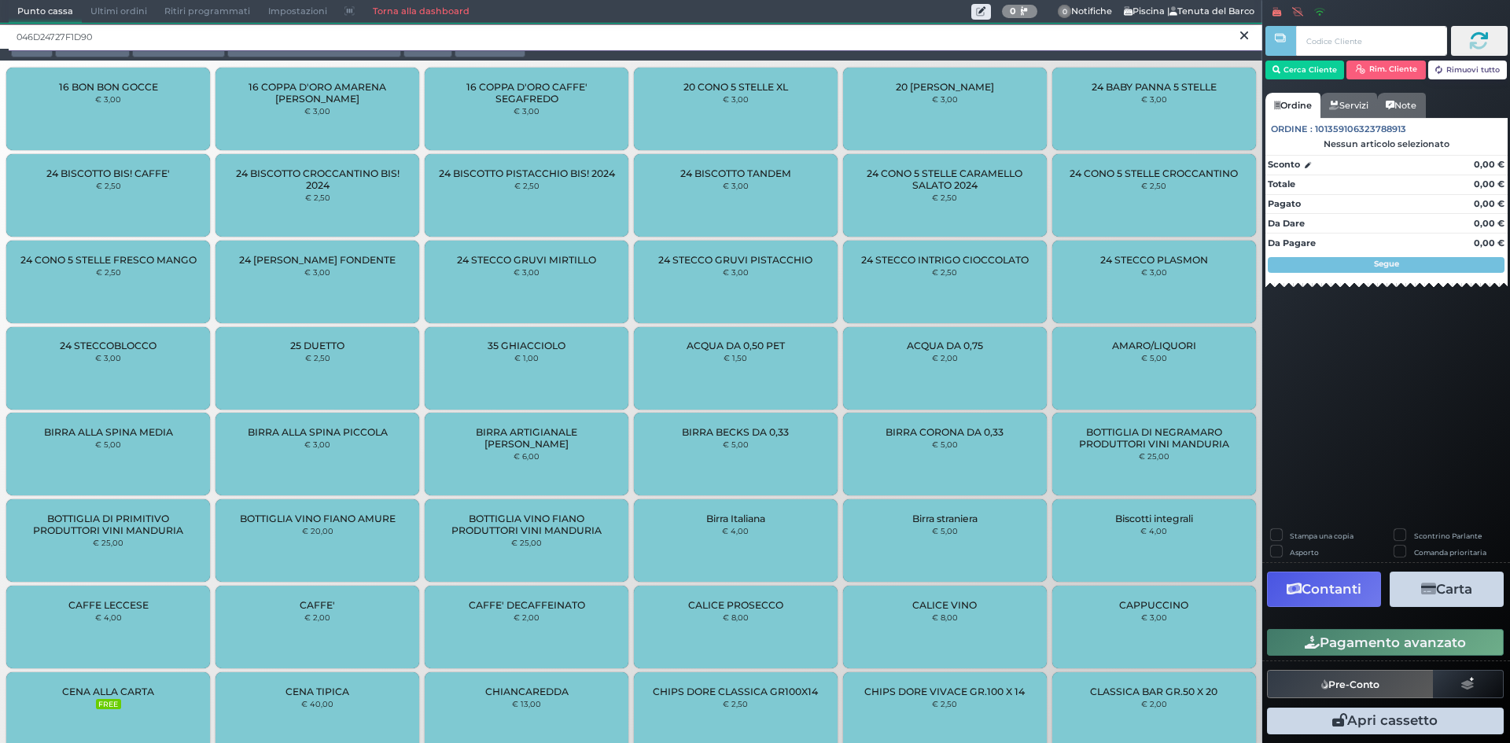
type input "046D24727F1D90"
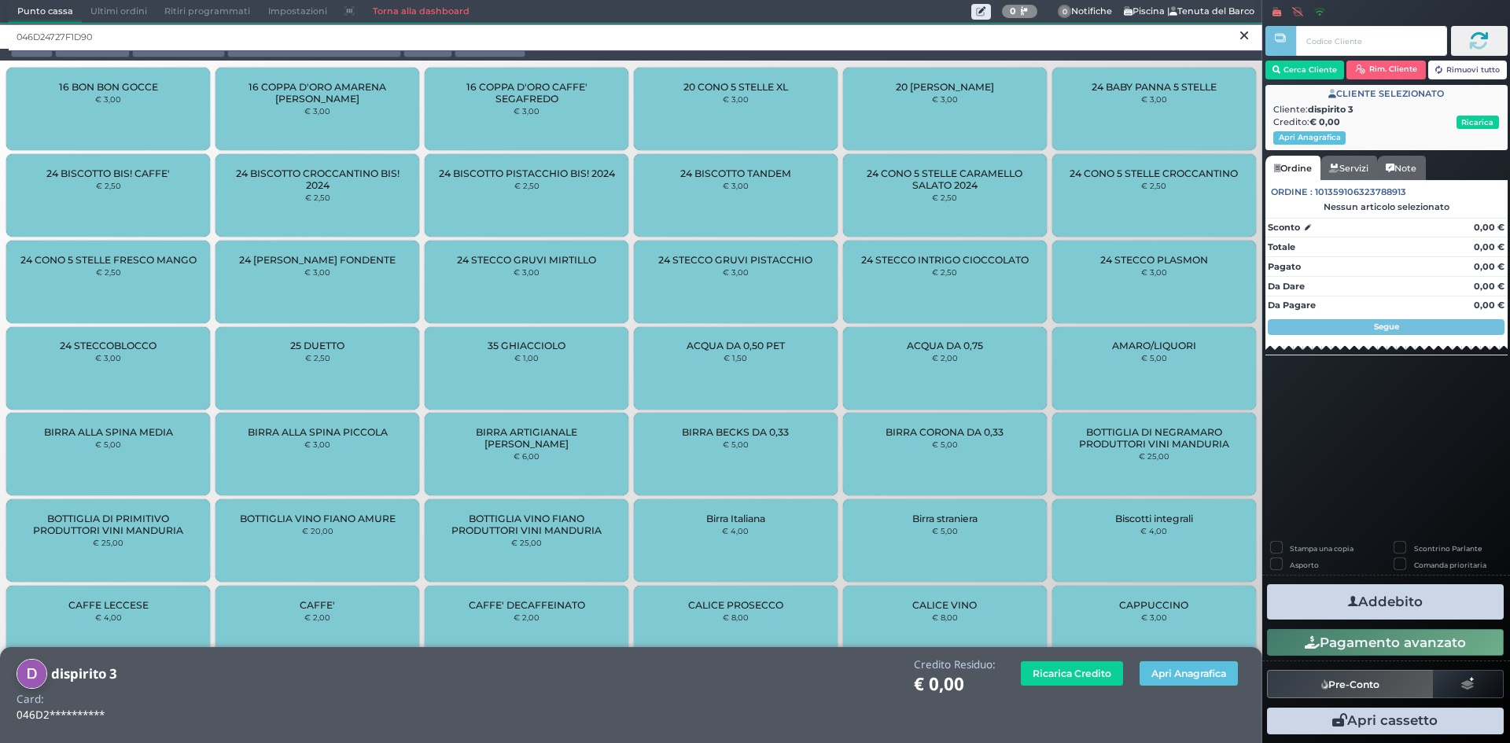
drag, startPoint x: 134, startPoint y: 39, endPoint x: 0, endPoint y: 39, distance: 133.7
click at [0, 39] on div "046D24727F1D90" at bounding box center [631, 36] width 1262 height 25
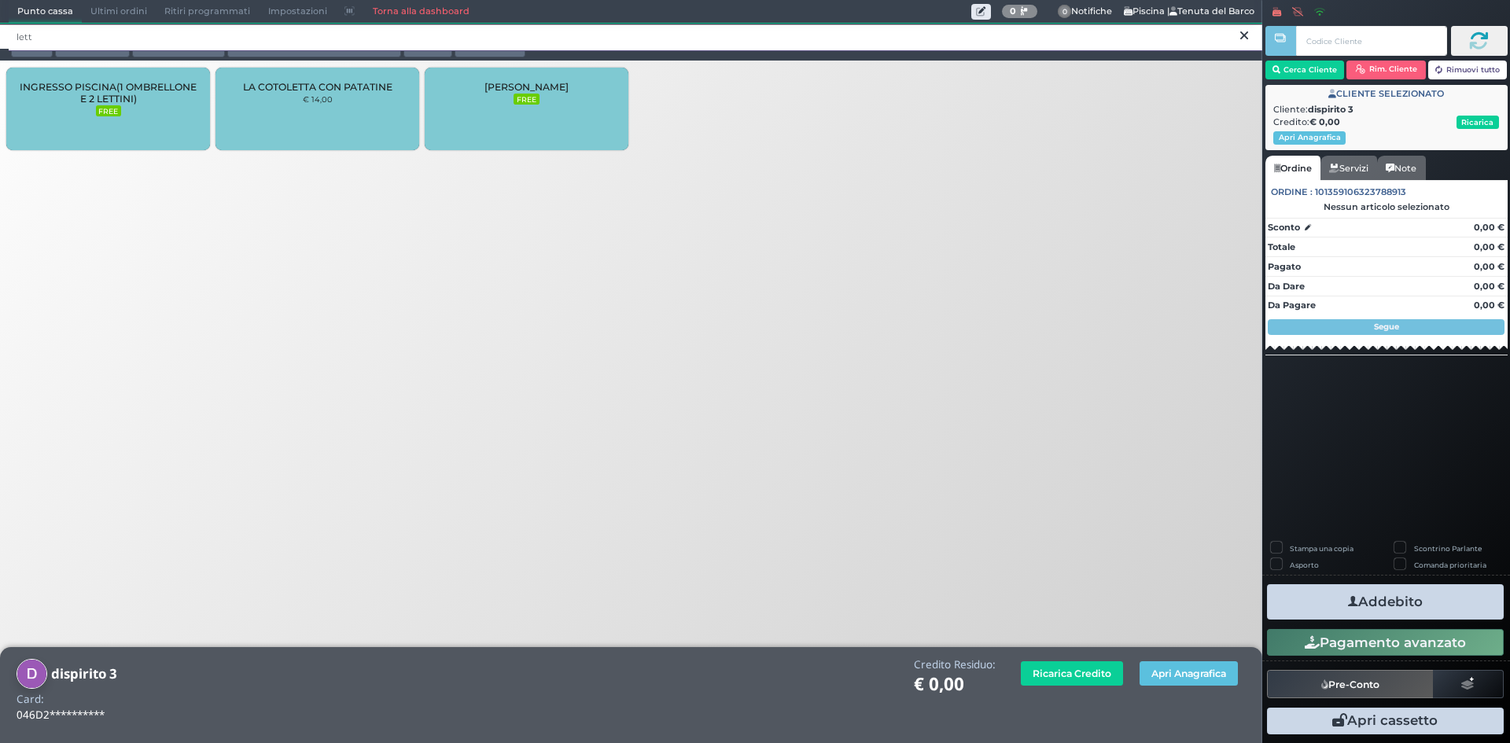
type input "lett"
click at [561, 95] on div "LETTINO AGGIUNTO FREE" at bounding box center [527, 109] width 204 height 83
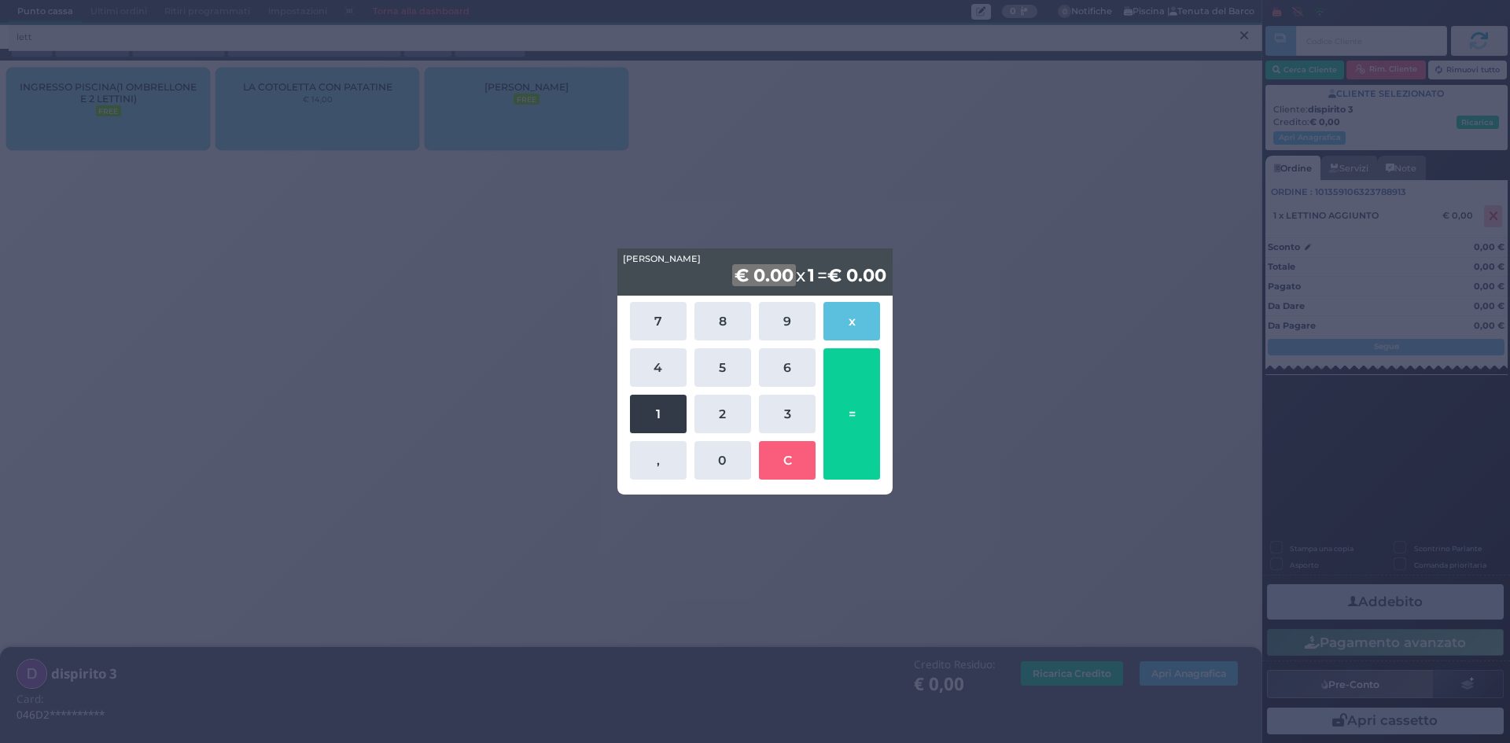
drag, startPoint x: 646, startPoint y: 407, endPoint x: 681, endPoint y: 425, distance: 39.7
click at [647, 407] on button "1" at bounding box center [658, 414] width 57 height 39
click at [714, 459] on button "0" at bounding box center [723, 460] width 57 height 39
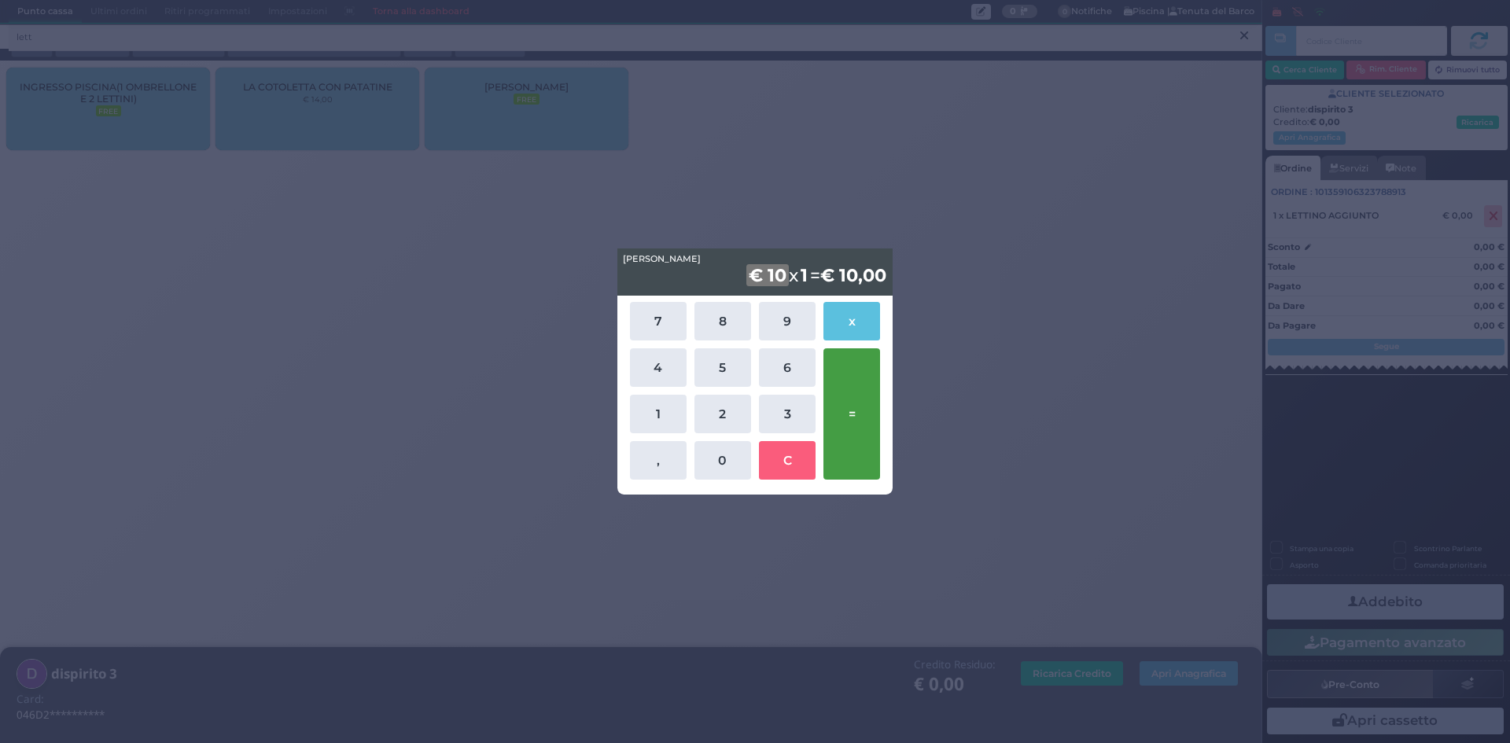
click at [855, 394] on button "=" at bounding box center [852, 413] width 57 height 131
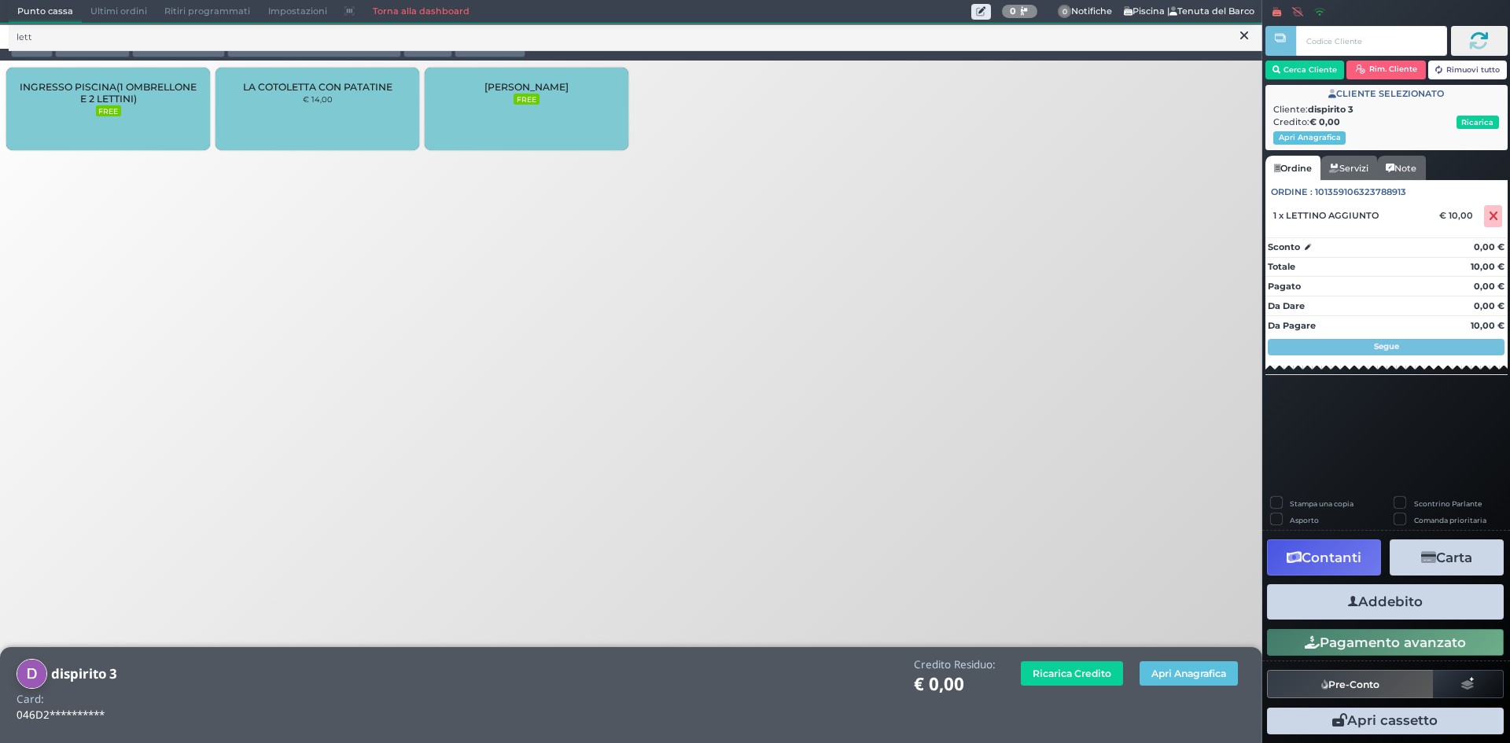
click at [1422, 603] on button "Addebito" at bounding box center [1385, 601] width 237 height 35
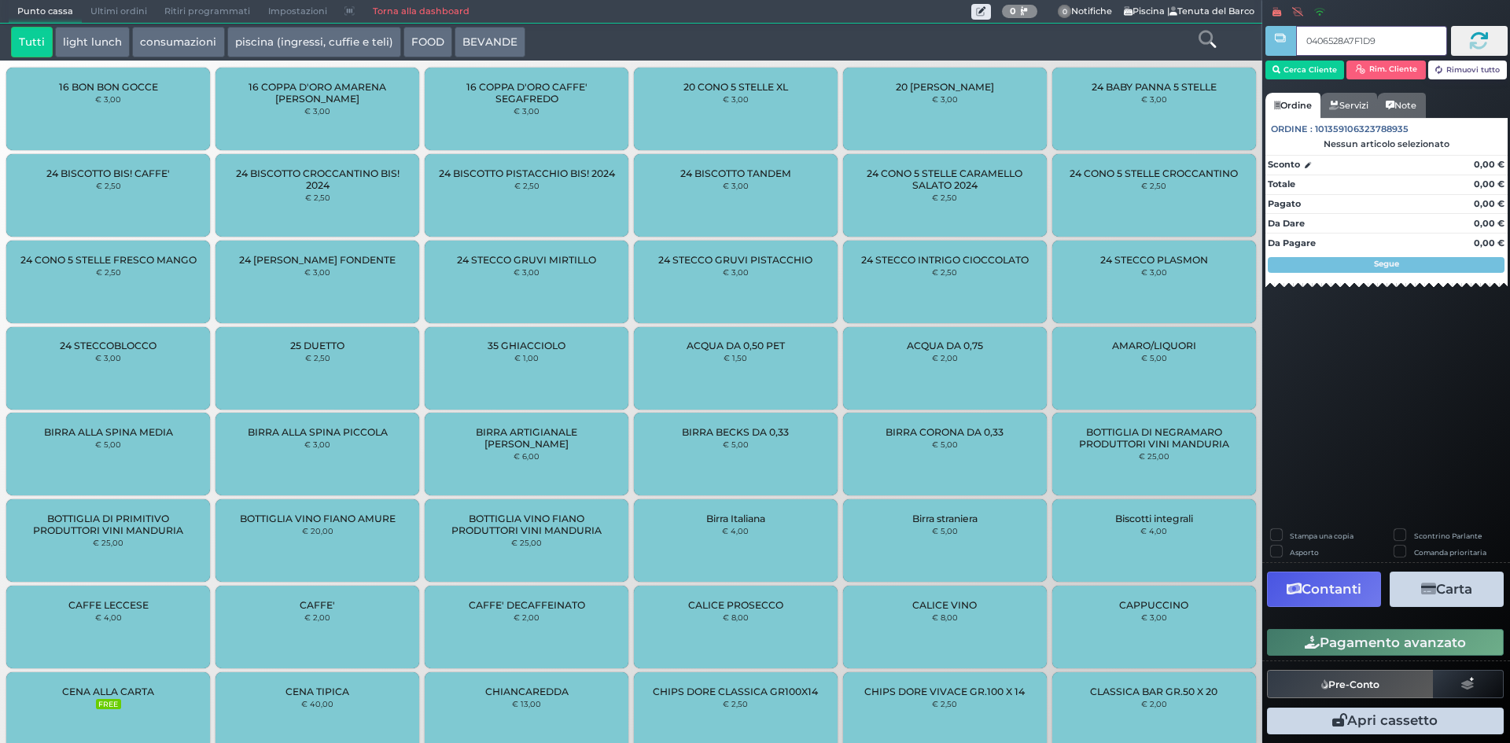
type input "0406528A7F1D91"
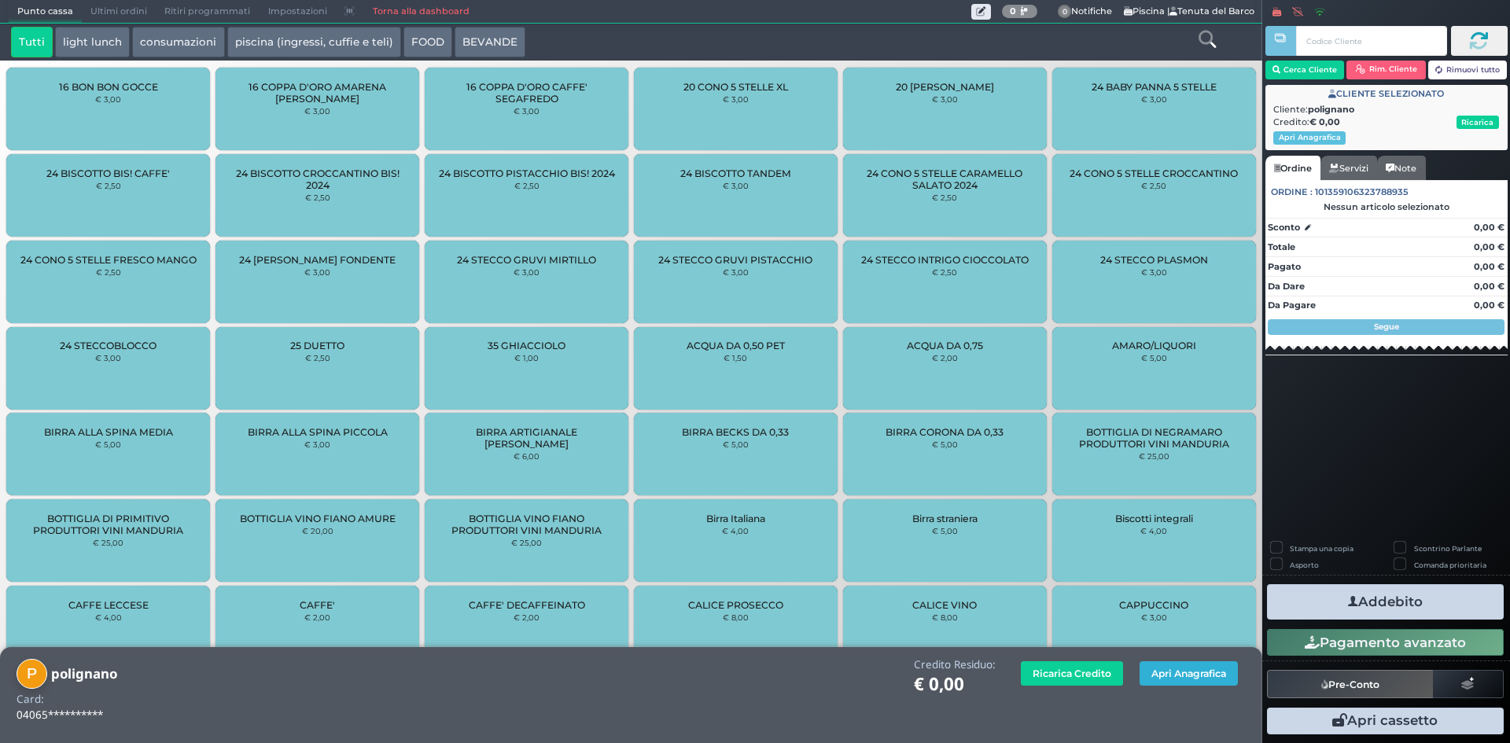
click at [1190, 673] on button "Apri Anagrafica" at bounding box center [1189, 673] width 98 height 24
